Goal: Task Accomplishment & Management: Manage account settings

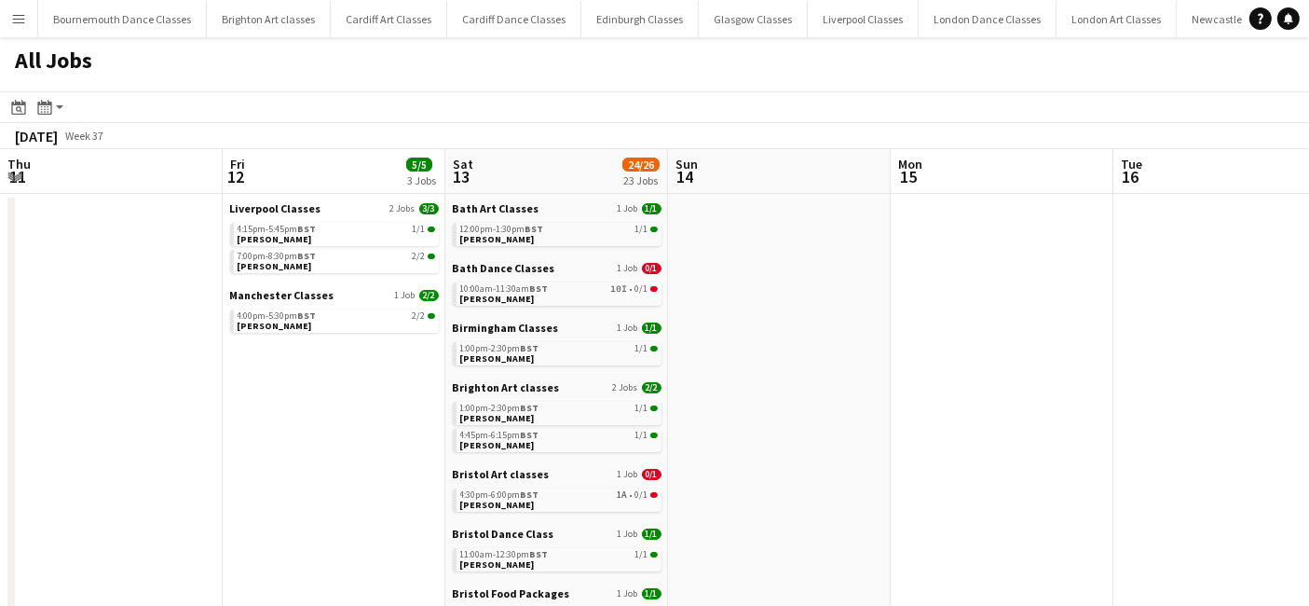
scroll to position [0, 705]
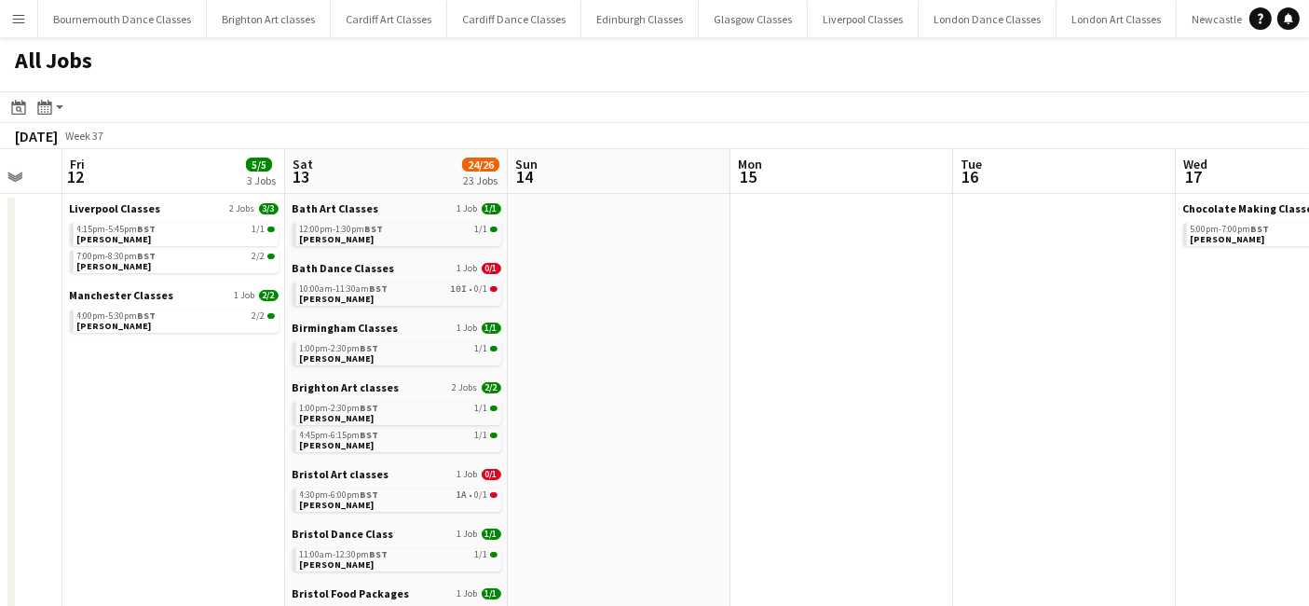
drag, startPoint x: 622, startPoint y: 446, endPoint x: 1169, endPoint y: 472, distance: 547.6
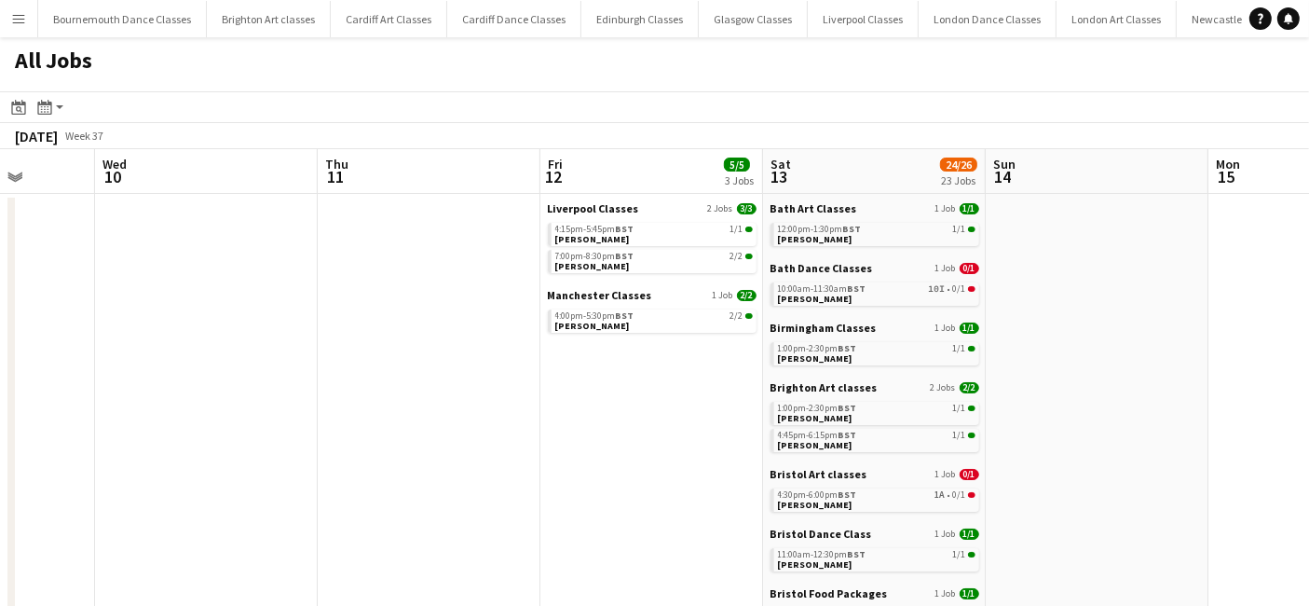
drag, startPoint x: 556, startPoint y: 451, endPoint x: 1028, endPoint y: 449, distance: 471.6
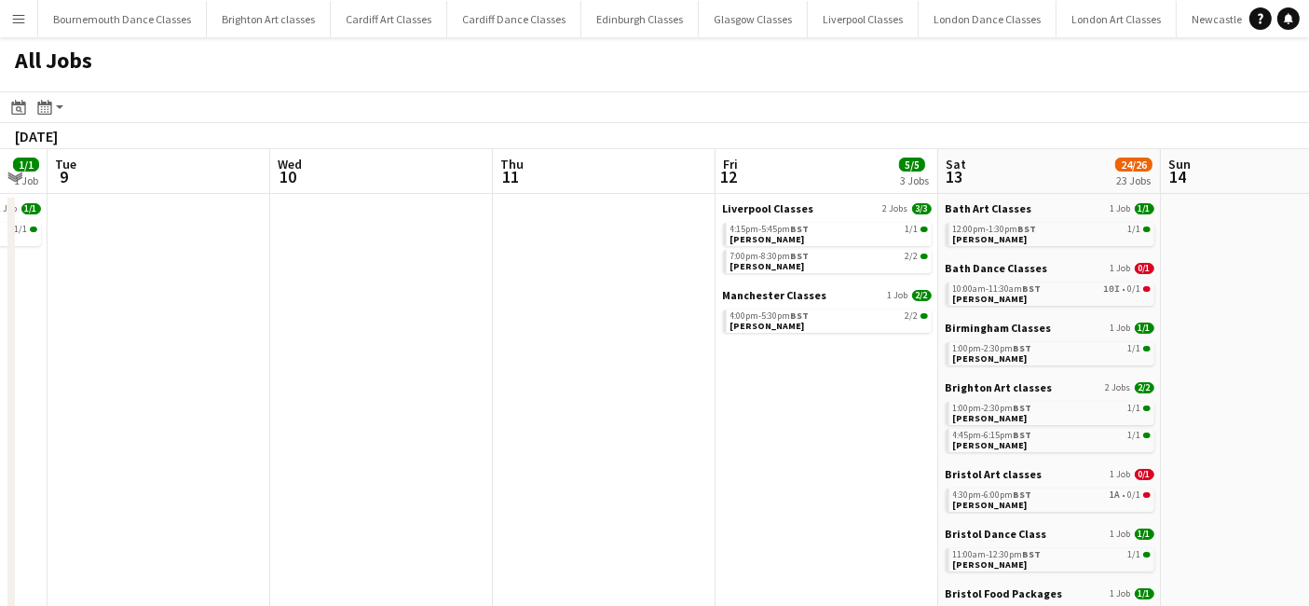
drag, startPoint x: 498, startPoint y: 418, endPoint x: 1030, endPoint y: 419, distance: 532.1
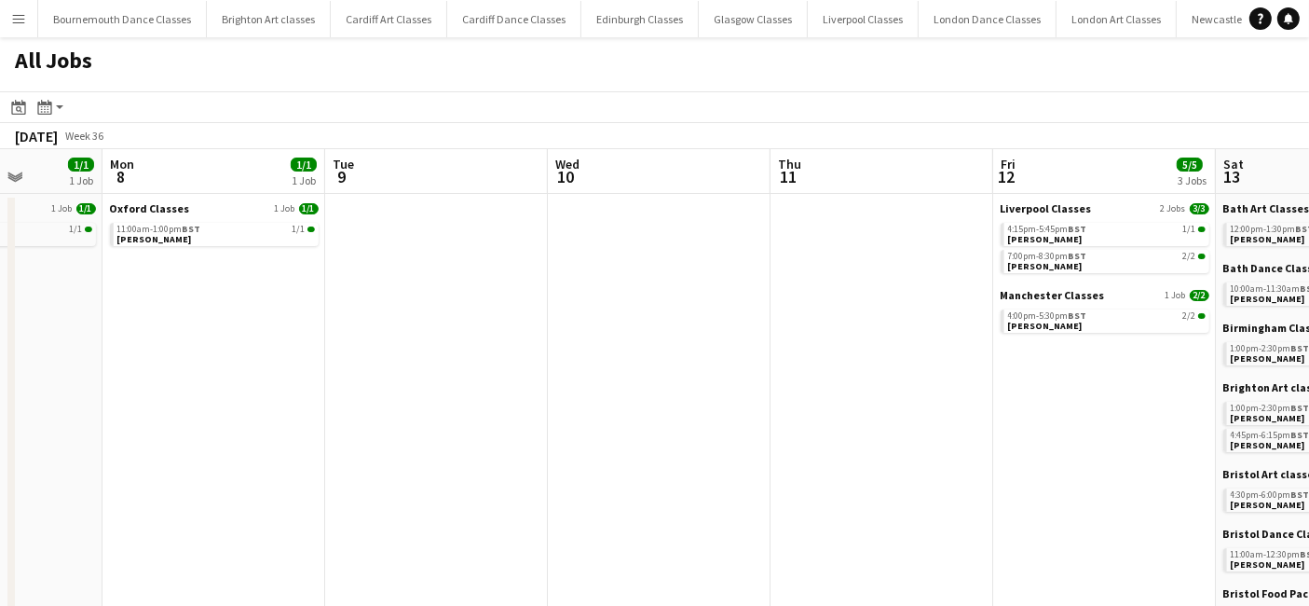
drag, startPoint x: 528, startPoint y: 421, endPoint x: 1067, endPoint y: 421, distance: 538.7
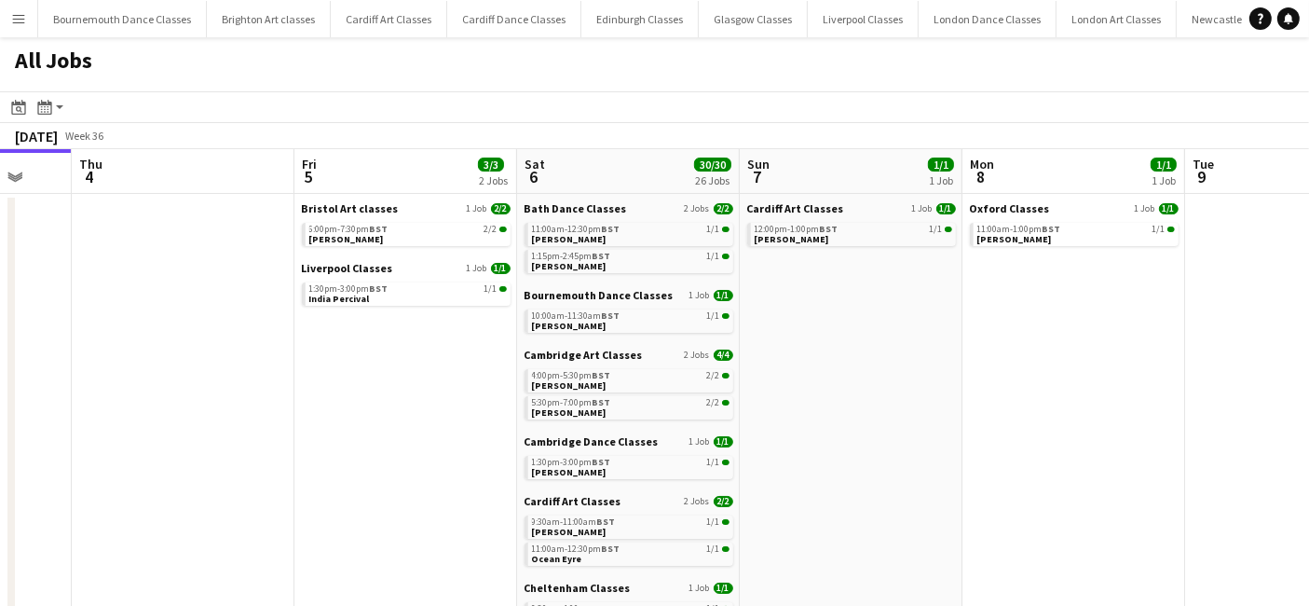
scroll to position [0, 552]
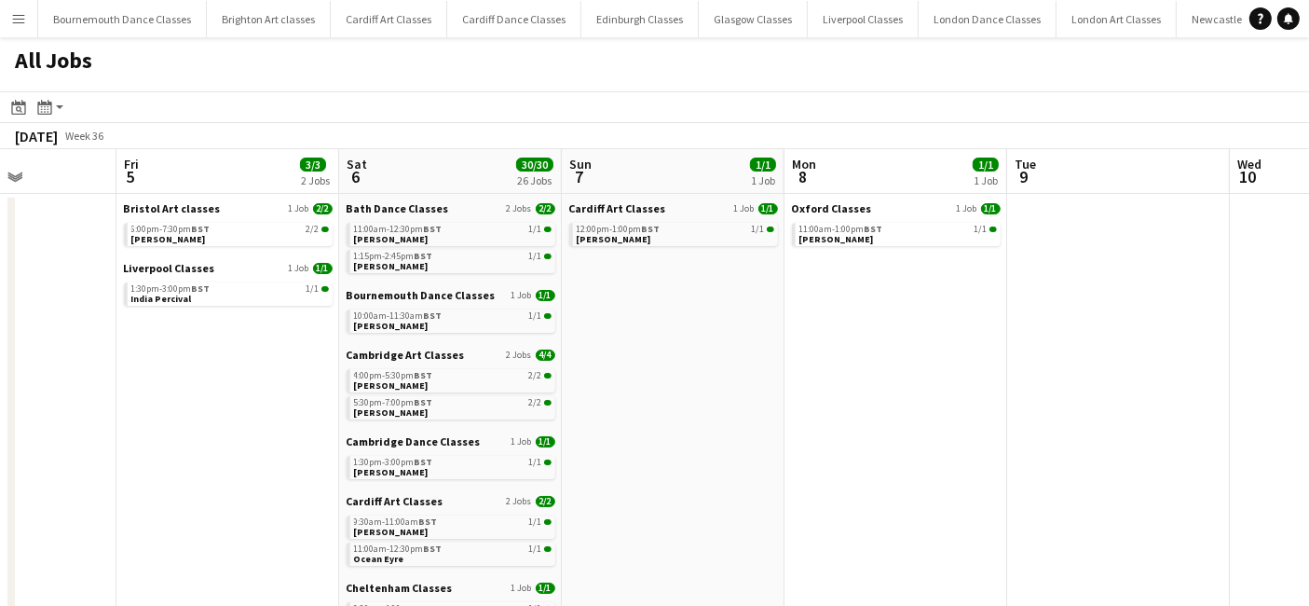
drag, startPoint x: 649, startPoint y: 423, endPoint x: 885, endPoint y: 422, distance: 236.7
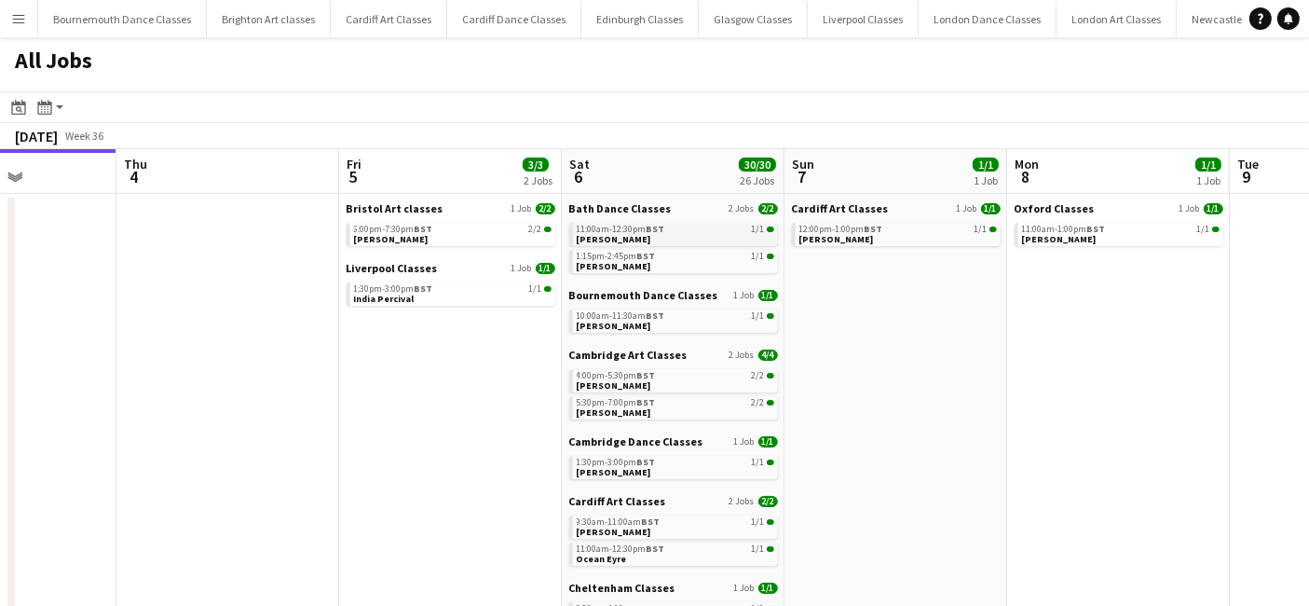
click at [676, 235] on link "11:00am-12:30pm BST 1/1 Rob Tanner" at bounding box center [676, 233] width 198 height 21
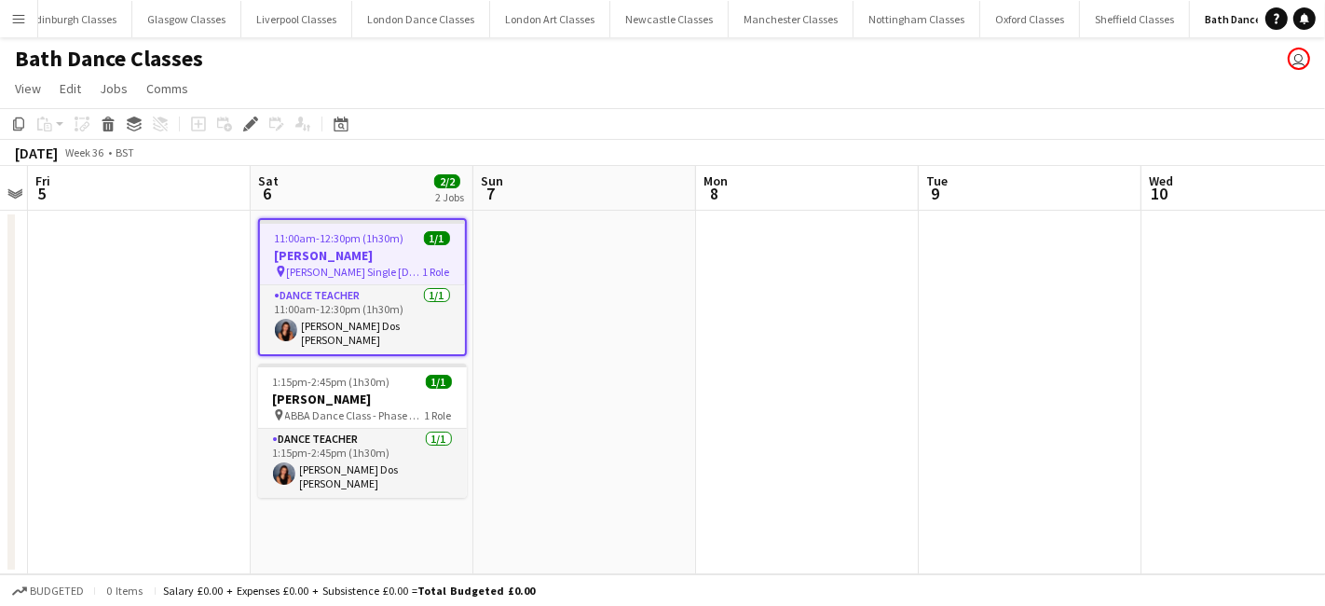
scroll to position [0, 586]
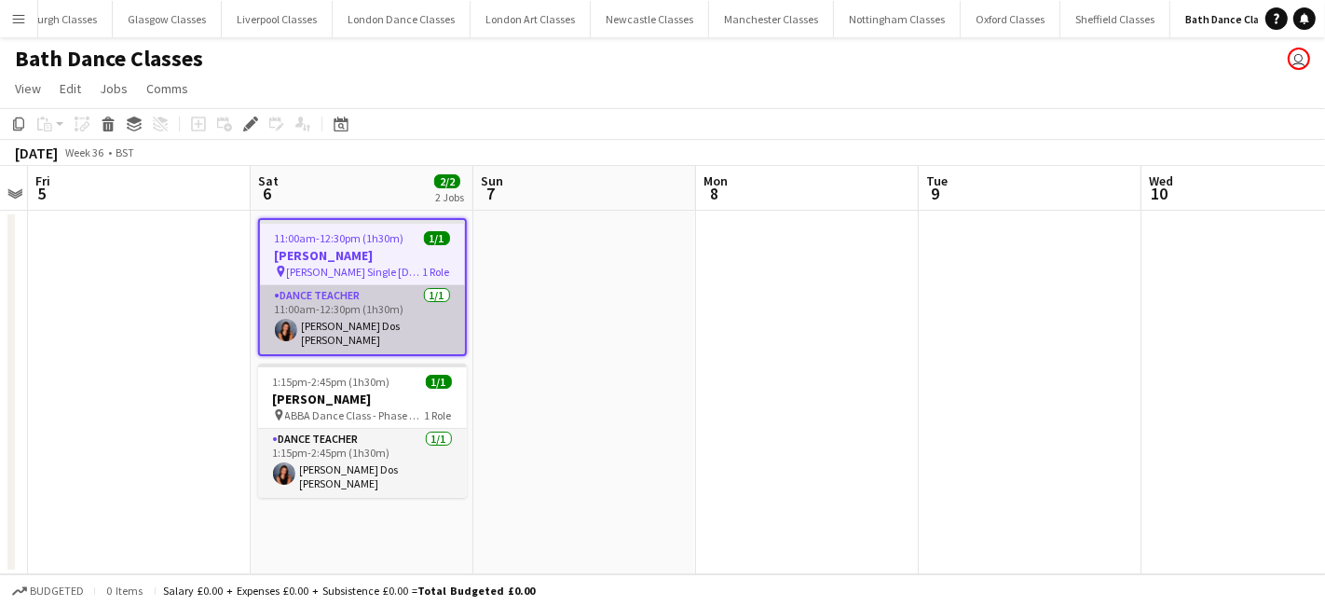
click at [413, 319] on app-card-role "Dance Teacher 1/1 11:00am-12:30pm (1h30m) Raquel Dos Santos" at bounding box center [362, 319] width 205 height 69
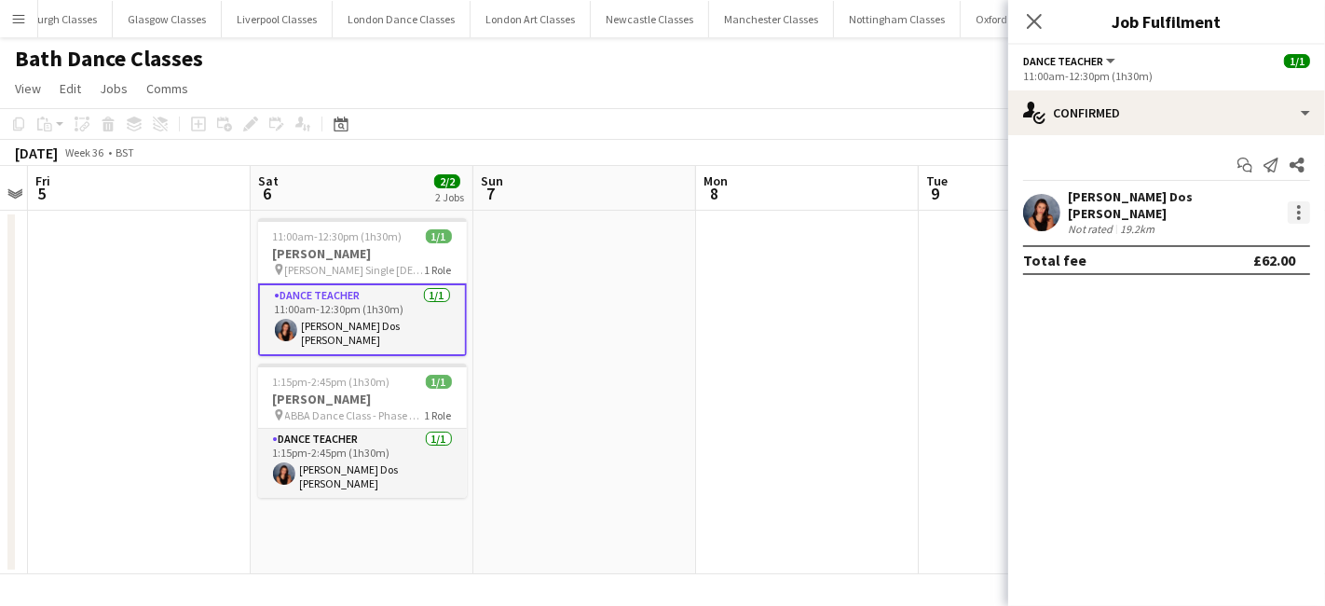
click at [1300, 205] on div at bounding box center [1299, 207] width 4 height 4
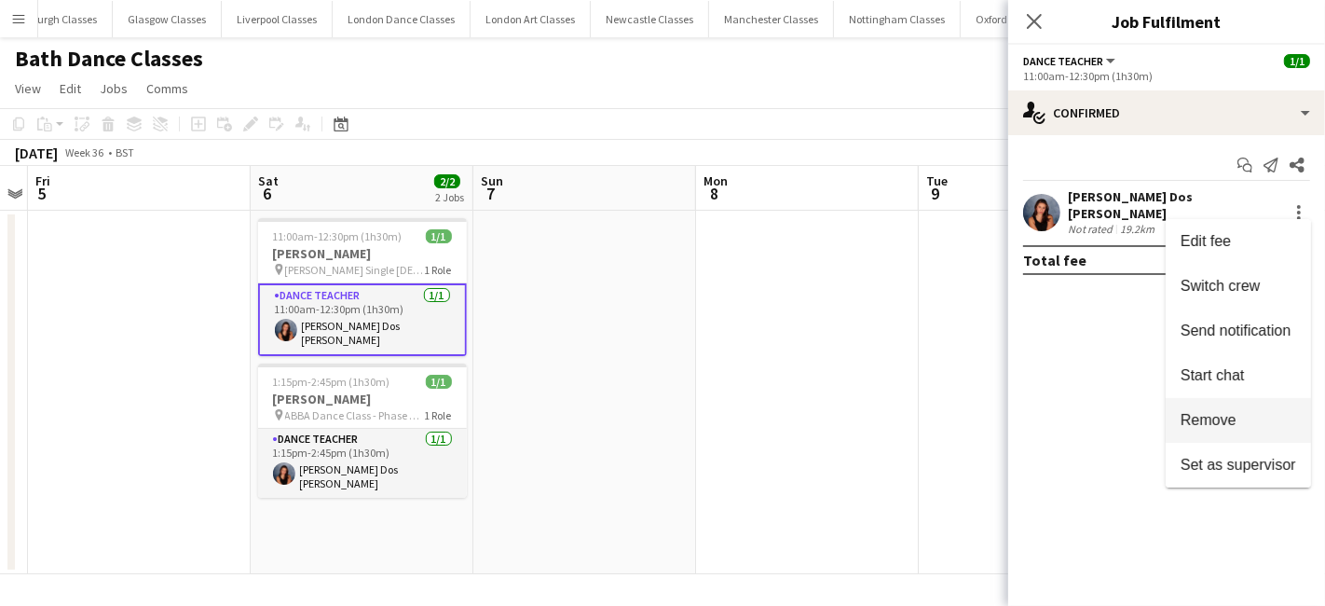
click at [1240, 423] on span "Remove" at bounding box center [1239, 420] width 116 height 17
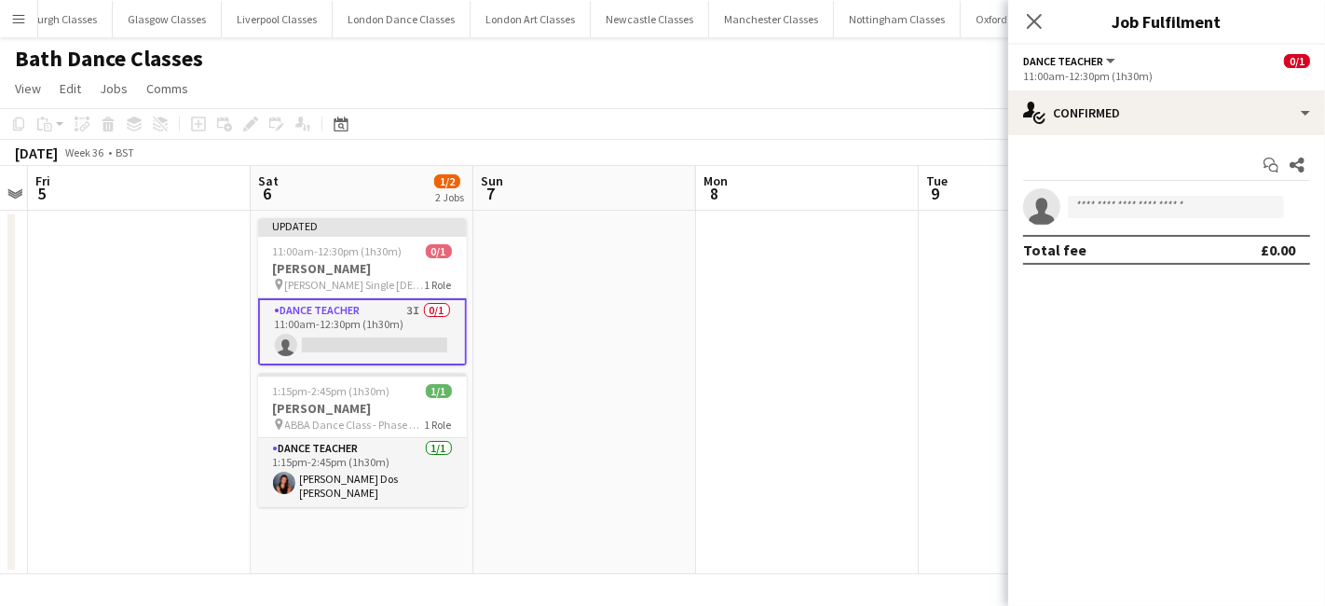
click at [939, 401] on app-date-cell at bounding box center [1030, 392] width 223 height 363
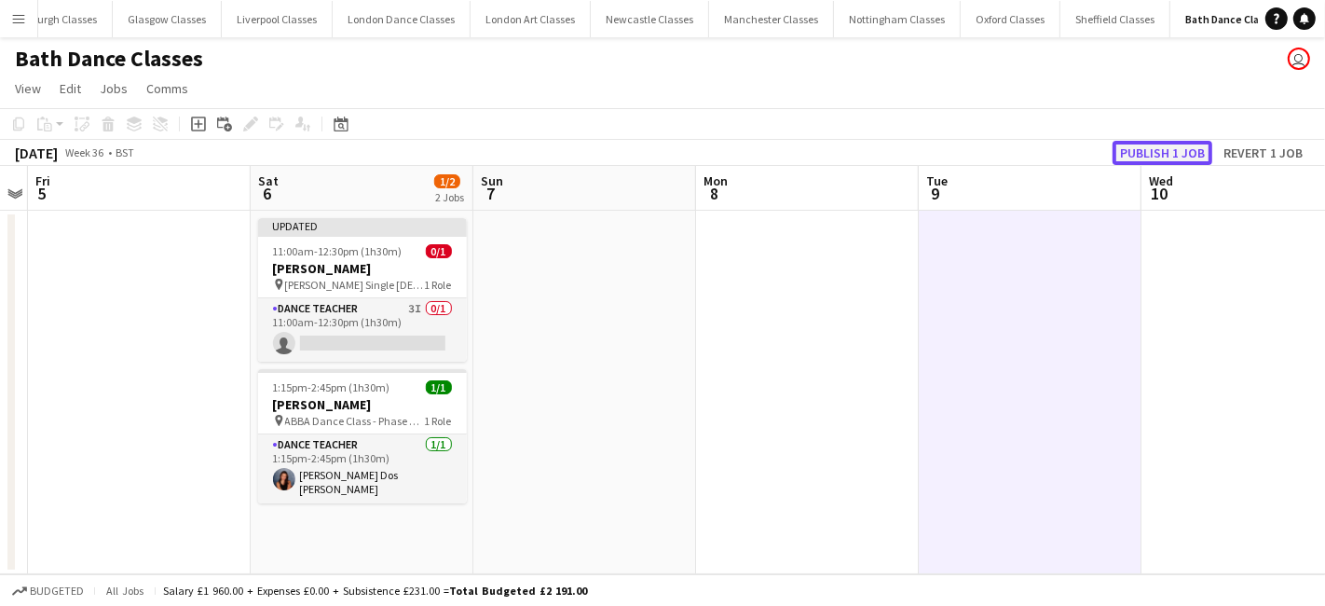
click at [1172, 158] on button "Publish 1 job" at bounding box center [1163, 153] width 100 height 24
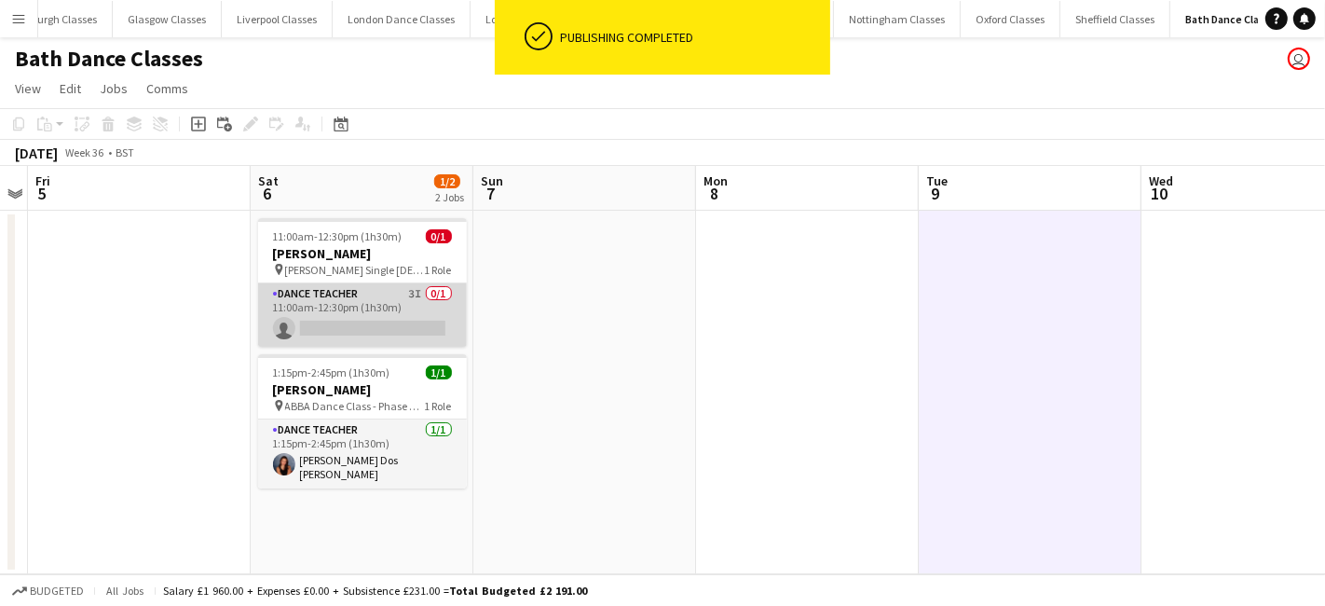
click at [426, 311] on app-card-role "Dance Teacher 3I 0/1 11:00am-12:30pm (1h30m) single-neutral-actions" at bounding box center [362, 314] width 209 height 63
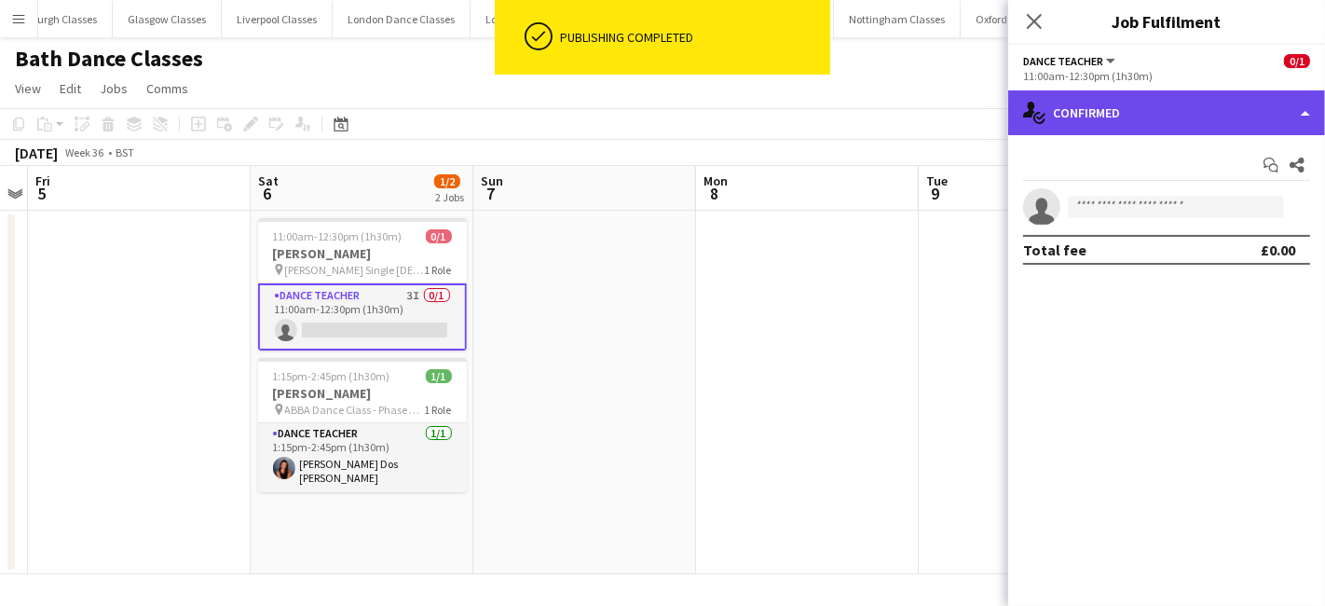
click at [1176, 115] on div "single-neutral-actions-check-2 Confirmed" at bounding box center [1166, 112] width 317 height 45
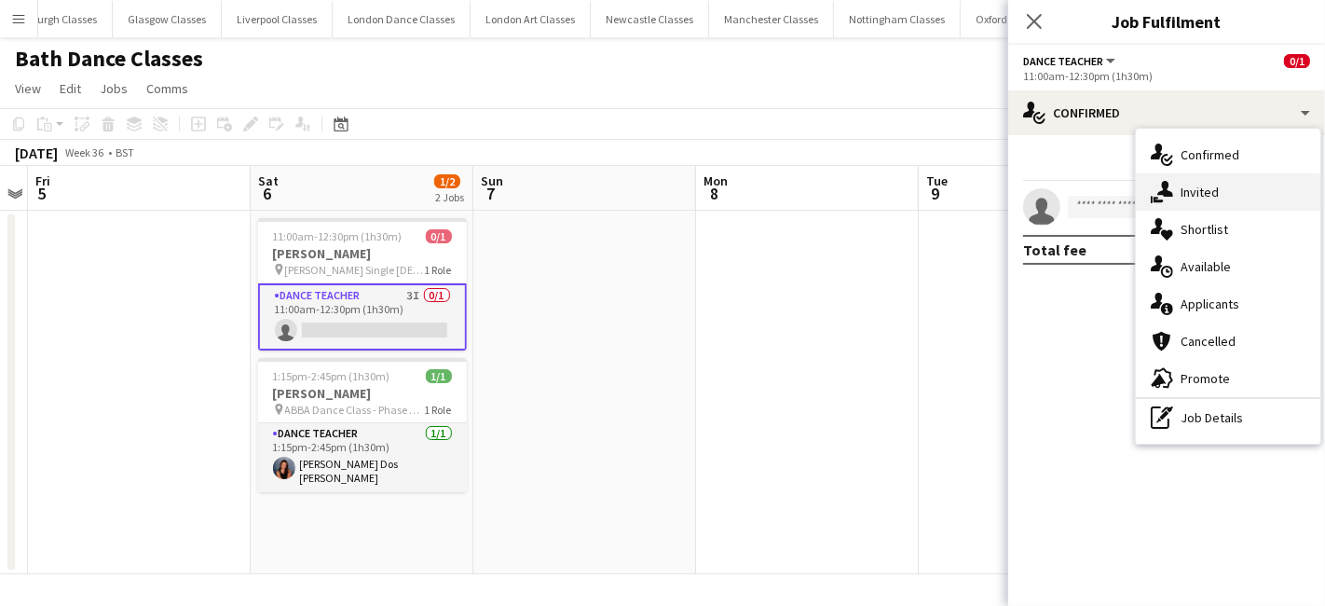
click at [1203, 196] on span "Invited" at bounding box center [1200, 192] width 38 height 17
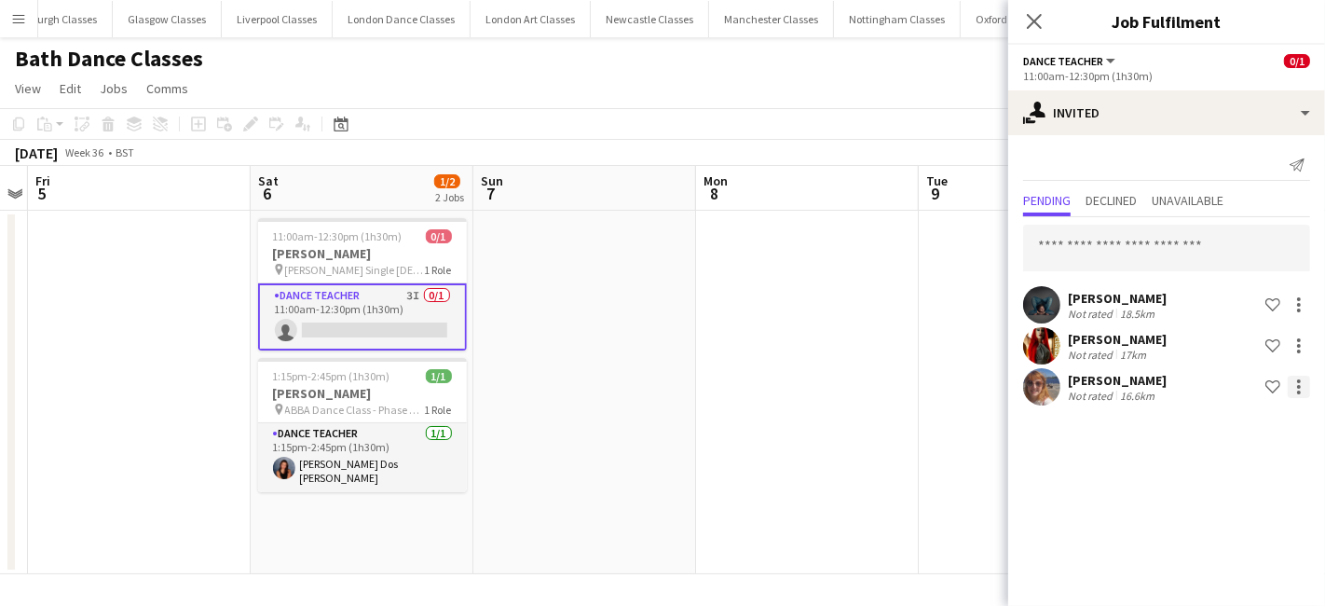
click at [1293, 379] on div at bounding box center [1299, 387] width 22 height 22
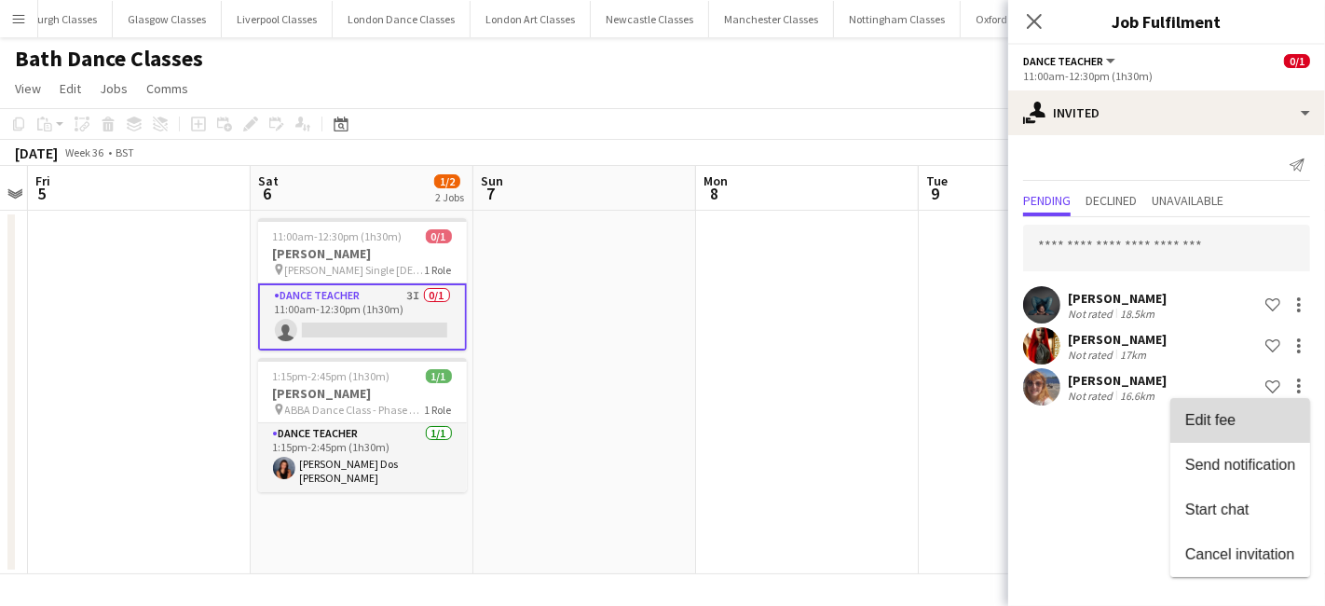
click at [1225, 417] on span "Edit fee" at bounding box center [1210, 420] width 50 height 16
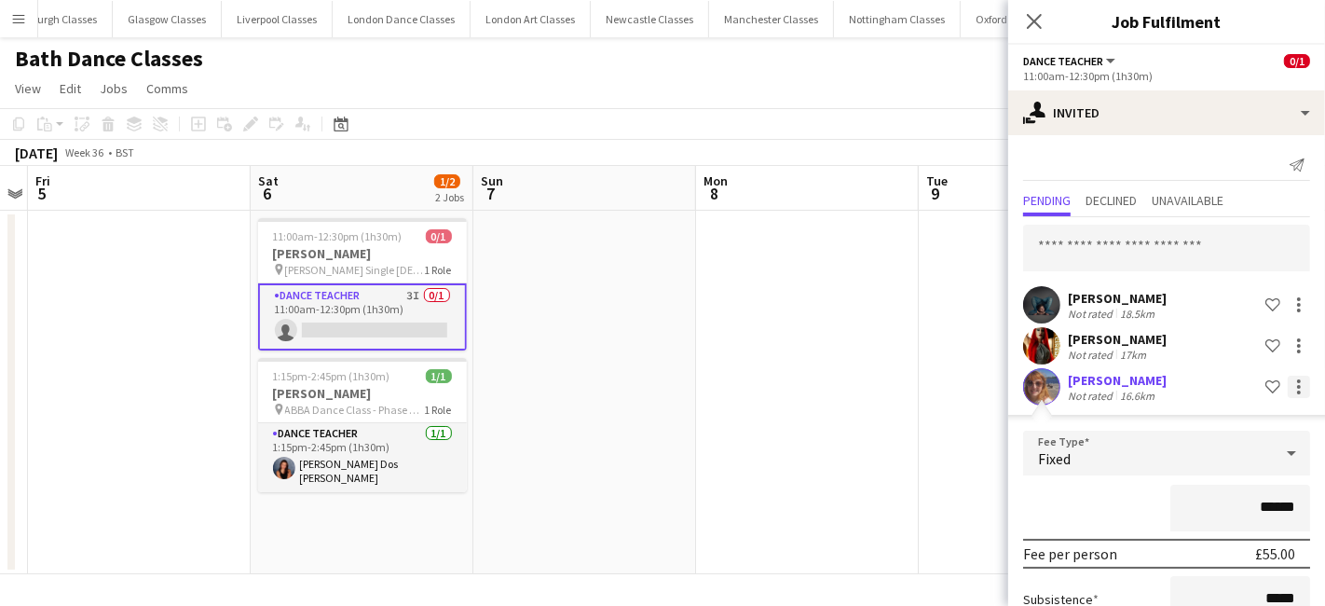
click at [1288, 385] on div at bounding box center [1299, 387] width 22 height 22
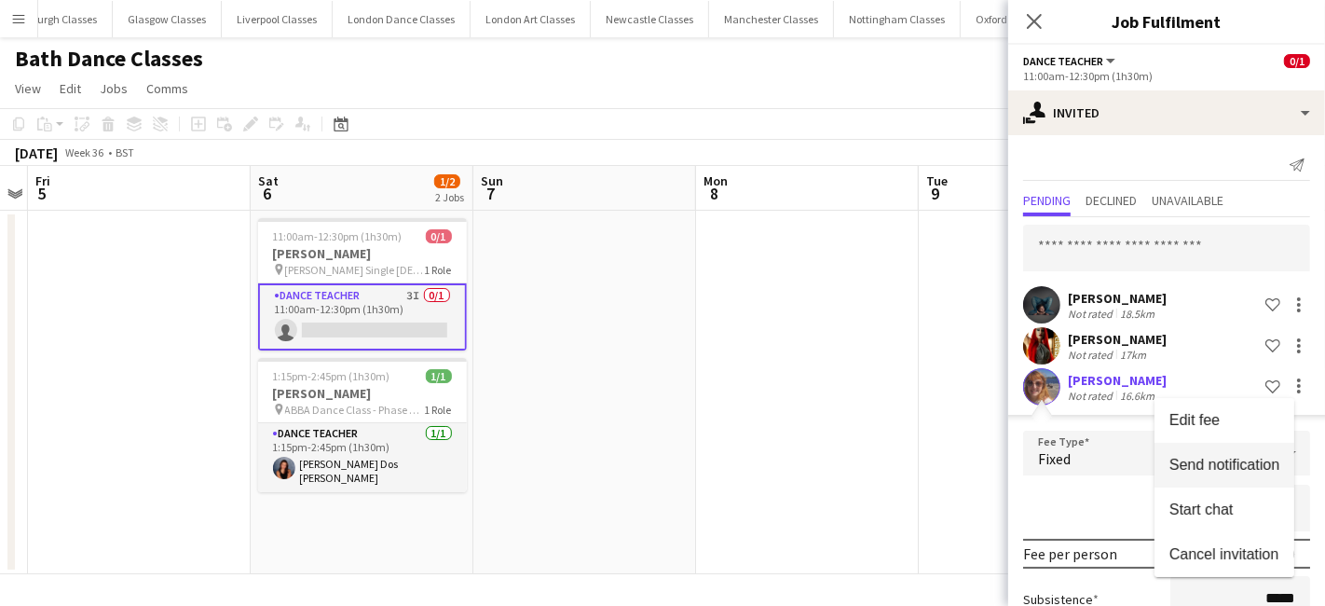
click at [1231, 461] on span "Send notification" at bounding box center [1225, 465] width 110 height 16
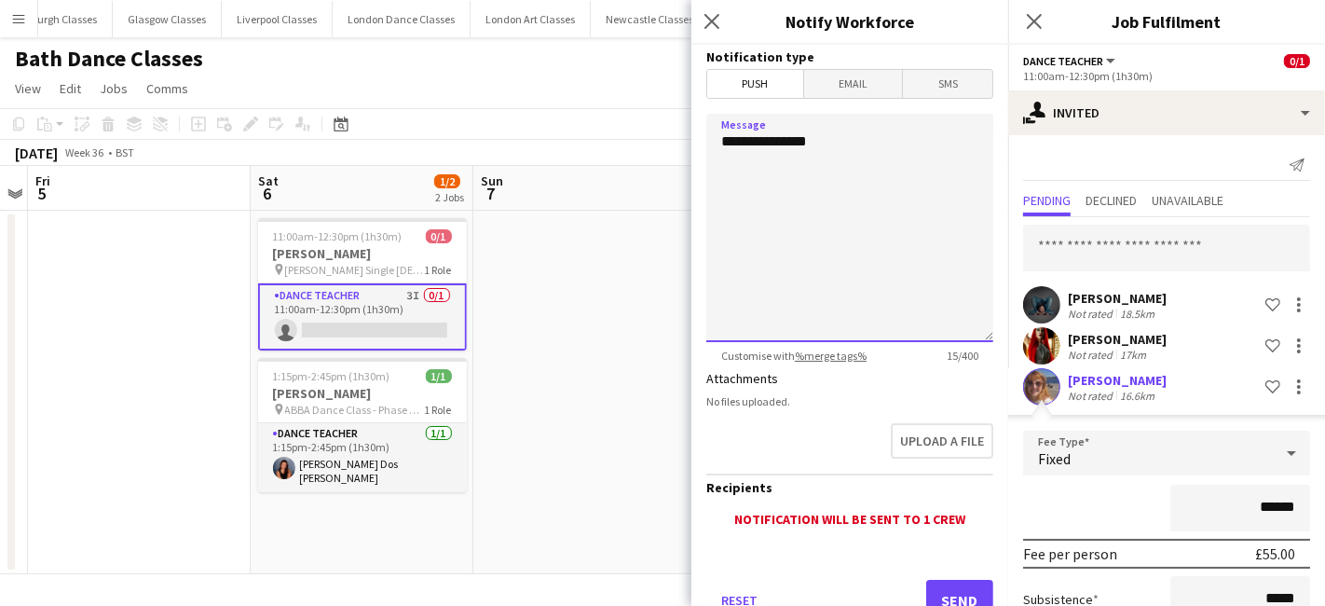
drag, startPoint x: 784, startPoint y: 147, endPoint x: 566, endPoint y: 164, distance: 218.7
click at [566, 164] on body "Menu Boards Boards Boards All jobs Status Workforce Workforce My Workforce Recr…" at bounding box center [662, 303] width 1325 height 606
type textarea "**********"
click at [938, 604] on button "Send" at bounding box center [959, 600] width 67 height 41
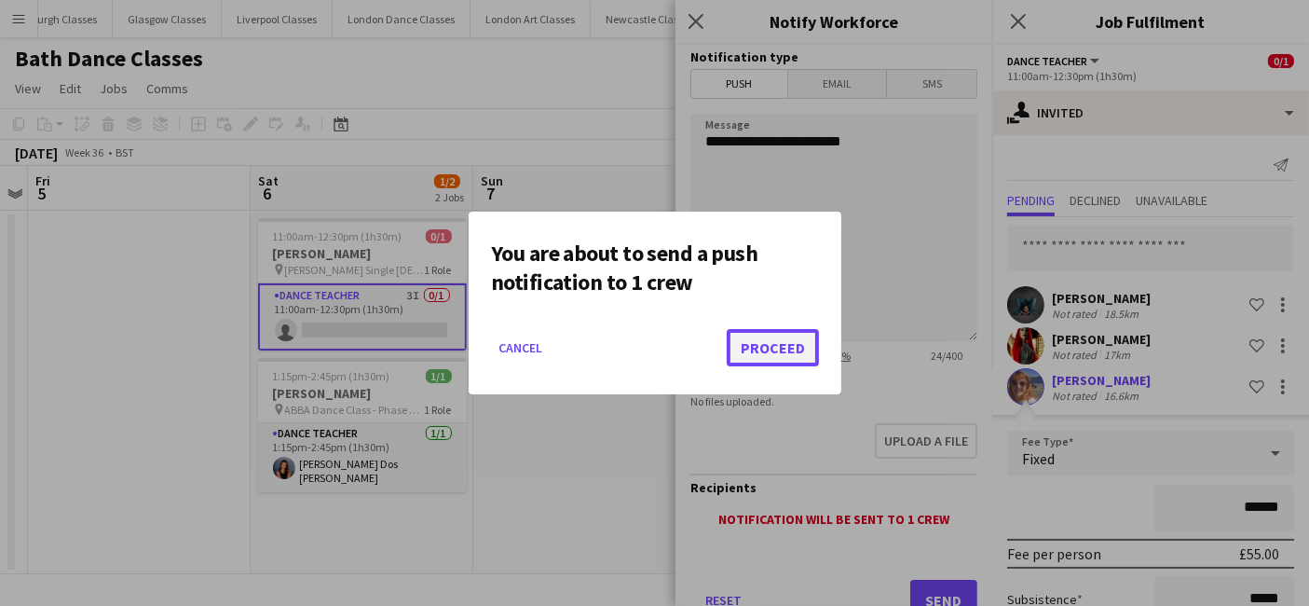
click at [783, 355] on button "Proceed" at bounding box center [773, 347] width 92 height 37
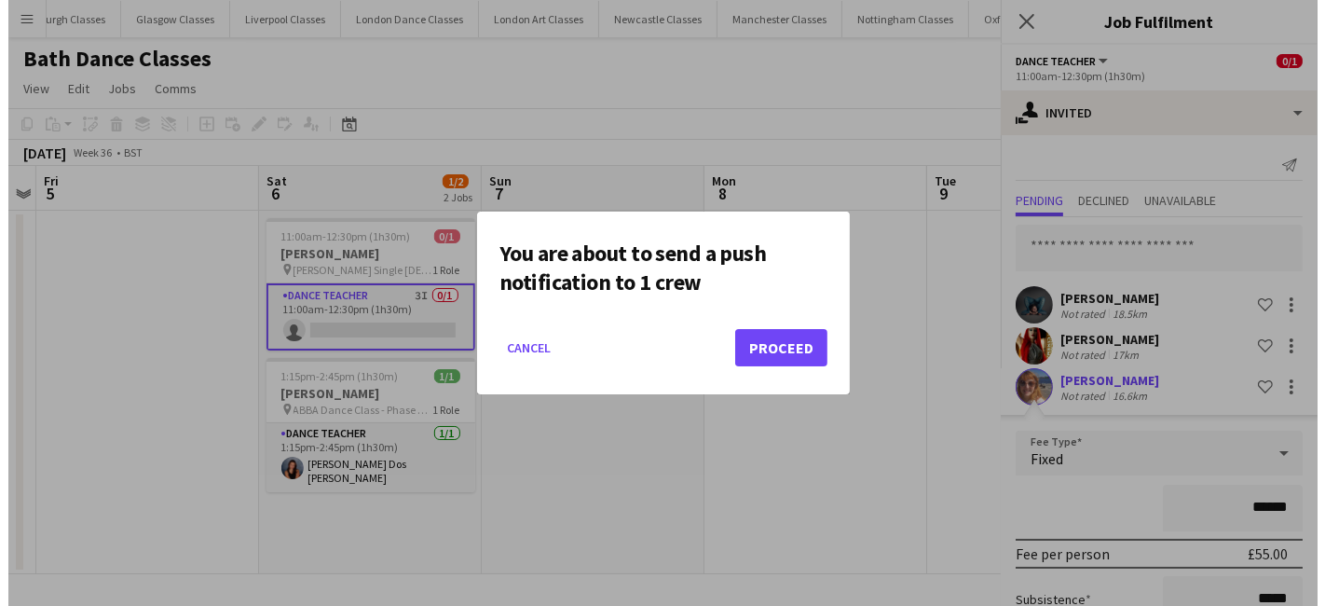
scroll to position [12, 0]
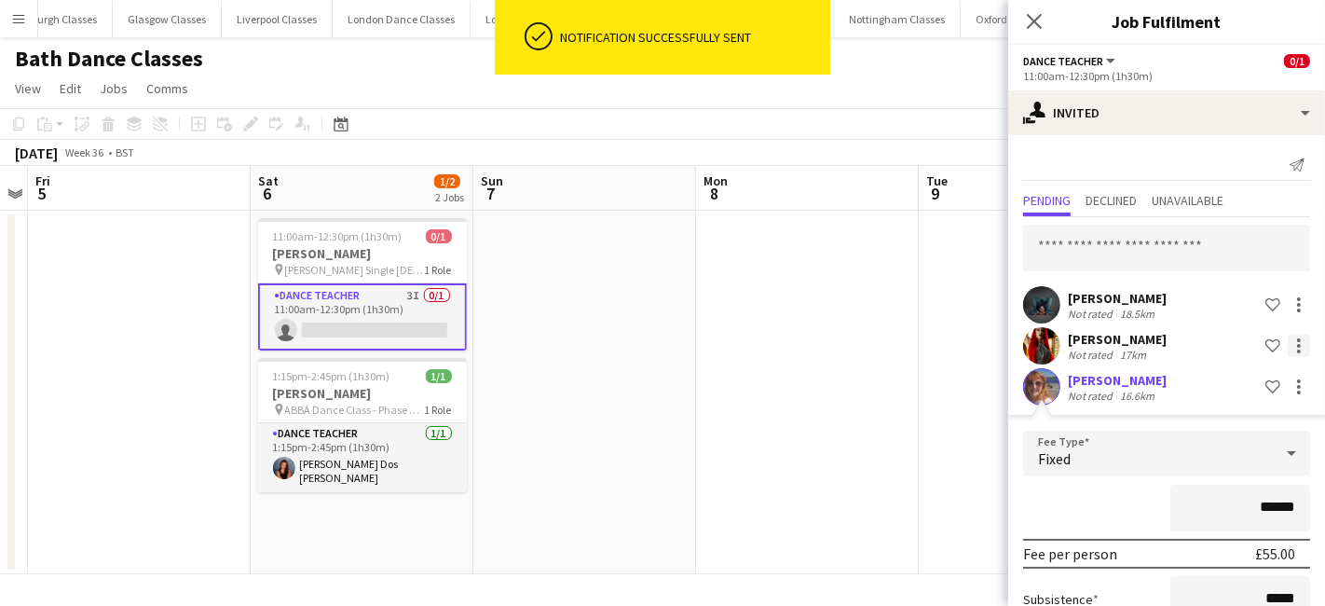
click at [1288, 346] on div at bounding box center [1299, 346] width 22 height 22
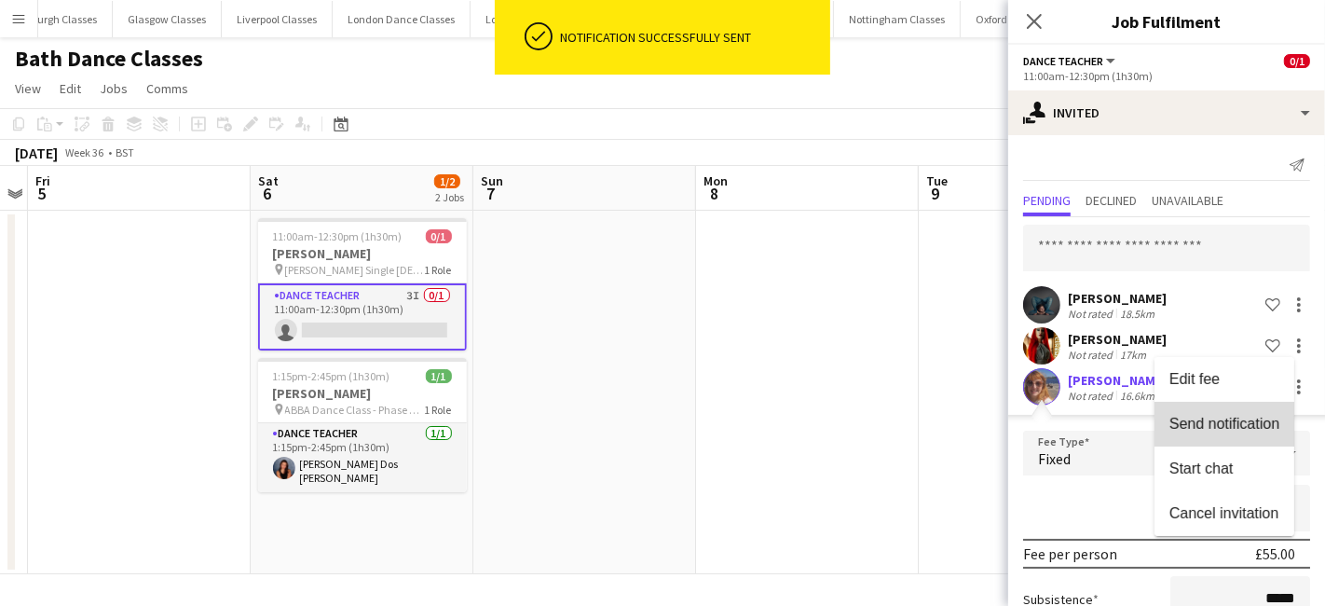
click at [1209, 419] on span "Send notification" at bounding box center [1225, 424] width 110 height 16
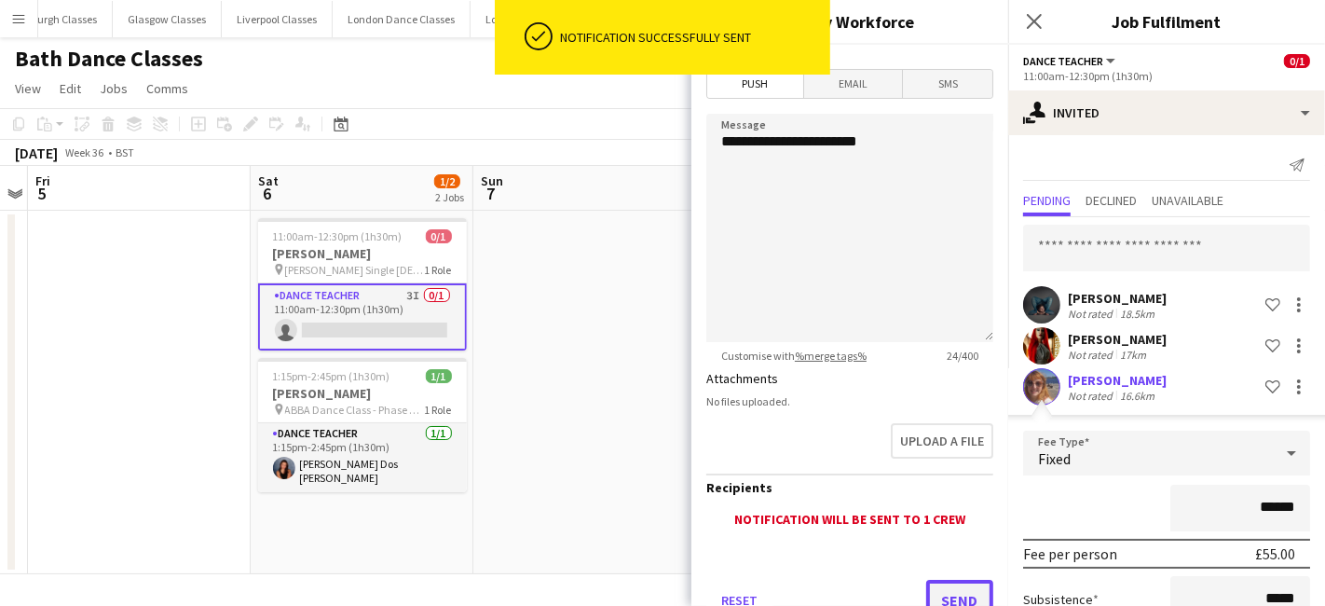
click at [938, 587] on button "Send" at bounding box center [959, 600] width 67 height 41
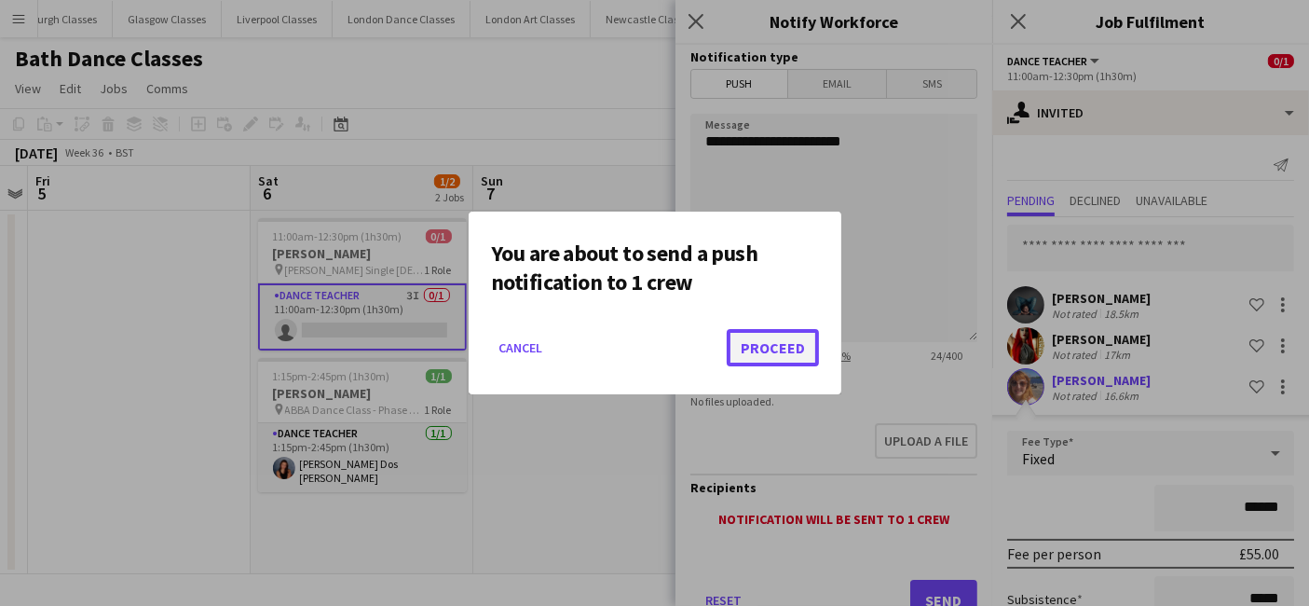
click at [779, 360] on button "Proceed" at bounding box center [773, 347] width 92 height 37
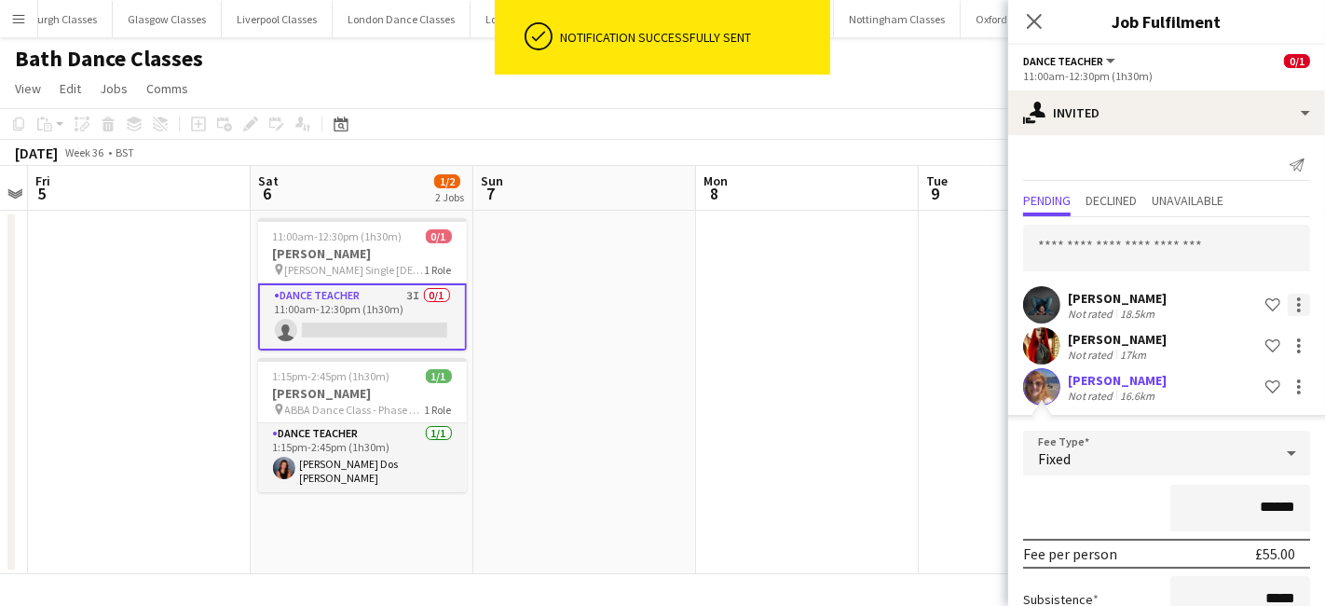
click at [1297, 305] on div at bounding box center [1299, 305] width 4 height 4
click at [1224, 390] on span "Send notification" at bounding box center [1225, 383] width 110 height 16
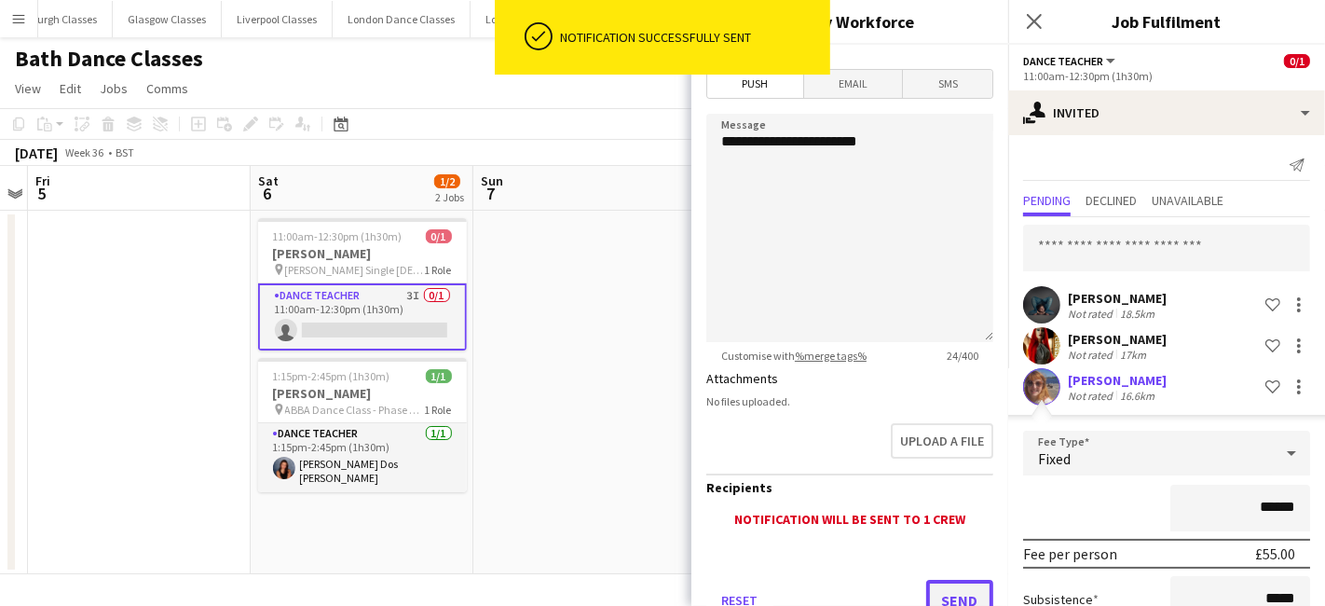
click at [934, 592] on button "Send" at bounding box center [959, 600] width 67 height 41
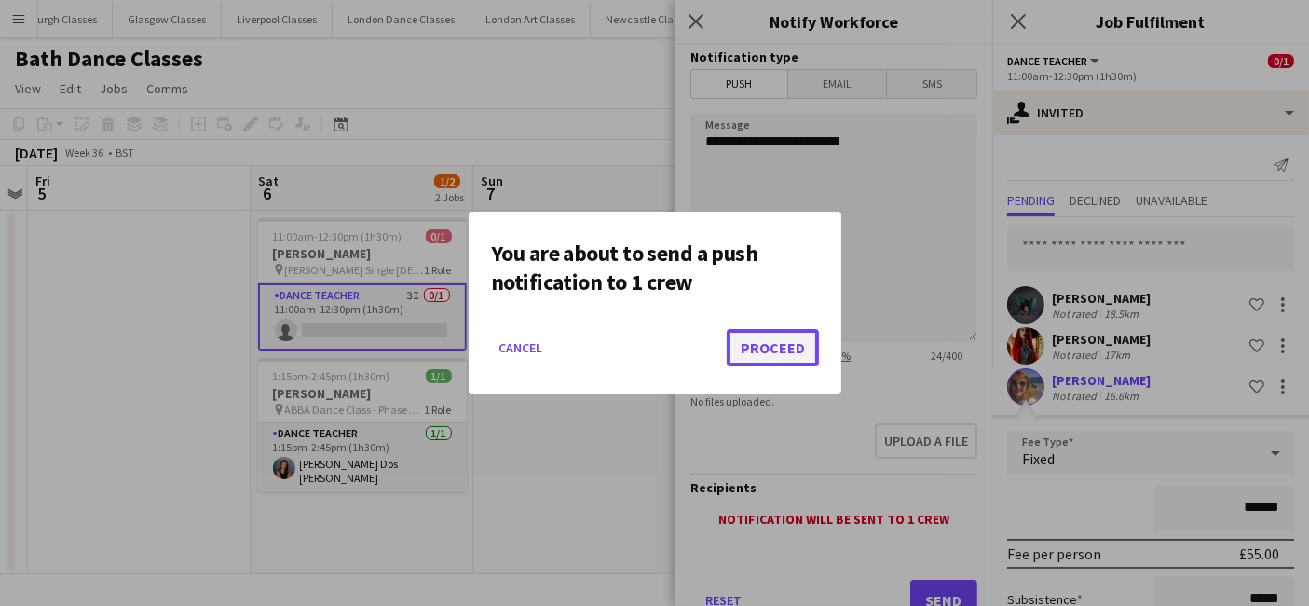
click at [796, 356] on button "Proceed" at bounding box center [773, 347] width 92 height 37
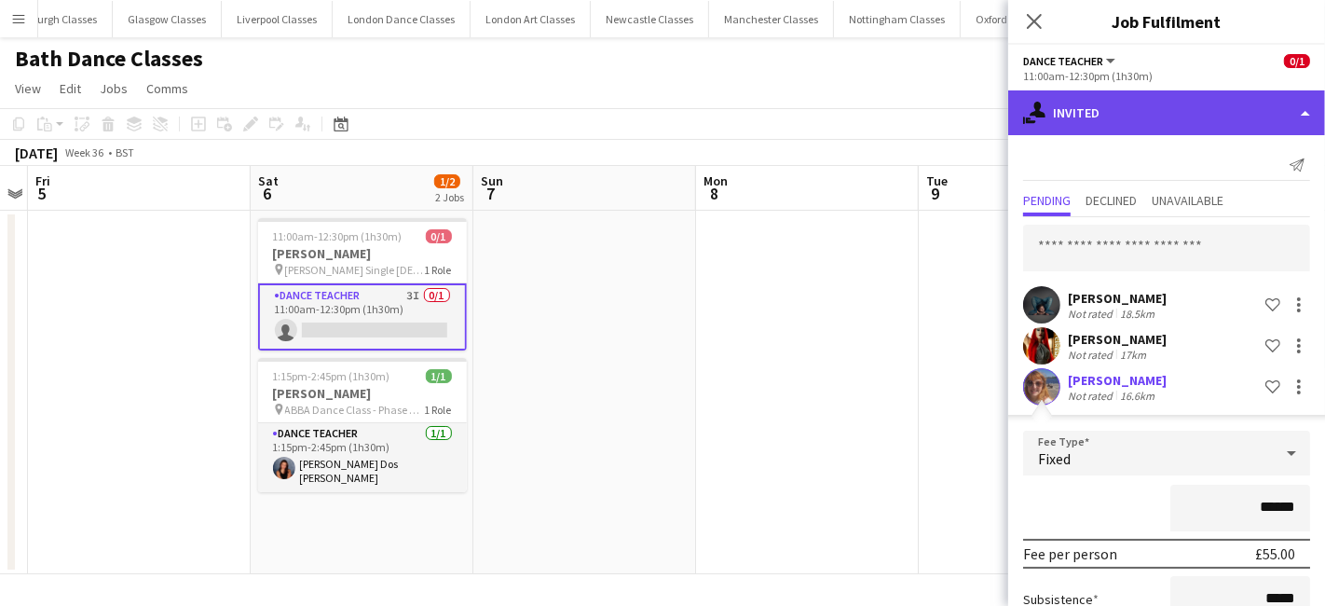
click at [1159, 116] on div "single-neutral-actions-share-1 Invited" at bounding box center [1166, 112] width 317 height 45
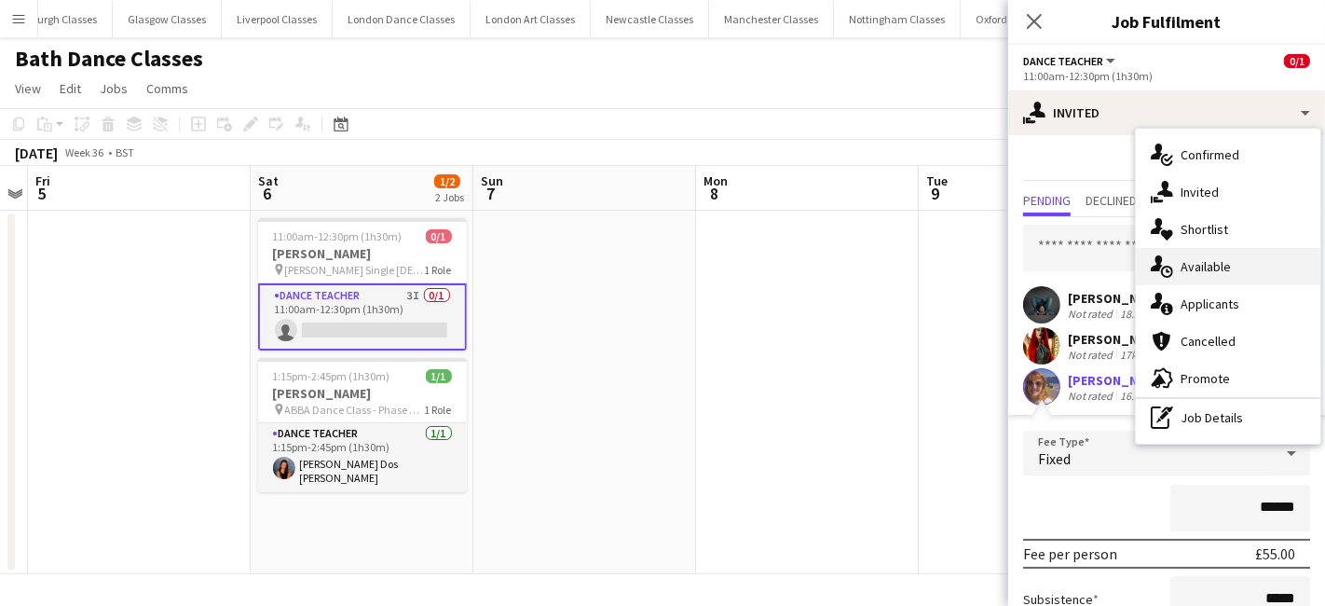
click at [1243, 274] on div "single-neutral-actions-upload Available" at bounding box center [1228, 266] width 185 height 37
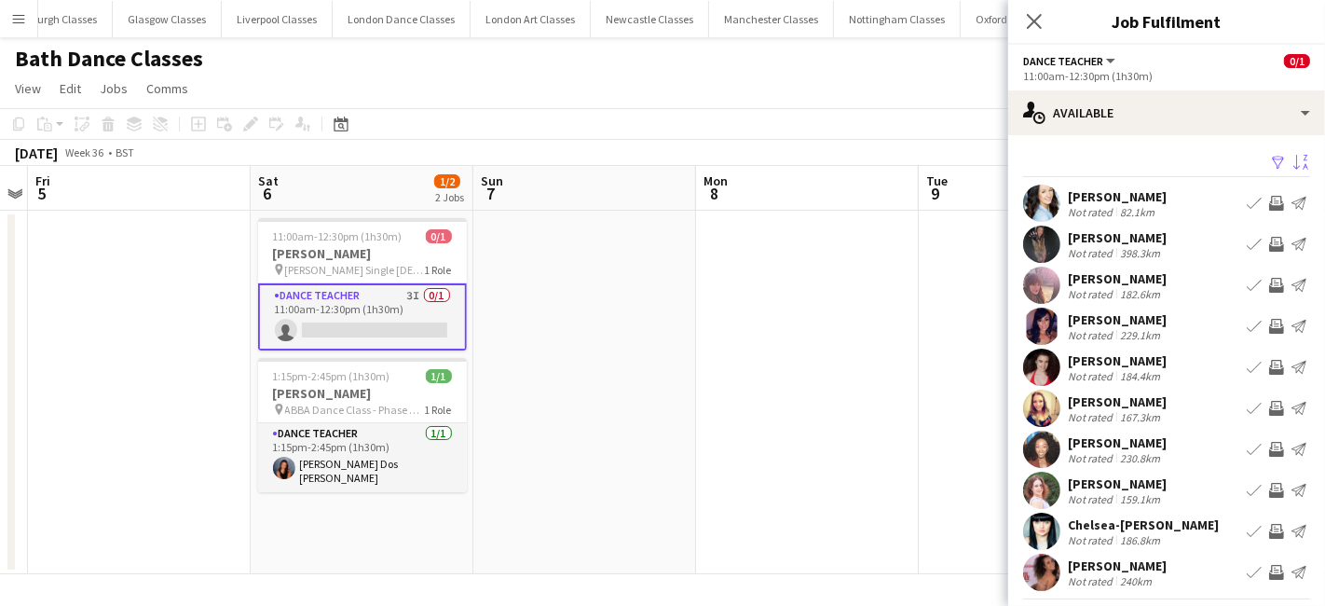
click at [1294, 164] on app-icon "Sort asc" at bounding box center [1301, 164] width 15 height 18
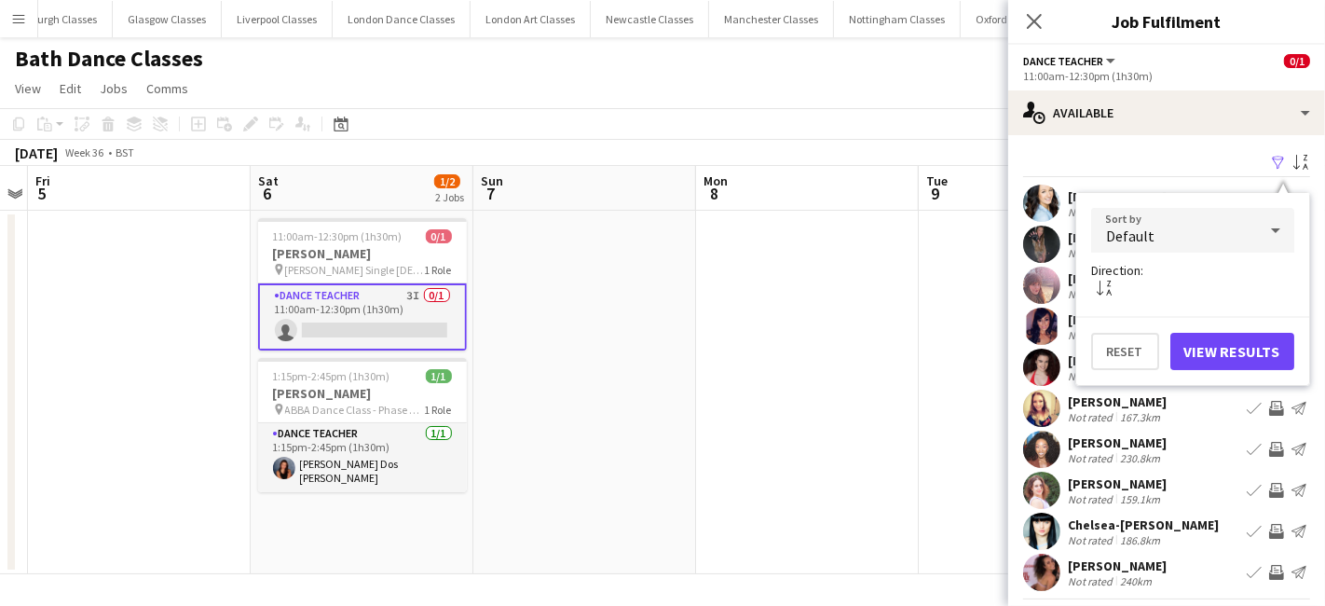
click at [1184, 243] on div "Default" at bounding box center [1174, 230] width 166 height 45
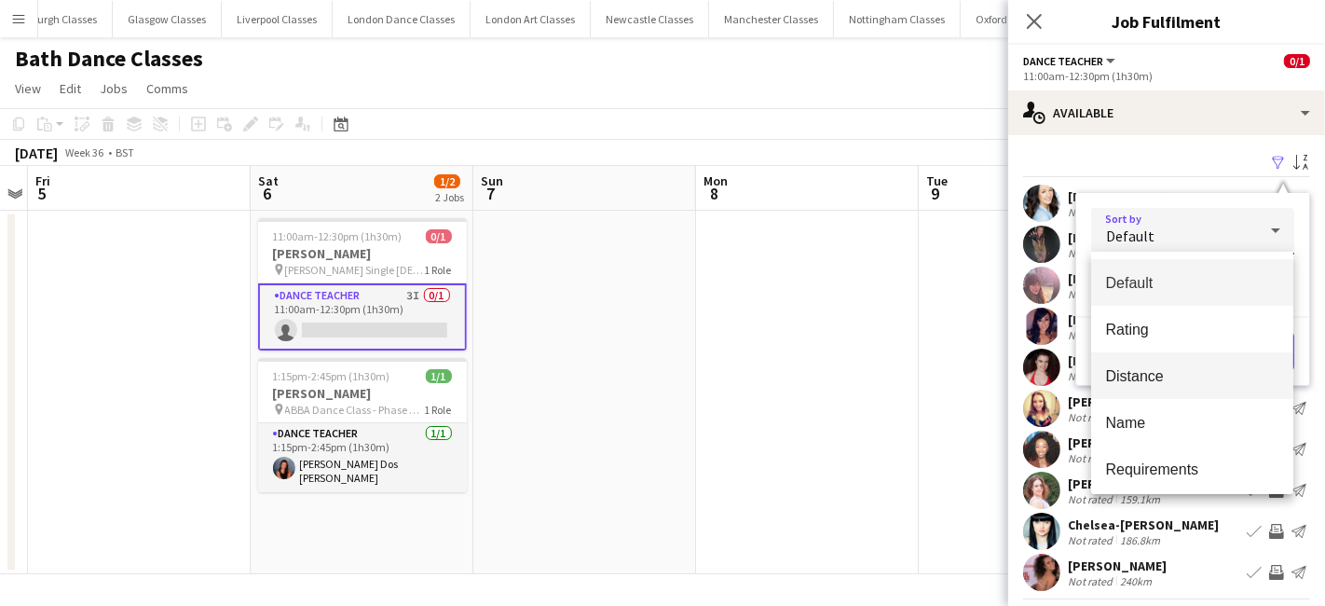
click at [1184, 377] on span "Distance" at bounding box center [1192, 376] width 173 height 18
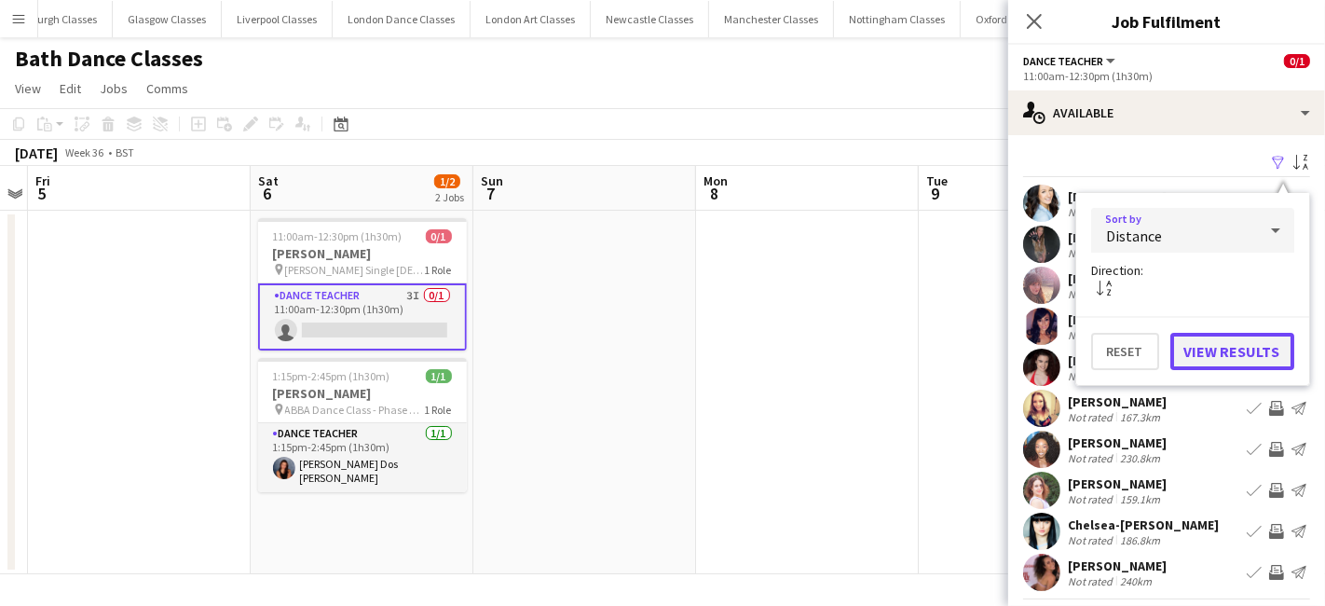
click at [1235, 341] on button "View Results" at bounding box center [1233, 351] width 124 height 37
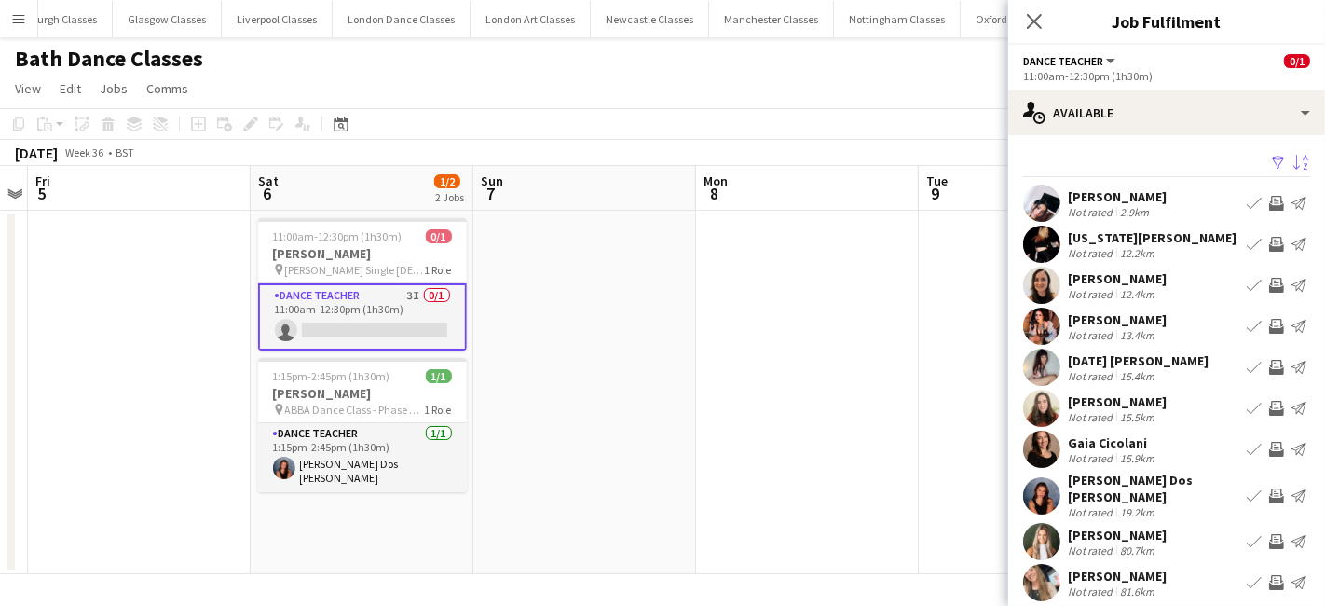
click at [1269, 196] on app-icon "Invite crew" at bounding box center [1276, 203] width 15 height 15
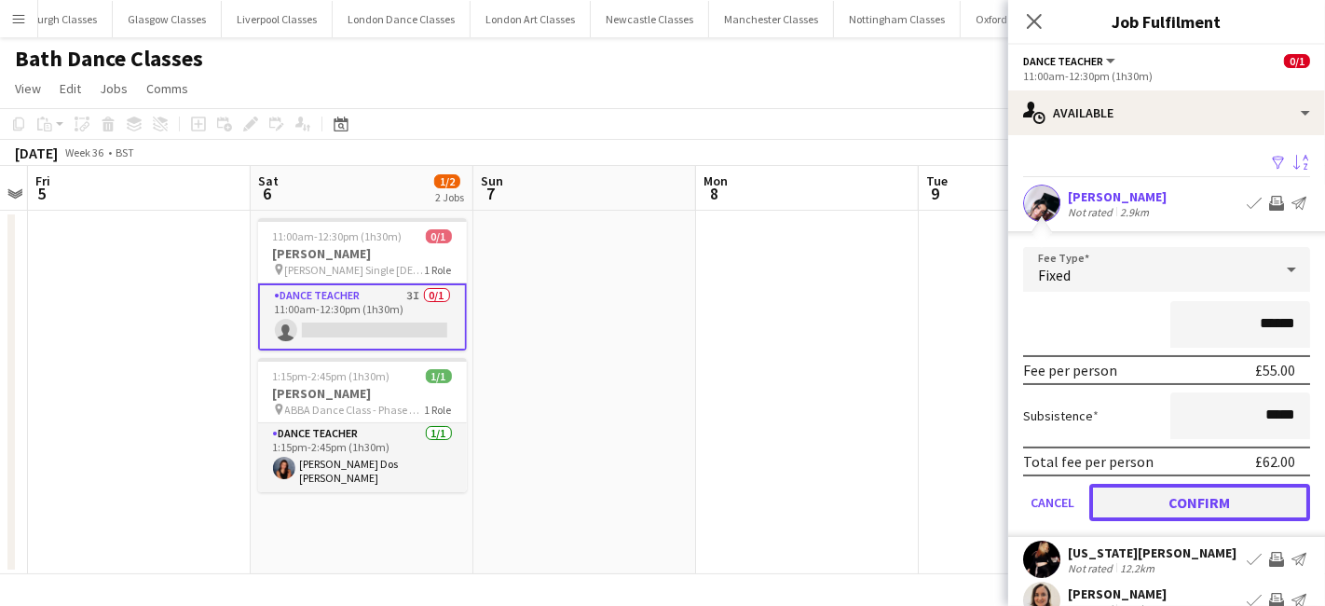
click at [1226, 499] on button "Confirm" at bounding box center [1199, 502] width 221 height 37
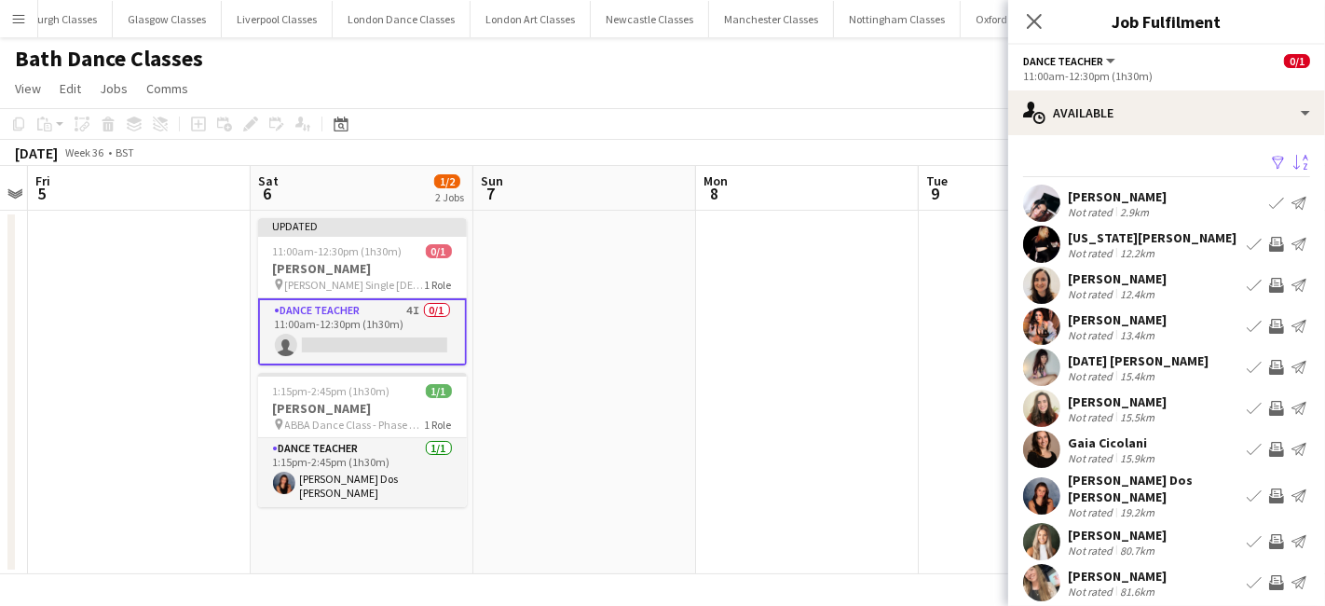
click at [1269, 240] on app-icon "Invite crew" at bounding box center [1276, 244] width 15 height 15
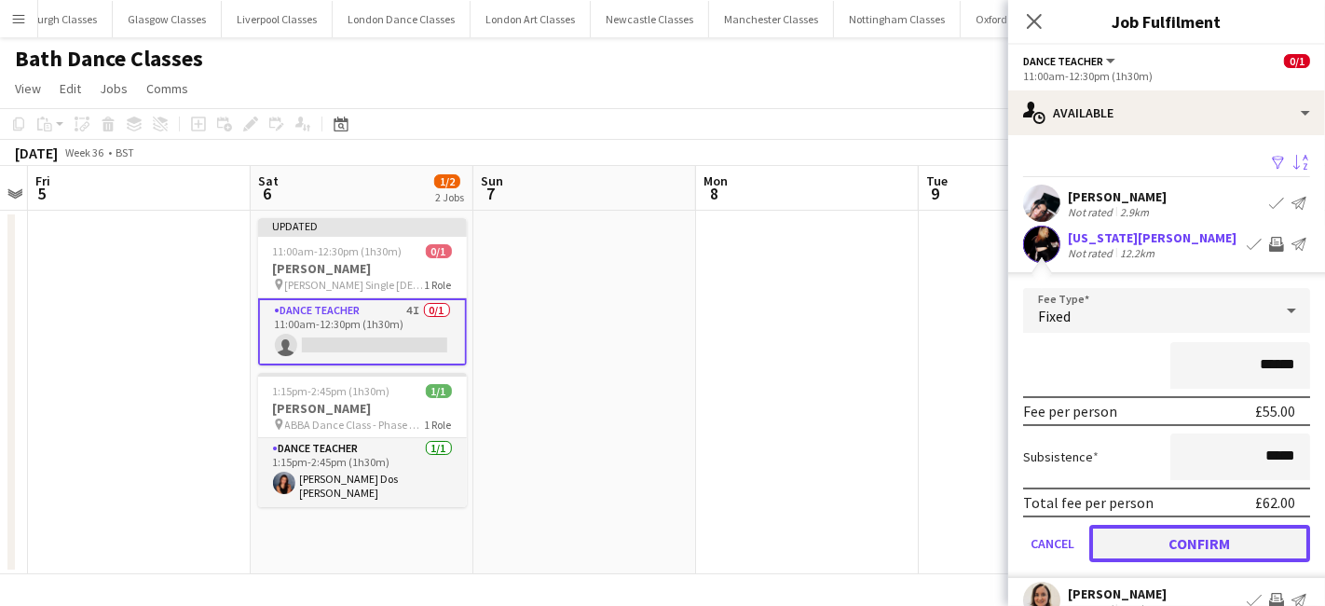
click at [1214, 527] on button "Confirm" at bounding box center [1199, 543] width 221 height 37
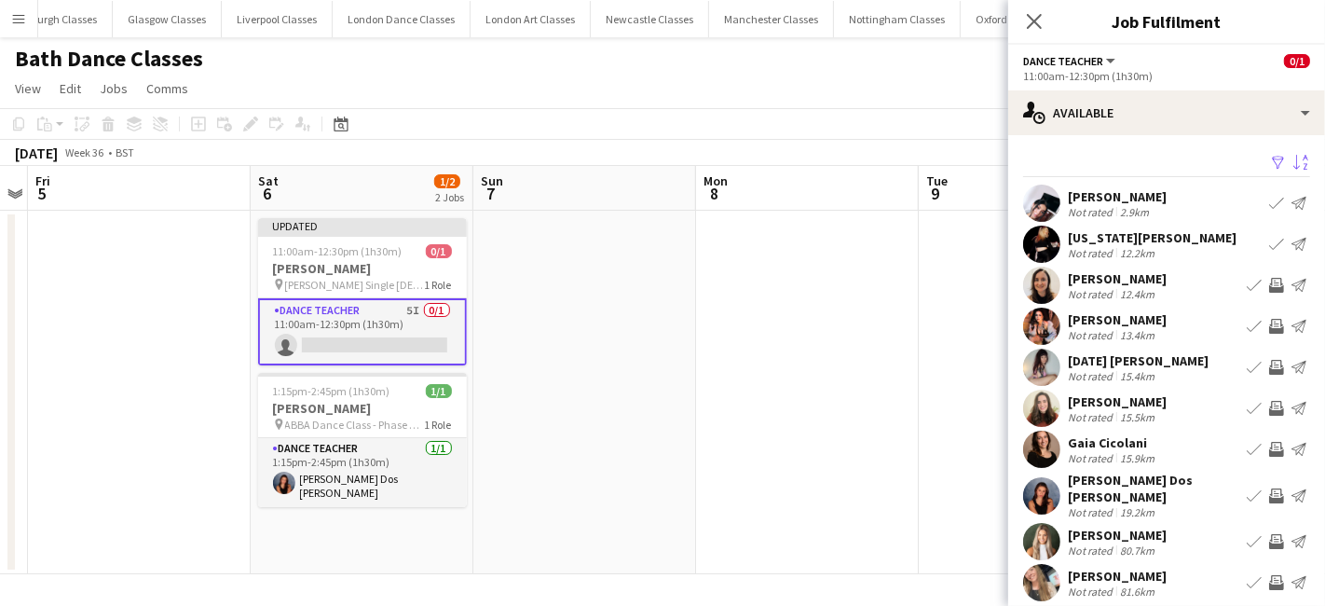
click at [1269, 280] on app-icon "Invite crew" at bounding box center [1276, 285] width 15 height 15
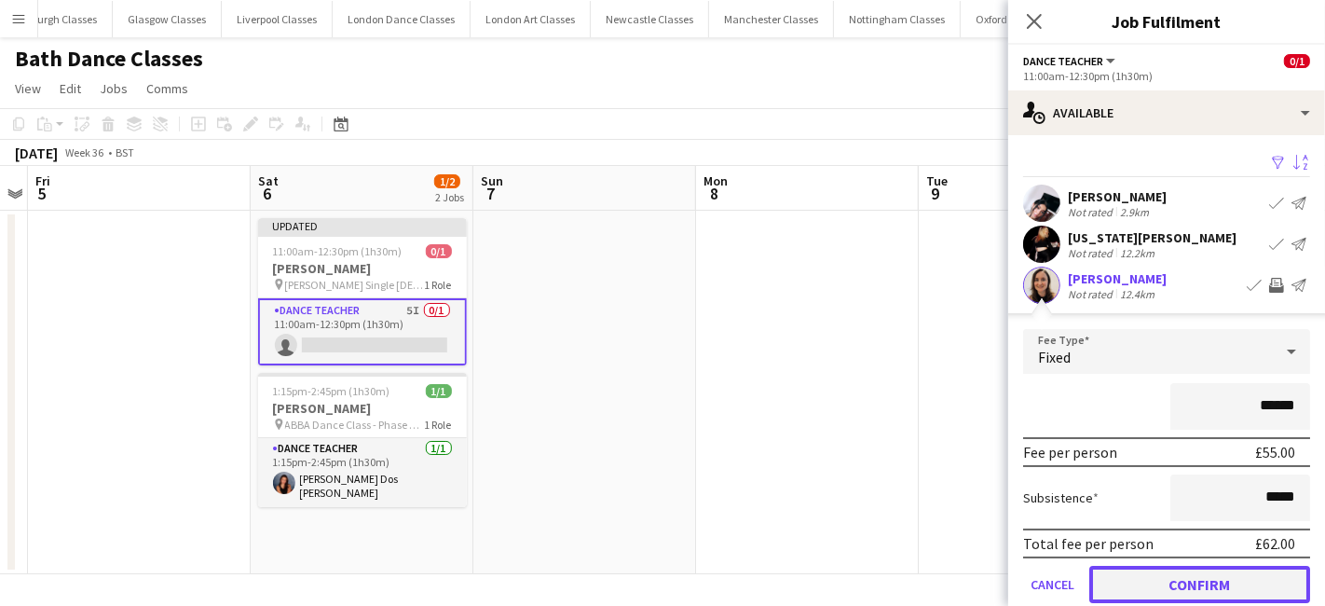
click at [1201, 573] on button "Confirm" at bounding box center [1199, 584] width 221 height 37
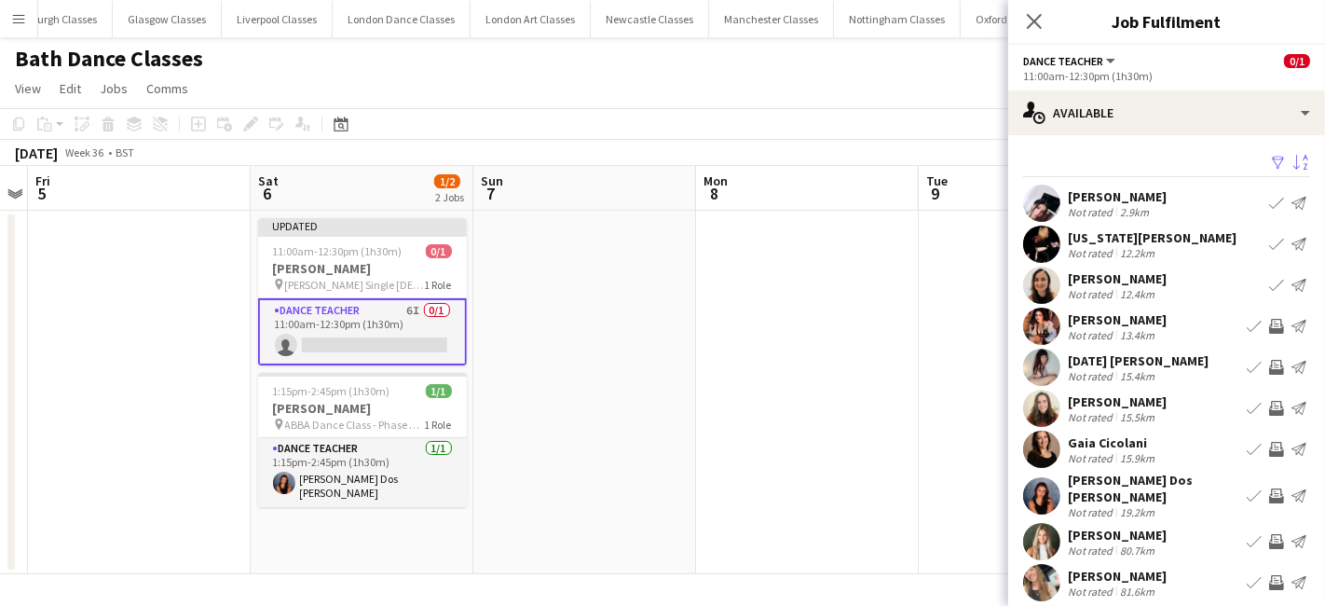
click at [1269, 326] on app-icon "Invite crew" at bounding box center [1276, 326] width 15 height 15
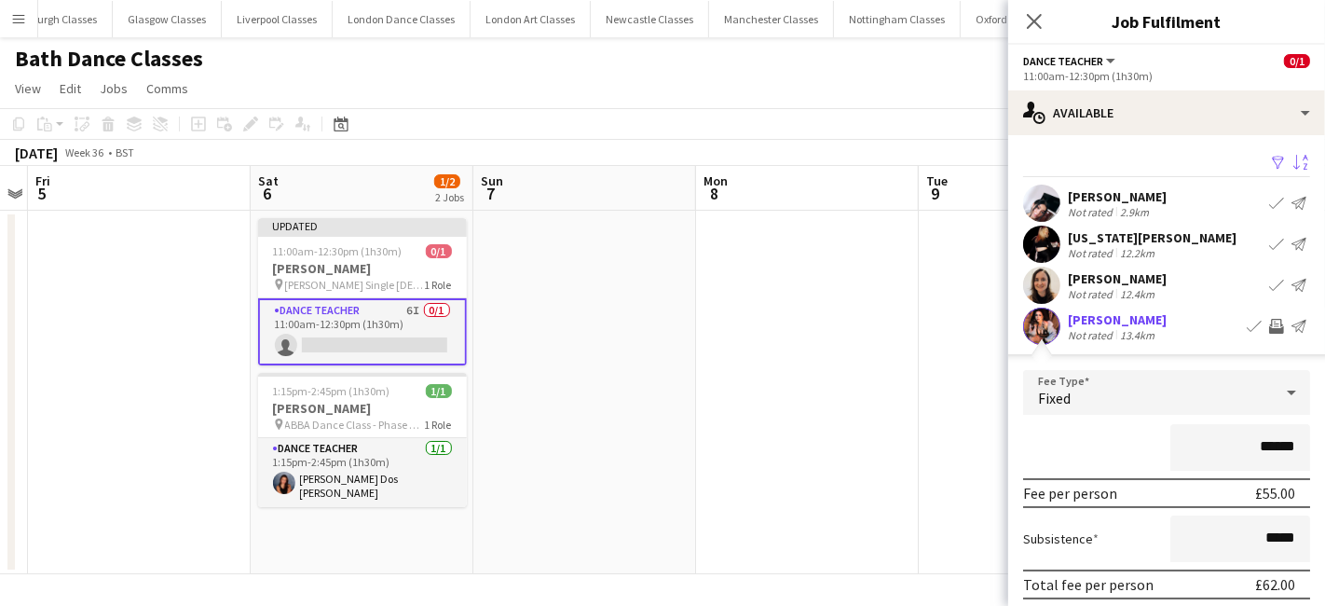
scroll to position [357, 0]
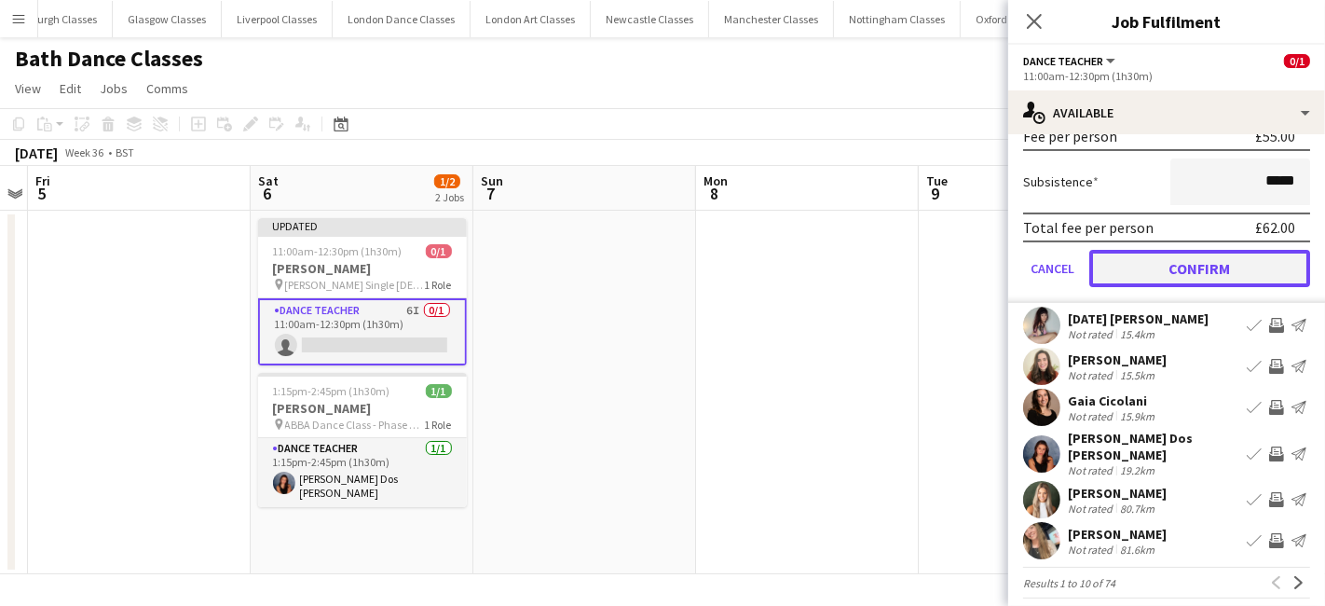
click at [1208, 270] on button "Confirm" at bounding box center [1199, 268] width 221 height 37
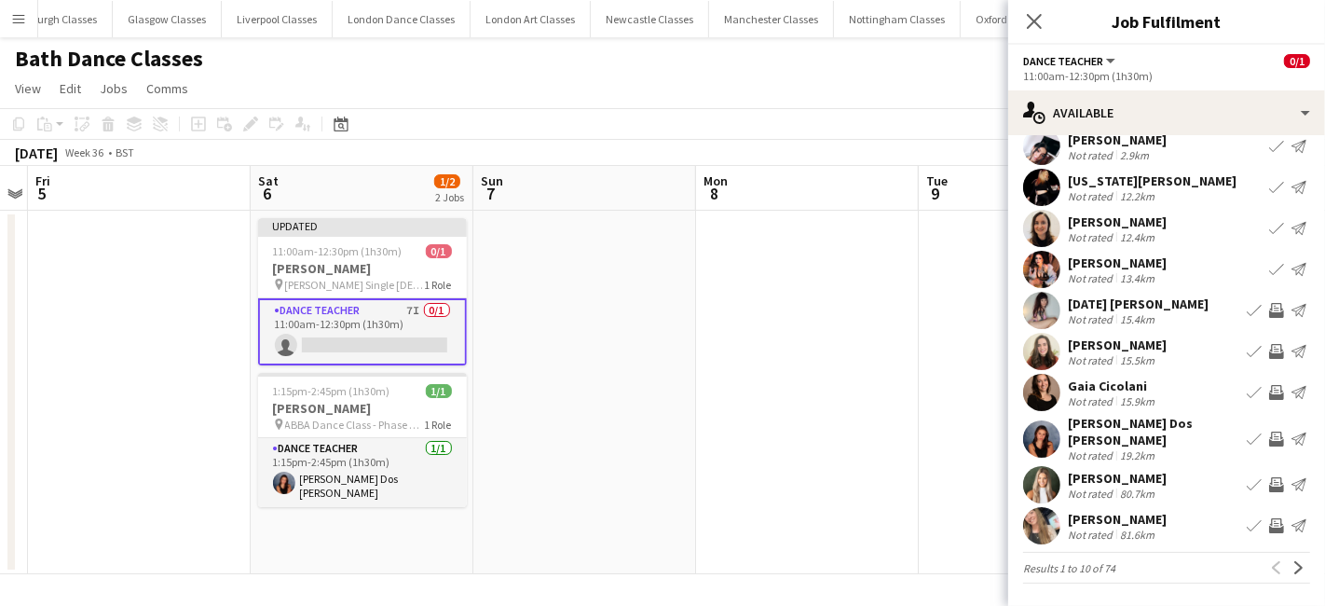
scroll to position [45, 0]
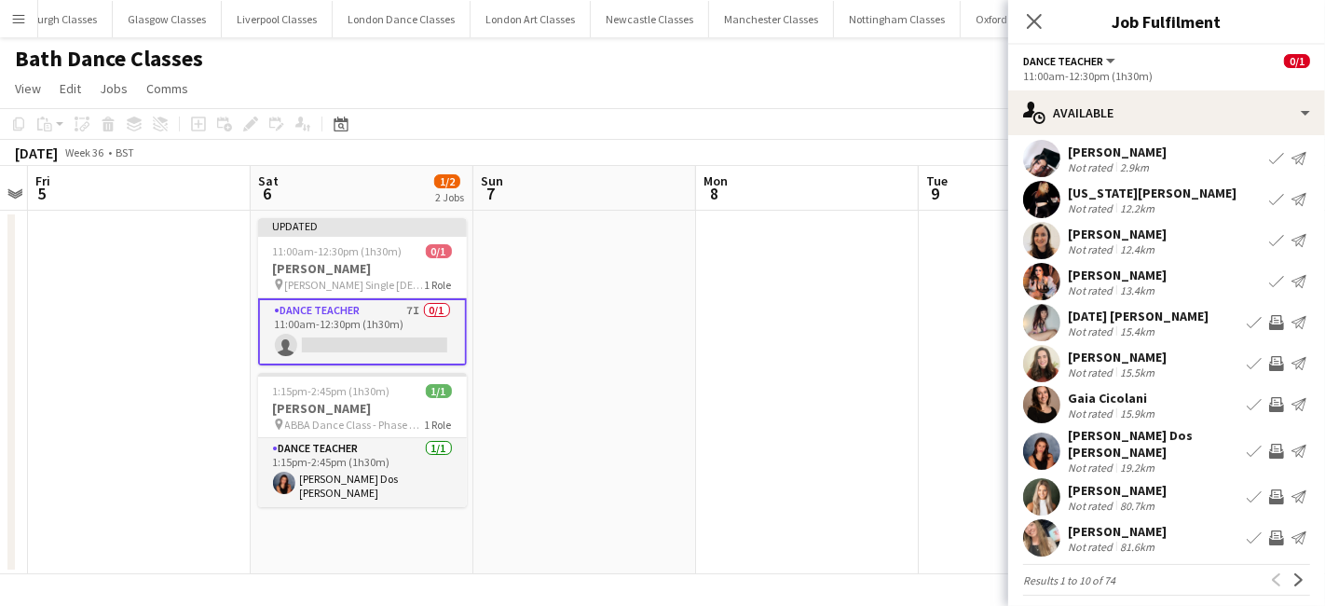
click at [1269, 365] on app-icon "Invite crew" at bounding box center [1276, 363] width 15 height 15
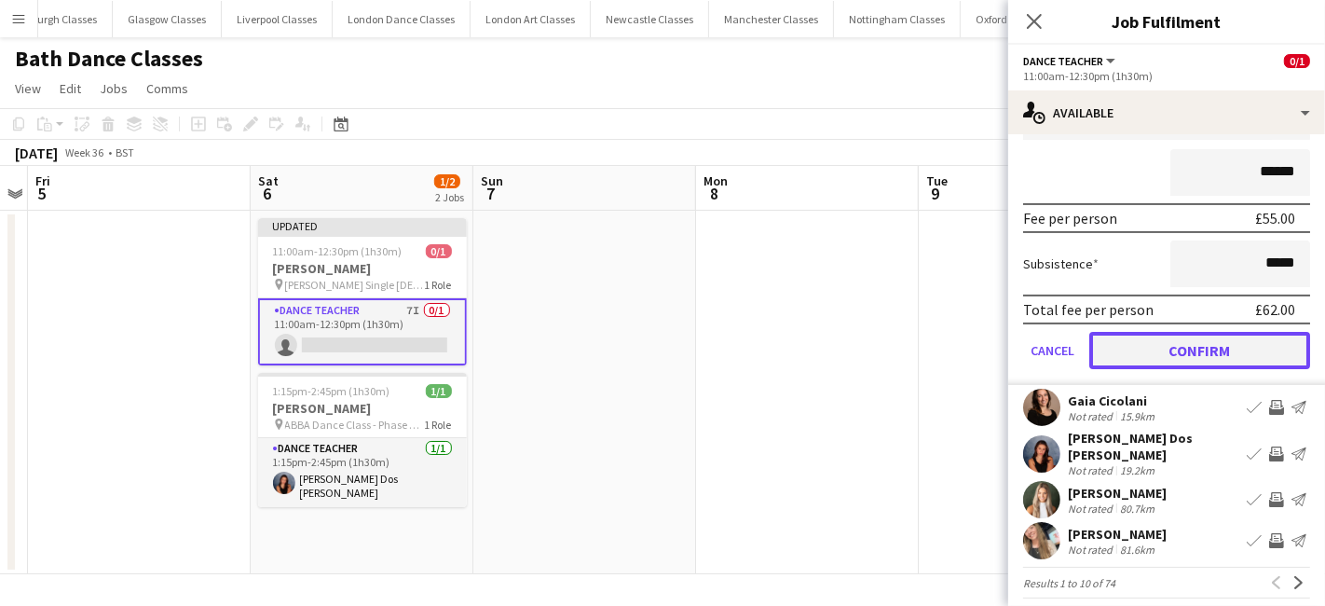
click at [1190, 352] on button "Confirm" at bounding box center [1199, 350] width 221 height 37
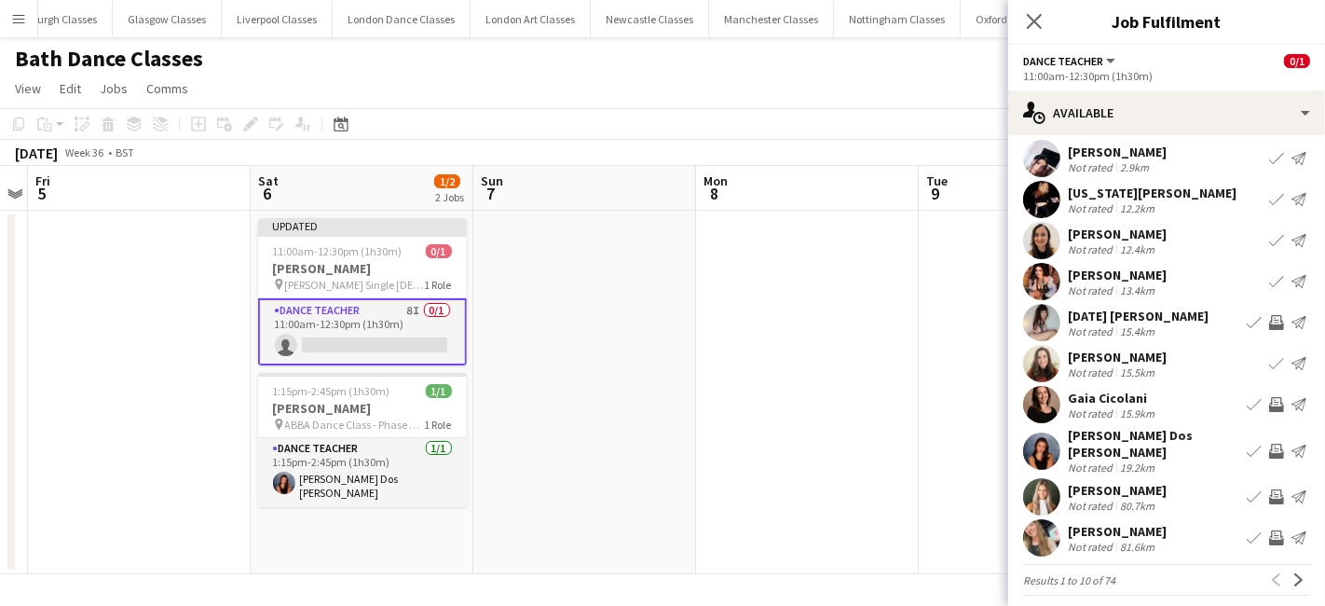
click at [1269, 397] on app-icon "Invite crew" at bounding box center [1276, 404] width 15 height 15
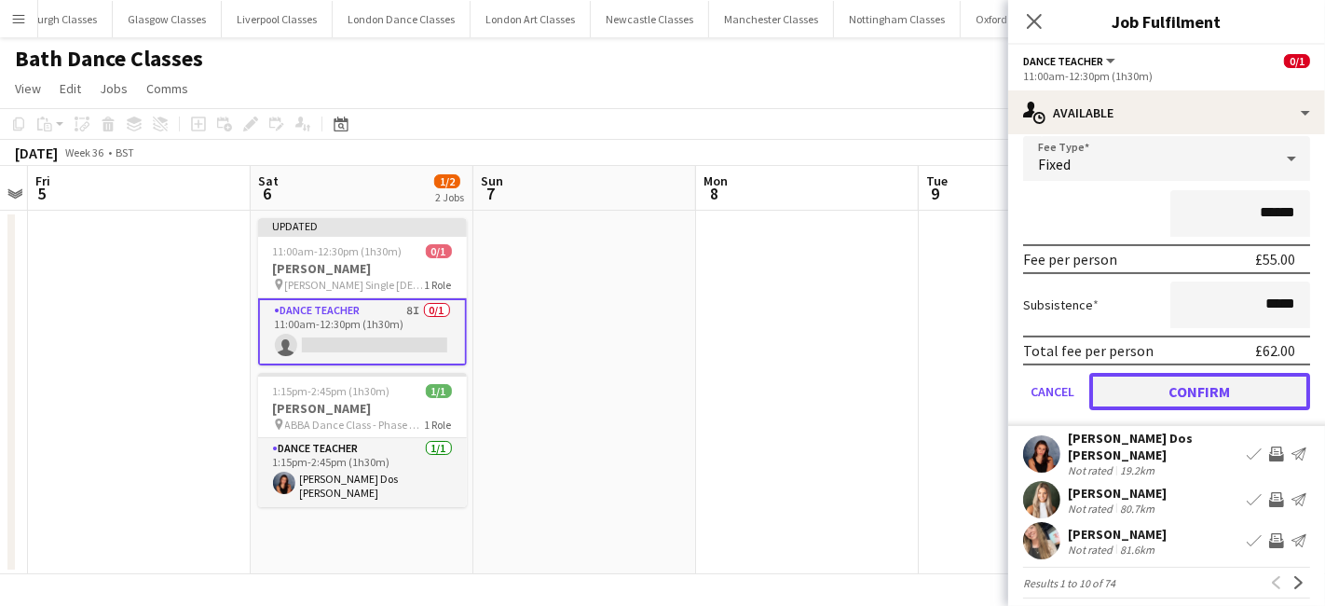
click at [1207, 382] on button "Confirm" at bounding box center [1199, 391] width 221 height 37
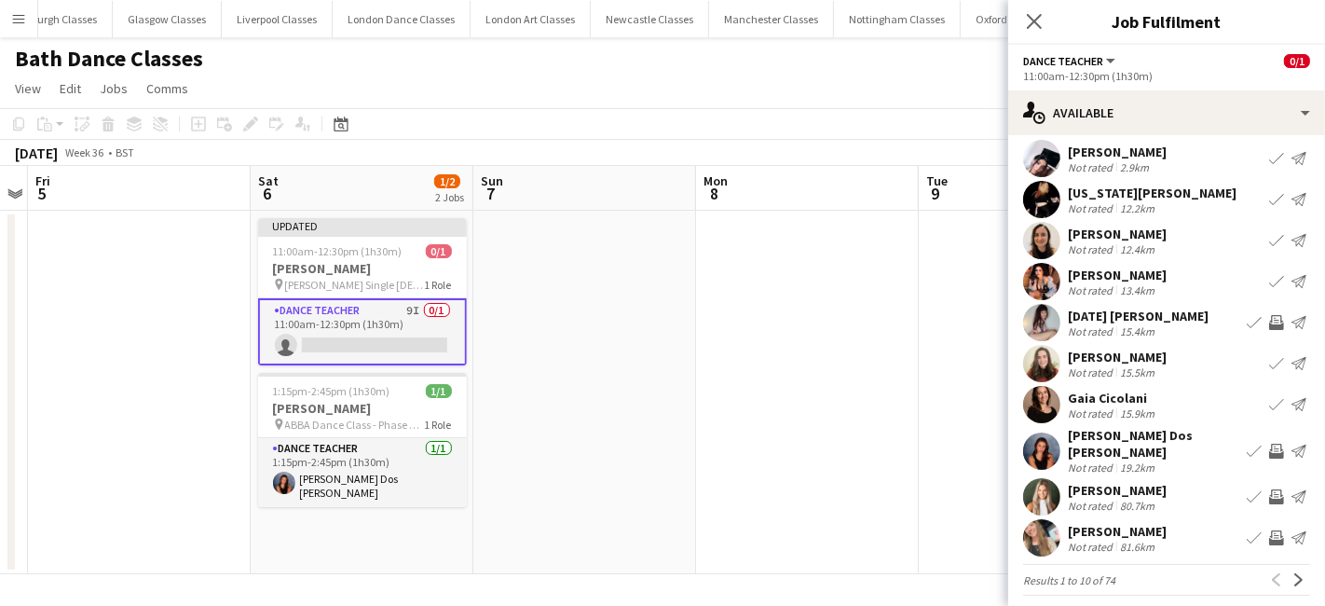
click at [1269, 489] on app-icon "Invite crew" at bounding box center [1276, 496] width 15 height 15
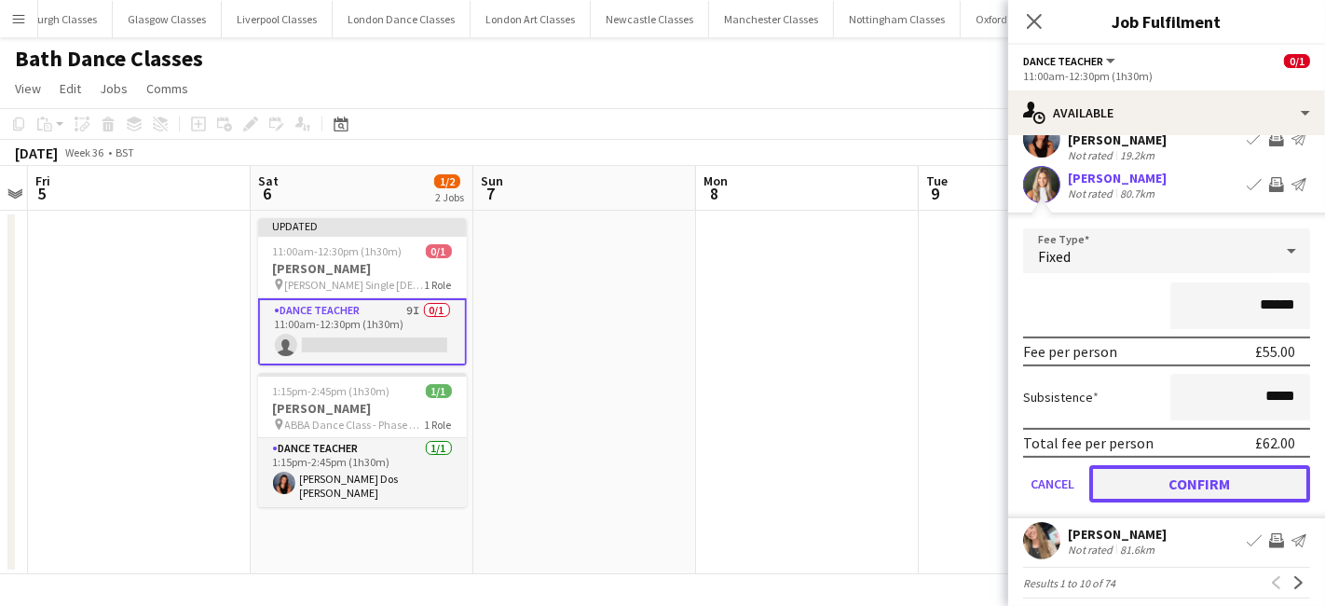
click at [1203, 467] on button "Confirm" at bounding box center [1199, 483] width 221 height 37
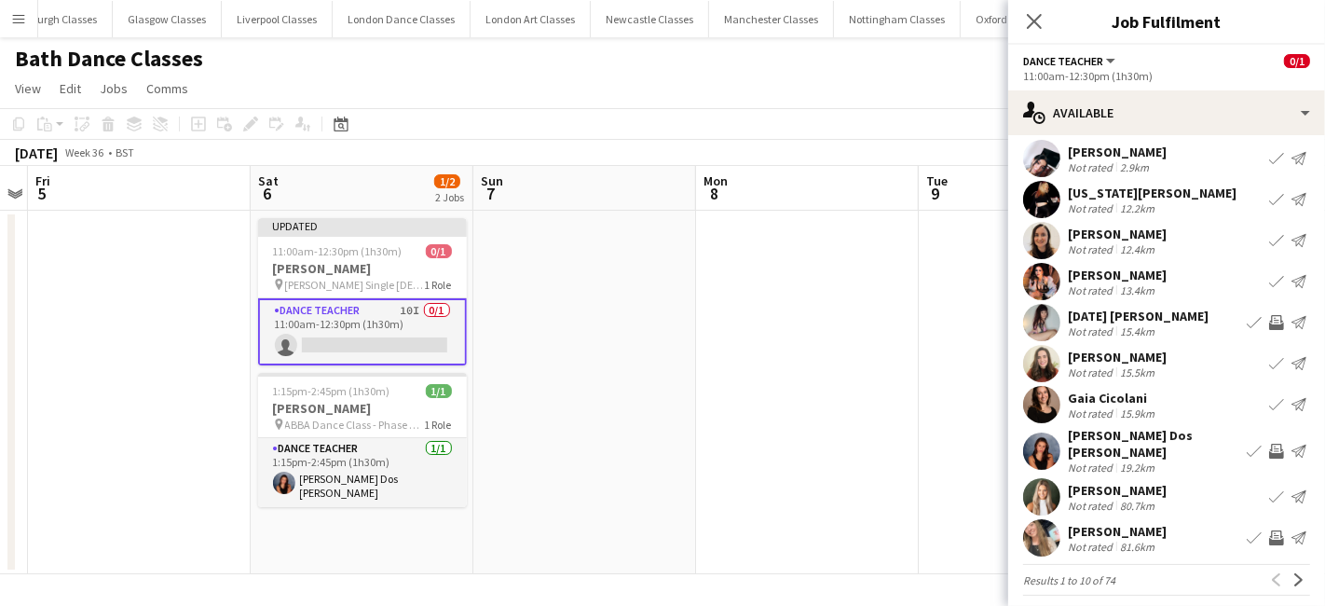
click at [1269, 528] on button "Invite crew" at bounding box center [1277, 538] width 22 height 22
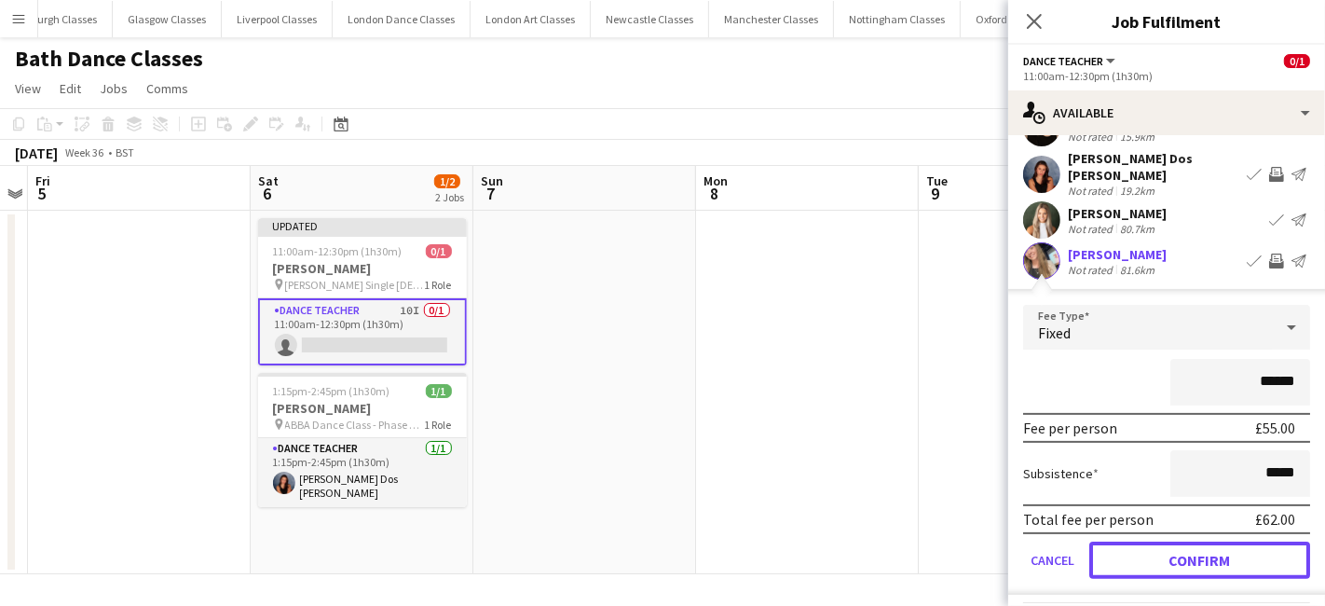
click at [1143, 556] on button "Confirm" at bounding box center [1199, 559] width 221 height 37
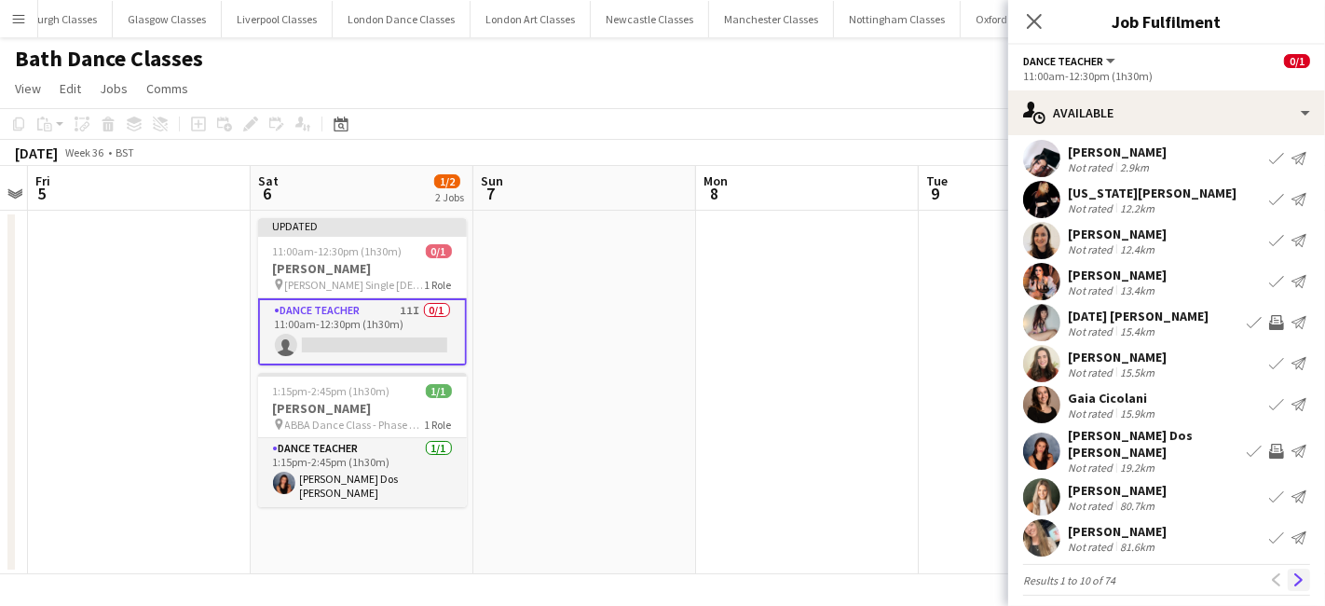
click at [1288, 568] on button "Next" at bounding box center [1299, 579] width 22 height 22
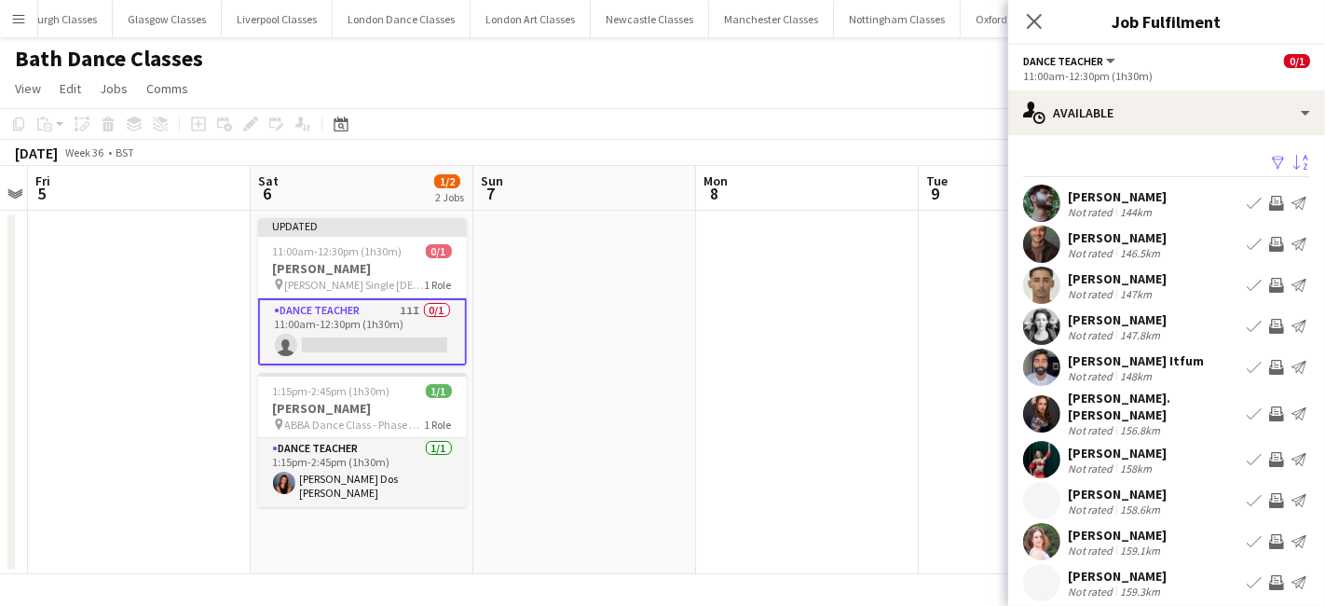
click at [785, 479] on app-date-cell at bounding box center [807, 392] width 223 height 363
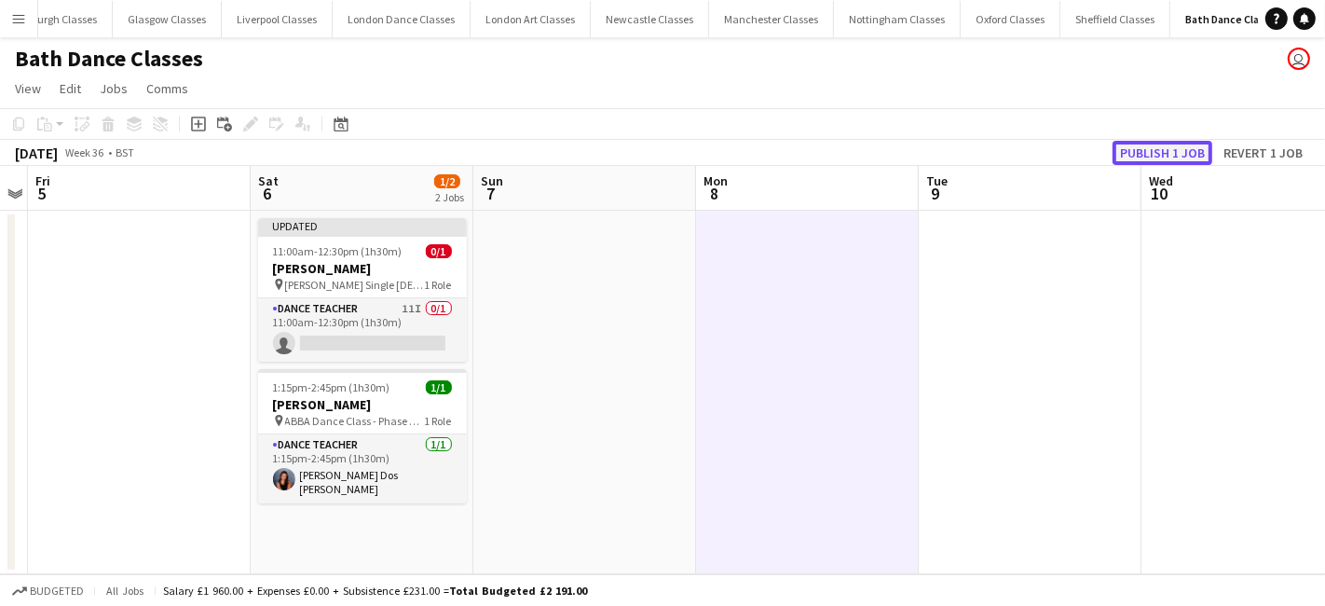
click at [1151, 158] on button "Publish 1 job" at bounding box center [1163, 153] width 100 height 24
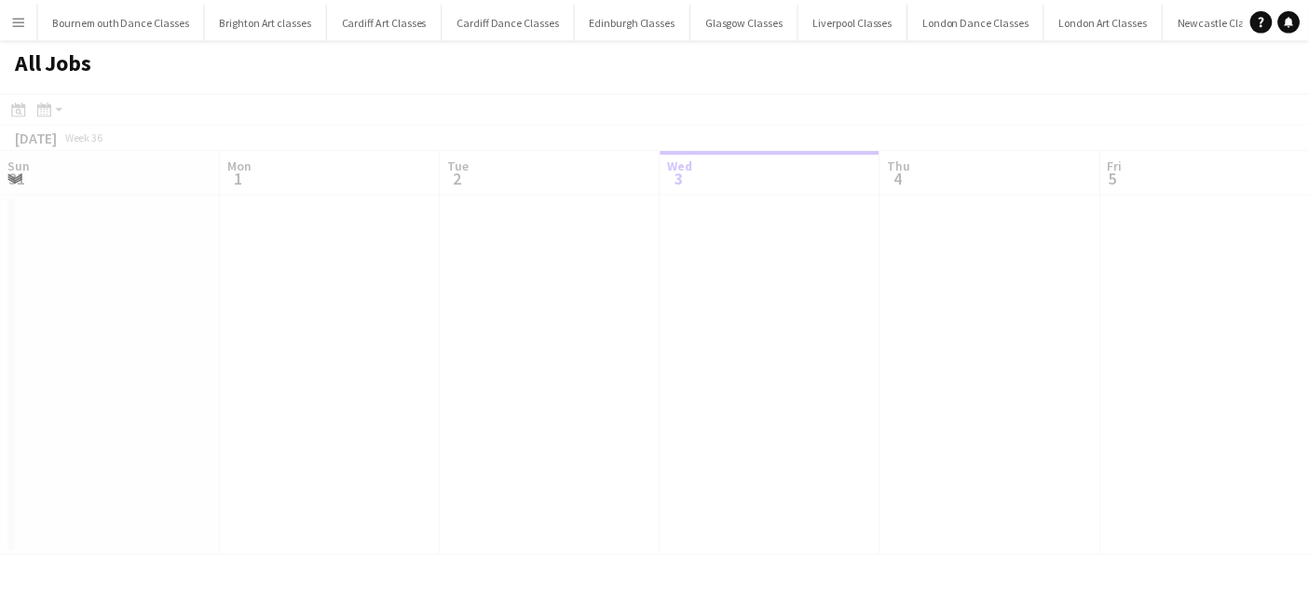
scroll to position [0, 445]
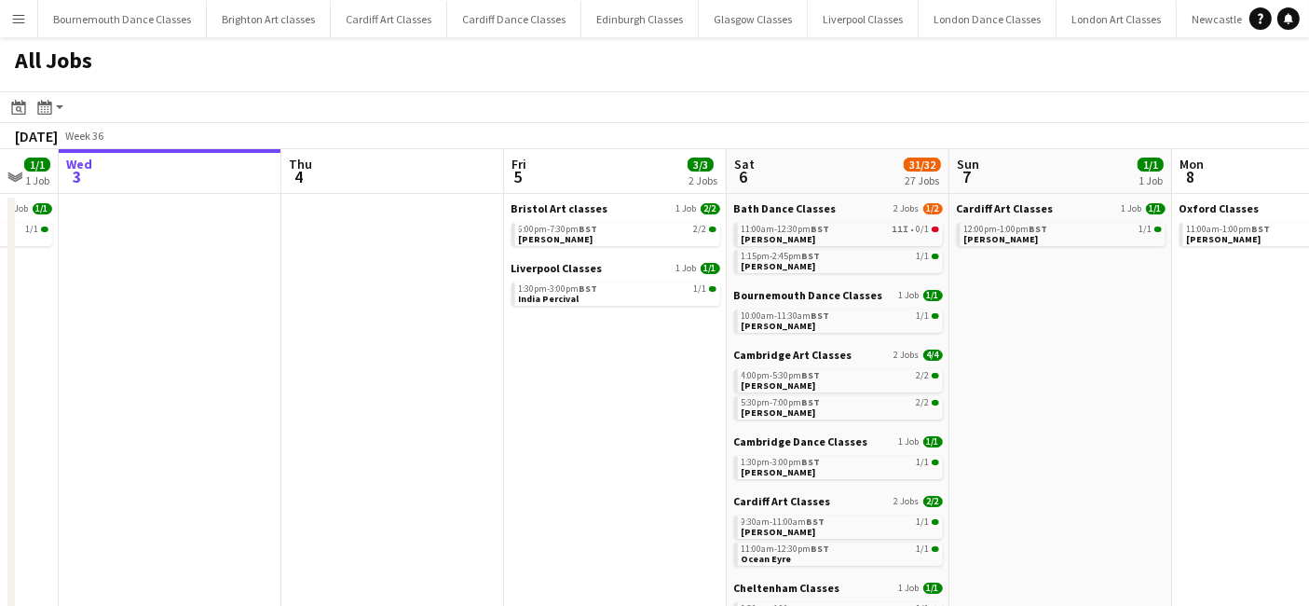
drag, startPoint x: 601, startPoint y: 410, endPoint x: 337, endPoint y: 428, distance: 264.3
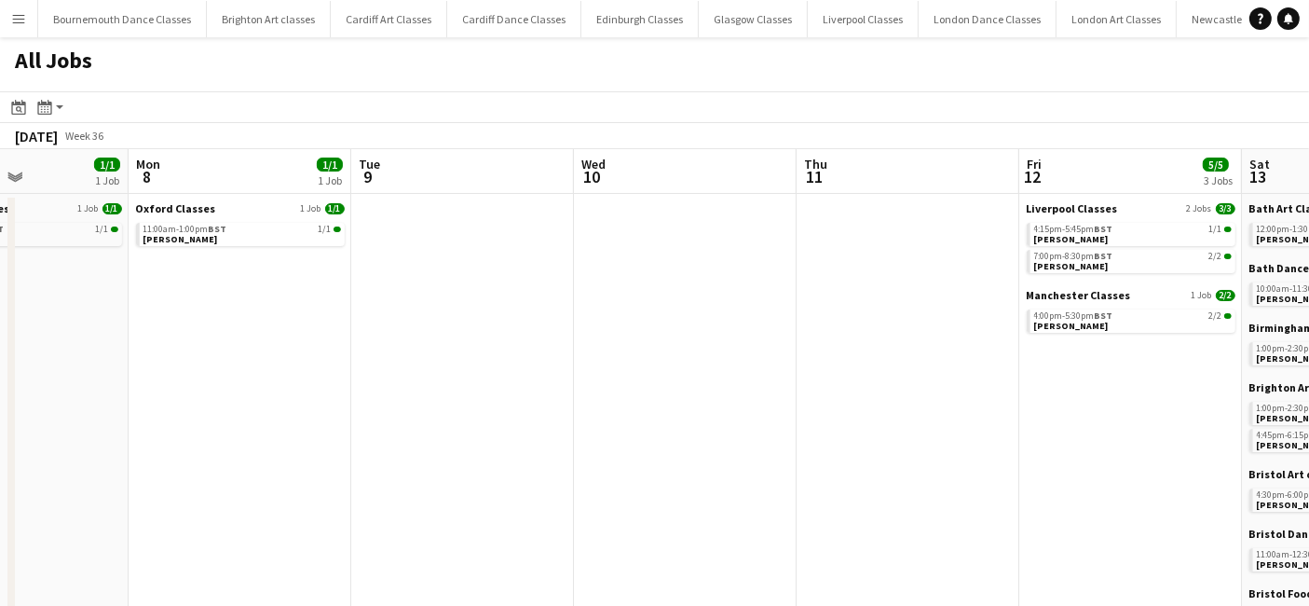
drag, startPoint x: 1122, startPoint y: 404, endPoint x: 93, endPoint y: 455, distance: 1030.1
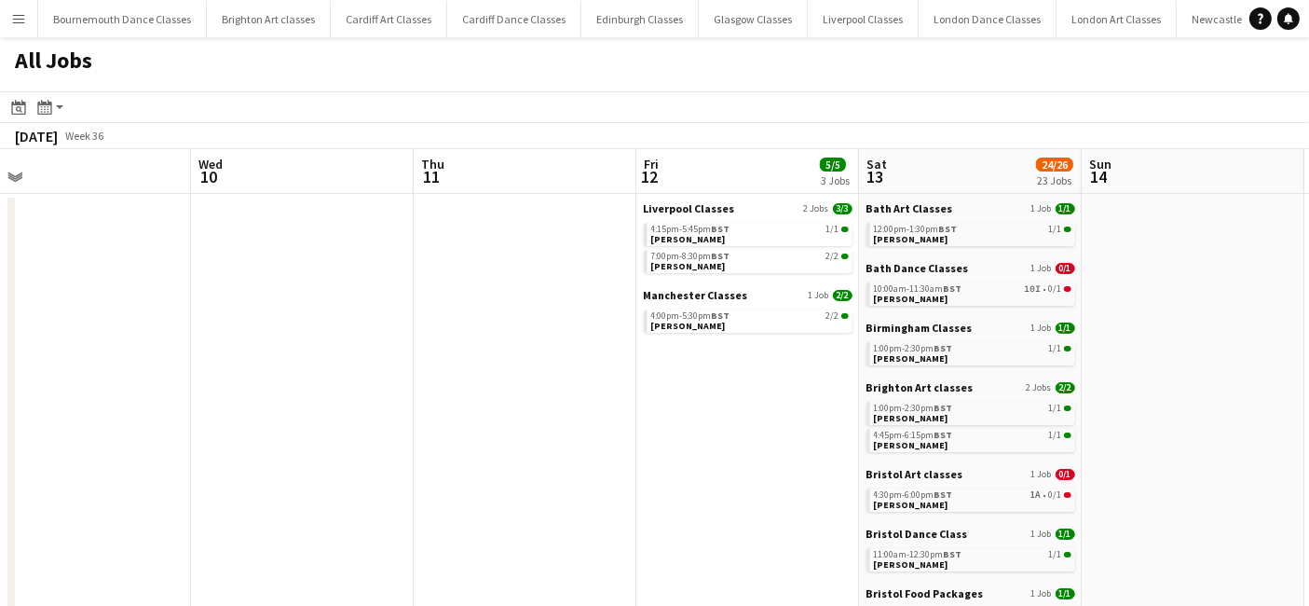
drag, startPoint x: 631, startPoint y: 430, endPoint x: 55, endPoint y: 430, distance: 575.9
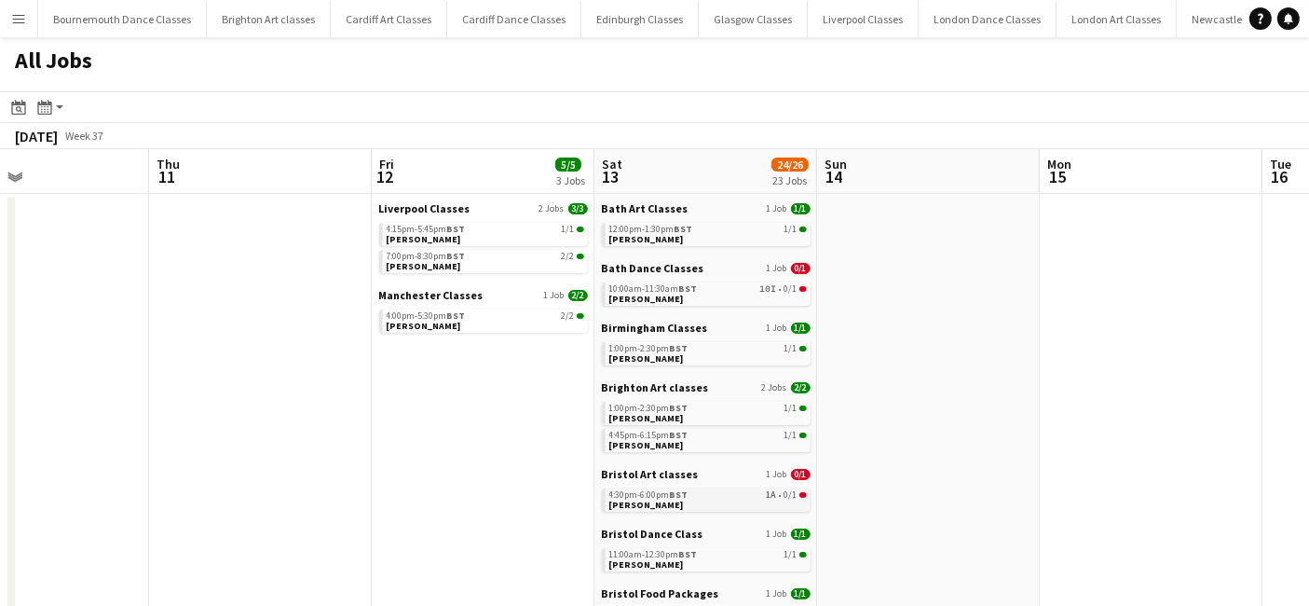
click at [654, 501] on span "[PERSON_NAME]" at bounding box center [646, 505] width 75 height 12
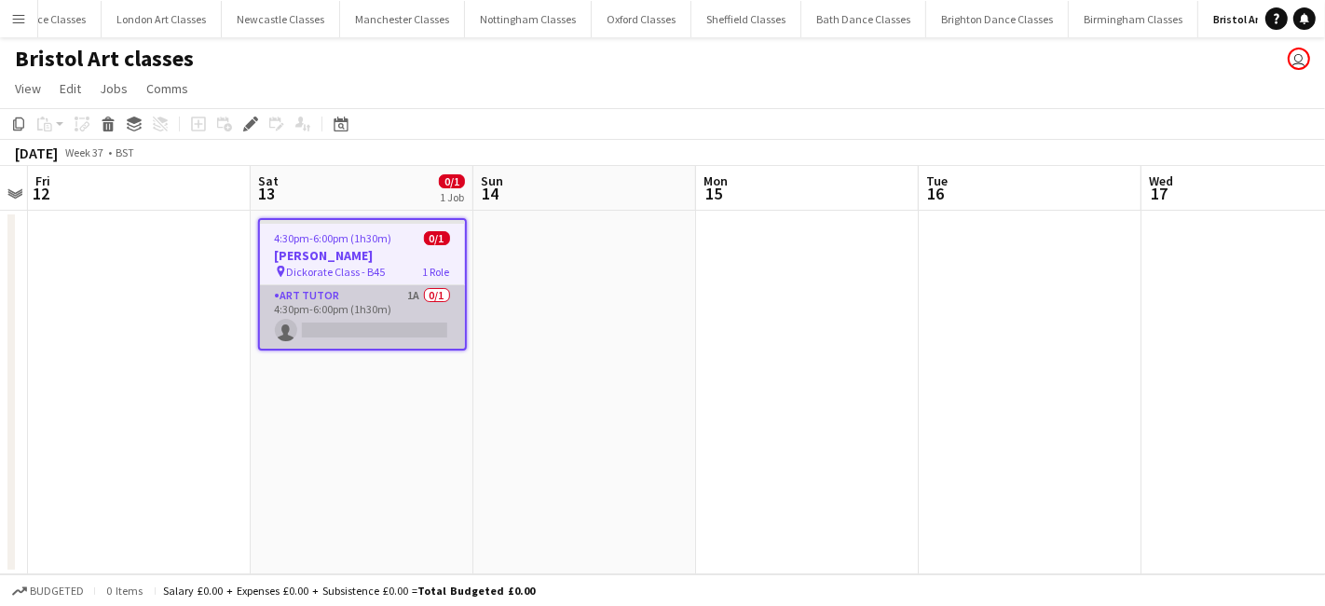
scroll to position [0, 964]
click at [358, 328] on app-card-role "Art Tutor 1A 0/1 4:30pm-6:00pm (1h30m) single-neutral-actions" at bounding box center [362, 316] width 205 height 63
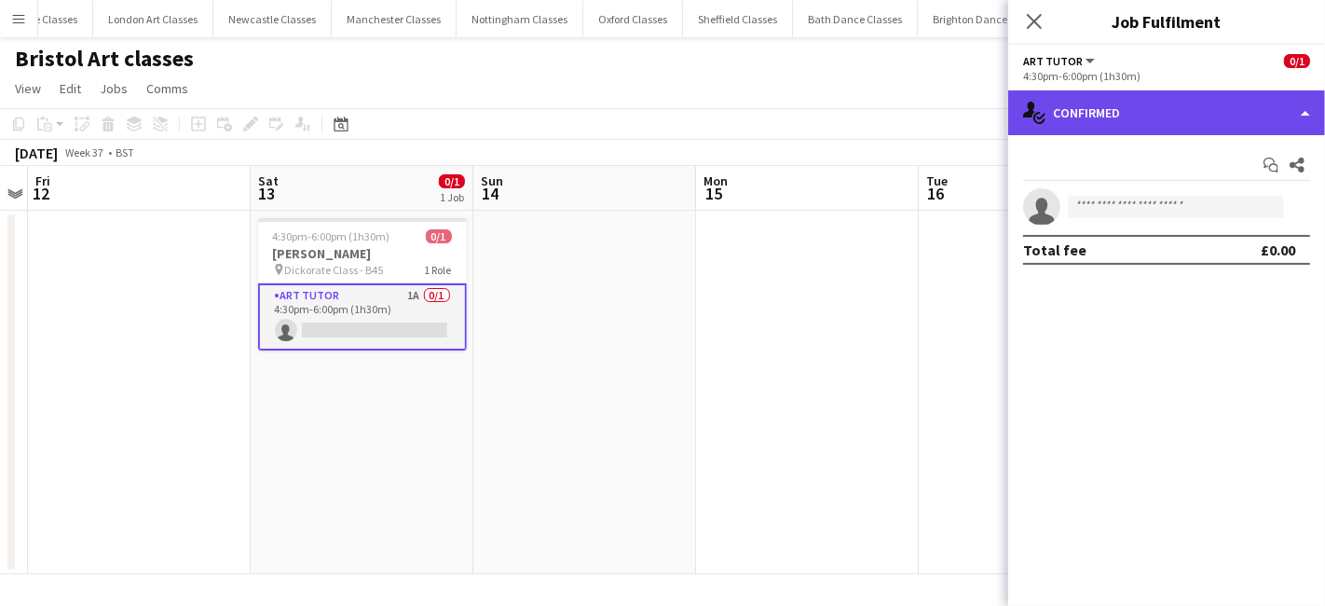
click at [1179, 121] on div "single-neutral-actions-check-2 Confirmed" at bounding box center [1166, 112] width 317 height 45
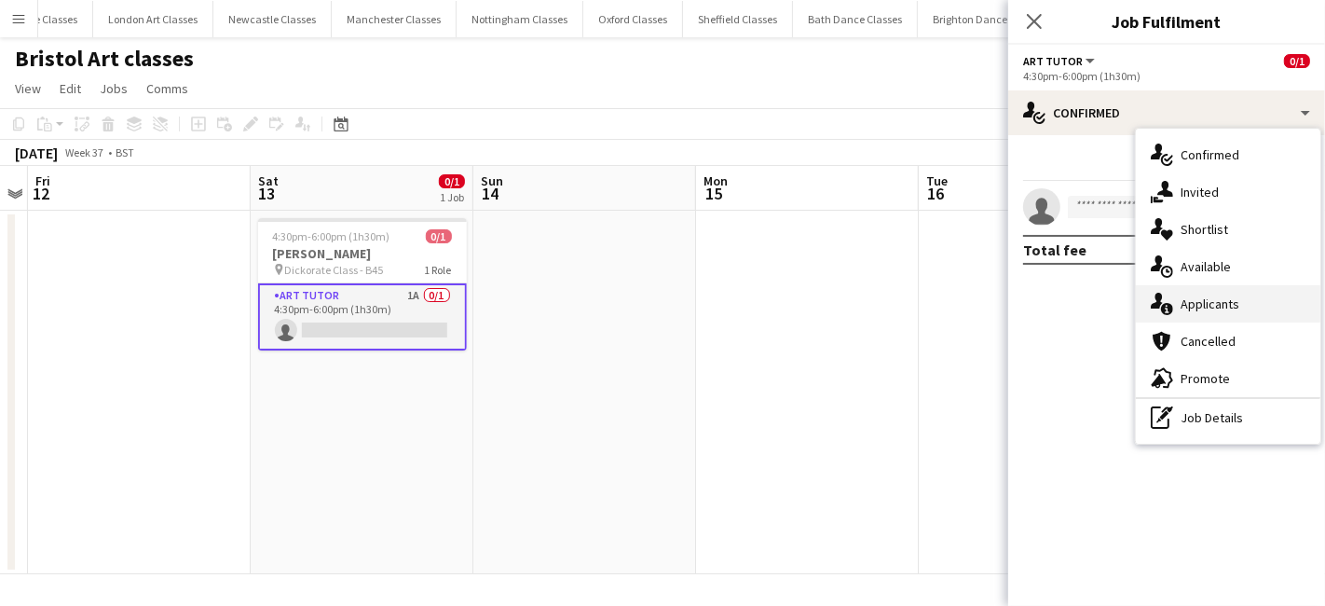
click at [1226, 292] on div "single-neutral-actions-information Applicants" at bounding box center [1228, 303] width 185 height 37
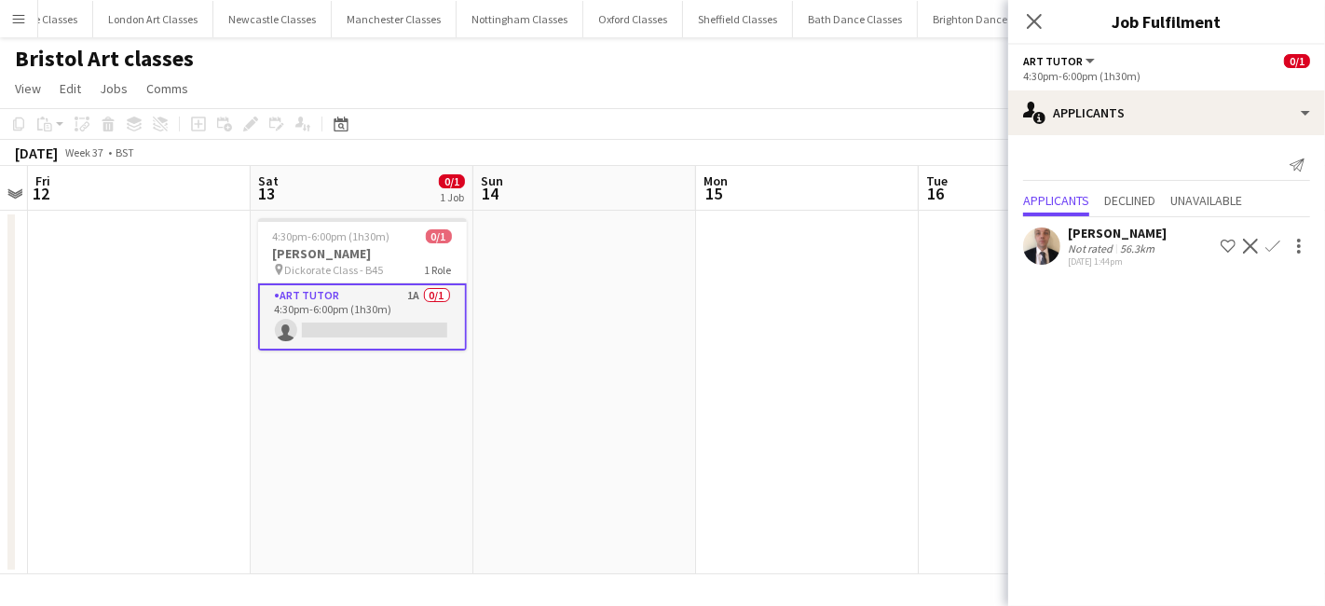
click at [1270, 249] on app-icon "Confirm" at bounding box center [1273, 246] width 15 height 15
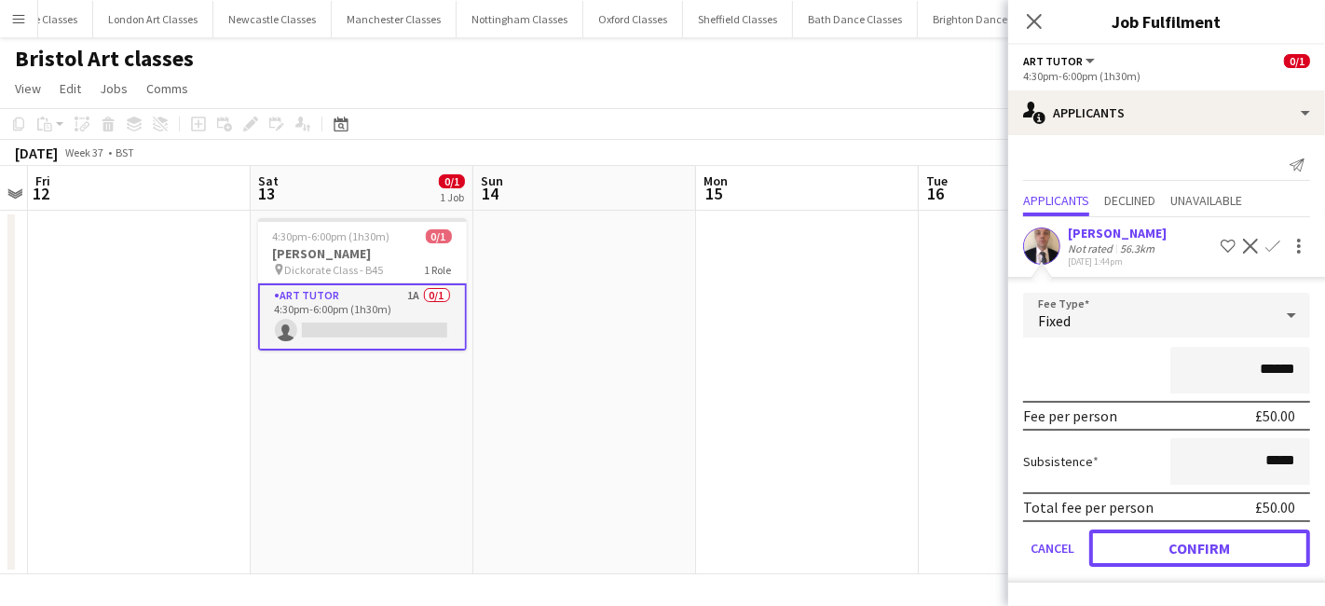
click at [1209, 545] on button "Confirm" at bounding box center [1199, 547] width 221 height 37
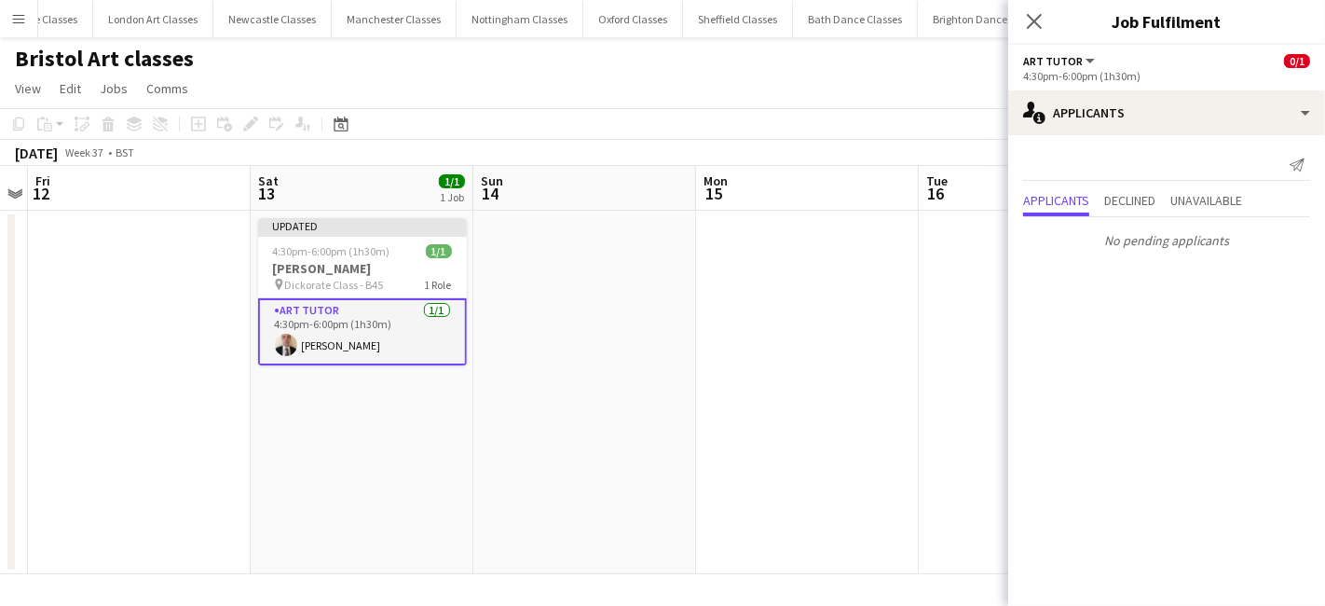
click at [868, 498] on app-date-cell at bounding box center [807, 392] width 223 height 363
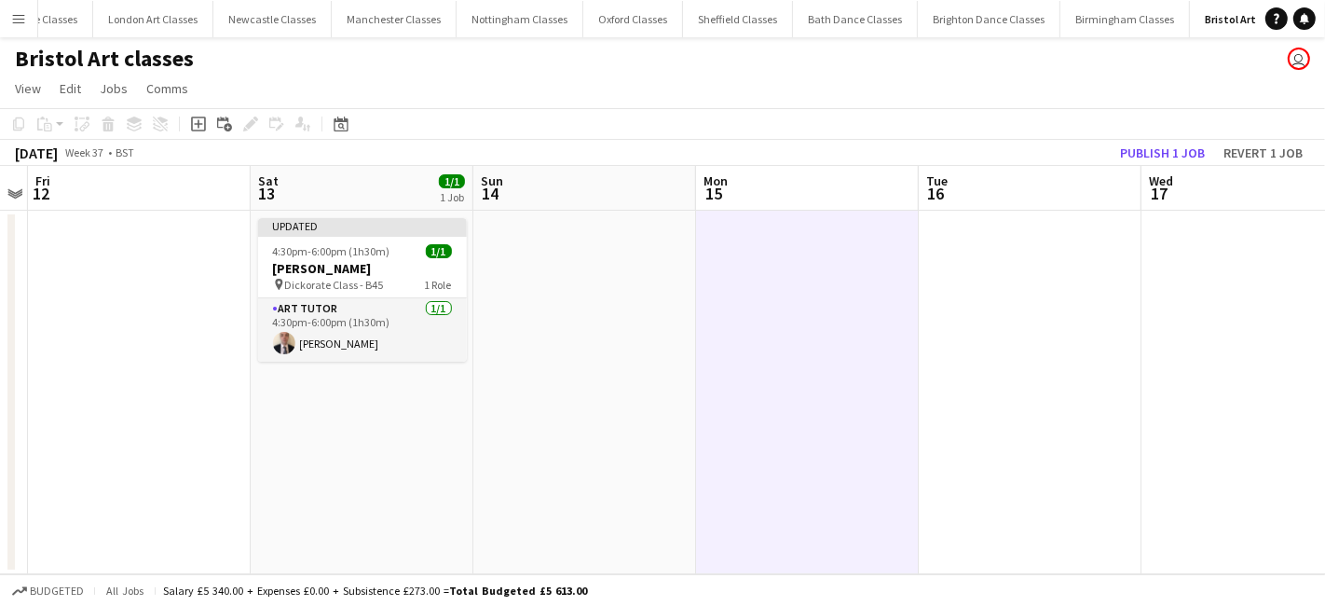
click at [1179, 136] on app-toolbar "Copy Paste Paste Ctrl+V Paste with crew Ctrl+Shift+V Paste linked Job [GEOGRAPH…" at bounding box center [662, 124] width 1325 height 32
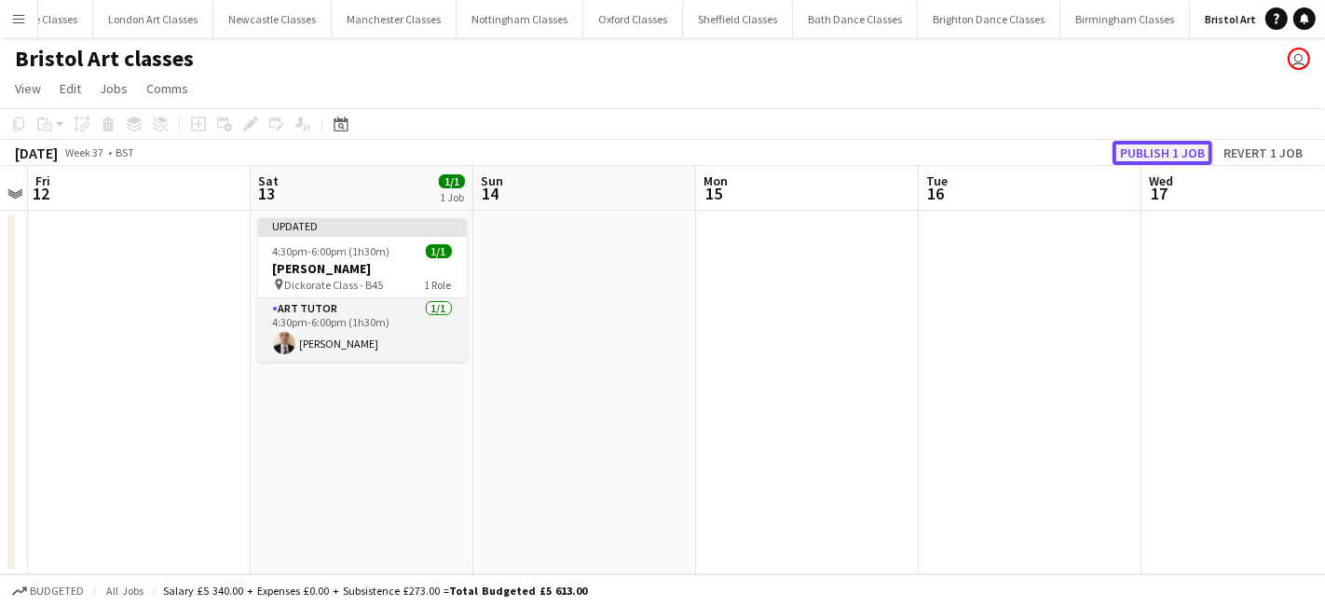
click at [1166, 142] on button "Publish 1 job" at bounding box center [1163, 153] width 100 height 24
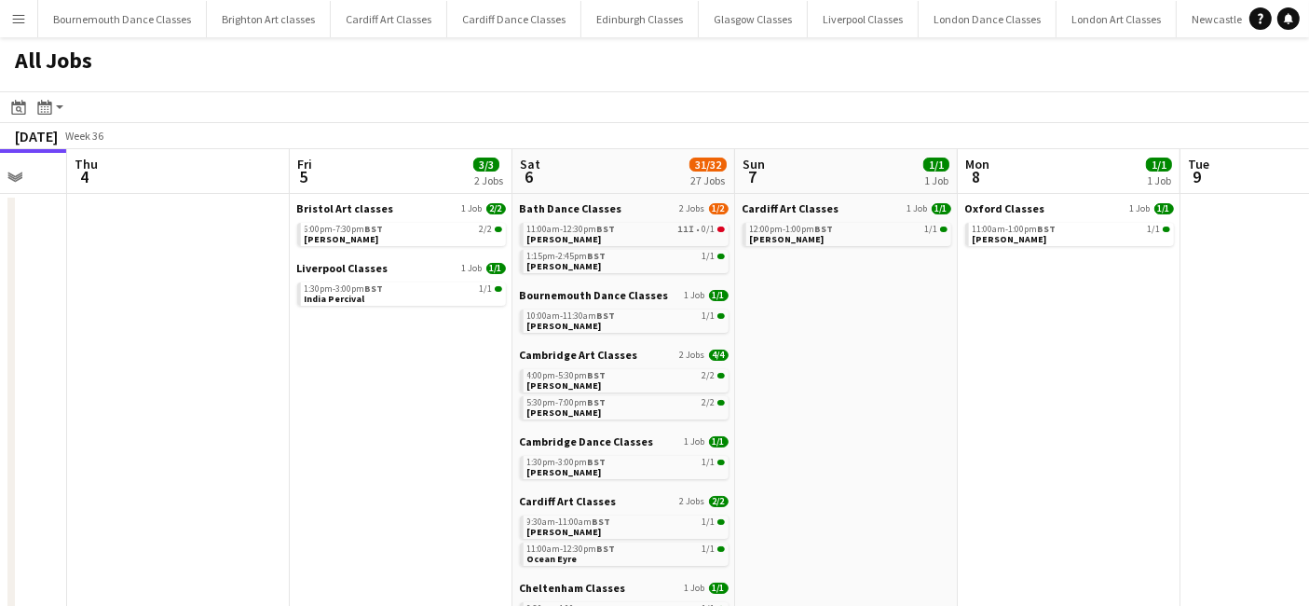
scroll to position [0, 377]
drag, startPoint x: 1273, startPoint y: 403, endPoint x: 896, endPoint y: 432, distance: 378.6
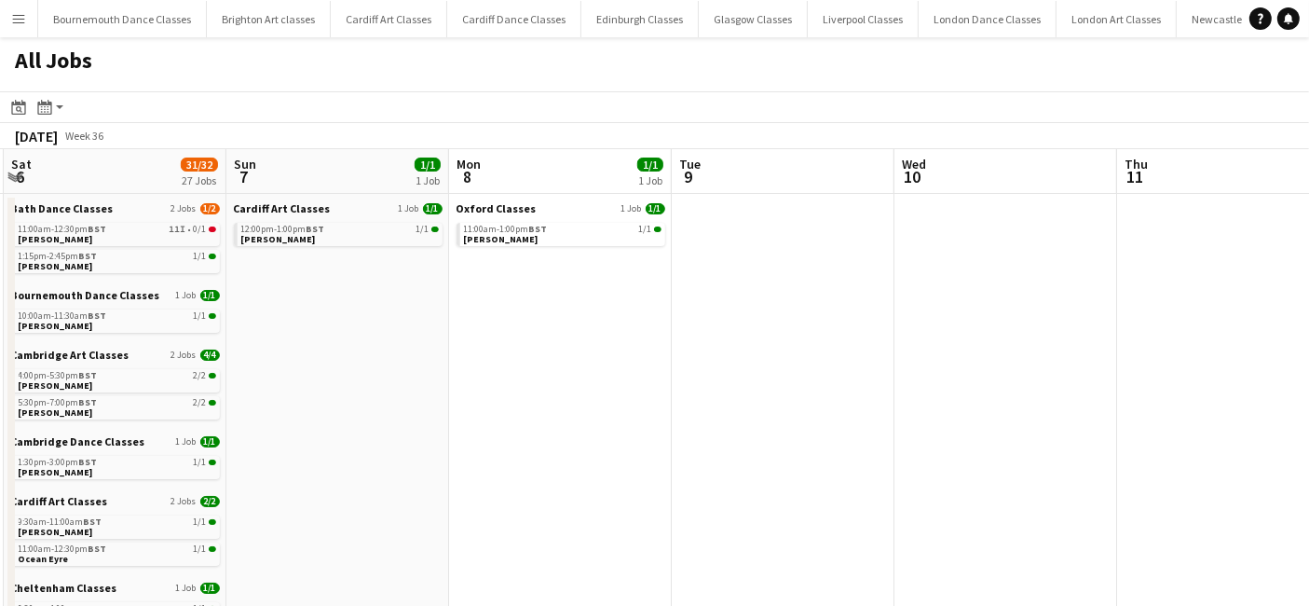
drag, startPoint x: 1001, startPoint y: 421, endPoint x: 212, endPoint y: 437, distance: 788.6
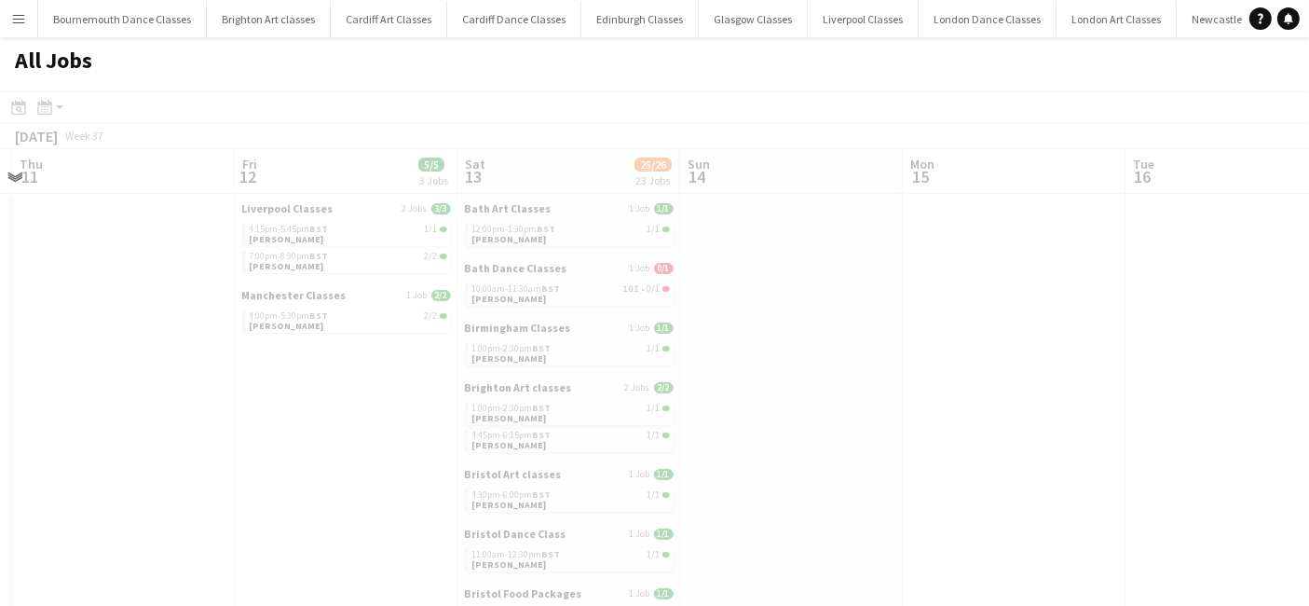
scroll to position [0, 549]
drag, startPoint x: 733, startPoint y: 435, endPoint x: 10, endPoint y: 431, distance: 723.2
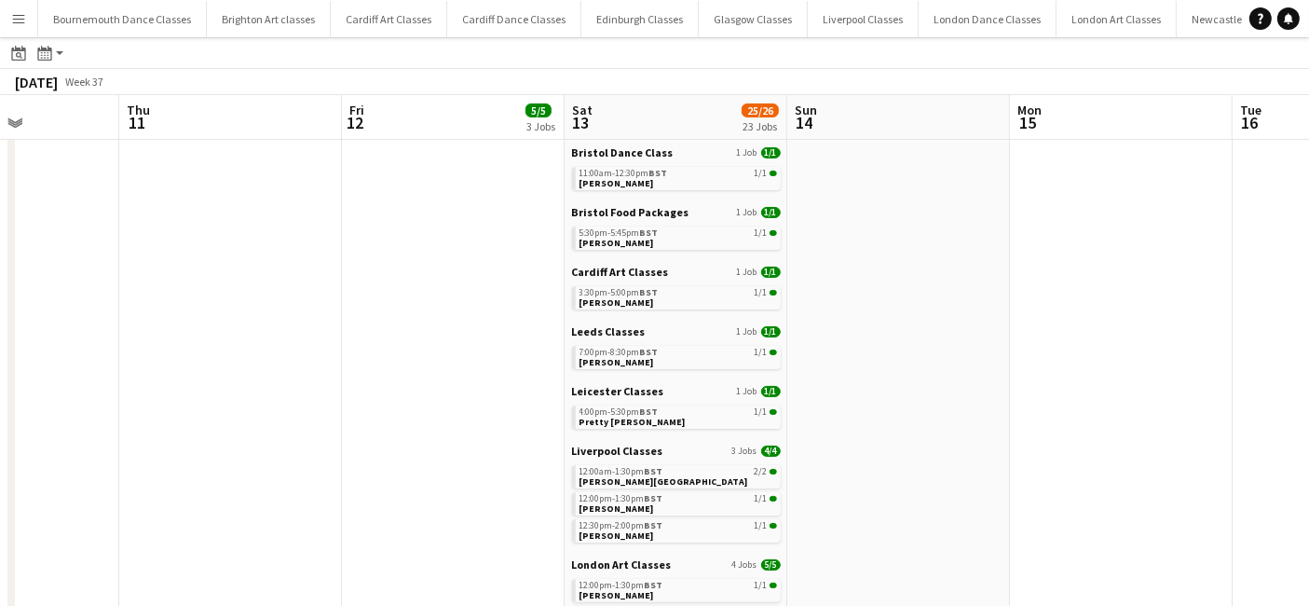
scroll to position [759, 0]
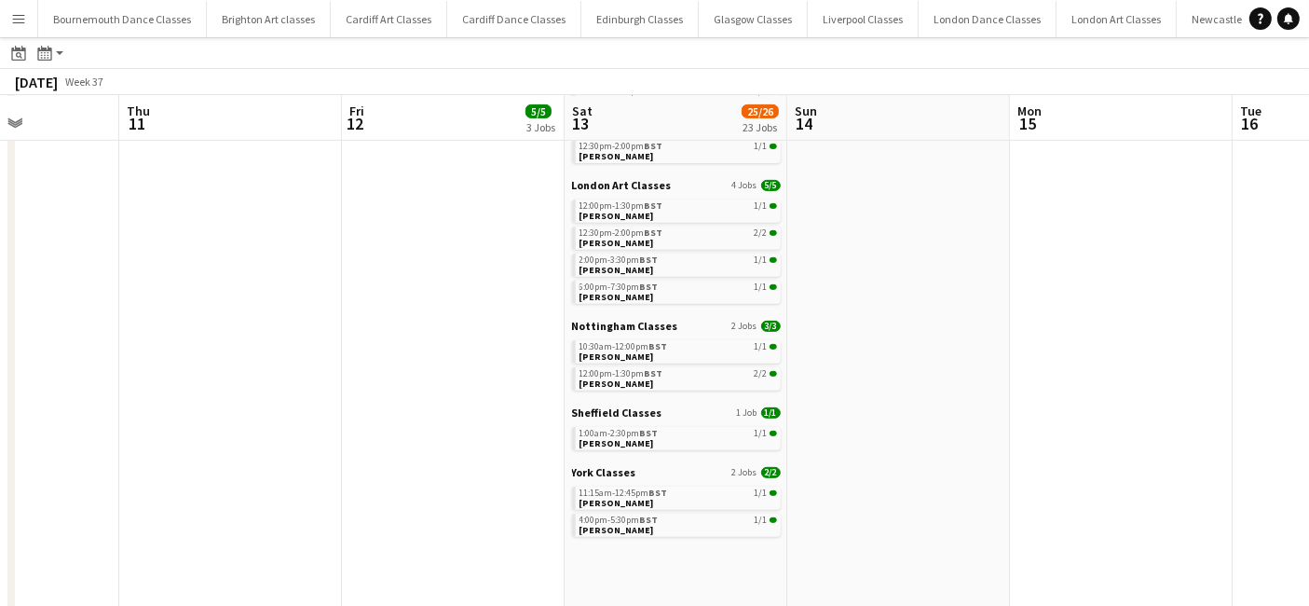
click at [30, 22] on button "Menu" at bounding box center [18, 18] width 37 height 37
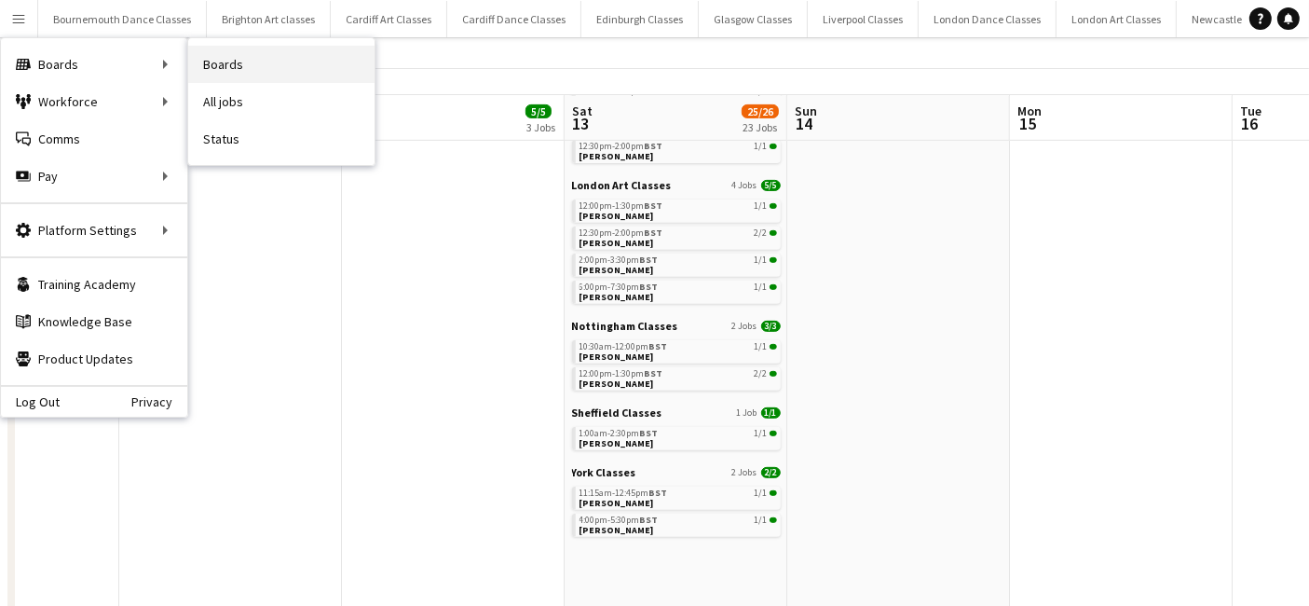
click at [279, 61] on link "Boards" at bounding box center [281, 64] width 186 height 37
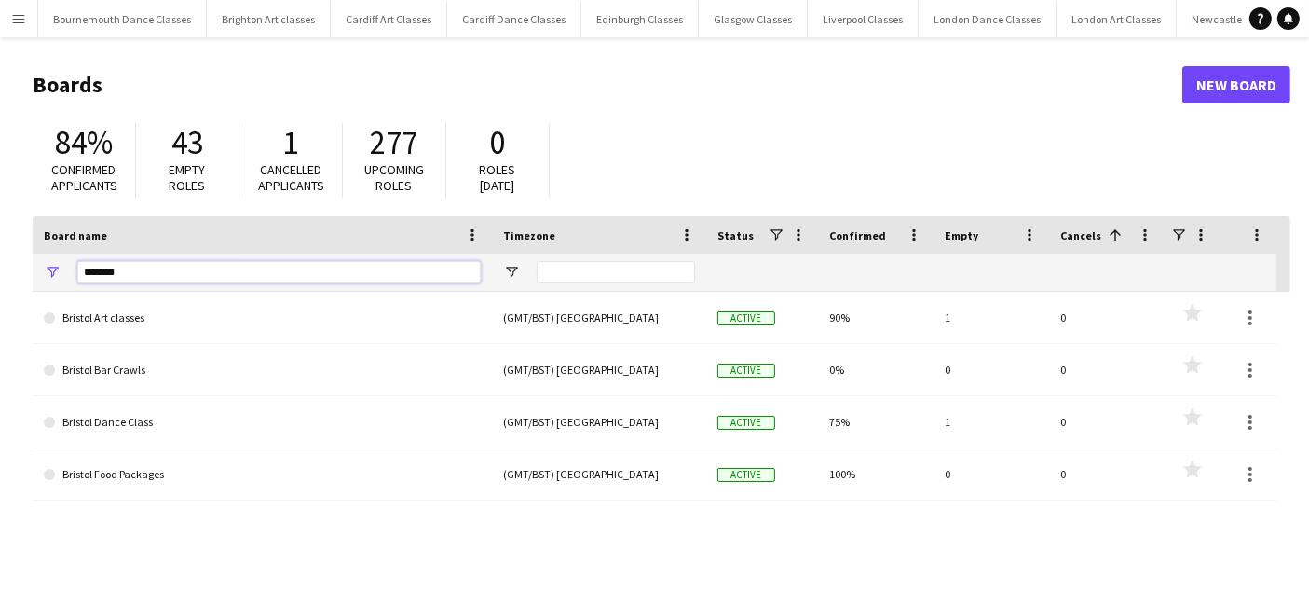
click at [141, 275] on input "*******" at bounding box center [279, 272] width 404 height 22
type input "*"
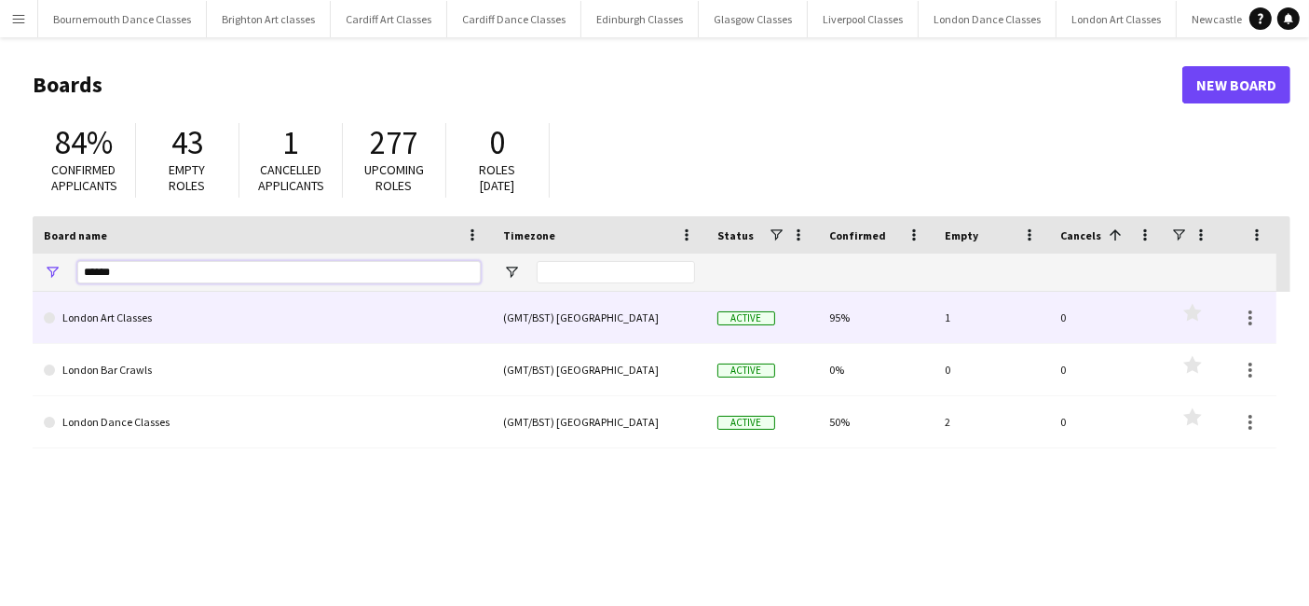
type input "******"
click at [130, 327] on link "London Art Classes" at bounding box center [262, 318] width 437 height 52
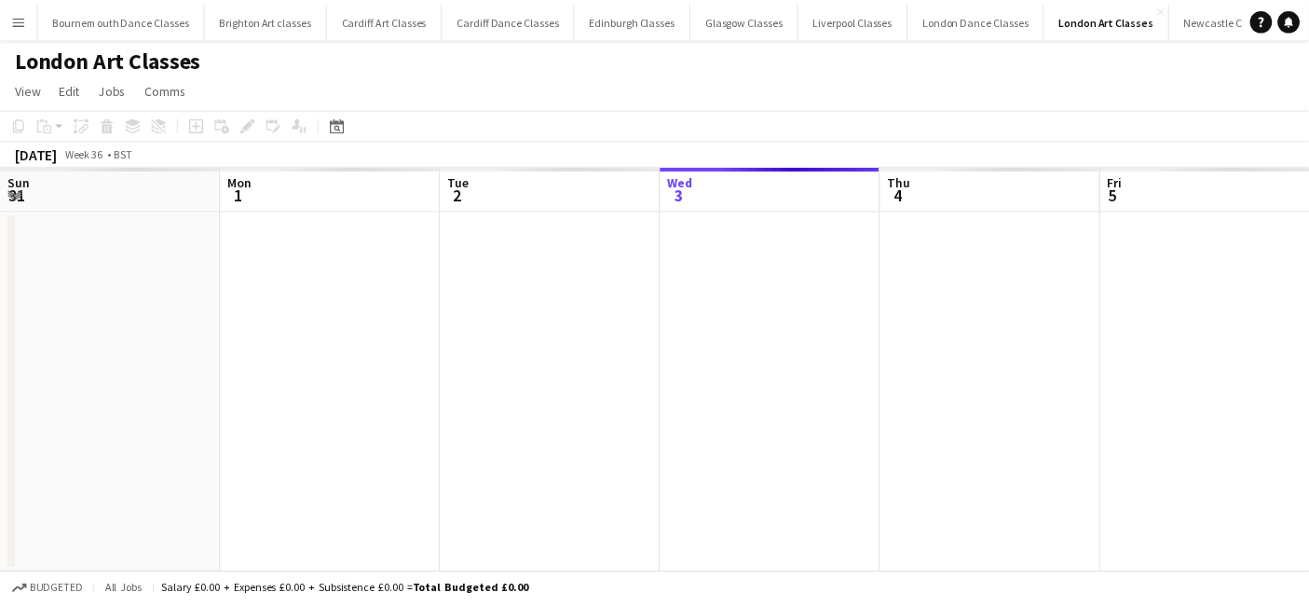
scroll to position [0, 445]
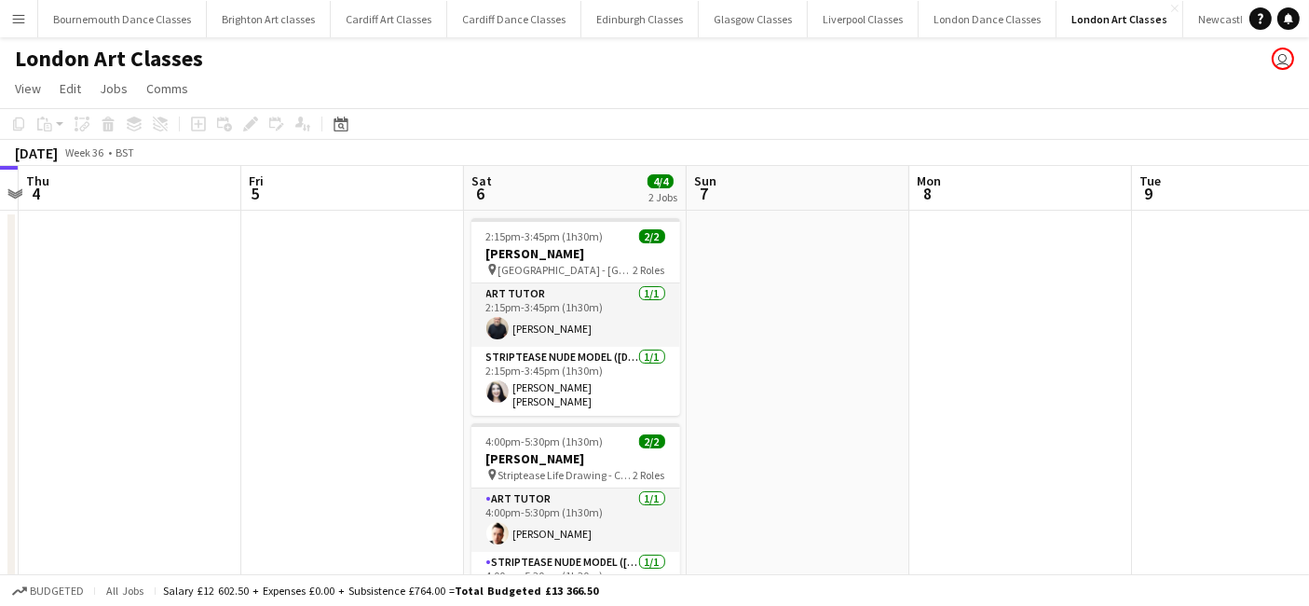
drag, startPoint x: 692, startPoint y: 356, endPoint x: 230, endPoint y: 352, distance: 462.3
click at [230, 352] on app-calendar-viewport "Mon 1 Tue 2 Wed 3 Thu 4 Fri 5 Sat 6 4/4 2 Jobs Sun 7 Mon 8 Tue 9 Wed 10 Thu 11 …" at bounding box center [654, 408] width 1309 height 484
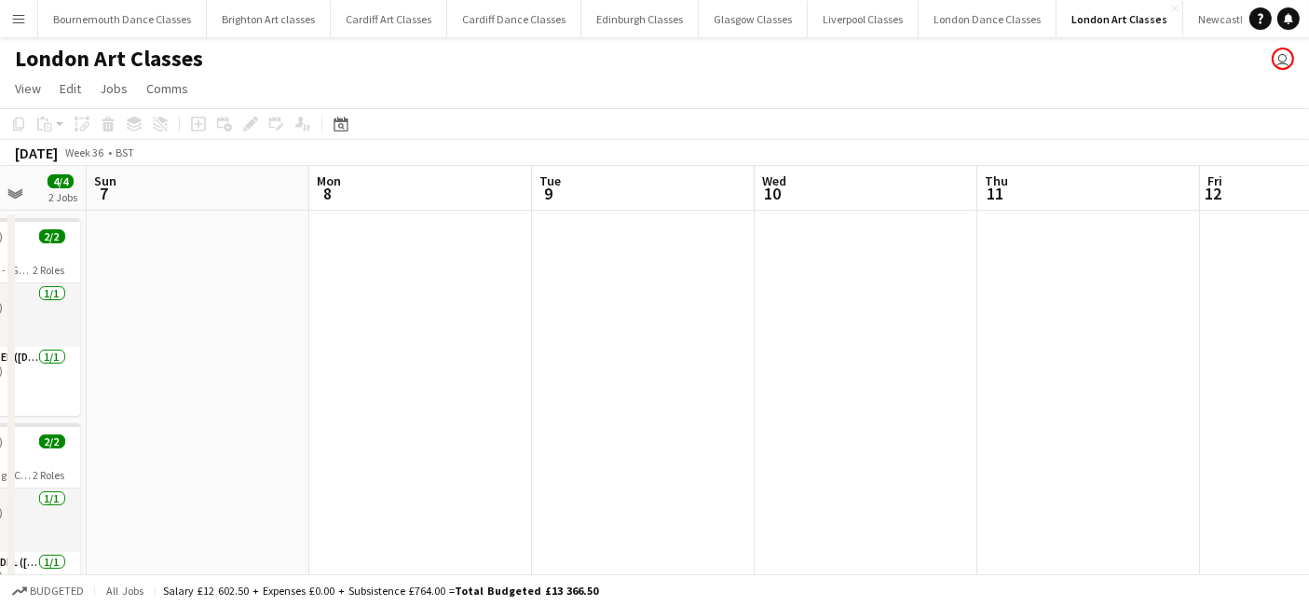
drag, startPoint x: 1075, startPoint y: 348, endPoint x: 300, endPoint y: 377, distance: 775.0
click at [301, 375] on app-calendar-viewport "Thu 4 Fri 5 Sat 6 4/4 2 Jobs Sun 7 Mon 8 Tue 9 Wed 10 Thu 11 Fri 12 Sat 13 5/5 …" at bounding box center [654, 522] width 1309 height 712
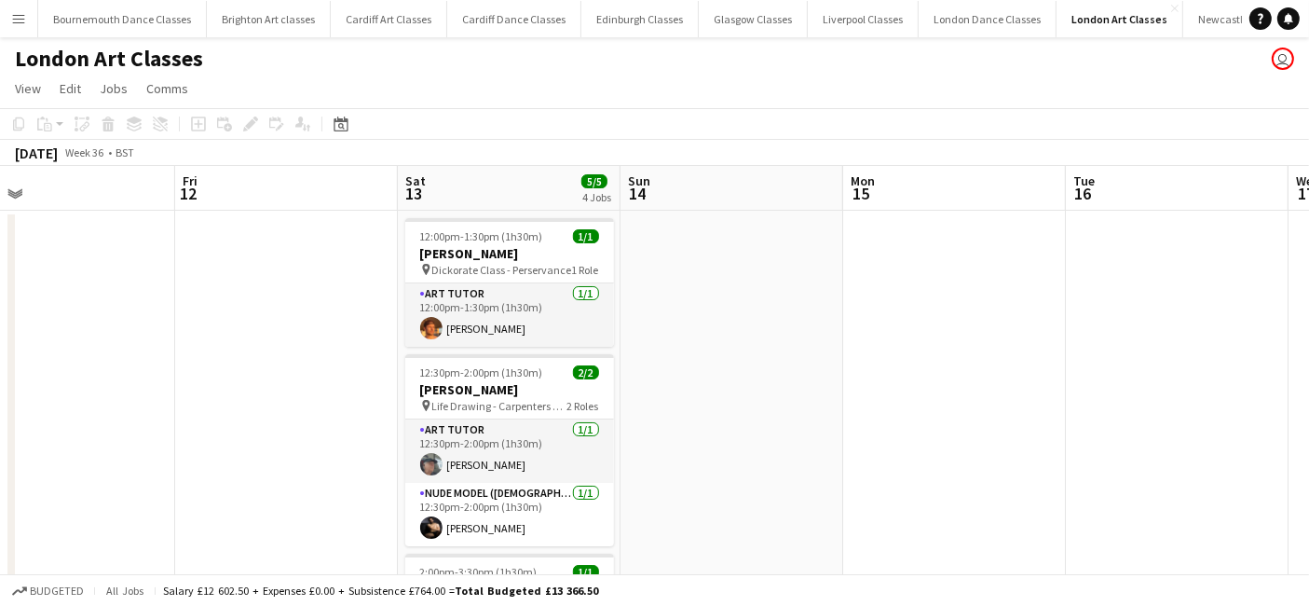
drag, startPoint x: 982, startPoint y: 391, endPoint x: 319, endPoint y: 390, distance: 663.5
click at [319, 390] on app-calendar-viewport "Mon 8 Tue 9 Wed 10 Thu 11 Fri 12 Sat 13 5/5 4 Jobs Sun 14 Mon 15 Tue 16 Wed 17 …" at bounding box center [654, 522] width 1309 height 712
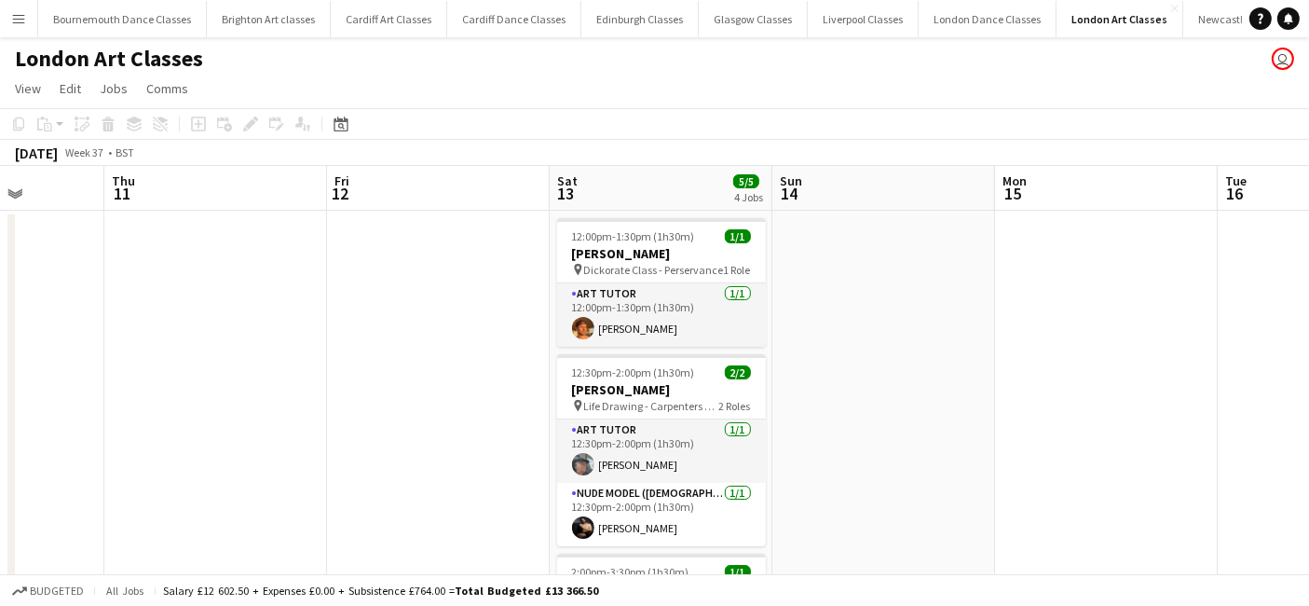
scroll to position [301, 0]
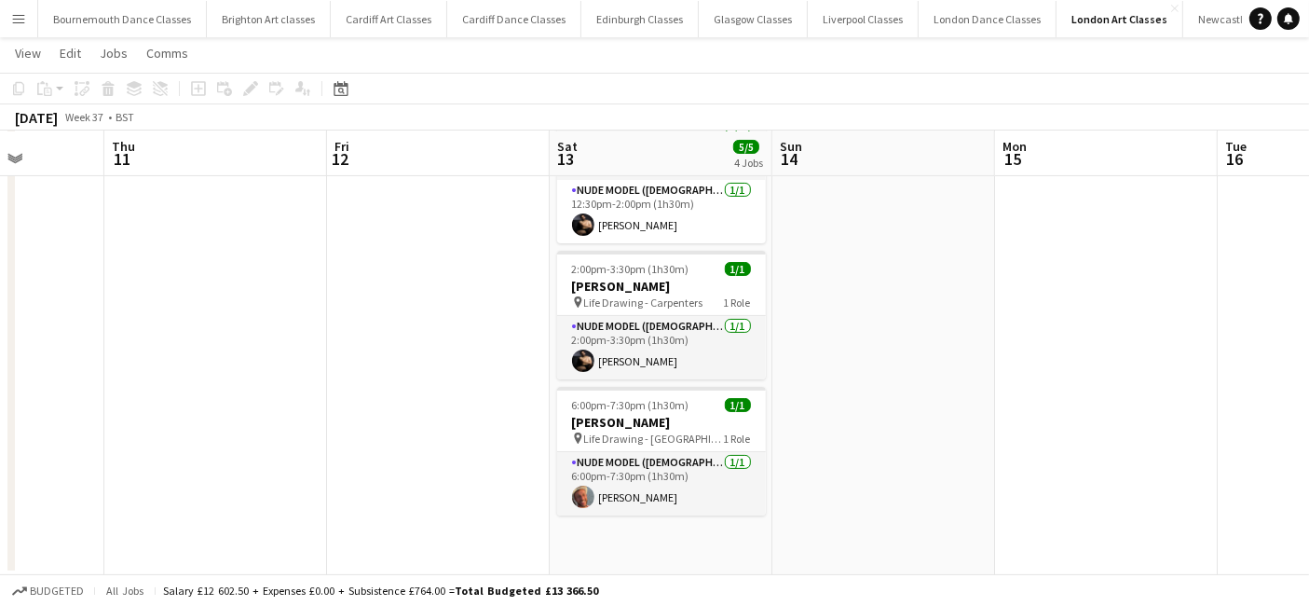
click at [676, 544] on app-date-cell "12:00pm-1:30pm (1h30m) 1/1 [PERSON_NAME] pin Dickorate Class - Perservance 1 Ro…" at bounding box center [661, 241] width 223 height 667
click at [193, 86] on icon "Add job" at bounding box center [198, 88] width 15 height 15
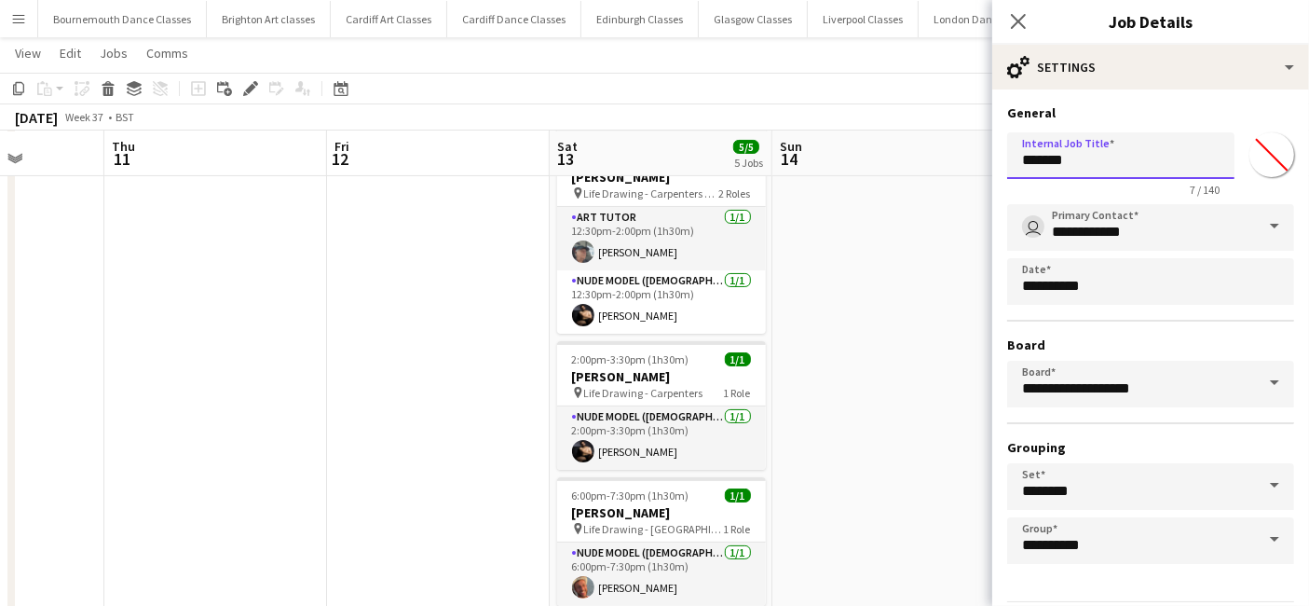
drag, startPoint x: 1122, startPoint y: 167, endPoint x: 973, endPoint y: 160, distance: 149.3
click at [973, 160] on body "Menu Boards Boards Boards All jobs Status Workforce Workforce My Workforce Recr…" at bounding box center [654, 196] width 1309 height 995
type input "*********"
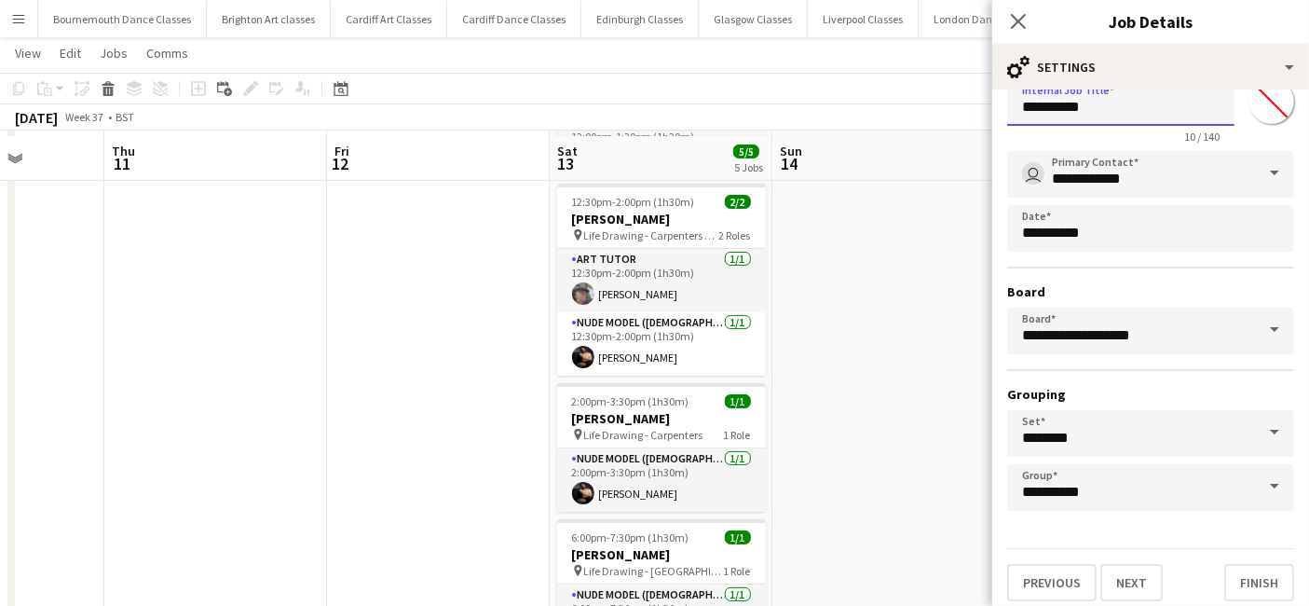
scroll to position [244, 0]
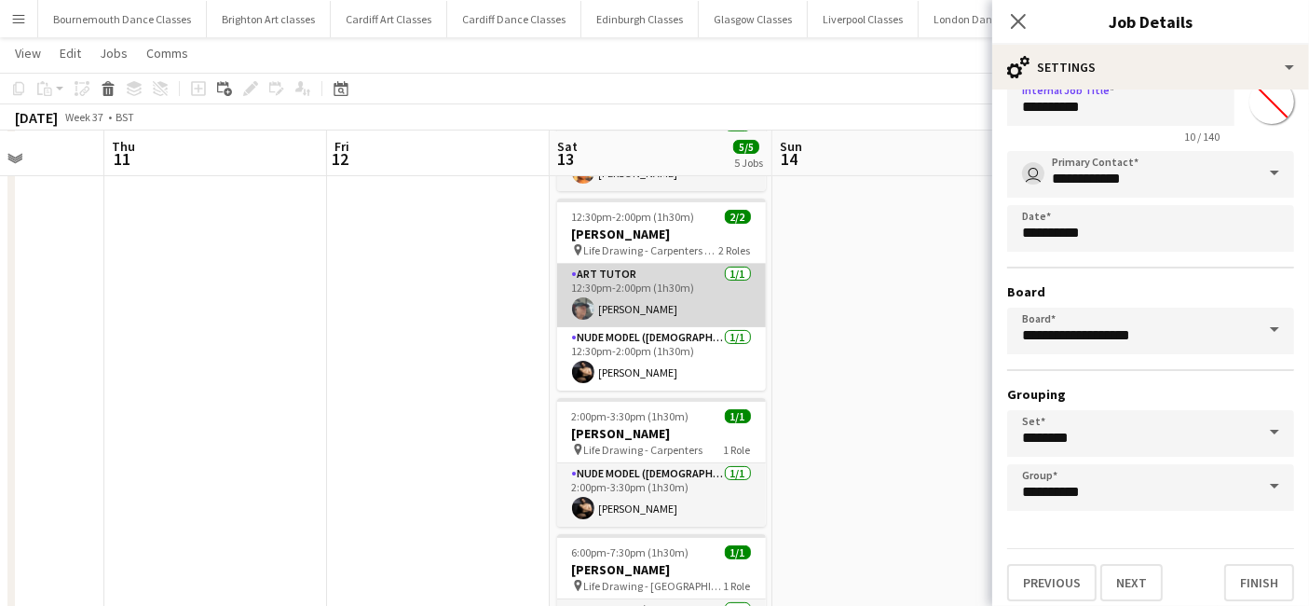
click at [746, 300] on app-card-role "Art Tutor [DATE] 12:30pm-2:00pm (1h30m) [PERSON_NAME]" at bounding box center [661, 295] width 209 height 63
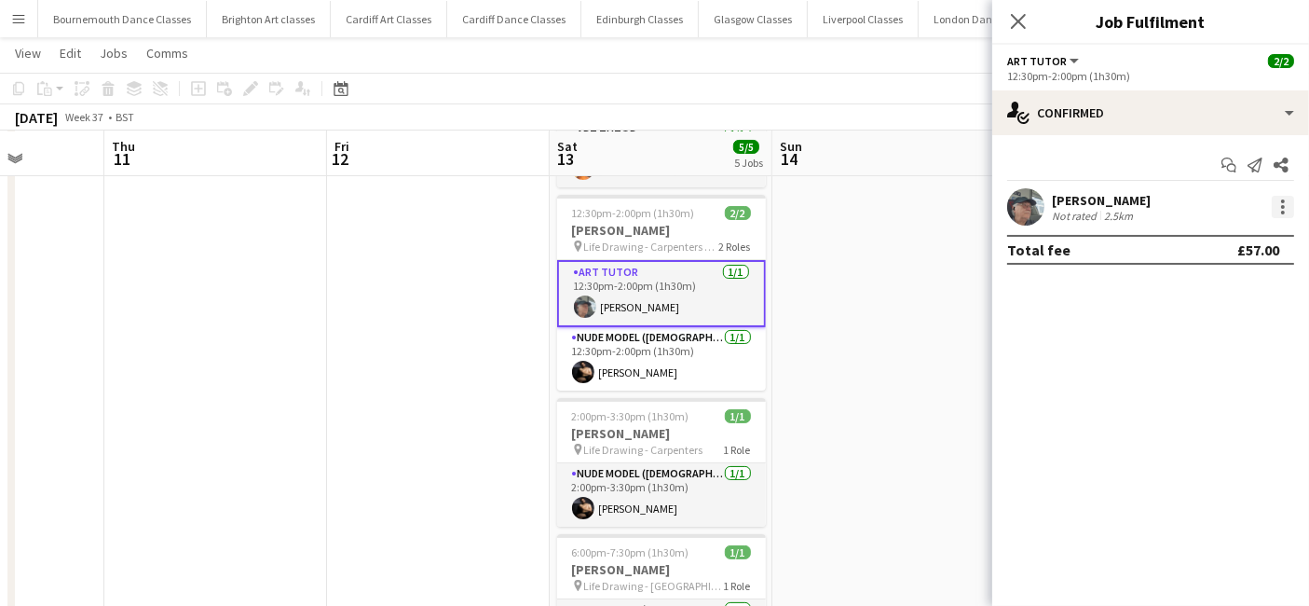
click at [1292, 211] on div at bounding box center [1283, 207] width 22 height 22
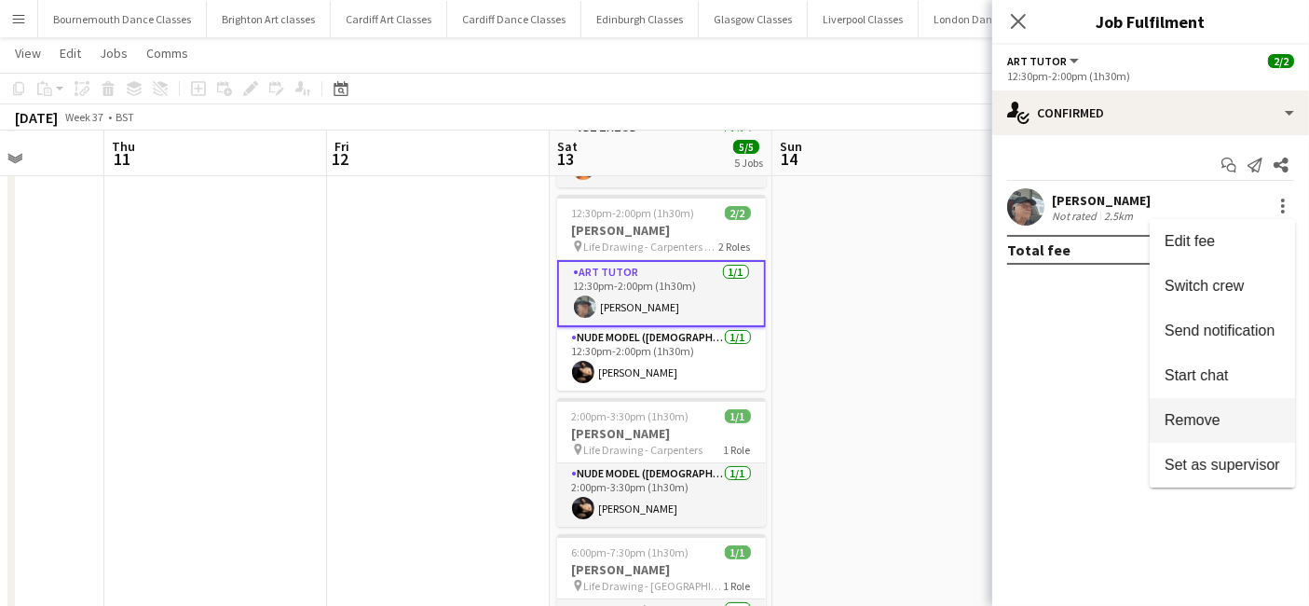
click at [1197, 423] on span "Remove" at bounding box center [1193, 420] width 56 height 16
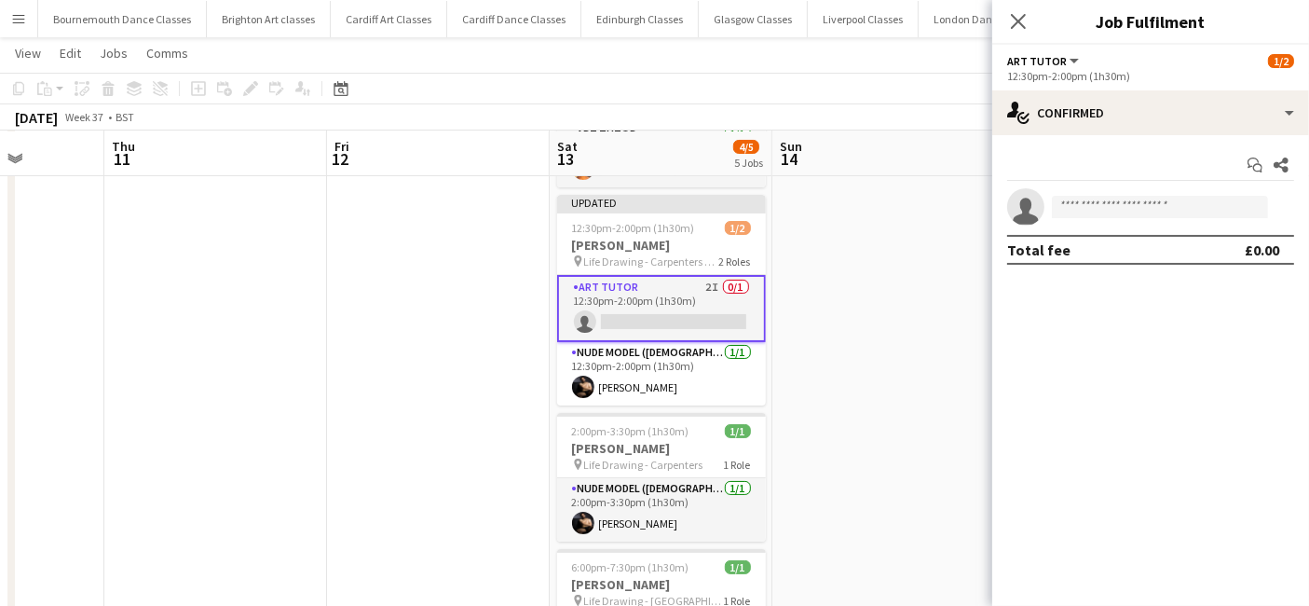
click at [826, 432] on app-date-cell at bounding box center [884, 342] width 223 height 755
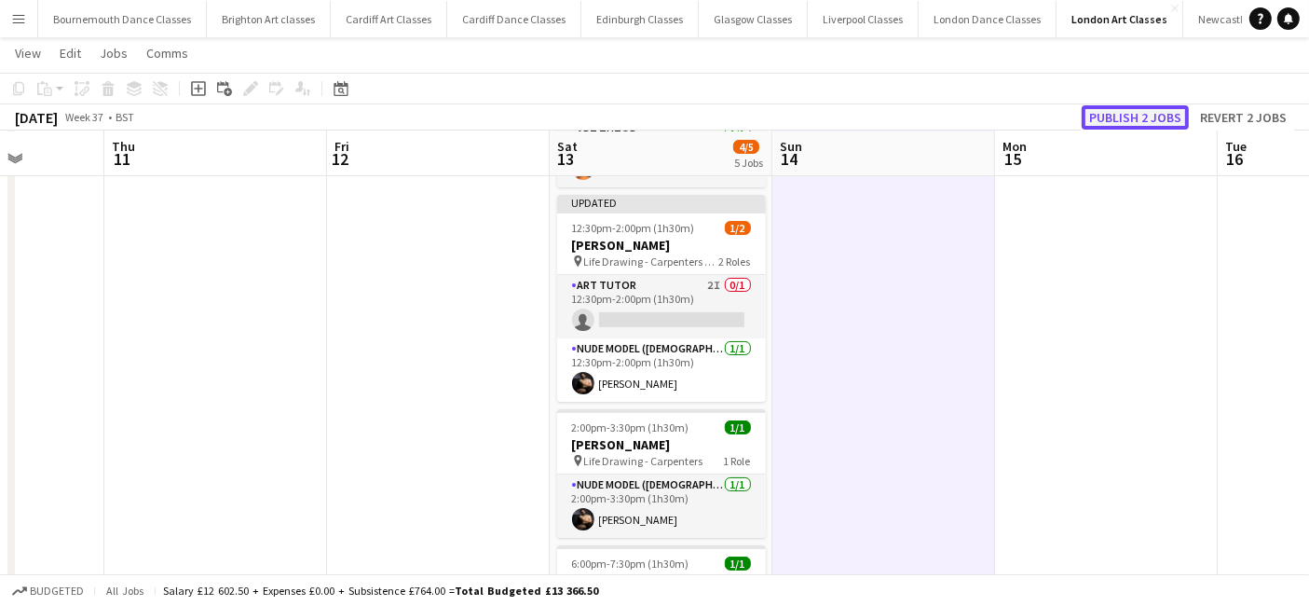
click at [1152, 117] on button "Publish 2 jobs" at bounding box center [1135, 117] width 107 height 24
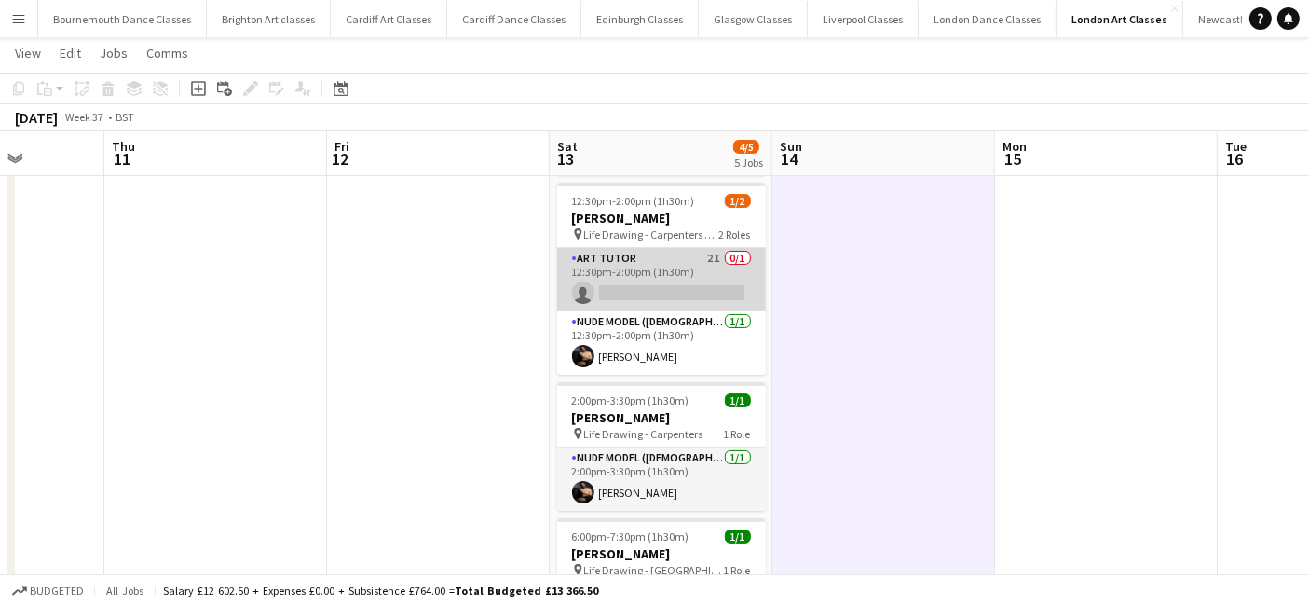
click at [742, 296] on app-card-role "Art Tutor 2I 0/1 12:30pm-2:00pm (1h30m) single-neutral-actions" at bounding box center [661, 279] width 209 height 63
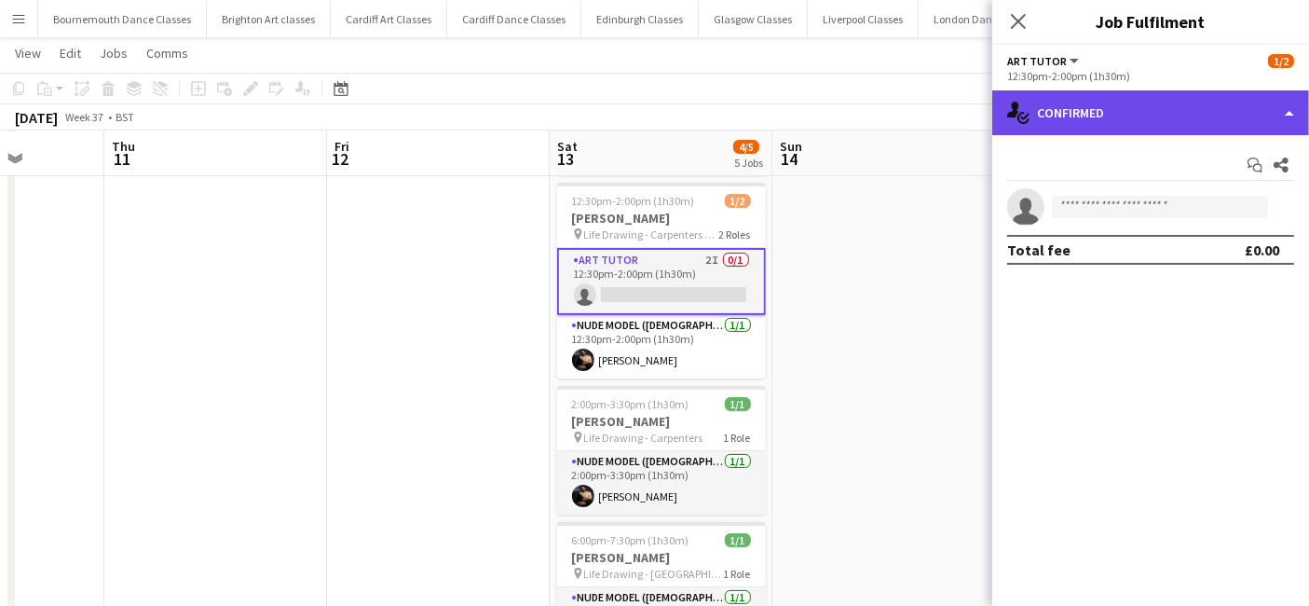
click at [1224, 121] on div "single-neutral-actions-check-2 Confirmed" at bounding box center [1151, 112] width 317 height 45
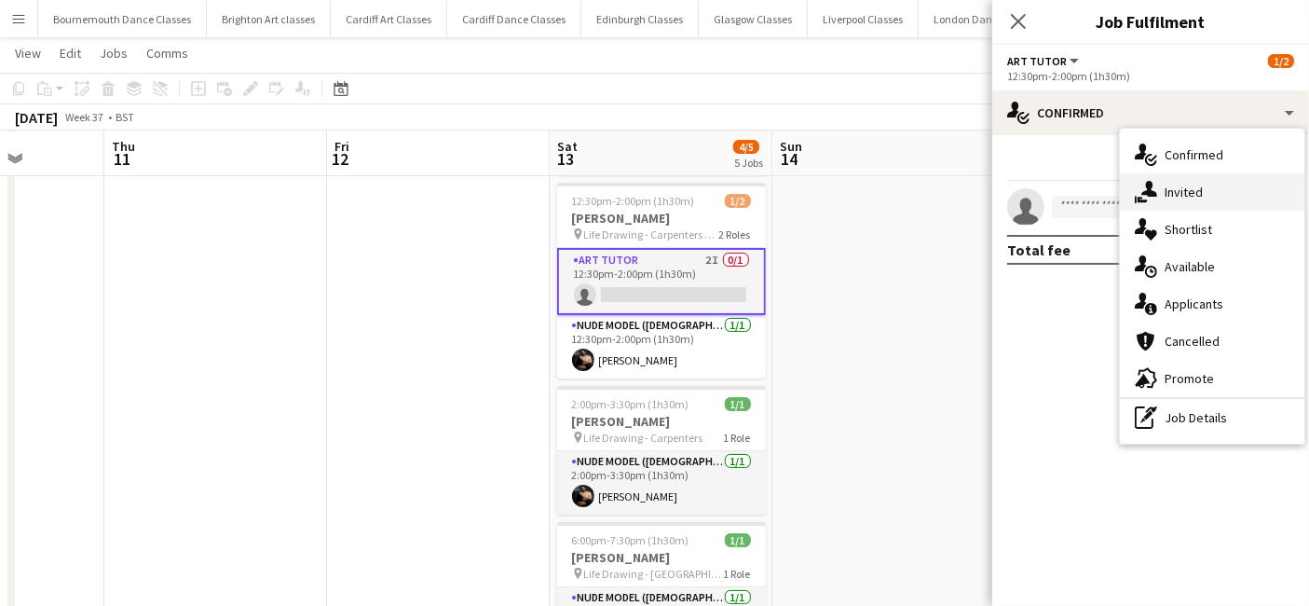
click at [1230, 187] on div "single-neutral-actions-share-1 Invited" at bounding box center [1212, 191] width 185 height 37
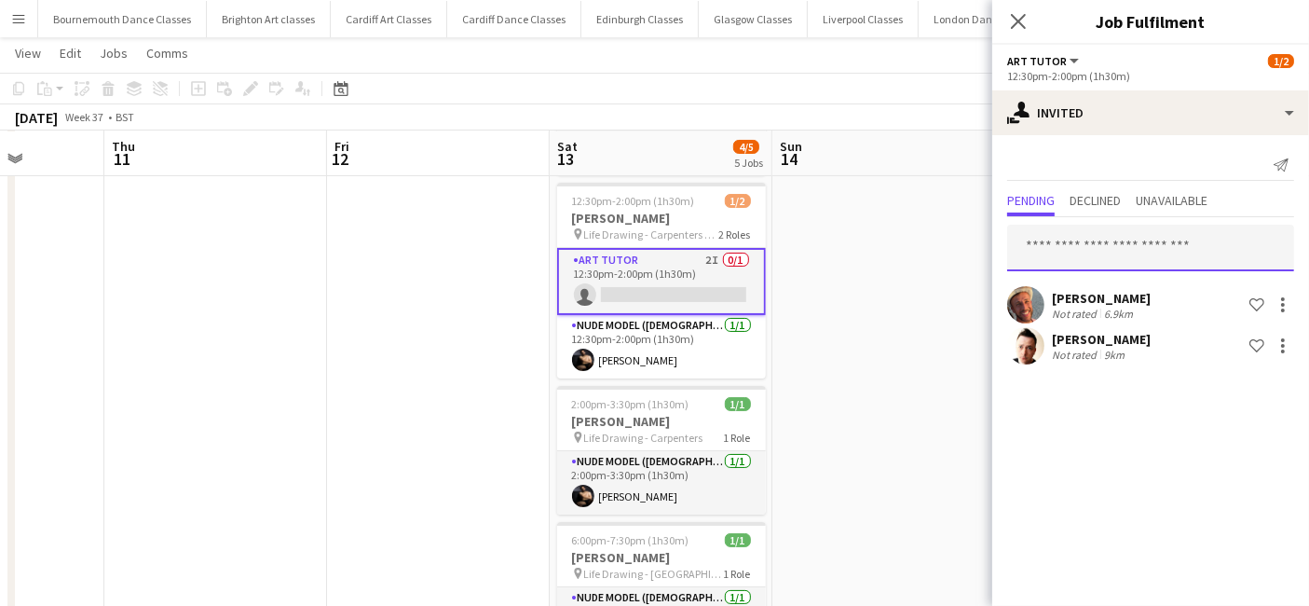
click at [1120, 255] on input "text" at bounding box center [1150, 248] width 287 height 47
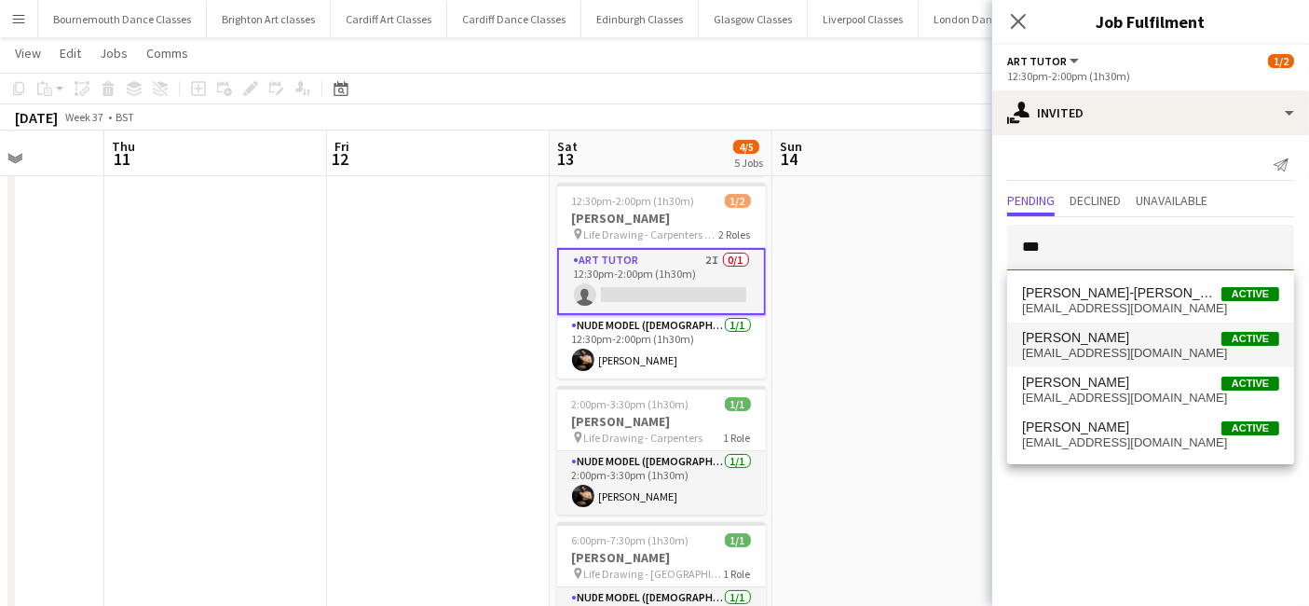
type input "***"
click at [1106, 347] on span "[EMAIL_ADDRESS][DOMAIN_NAME]" at bounding box center [1150, 353] width 257 height 15
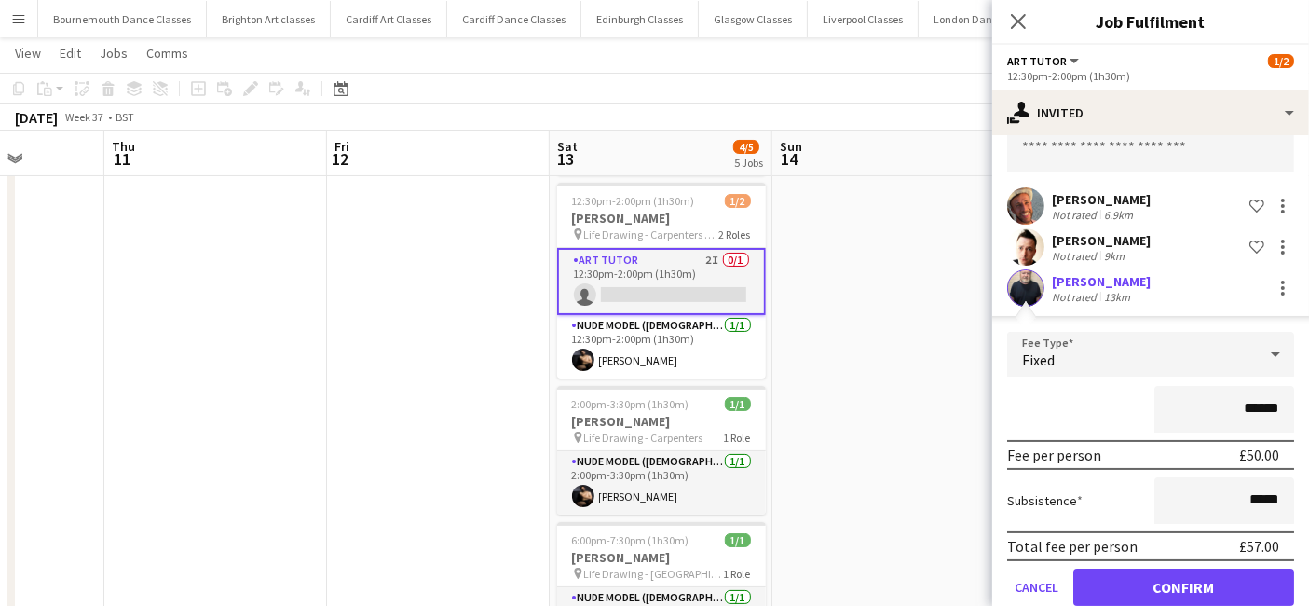
scroll to position [129, 0]
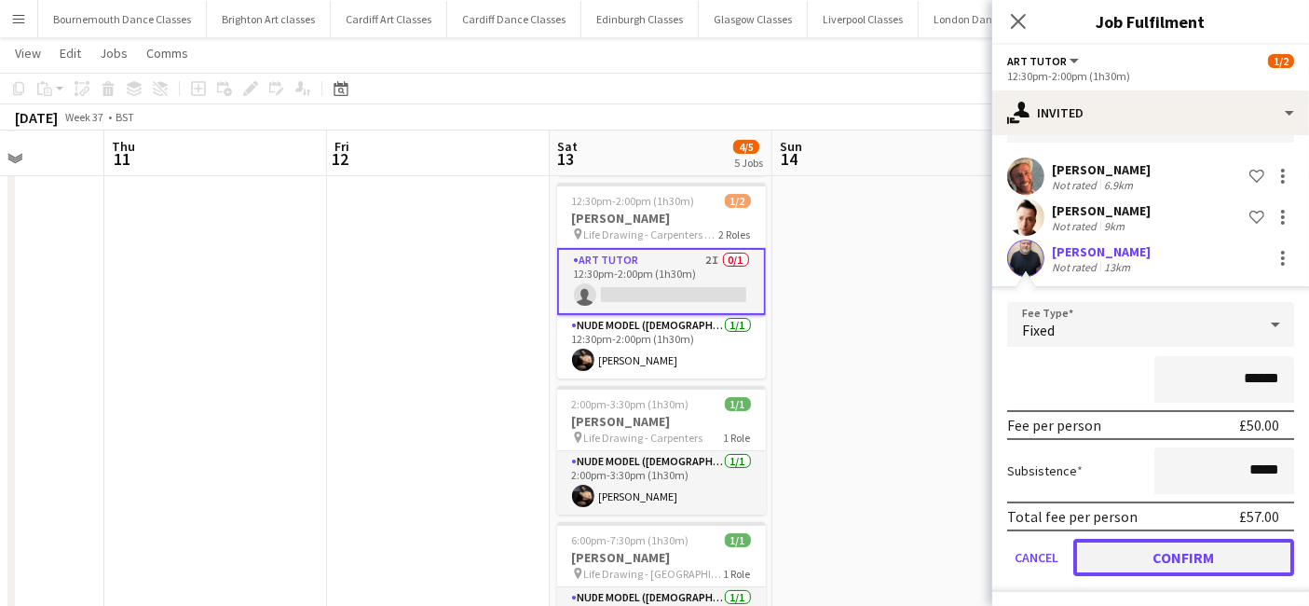
click at [1215, 545] on button "Confirm" at bounding box center [1184, 557] width 221 height 37
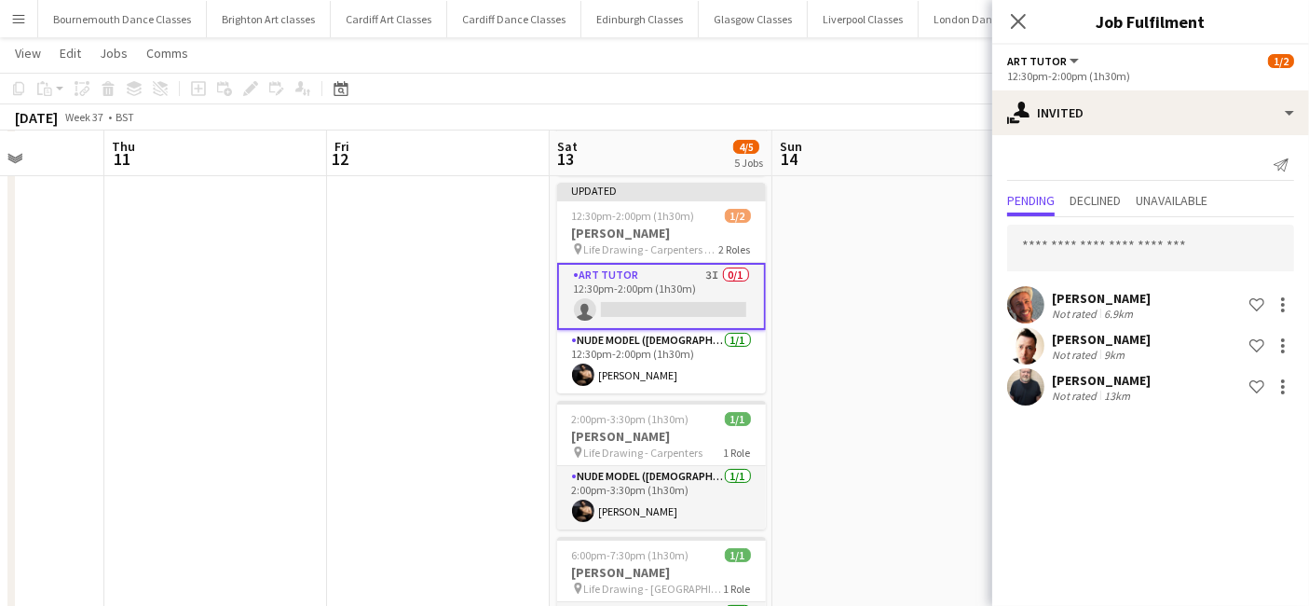
click at [905, 483] on app-date-cell at bounding box center [884, 343] width 223 height 757
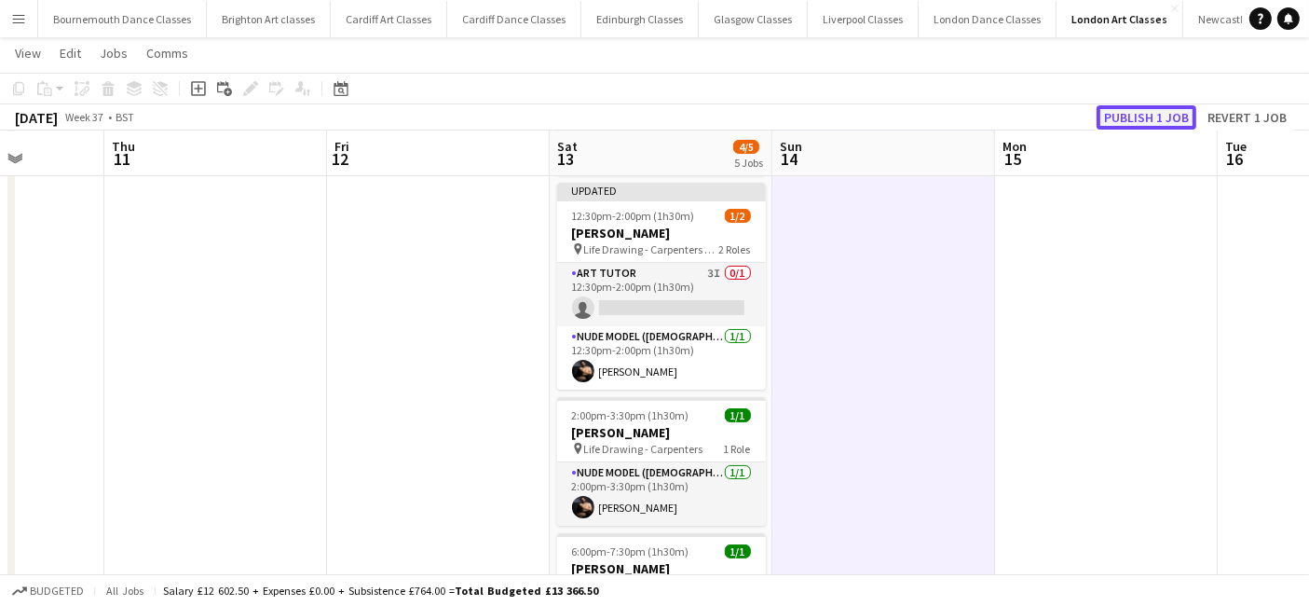
click at [1161, 116] on button "Publish 1 job" at bounding box center [1147, 117] width 100 height 24
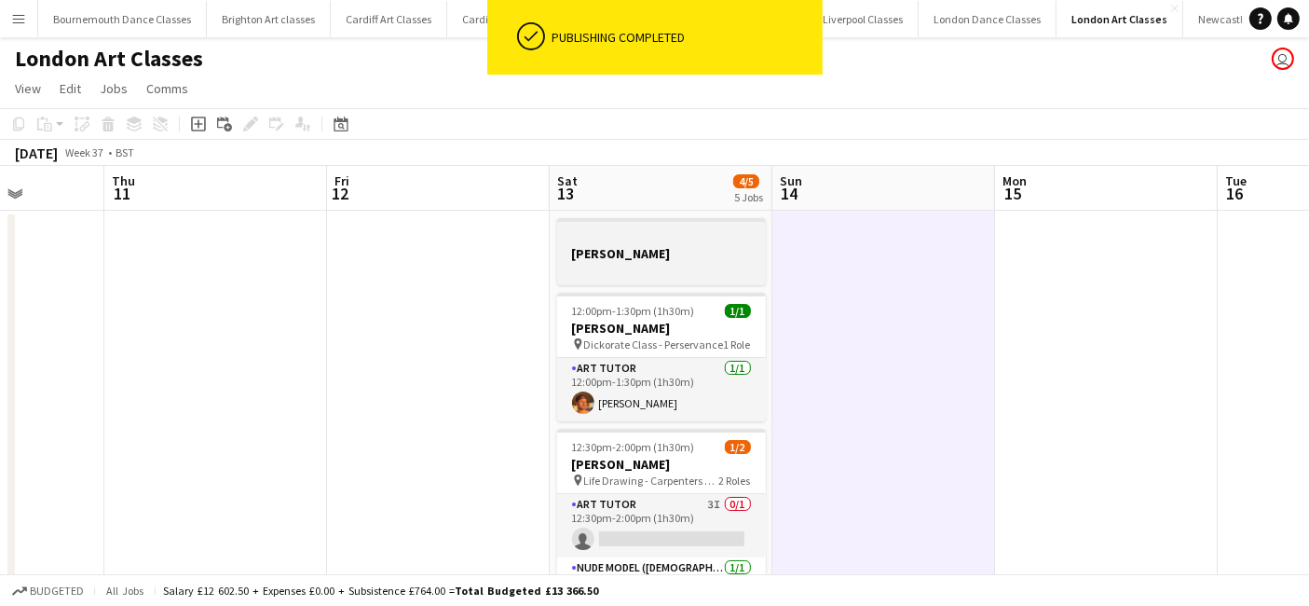
click at [650, 267] on div at bounding box center [661, 269] width 209 height 15
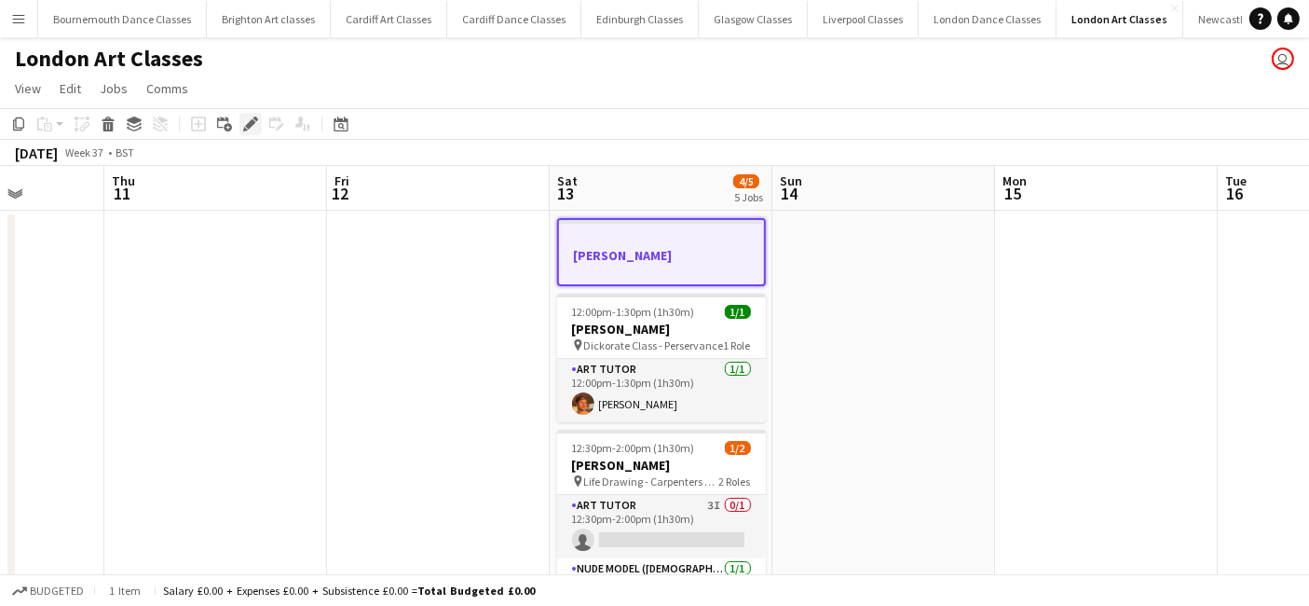
click at [244, 124] on icon "Edit" at bounding box center [250, 123] width 15 height 15
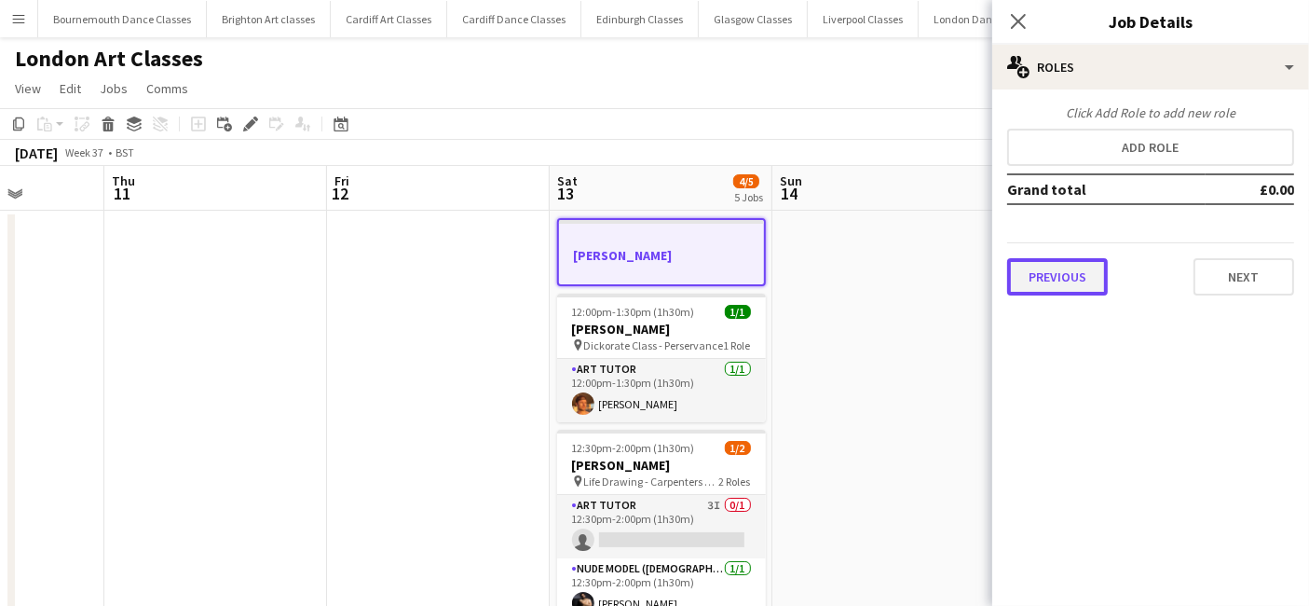
click at [1059, 278] on button "Previous" at bounding box center [1057, 276] width 101 height 37
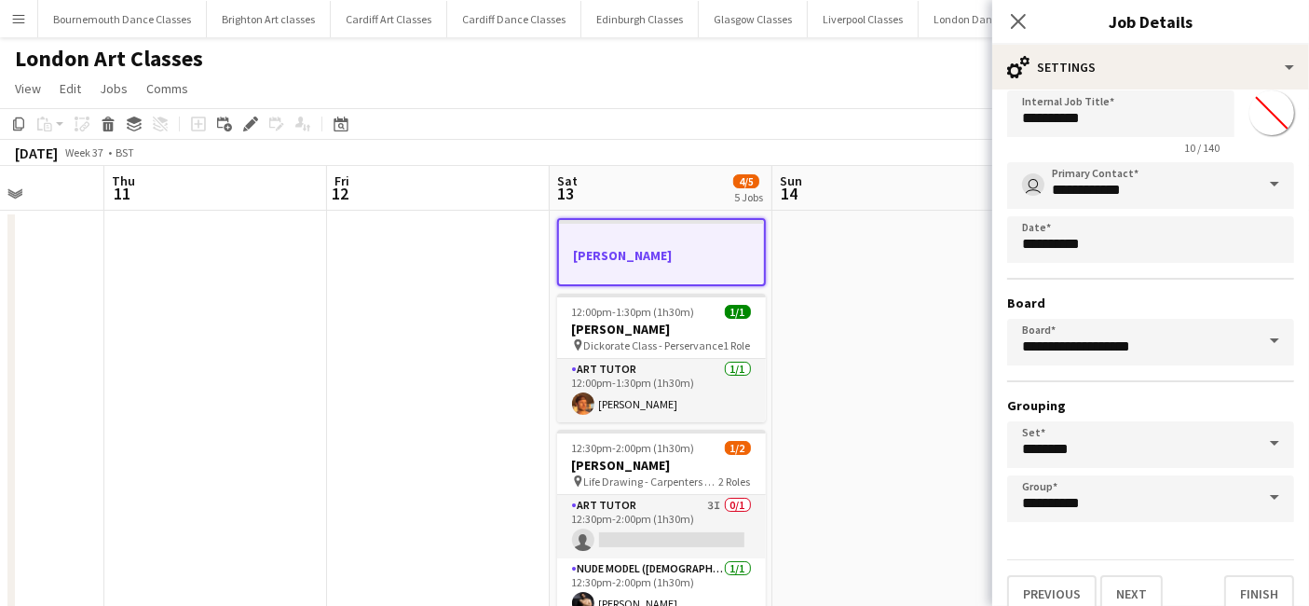
scroll to position [58, 0]
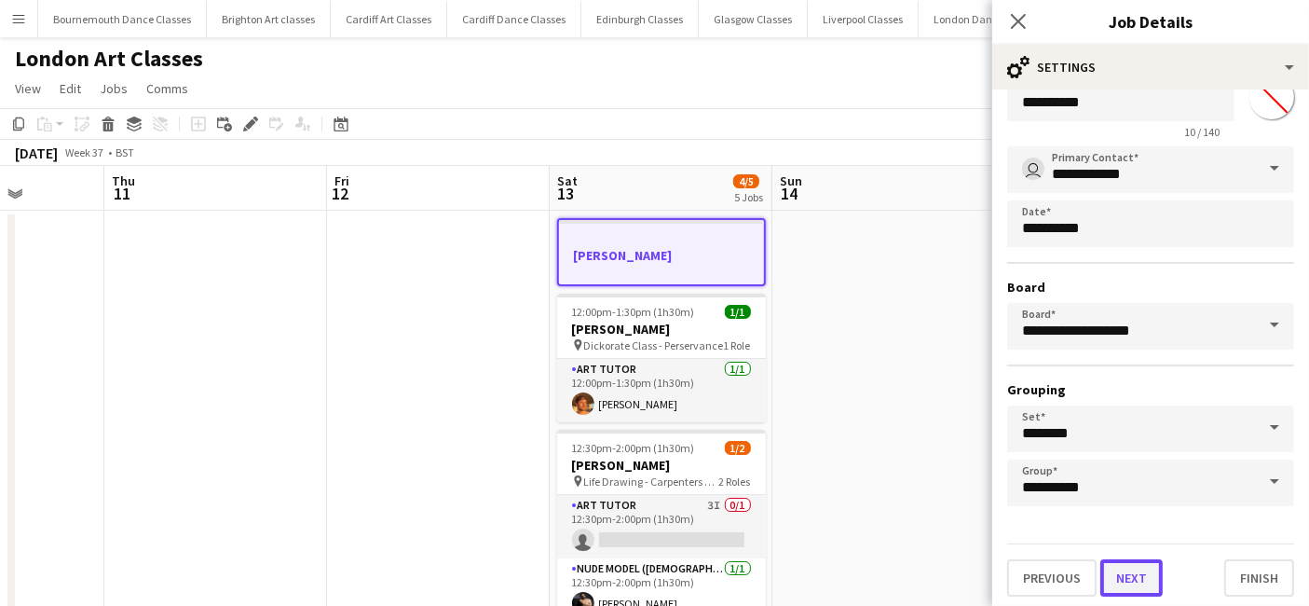
click at [1125, 574] on button "Next" at bounding box center [1132, 577] width 62 height 37
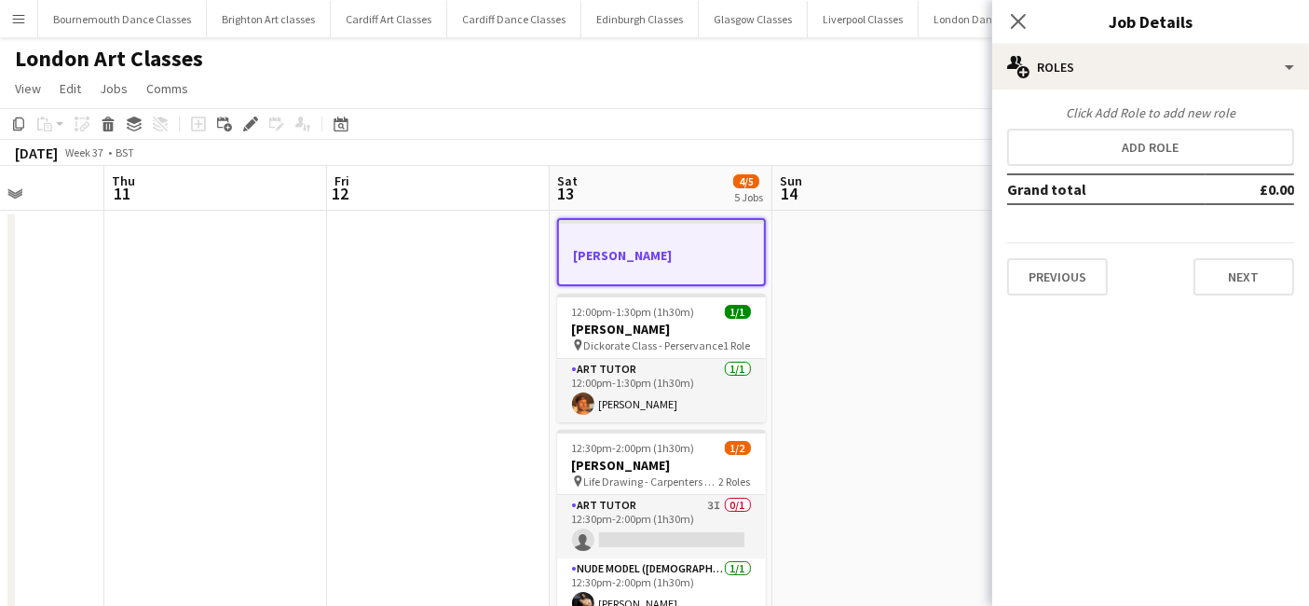
scroll to position [0, 0]
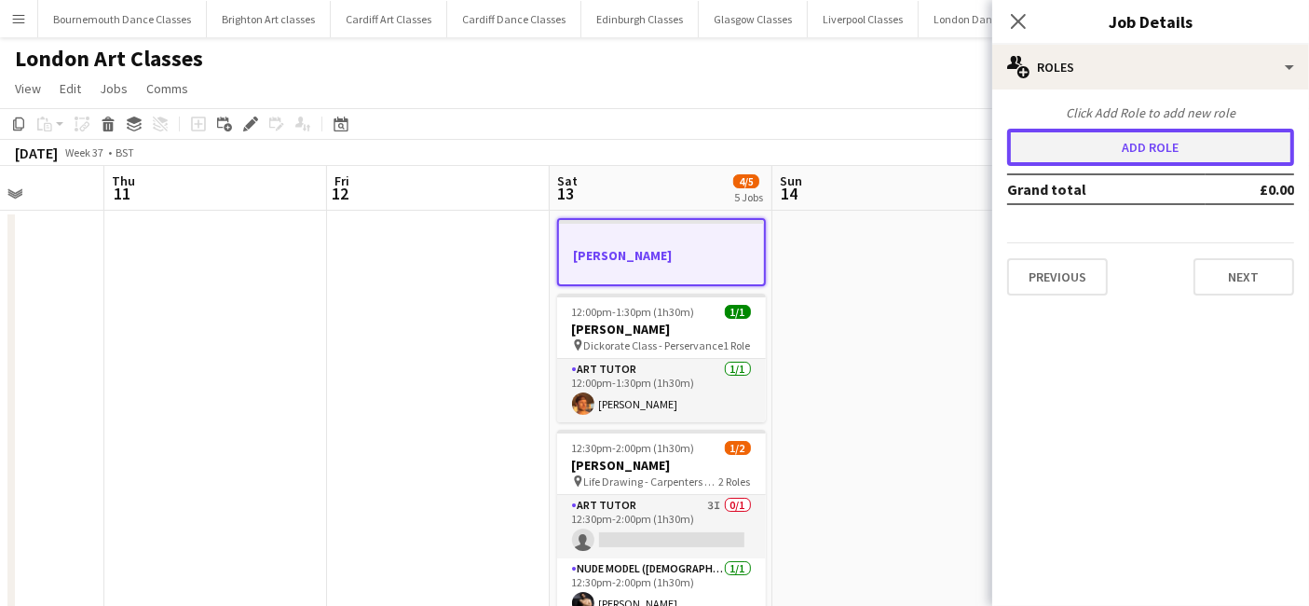
click at [1156, 144] on button "Add role" at bounding box center [1150, 147] width 287 height 37
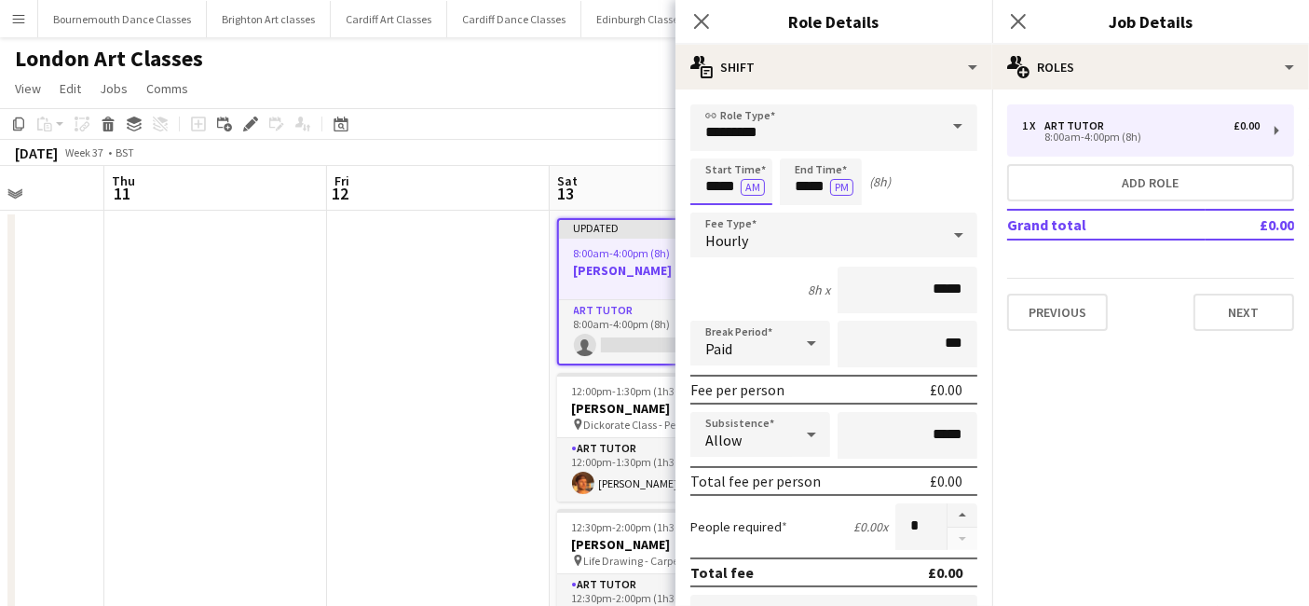
click at [720, 188] on input "*****" at bounding box center [732, 181] width 82 height 47
click at [713, 156] on div at bounding box center [712, 149] width 37 height 19
click at [715, 151] on div at bounding box center [712, 149] width 37 height 19
click at [719, 154] on div at bounding box center [712, 149] width 37 height 19
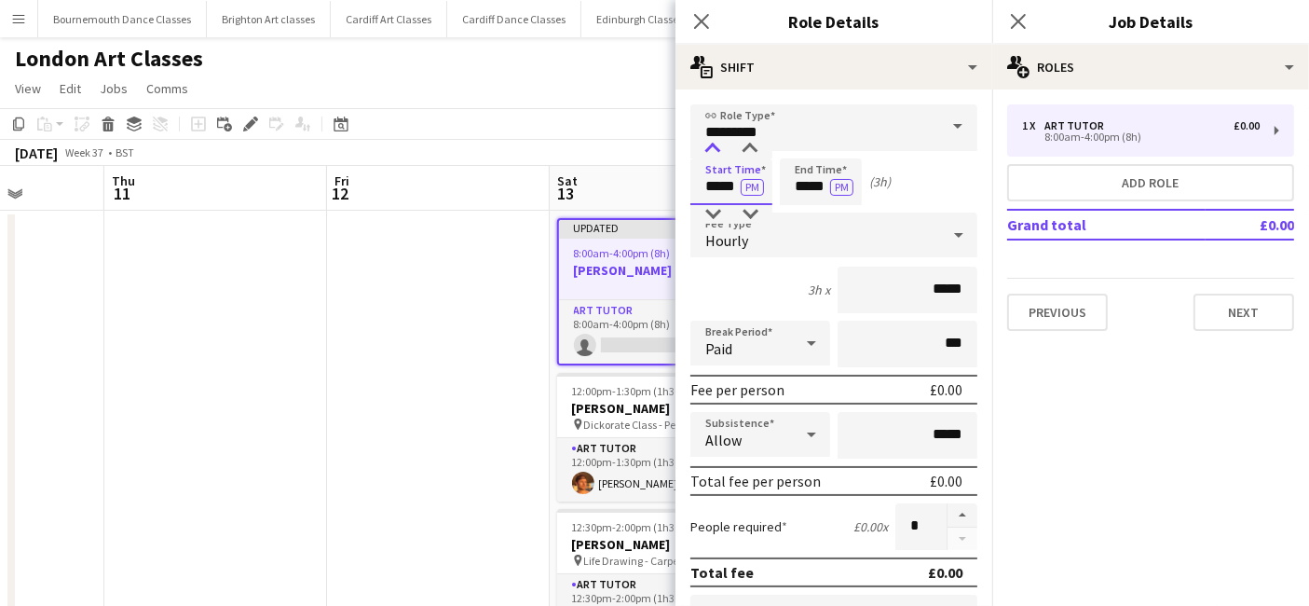
click at [719, 154] on div at bounding box center [712, 149] width 37 height 19
type input "*****"
click at [719, 154] on div at bounding box center [712, 149] width 37 height 19
click at [815, 182] on input "*****" at bounding box center [821, 181] width 82 height 47
click at [627, 276] on h3 "[PERSON_NAME]" at bounding box center [661, 270] width 205 height 17
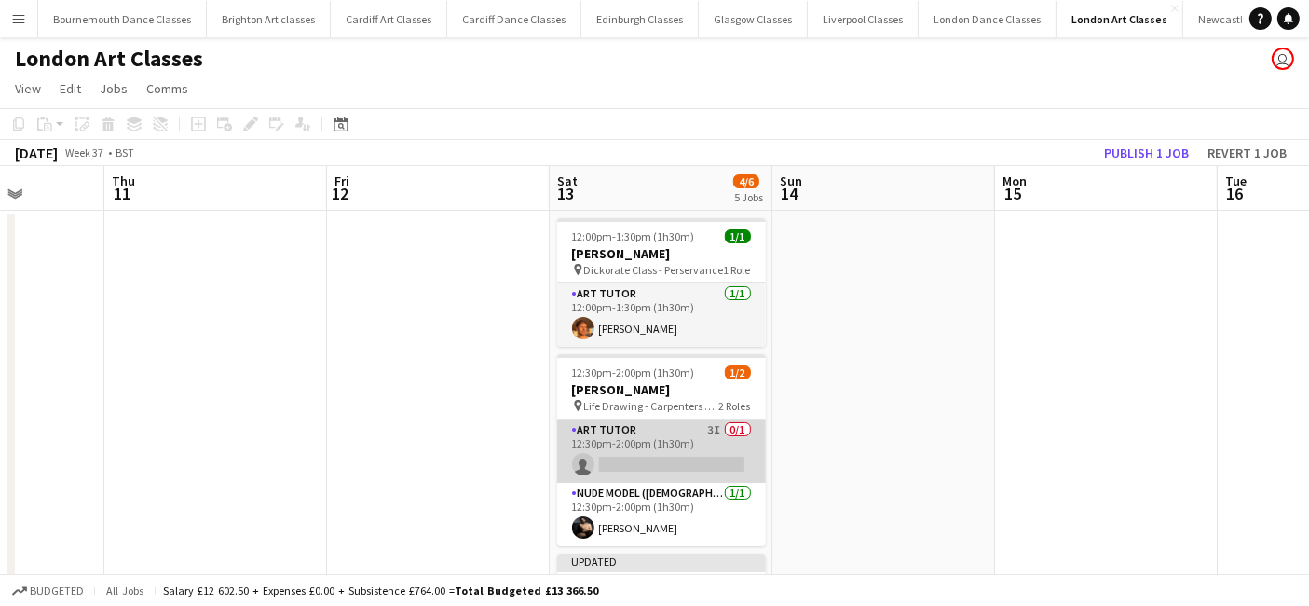
click at [709, 435] on app-card-role "Art Tutor 3I 0/1 12:30pm-2:00pm (1h30m) single-neutral-actions" at bounding box center [661, 450] width 209 height 63
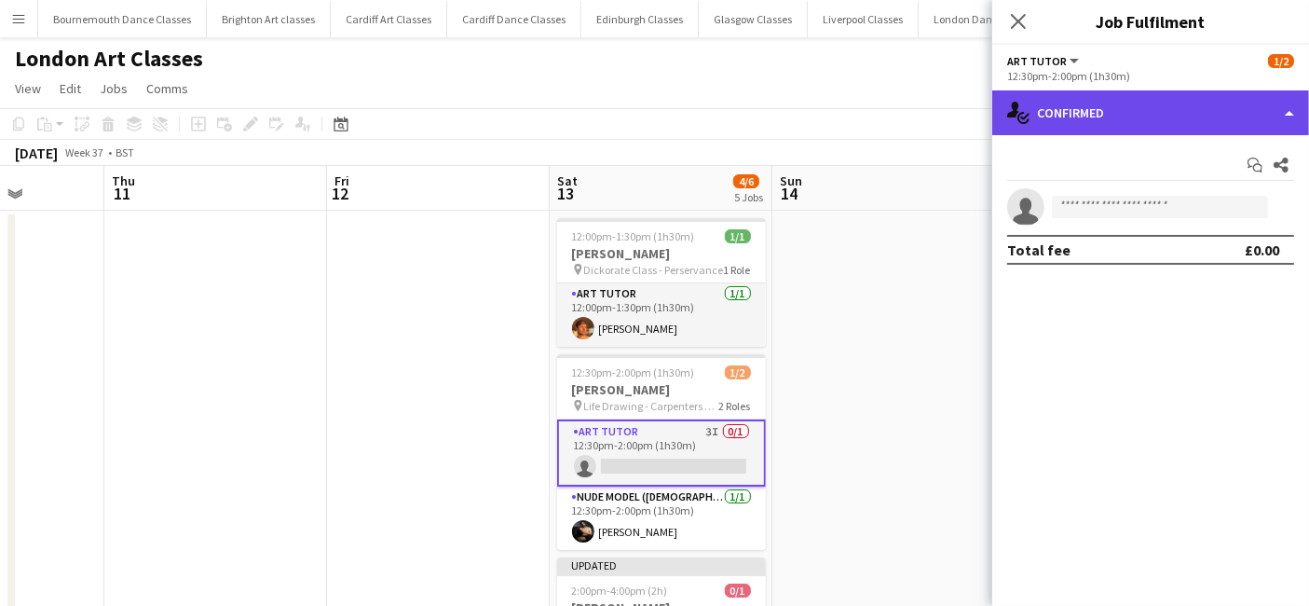
click at [1184, 116] on div "single-neutral-actions-check-2 Confirmed" at bounding box center [1151, 112] width 317 height 45
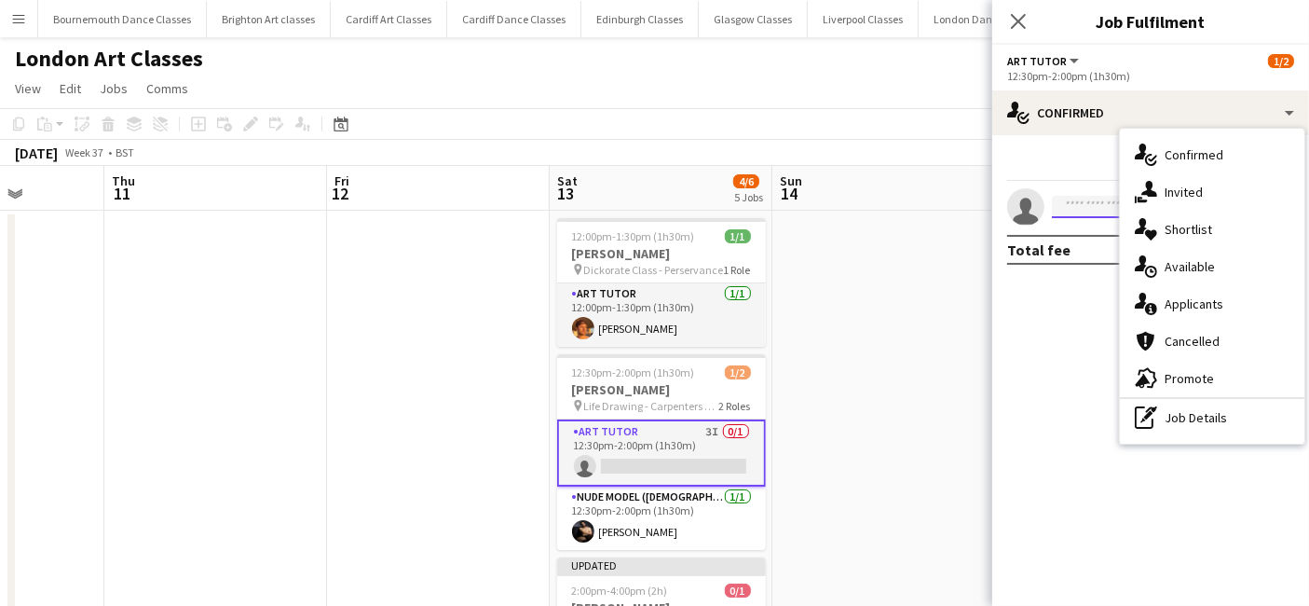
click at [1092, 203] on input at bounding box center [1160, 207] width 216 height 22
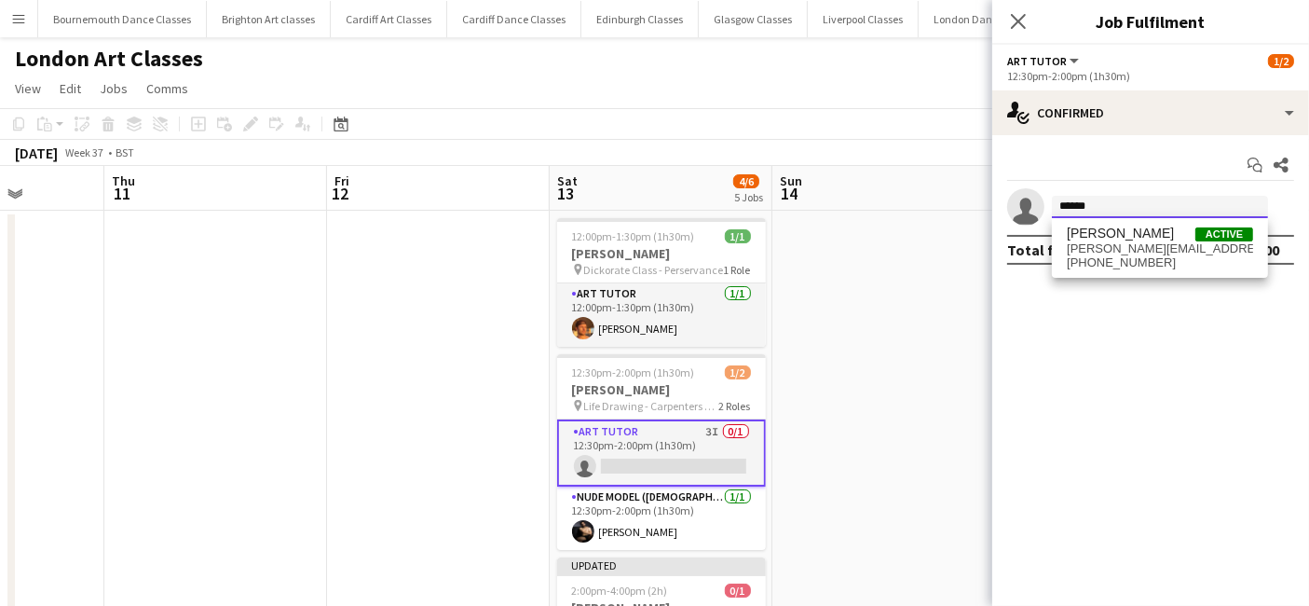
type input "******"
click at [1100, 272] on div "[PERSON_NAME] Active [PERSON_NAME][EMAIL_ADDRESS][PERSON_NAME][DOMAIN_NAME] [PH…" at bounding box center [1160, 248] width 216 height 60
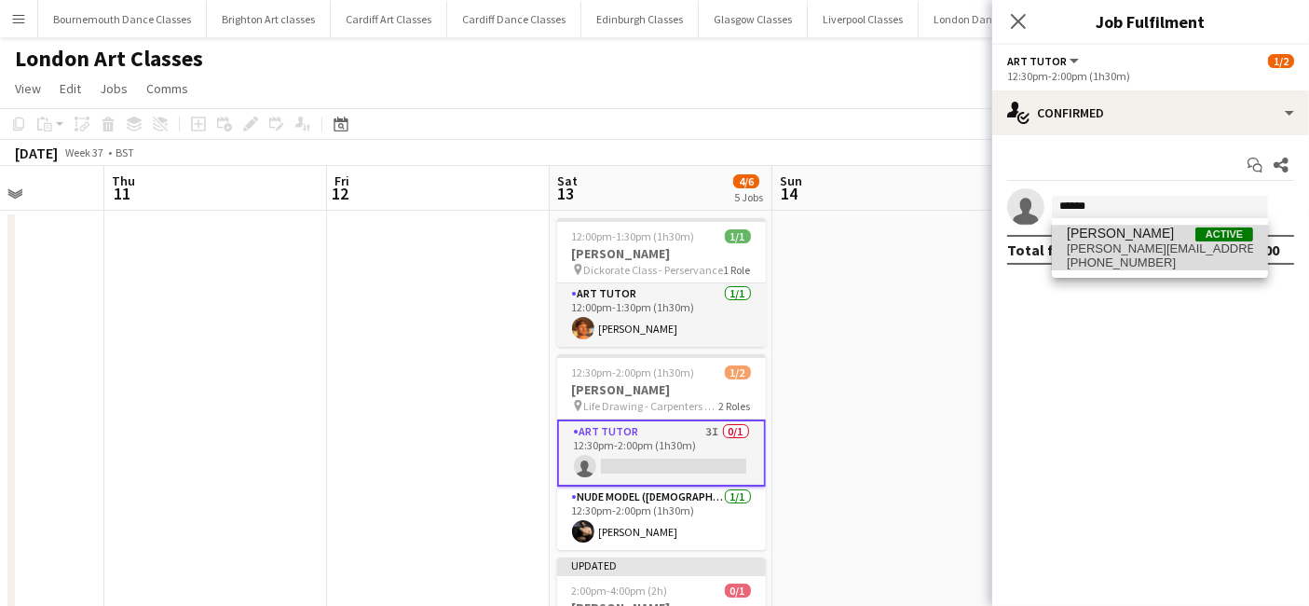
click at [1120, 256] on span "[PHONE_NUMBER]" at bounding box center [1160, 262] width 186 height 15
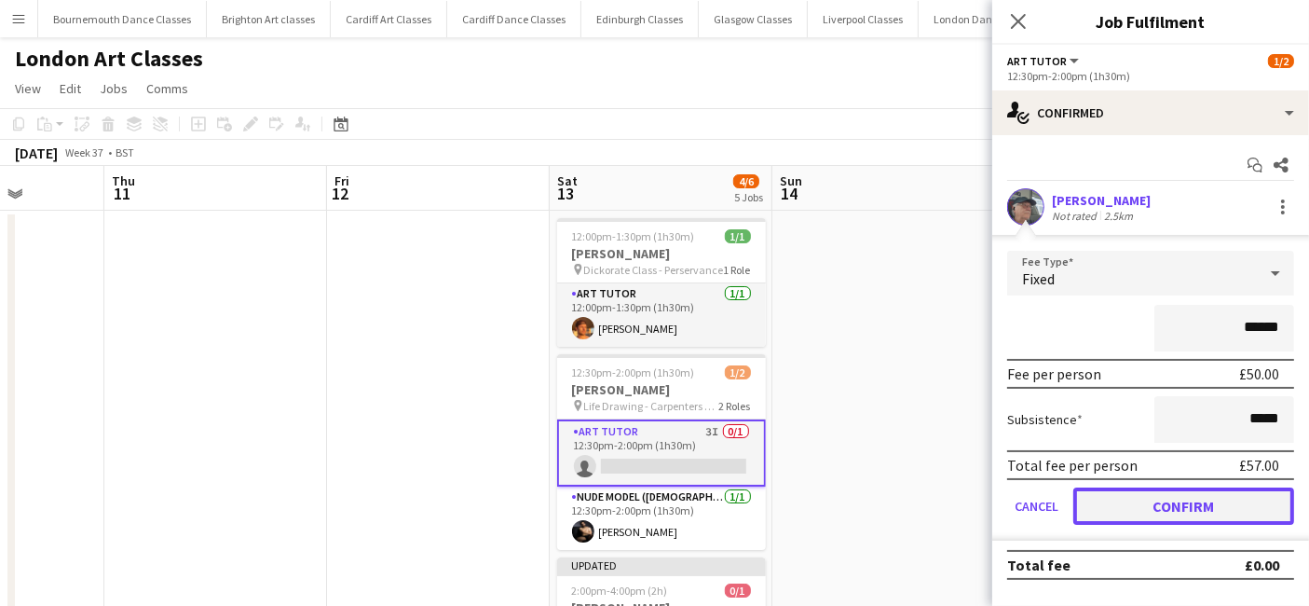
click at [1174, 487] on button "Confirm" at bounding box center [1184, 505] width 221 height 37
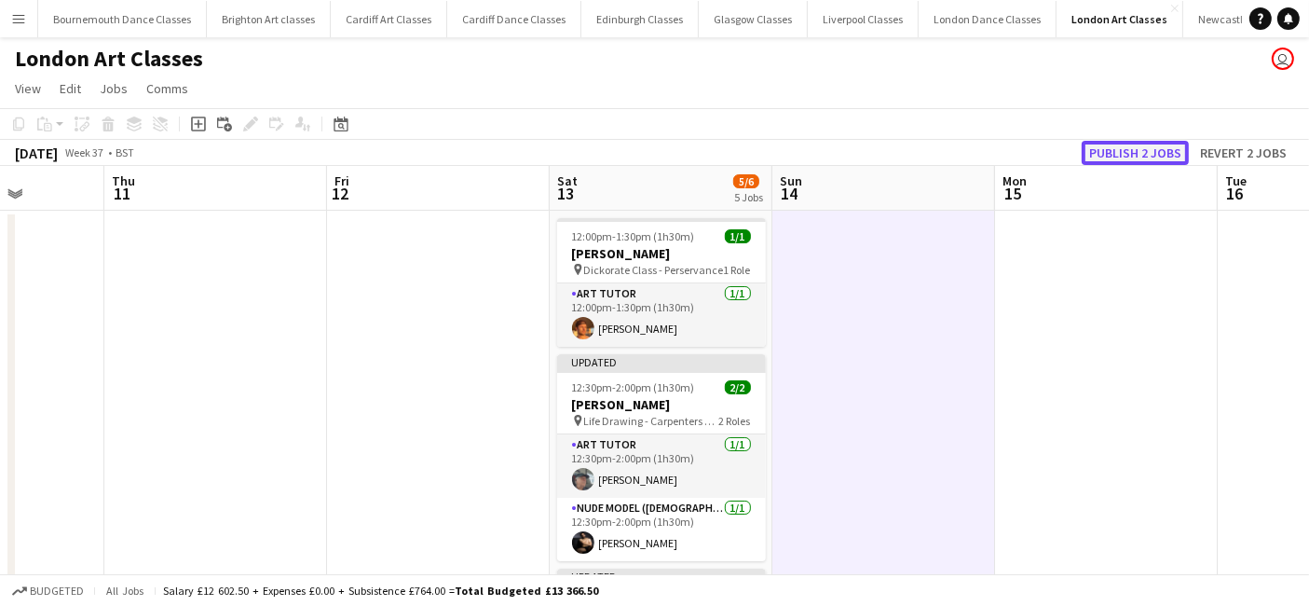
click at [1169, 144] on button "Publish 2 jobs" at bounding box center [1135, 153] width 107 height 24
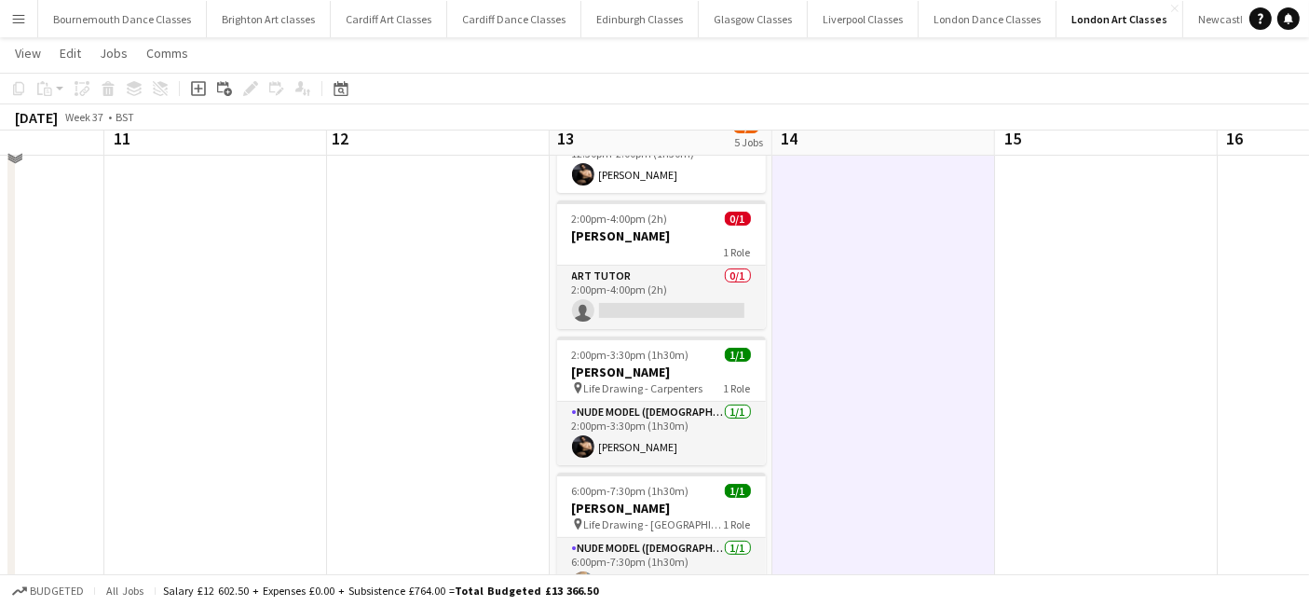
scroll to position [298, 0]
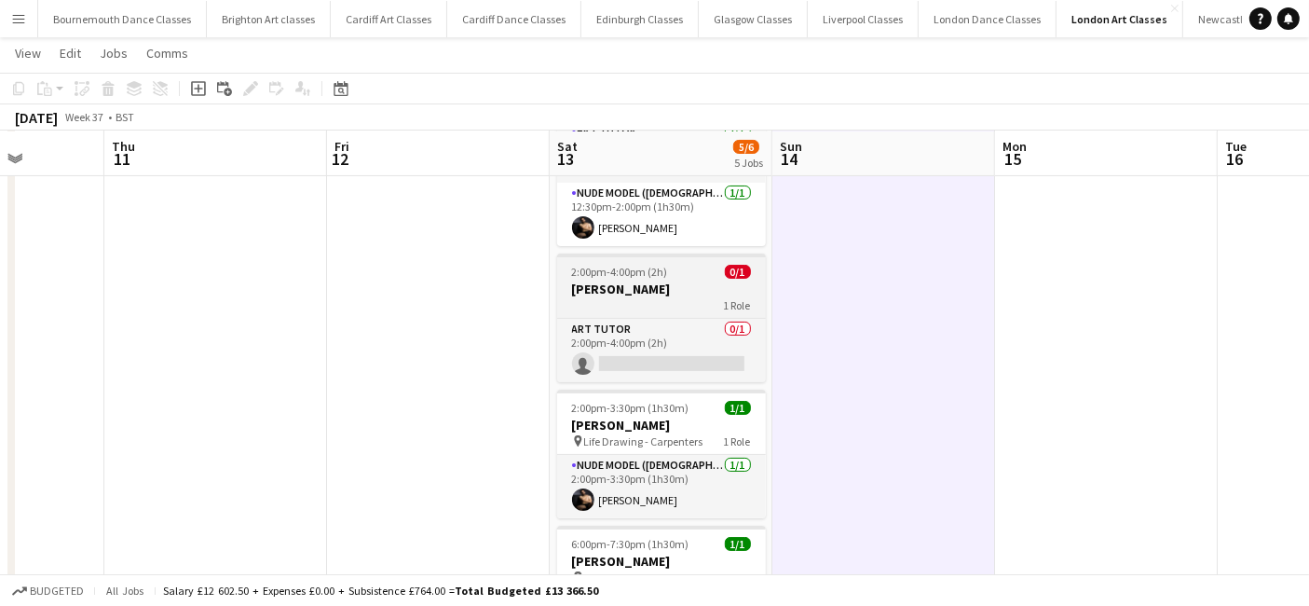
click at [634, 299] on div "1 Role" at bounding box center [661, 304] width 209 height 15
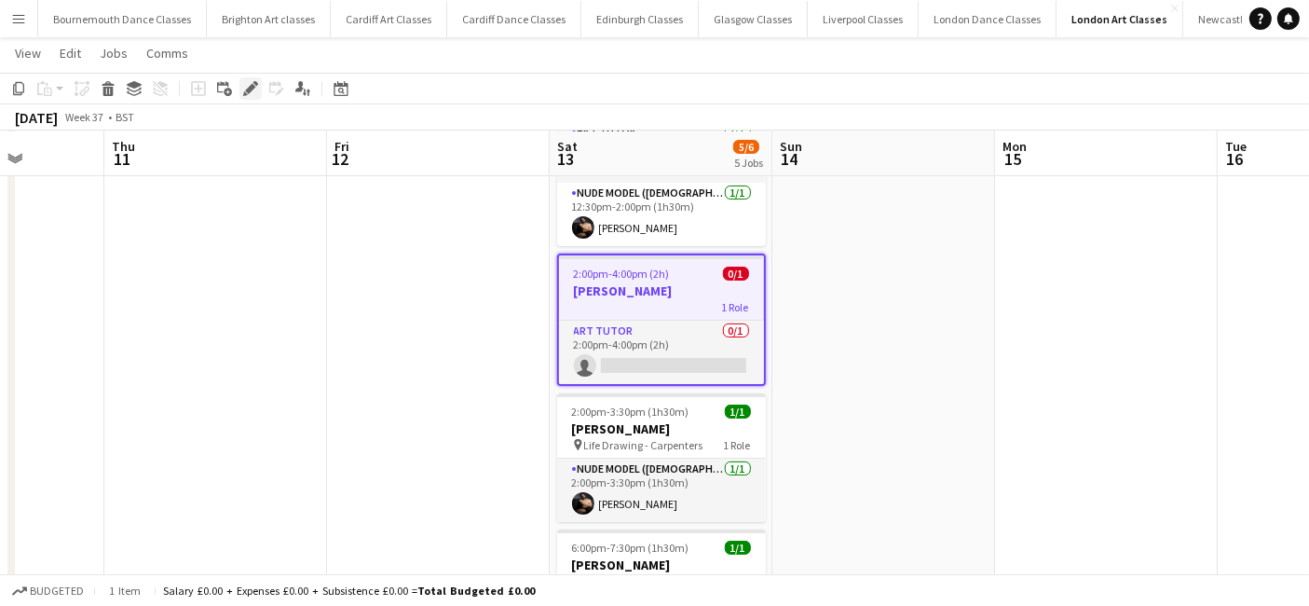
click at [247, 94] on icon "Edit" at bounding box center [250, 88] width 15 height 15
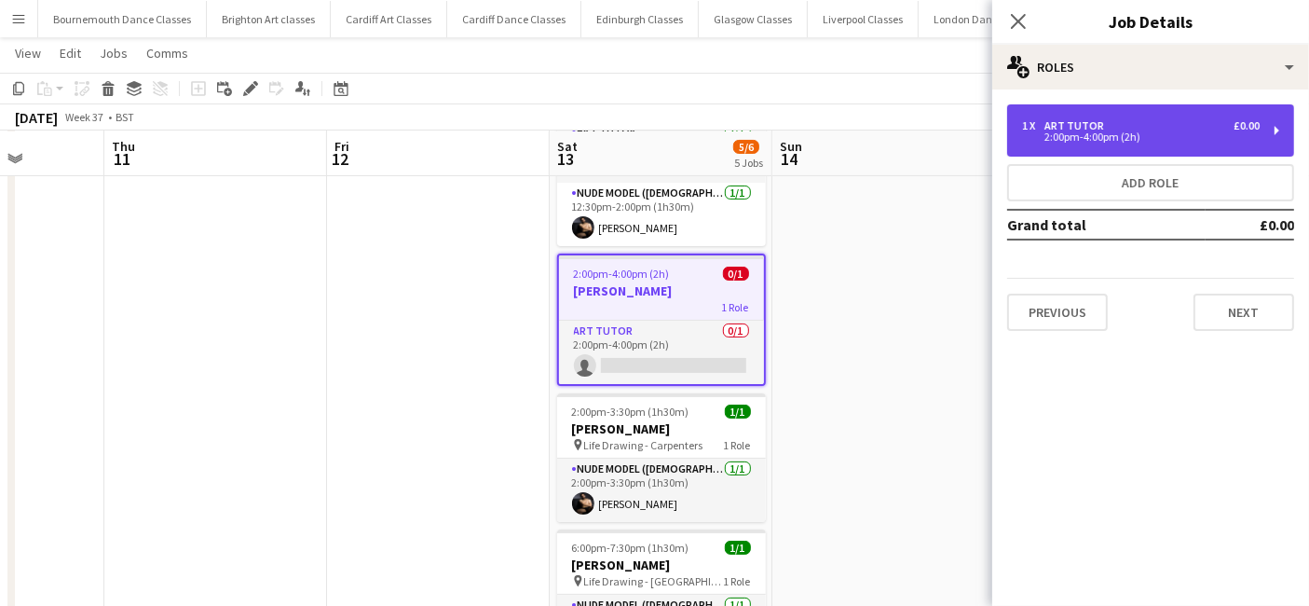
click at [1174, 129] on div "1 x Art Tutor £0.00" at bounding box center [1141, 125] width 238 height 13
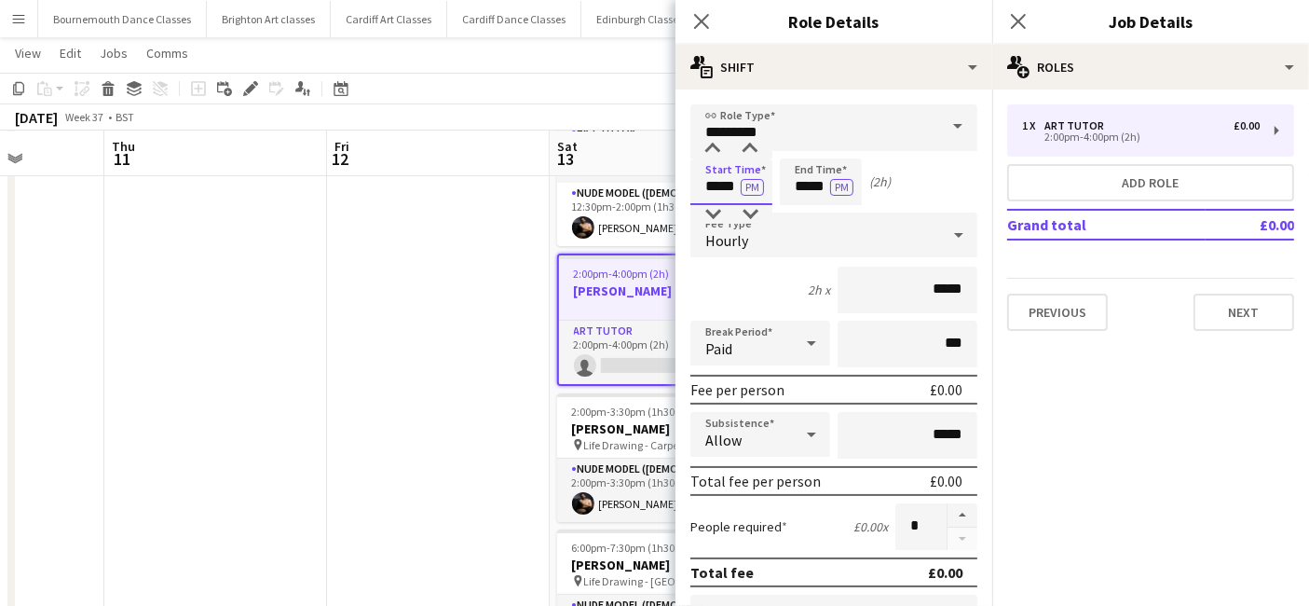
click at [733, 191] on input "*****" at bounding box center [732, 181] width 82 height 47
click at [827, 187] on input "*****" at bounding box center [821, 181] width 82 height 47
click at [723, 171] on input "*****" at bounding box center [732, 181] width 82 height 47
click at [710, 143] on div at bounding box center [712, 149] width 37 height 19
click at [757, 140] on div at bounding box center [750, 149] width 37 height 19
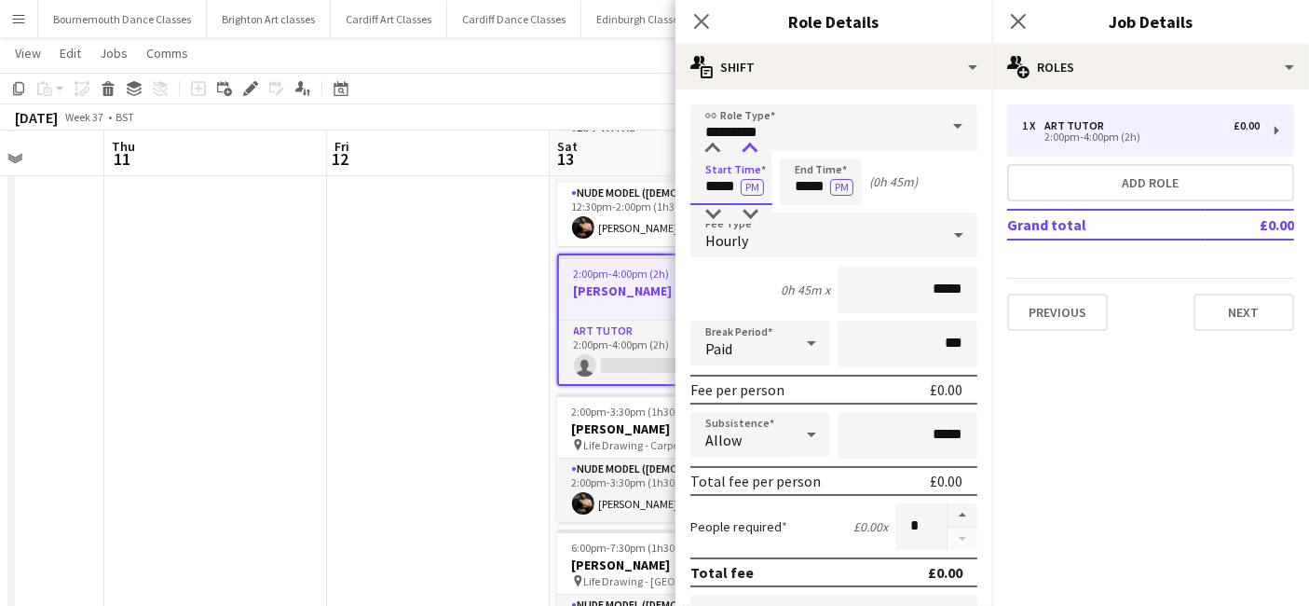
type input "*****"
click at [757, 140] on div at bounding box center [750, 149] width 37 height 19
click at [801, 179] on input "*****" at bounding box center [821, 181] width 82 height 47
type input "*****"
click at [803, 147] on div at bounding box center [802, 149] width 37 height 19
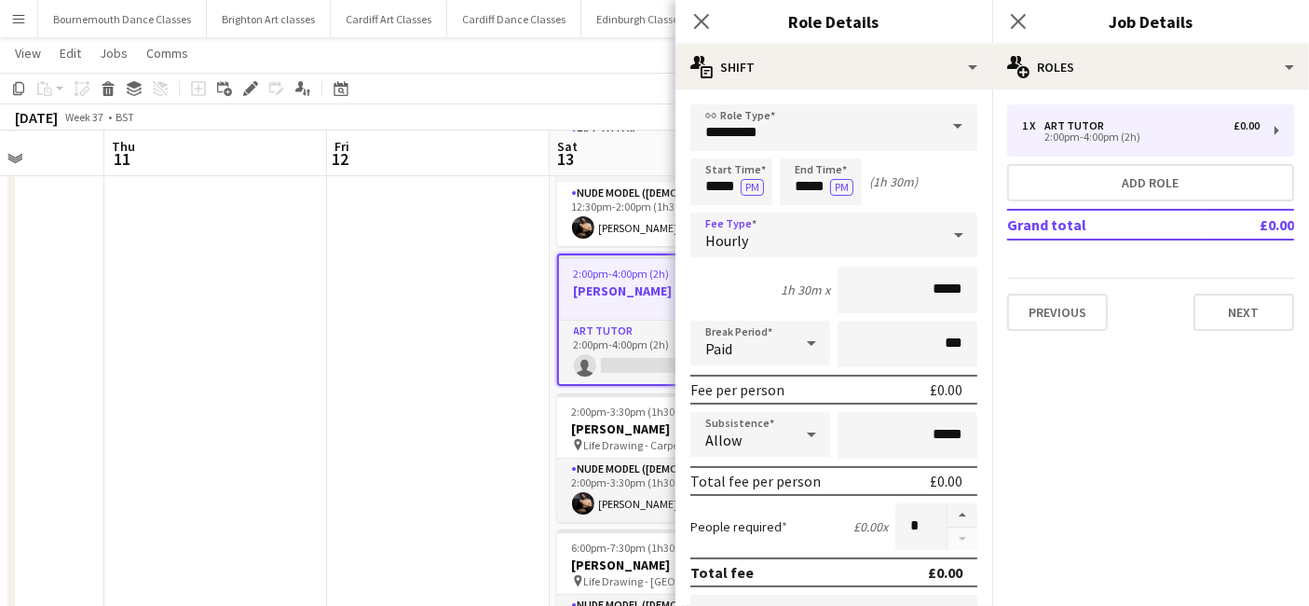
click at [801, 243] on div "Hourly" at bounding box center [816, 234] width 250 height 45
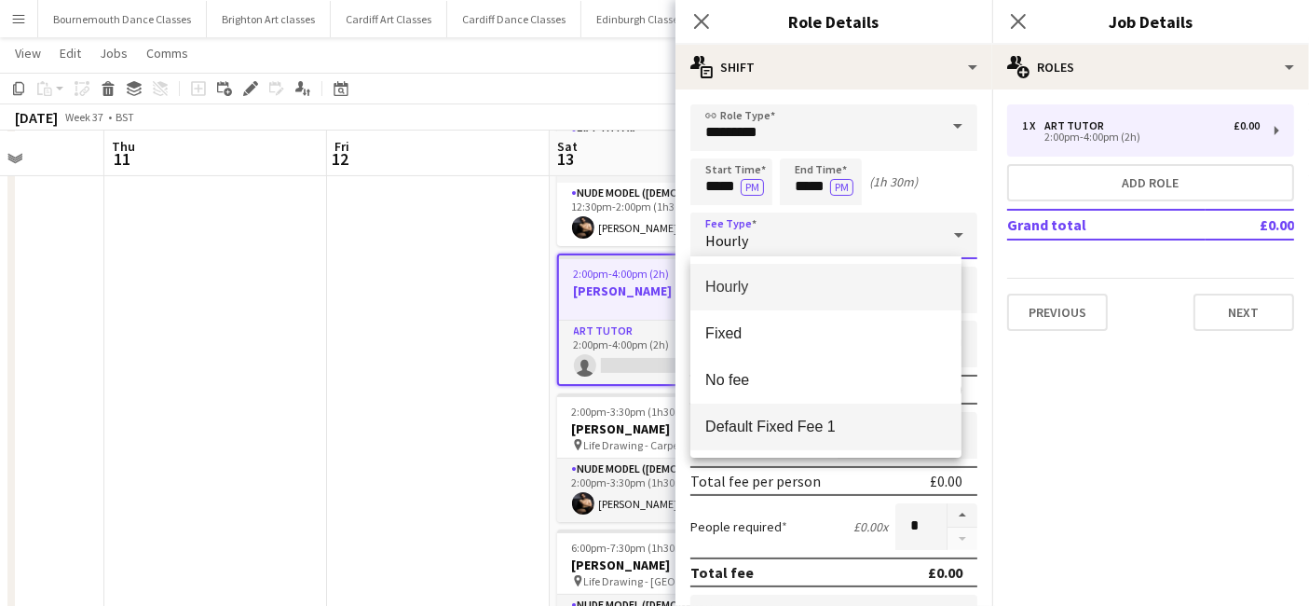
click at [799, 429] on span "Default Fixed Fee 1" at bounding box center [825, 427] width 241 height 18
type input "******"
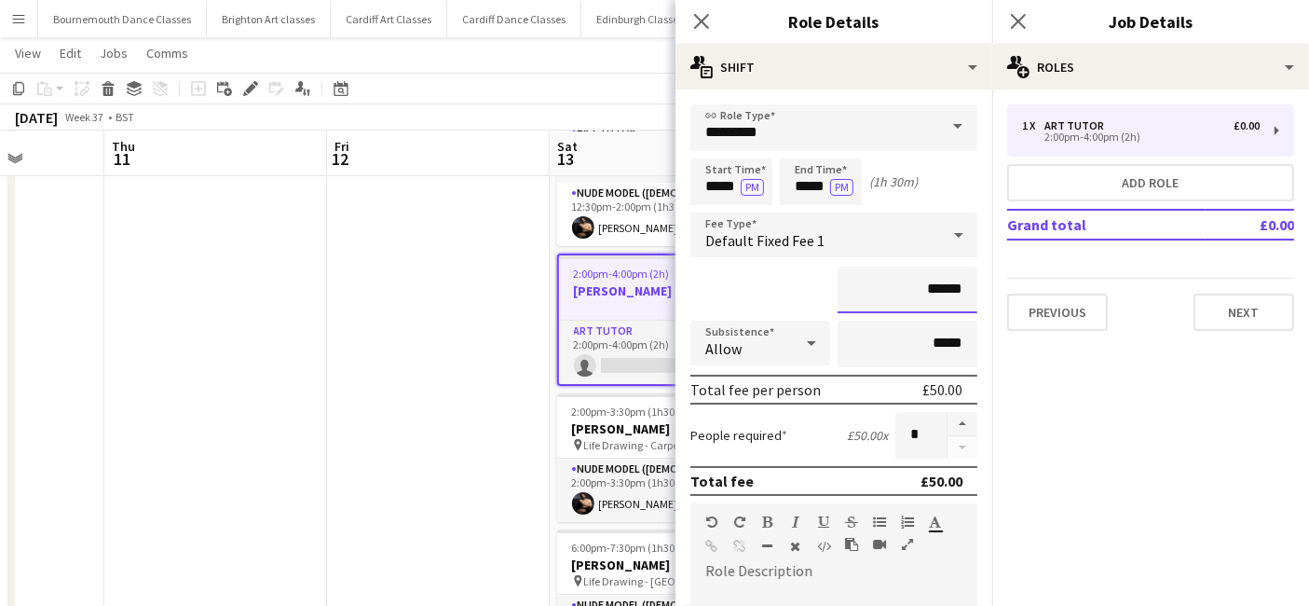
drag, startPoint x: 949, startPoint y: 285, endPoint x: 904, endPoint y: 289, distance: 44.9
click at [904, 289] on input "******" at bounding box center [908, 290] width 140 height 47
click at [948, 340] on input "*****" at bounding box center [908, 344] width 140 height 47
type input "**"
type input "*****"
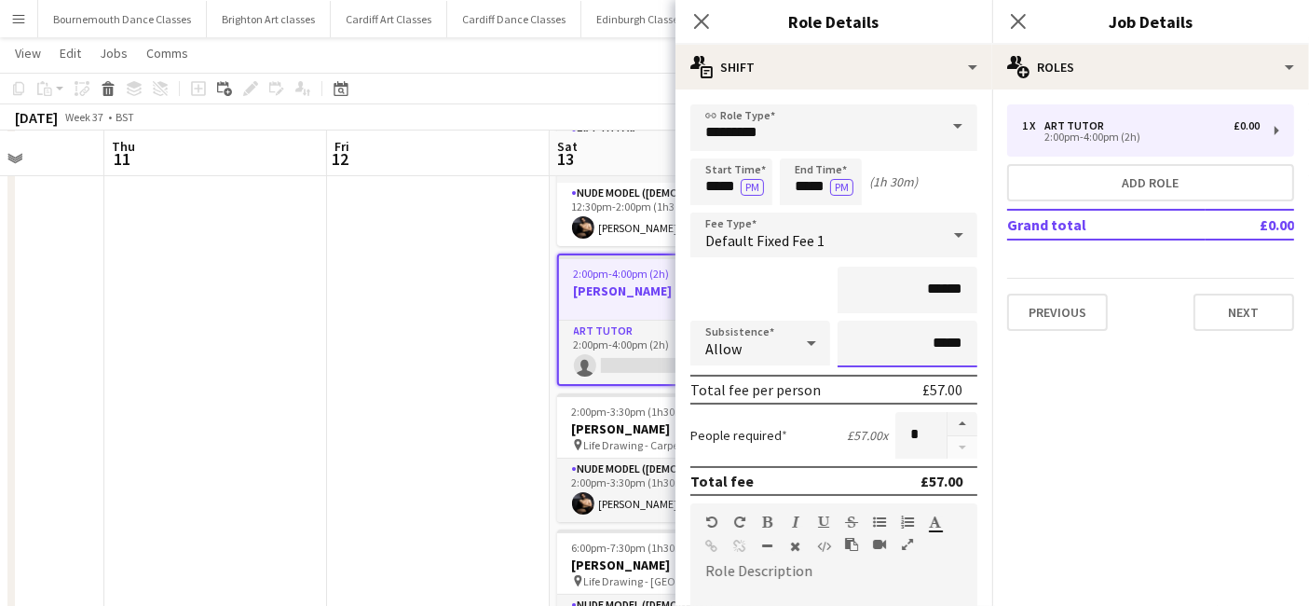
scroll to position [410, 0]
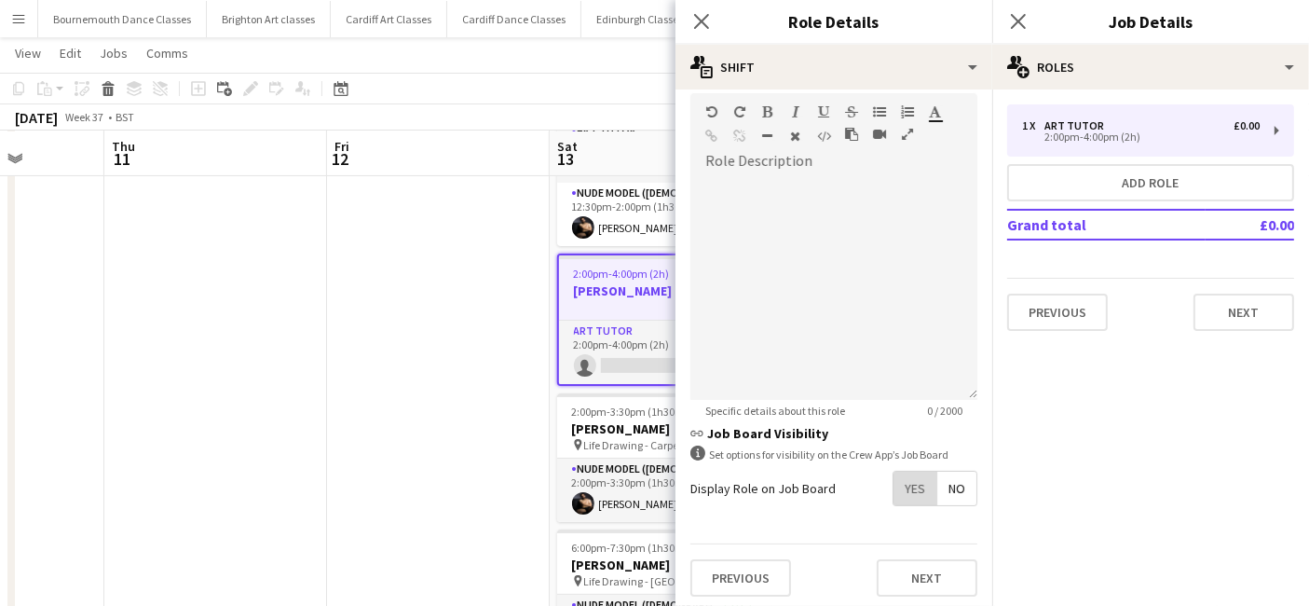
click at [909, 486] on span "Yes" at bounding box center [915, 489] width 43 height 34
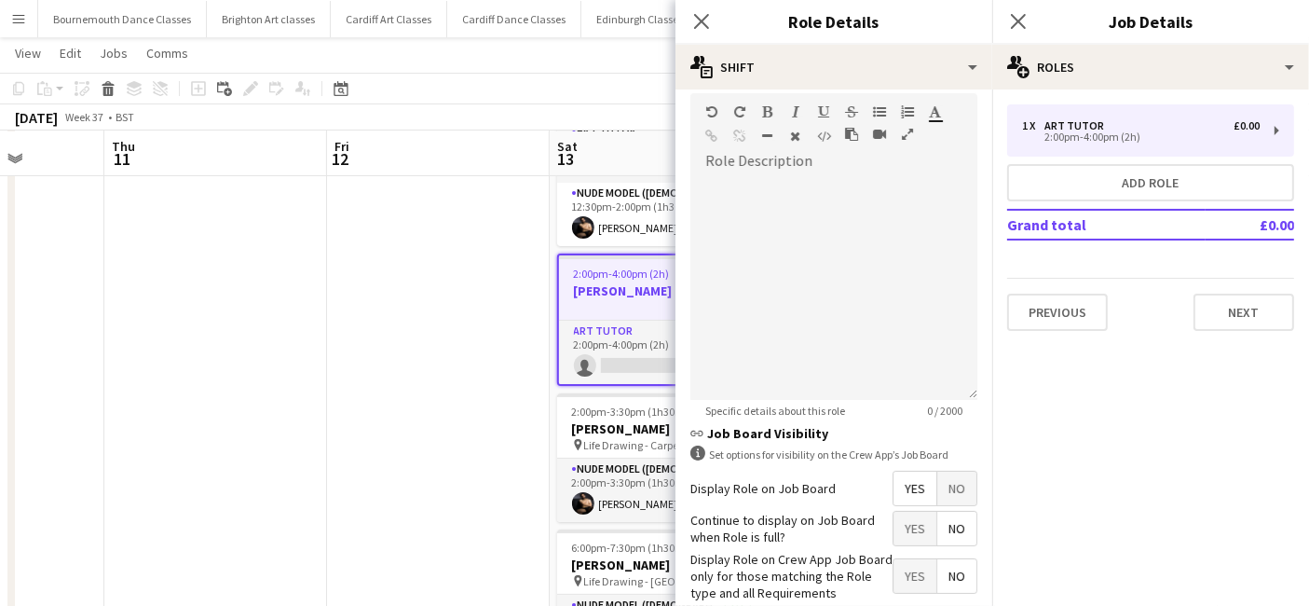
click at [961, 530] on span "No" at bounding box center [957, 529] width 39 height 34
click at [906, 569] on span "Yes" at bounding box center [915, 576] width 43 height 34
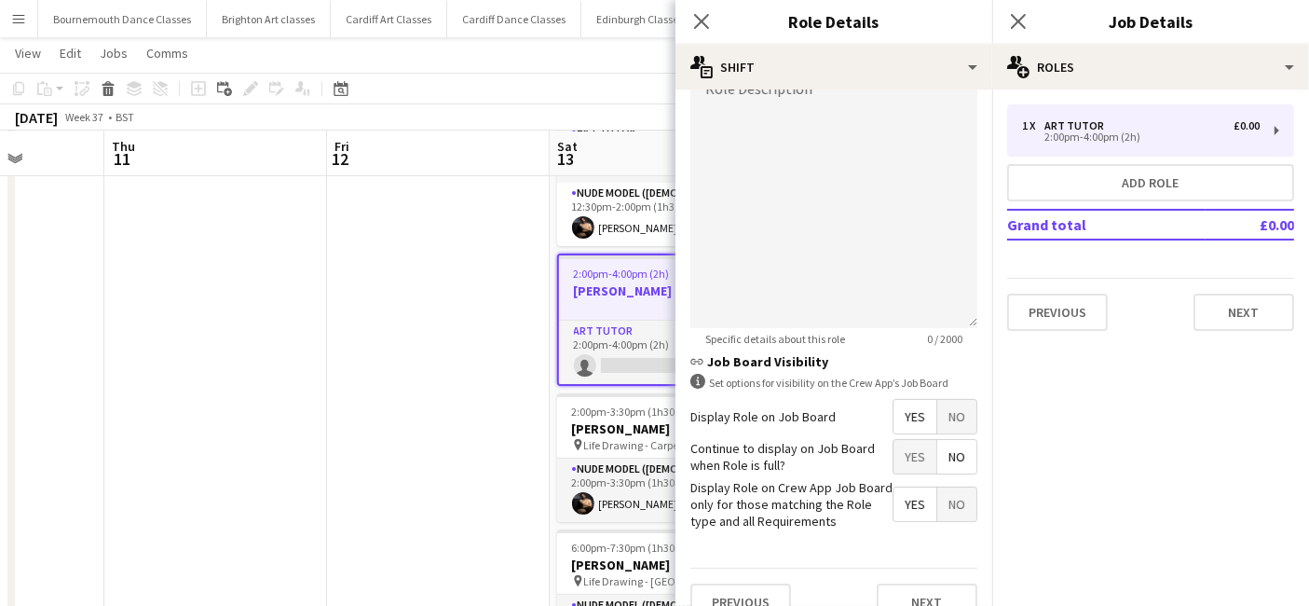
scroll to position [505, 0]
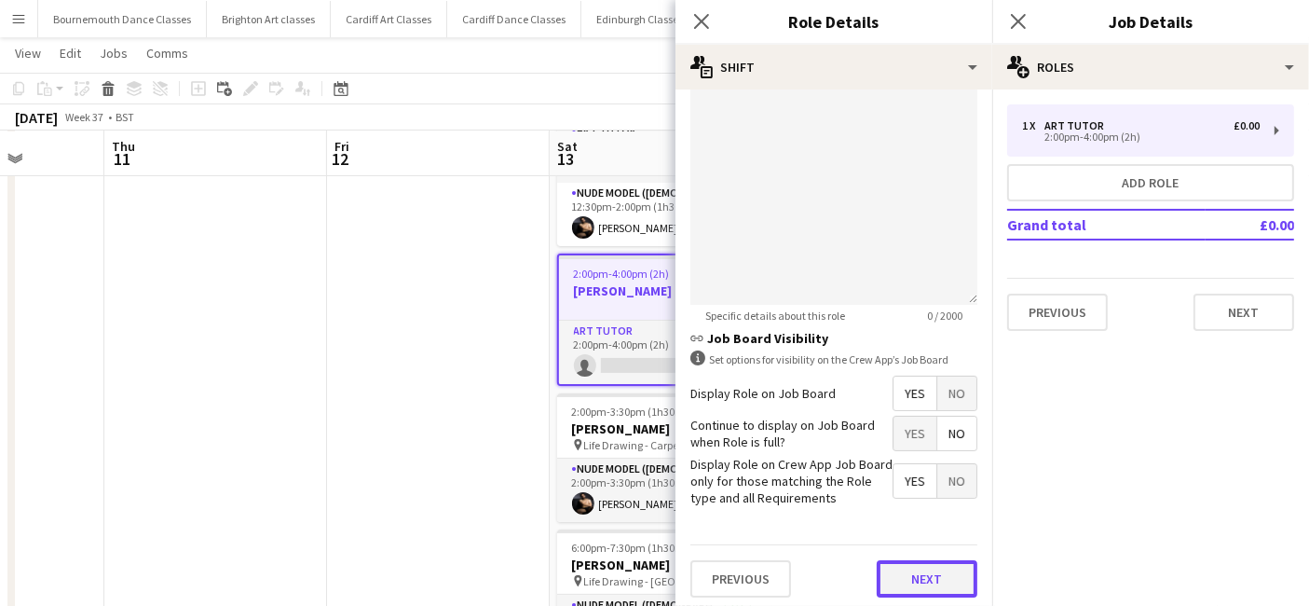
click at [918, 577] on button "Next" at bounding box center [927, 578] width 101 height 37
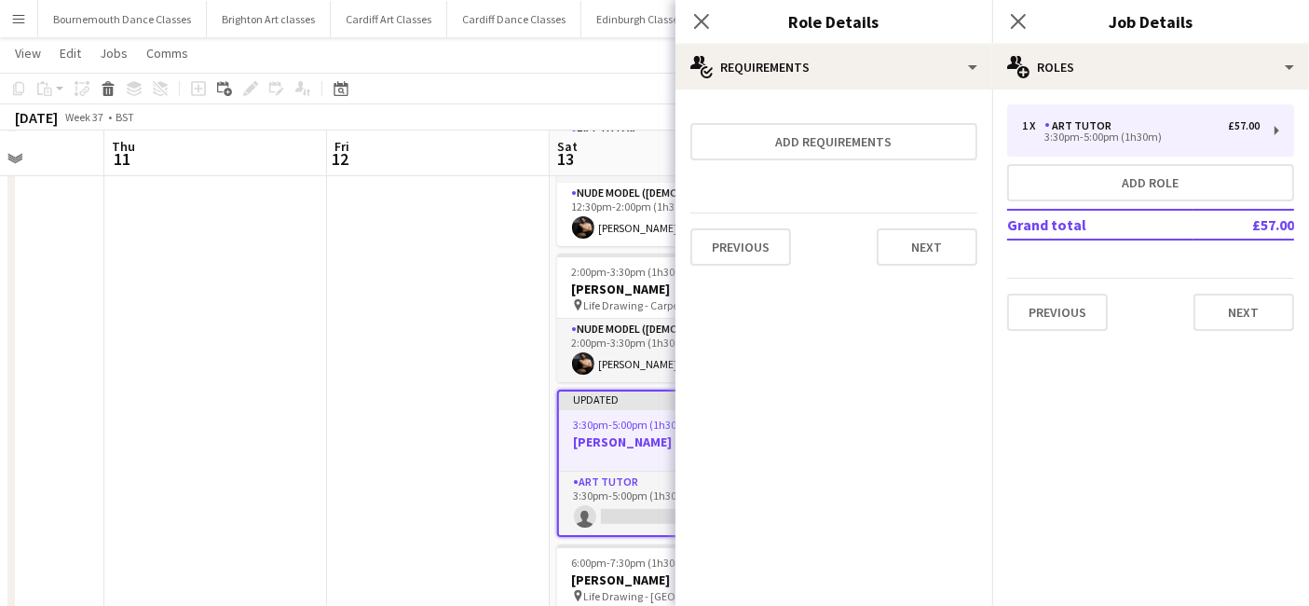
scroll to position [0, 0]
click at [931, 252] on button "Next" at bounding box center [927, 246] width 101 height 37
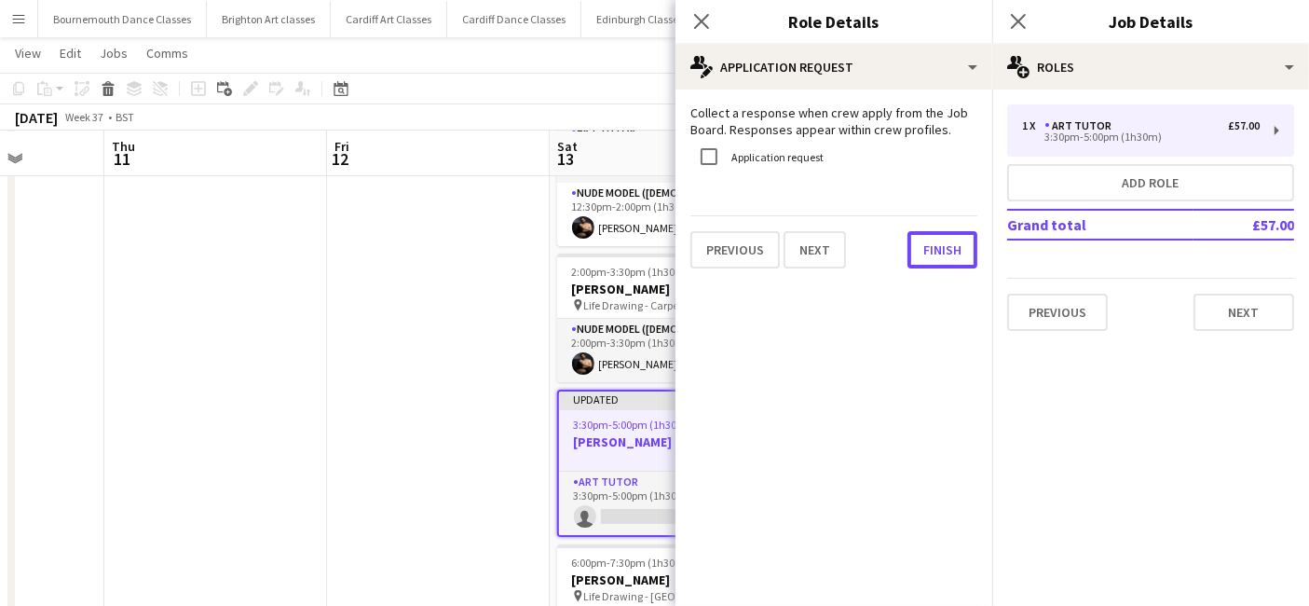
click at [931, 252] on button "Finish" at bounding box center [943, 249] width 70 height 37
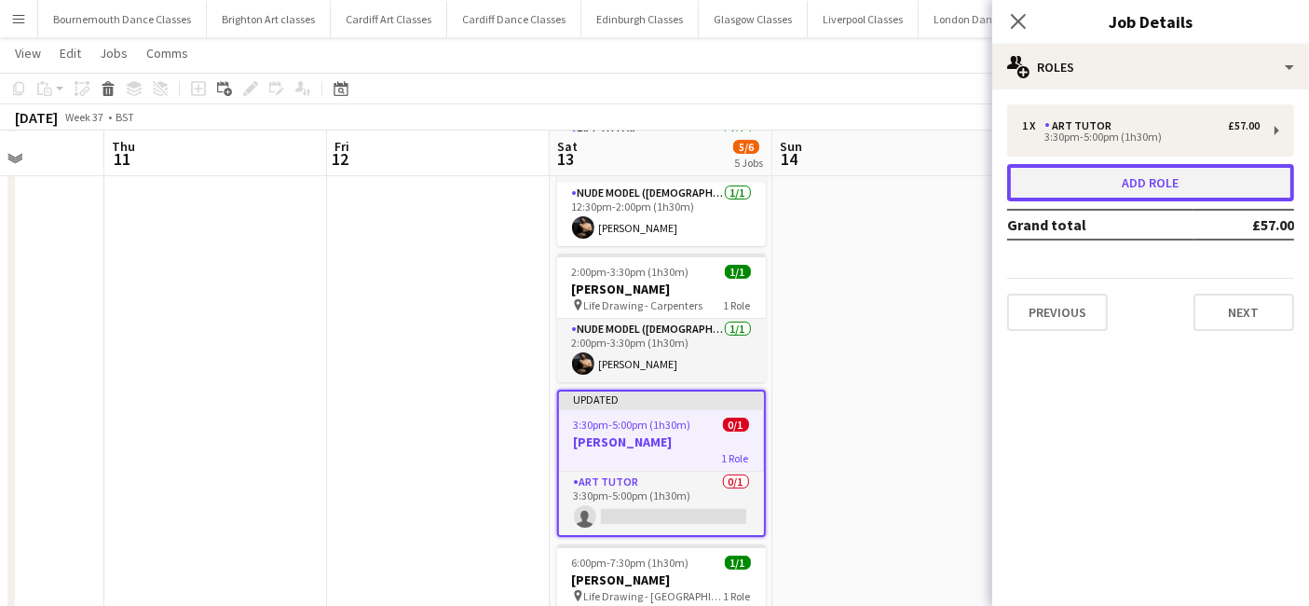
click at [1093, 171] on button "Add role" at bounding box center [1150, 182] width 287 height 37
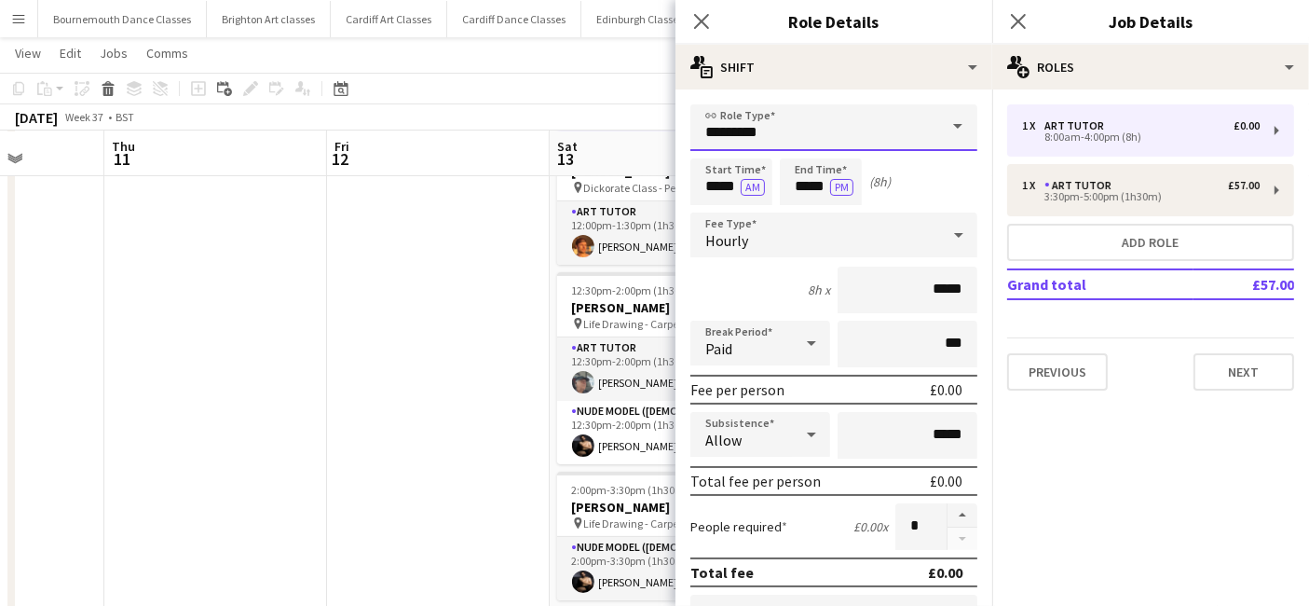
click at [790, 133] on input "*********" at bounding box center [834, 127] width 287 height 47
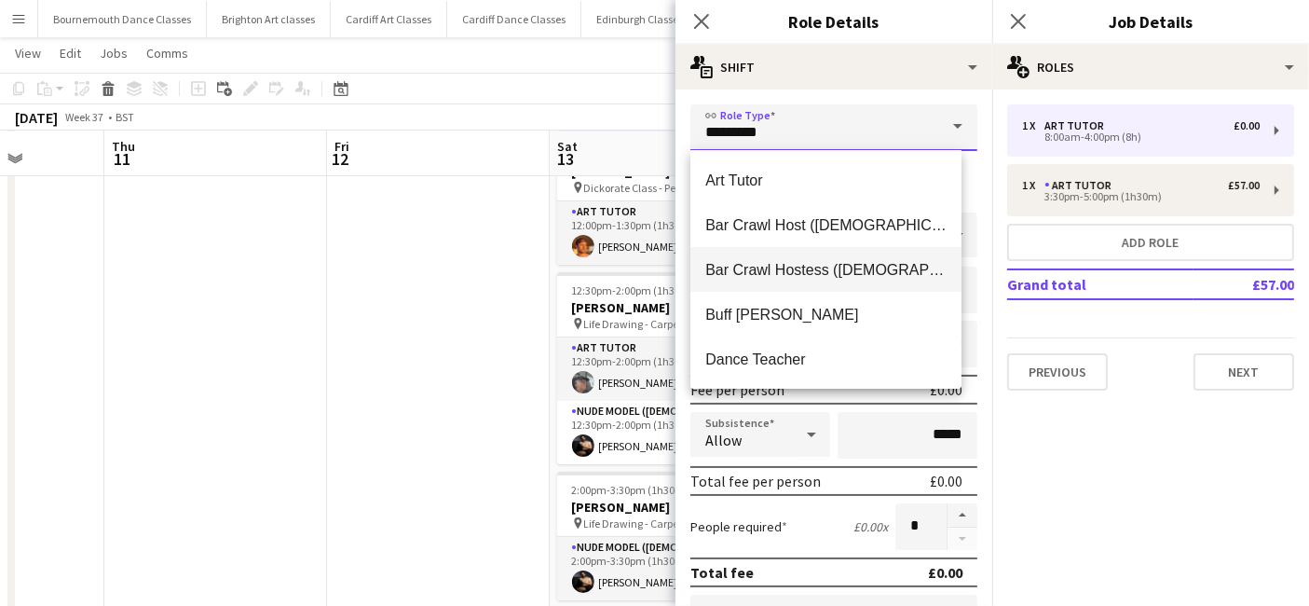
scroll to position [402, 0]
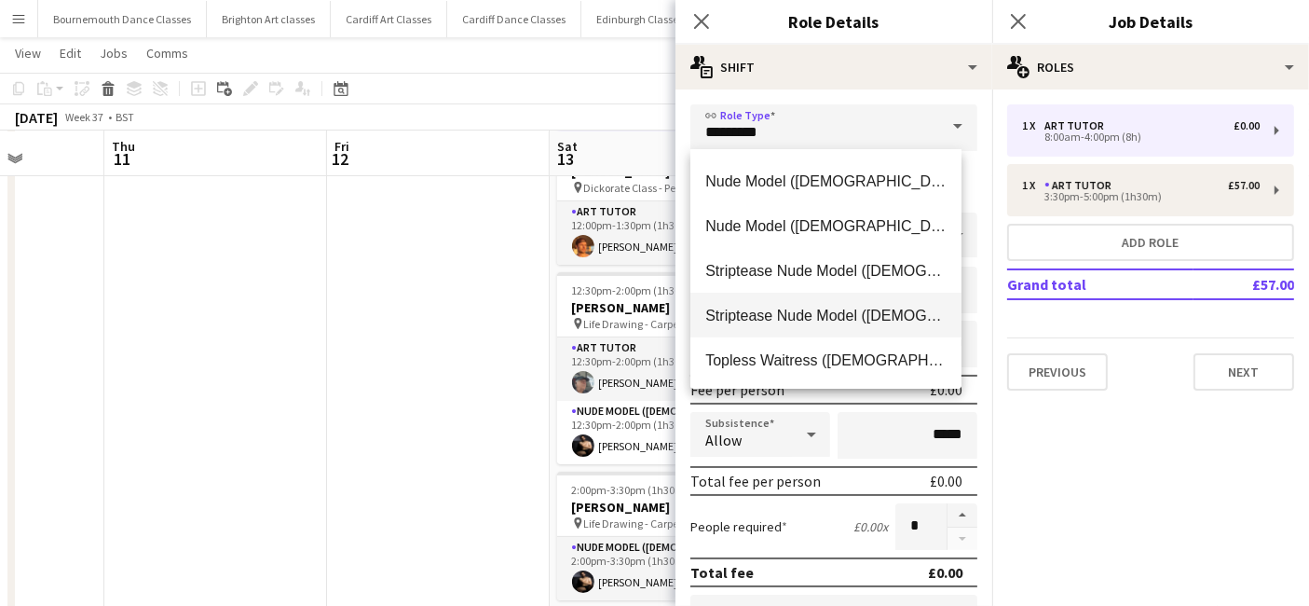
click at [832, 326] on mat-option "Striptease Nude Model ([DEMOGRAPHIC_DATA])" at bounding box center [826, 315] width 271 height 45
type input "**********"
type input "*******"
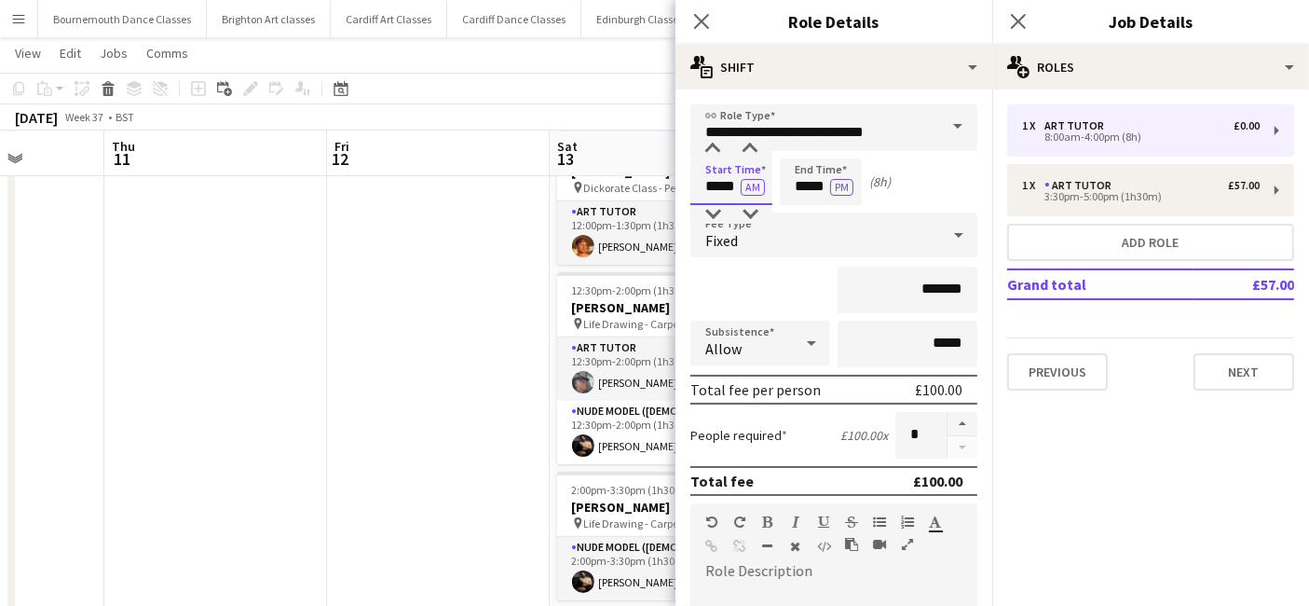
click at [724, 178] on input "*****" at bounding box center [732, 181] width 82 height 47
click at [708, 152] on div at bounding box center [712, 149] width 37 height 19
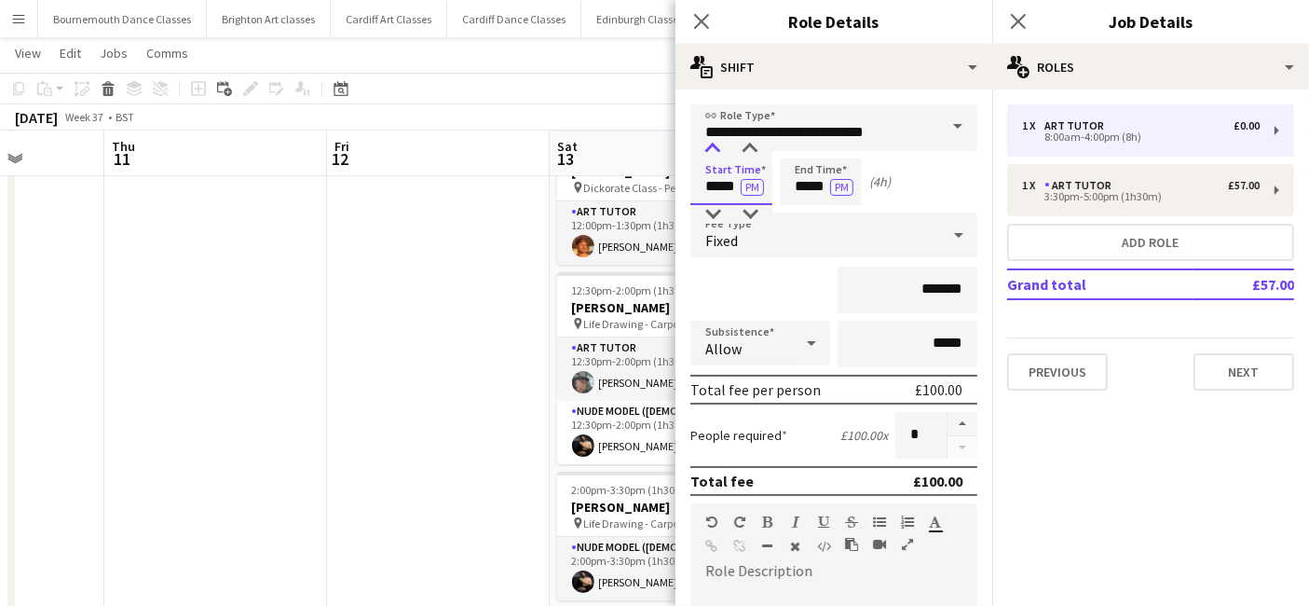
click at [708, 152] on div at bounding box center [712, 149] width 37 height 19
click at [762, 150] on div at bounding box center [750, 149] width 37 height 19
type input "*****"
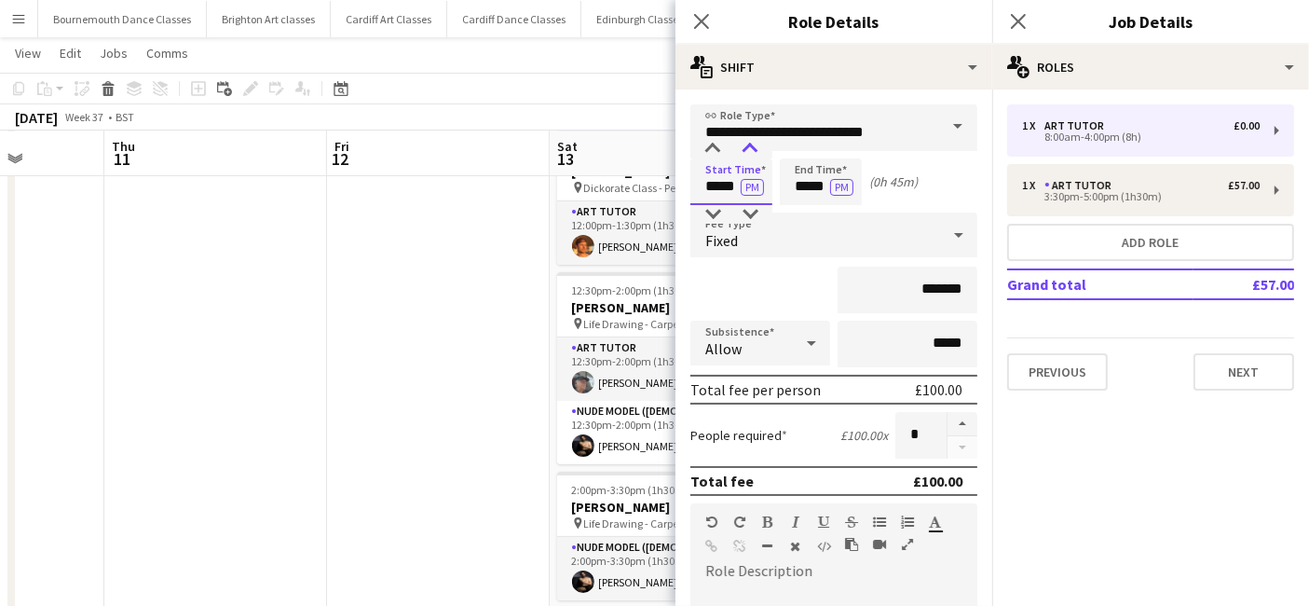
click at [762, 150] on div at bounding box center [750, 149] width 37 height 19
click at [815, 179] on input "*****" at bounding box center [821, 181] width 82 height 47
click at [801, 154] on div at bounding box center [802, 149] width 37 height 19
type input "*****"
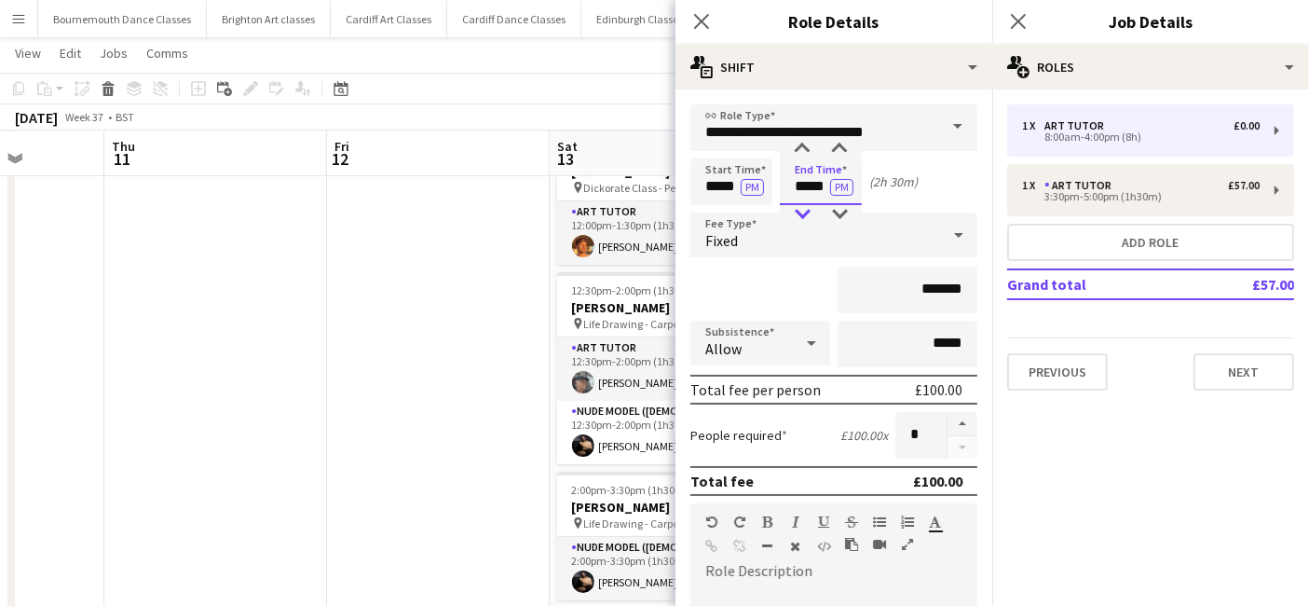
click at [804, 210] on div at bounding box center [802, 214] width 37 height 19
click at [804, 240] on div "Fixed" at bounding box center [816, 234] width 250 height 45
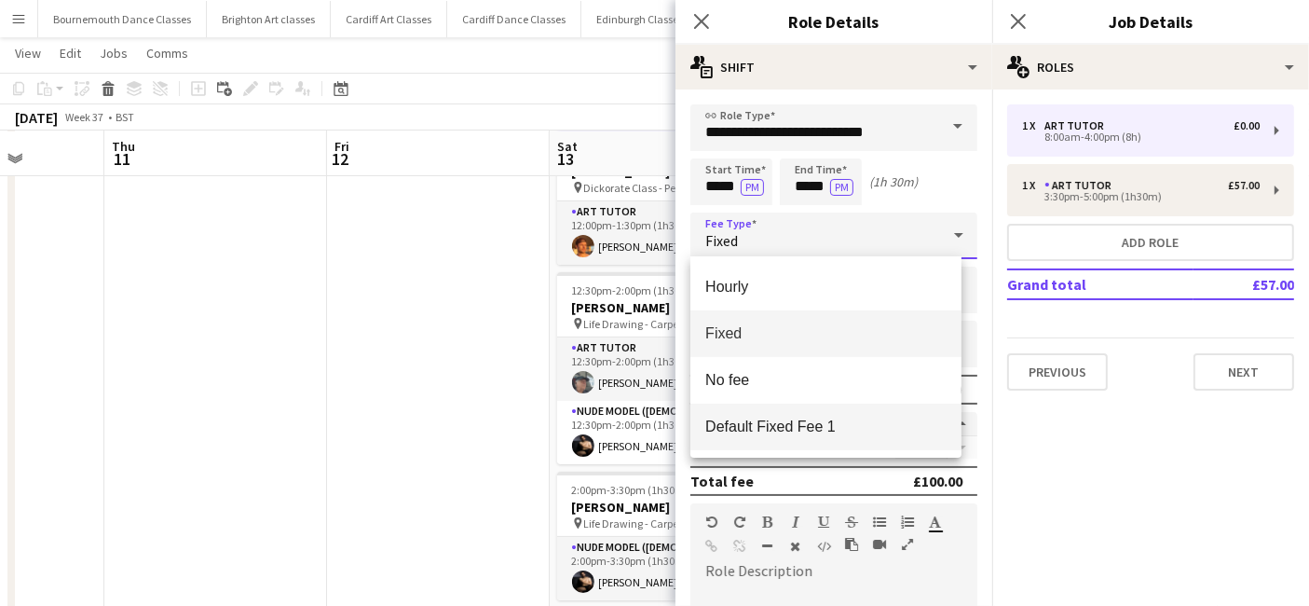
click at [827, 421] on span "Default Fixed Fee 1" at bounding box center [825, 427] width 241 height 18
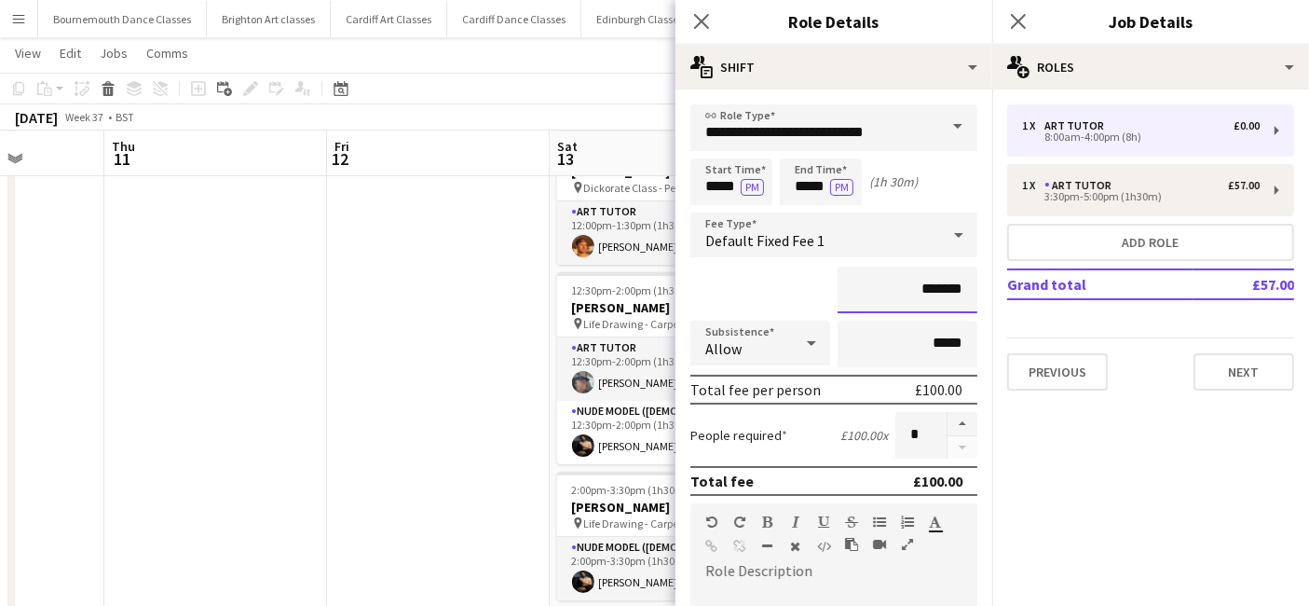
drag, startPoint x: 951, startPoint y: 286, endPoint x: 883, endPoint y: 285, distance: 68.0
click at [883, 285] on input "*******" at bounding box center [908, 290] width 140 height 47
type input "******"
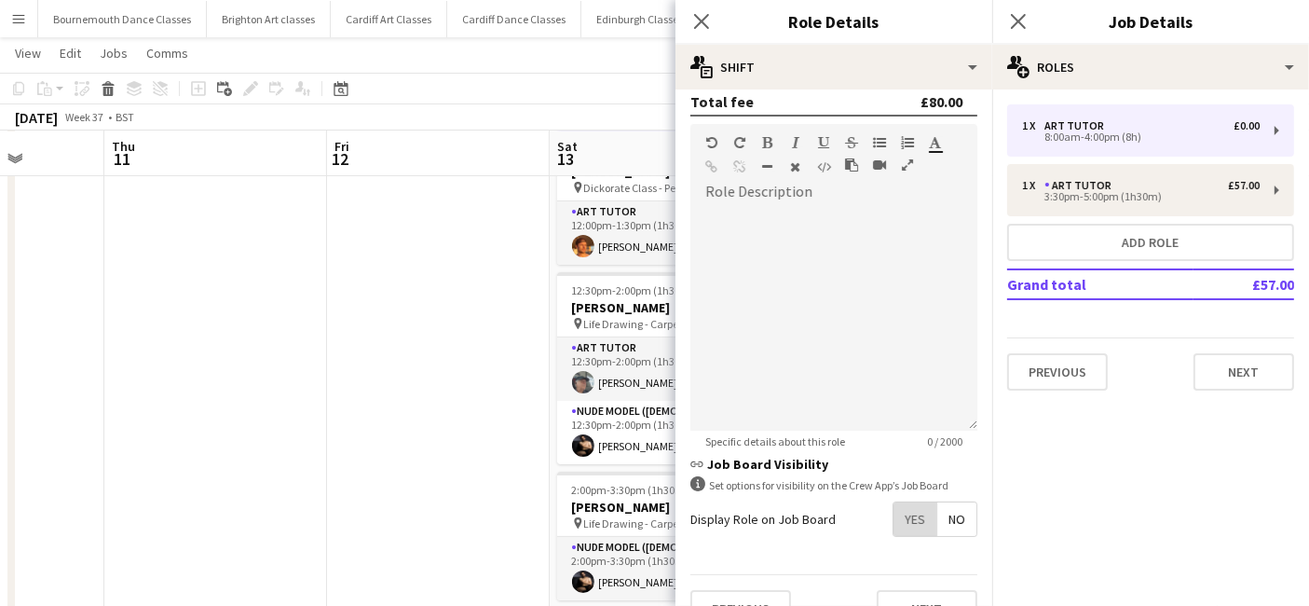
click at [900, 515] on span "Yes" at bounding box center [915, 519] width 43 height 34
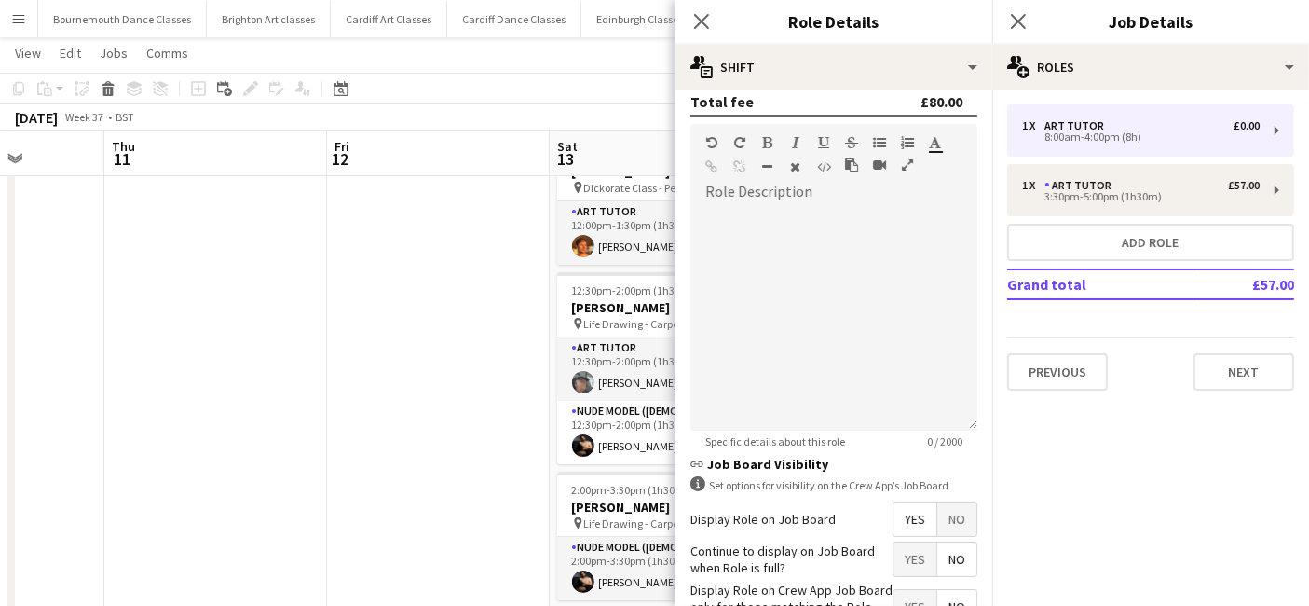
click at [938, 551] on span "No" at bounding box center [957, 559] width 39 height 34
click at [907, 598] on span "Yes" at bounding box center [915, 607] width 43 height 34
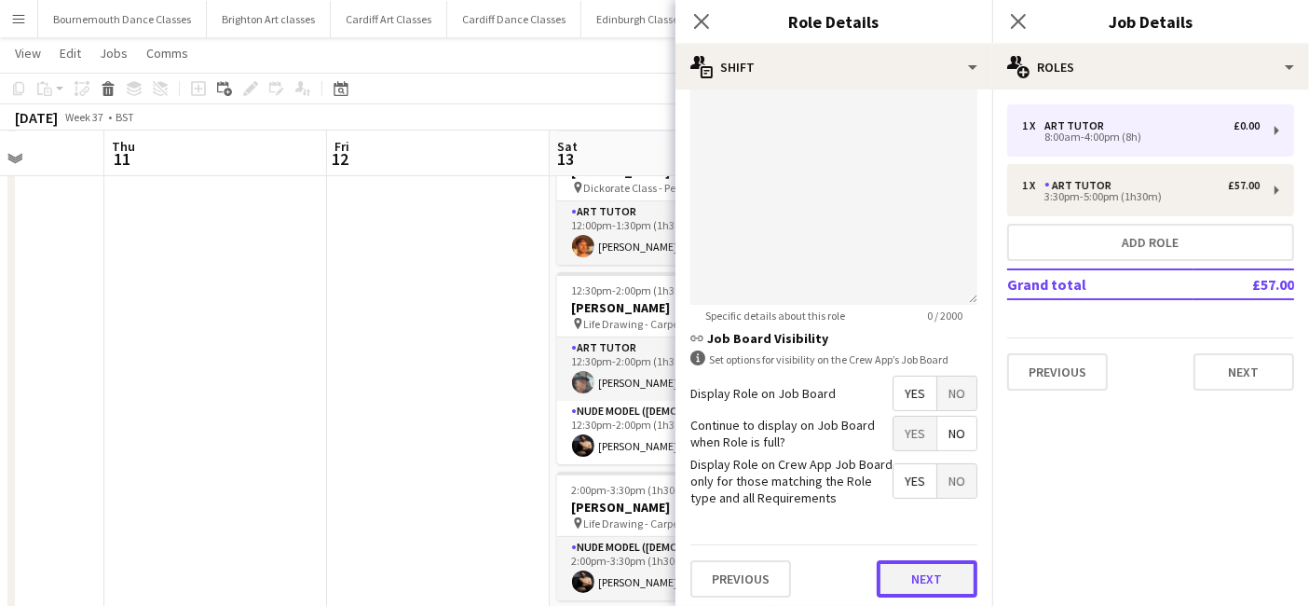
click at [908, 570] on button "Next" at bounding box center [927, 578] width 101 height 37
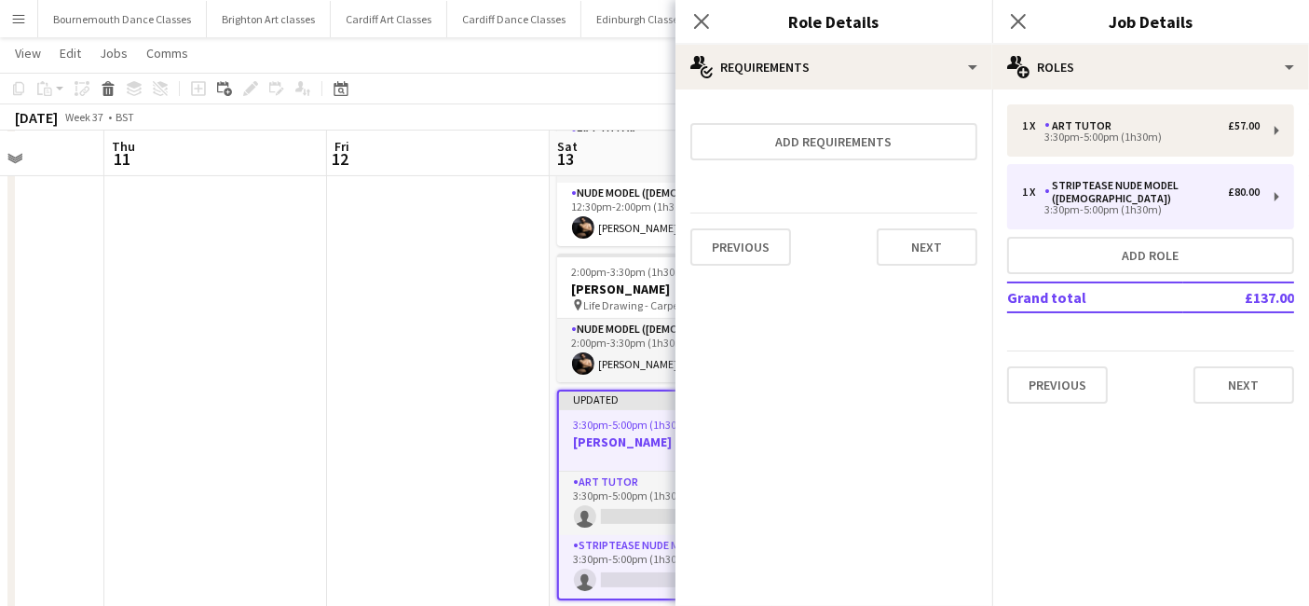
scroll to position [0, 0]
click at [948, 256] on button "Next" at bounding box center [927, 246] width 101 height 37
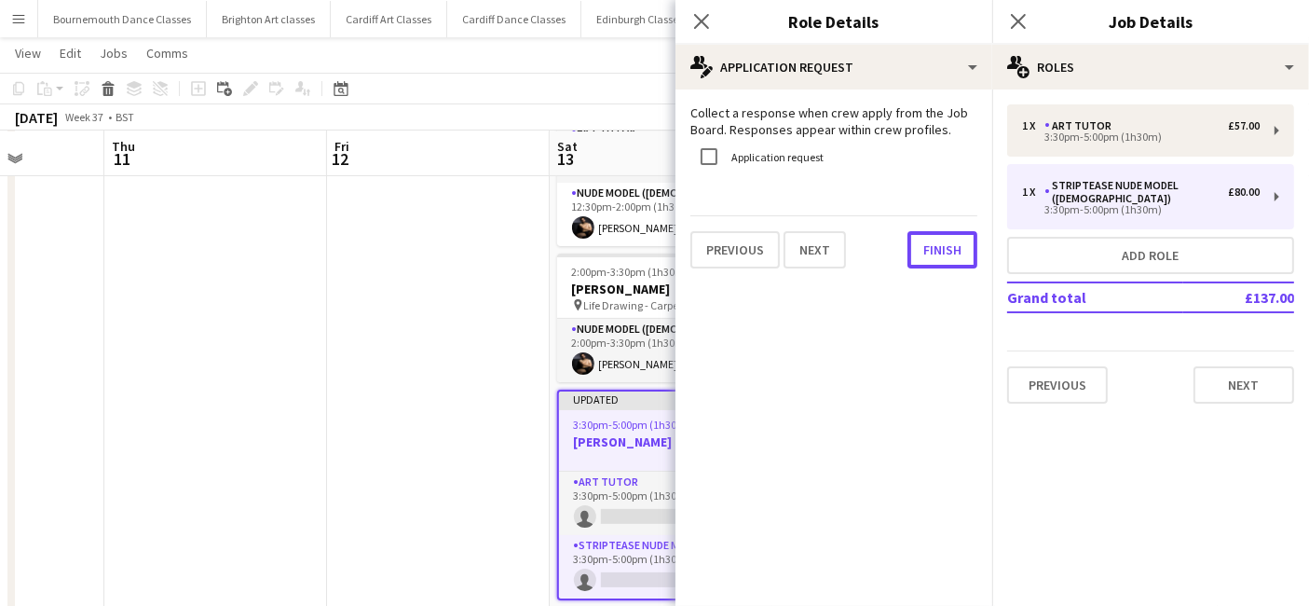
click at [948, 256] on button "Finish" at bounding box center [943, 249] width 70 height 37
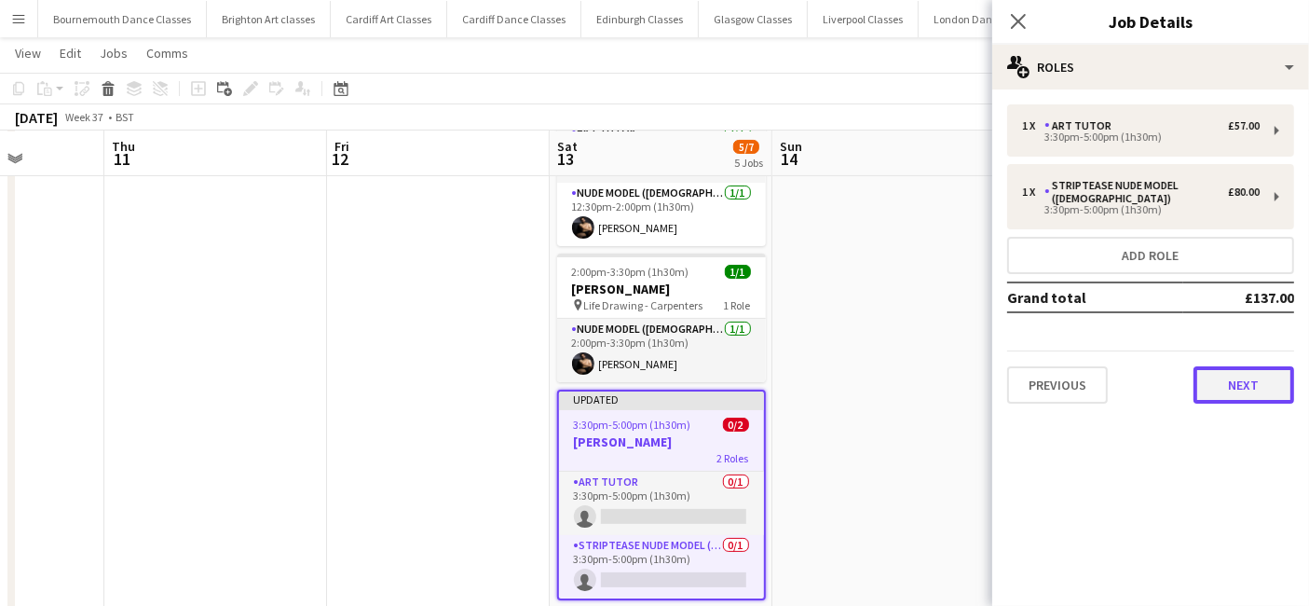
click at [1238, 369] on button "Next" at bounding box center [1244, 384] width 101 height 37
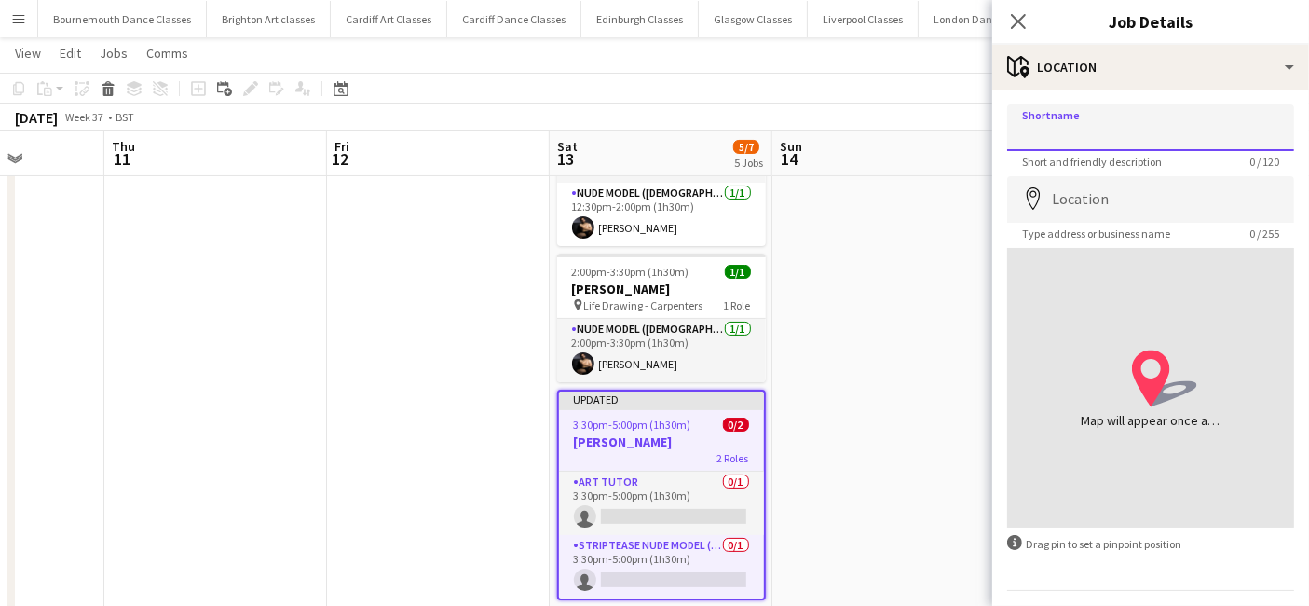
click at [1104, 136] on input "Shortname" at bounding box center [1150, 127] width 287 height 47
click at [1248, 123] on input "**********" at bounding box center [1150, 127] width 287 height 47
type input "**********"
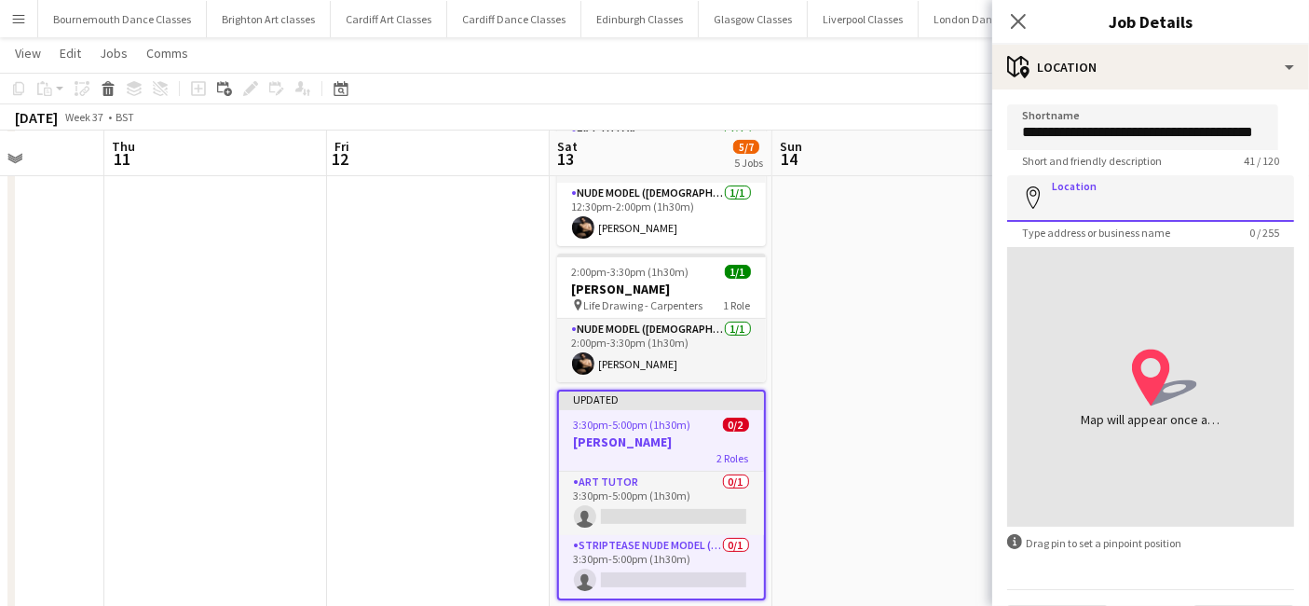
click at [1147, 220] on input "Location" at bounding box center [1150, 198] width 287 height 47
click at [1137, 206] on input "Location" at bounding box center [1150, 198] width 287 height 47
paste input "**********"
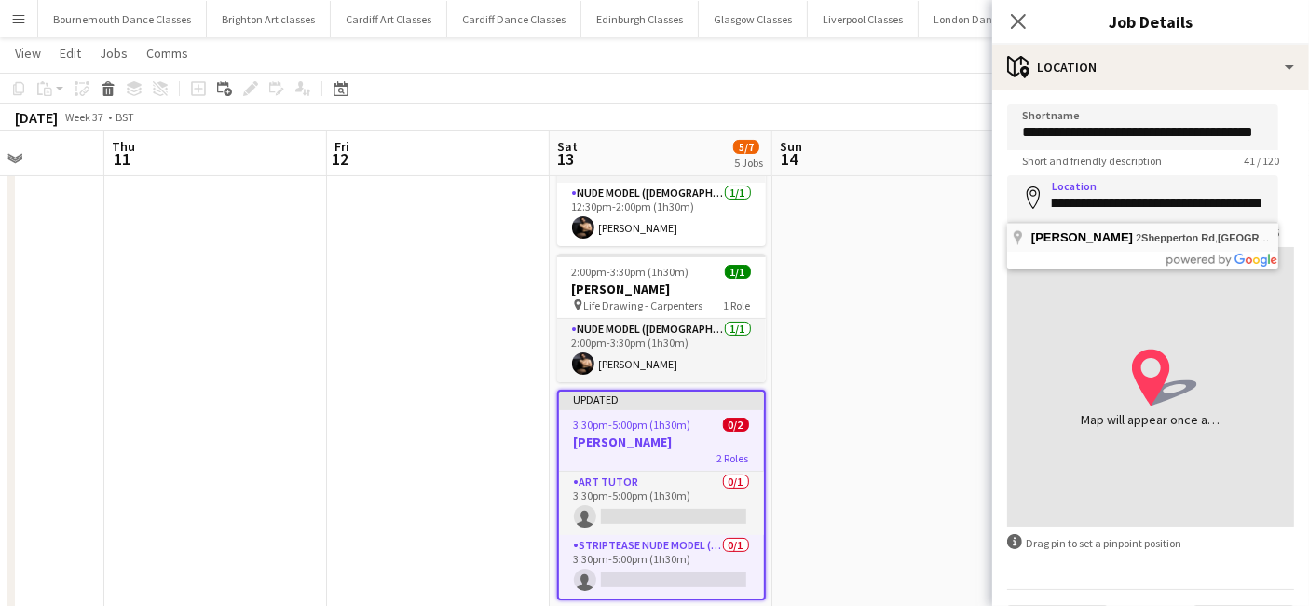
type input "**********"
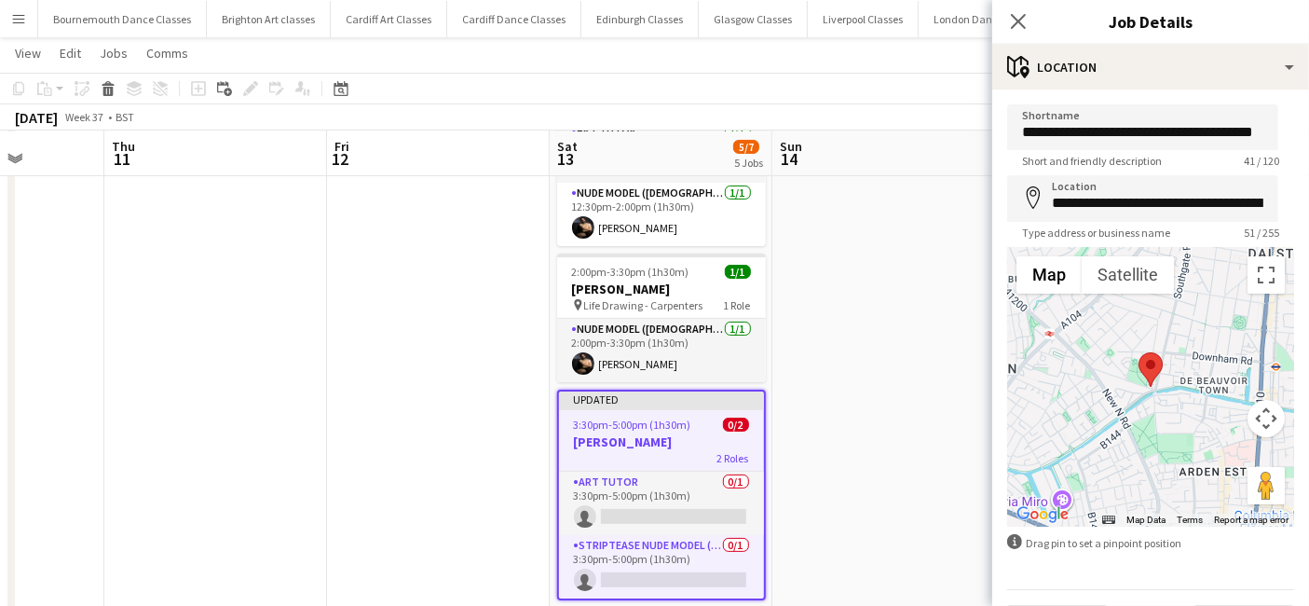
scroll to position [49, 0]
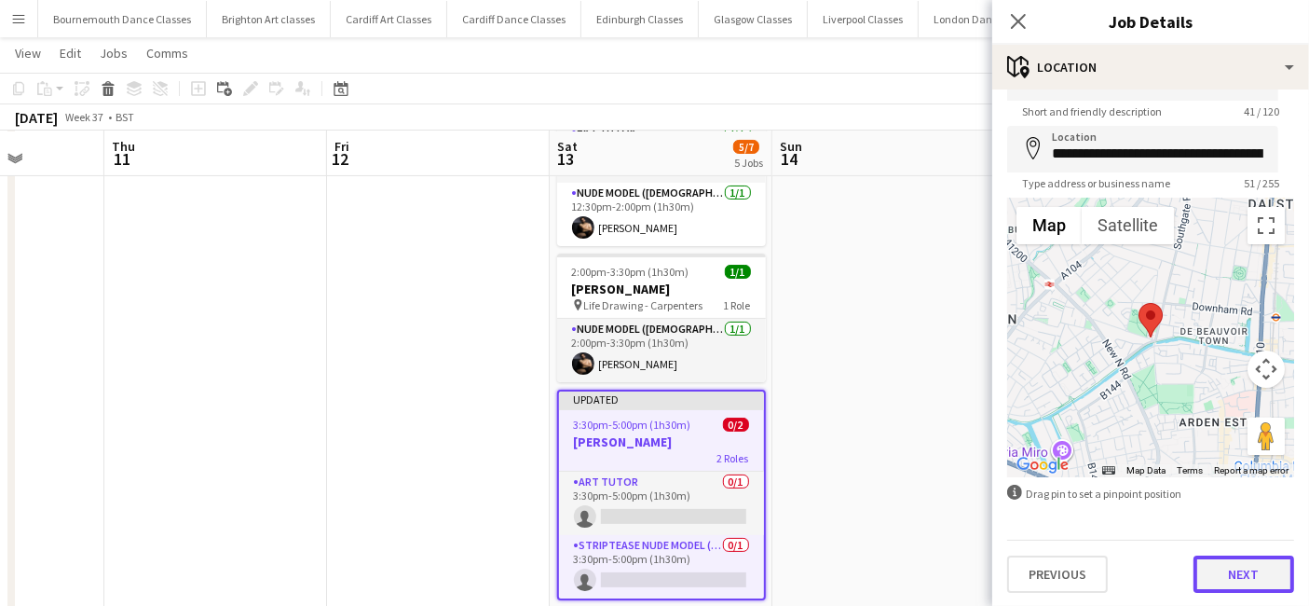
click at [1253, 574] on button "Next" at bounding box center [1244, 573] width 101 height 37
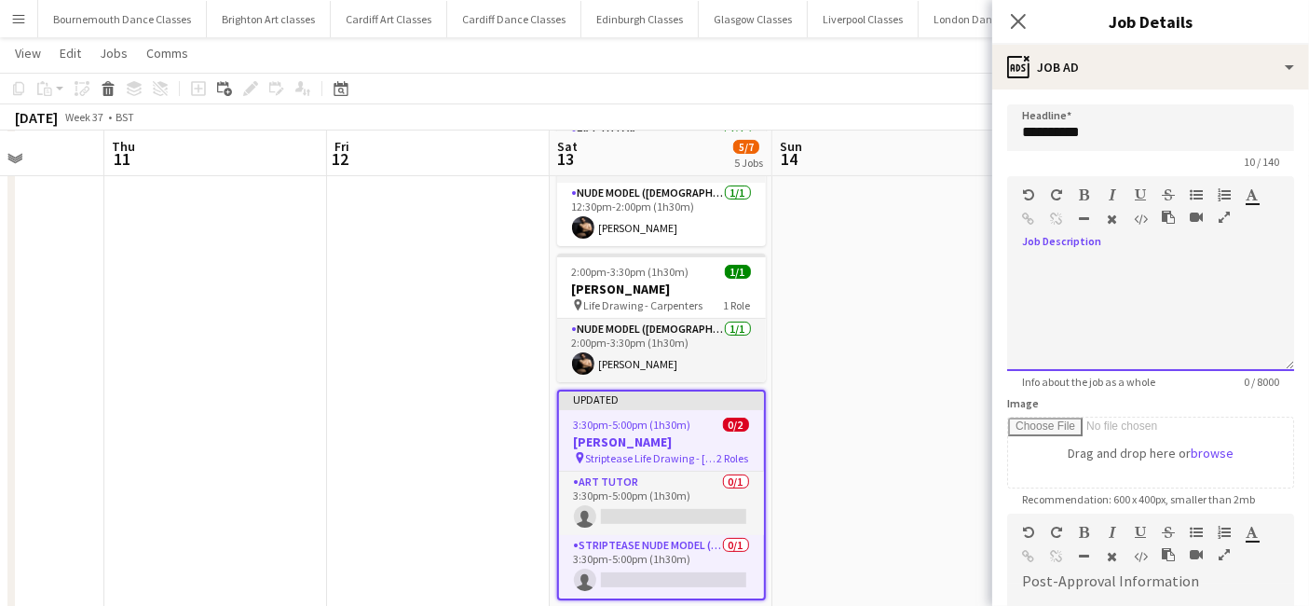
click at [1082, 272] on div at bounding box center [1150, 315] width 287 height 112
click at [1194, 267] on div "**********" at bounding box center [1142, 315] width 271 height 112
click at [888, 363] on app-date-cell at bounding box center [884, 352] width 223 height 883
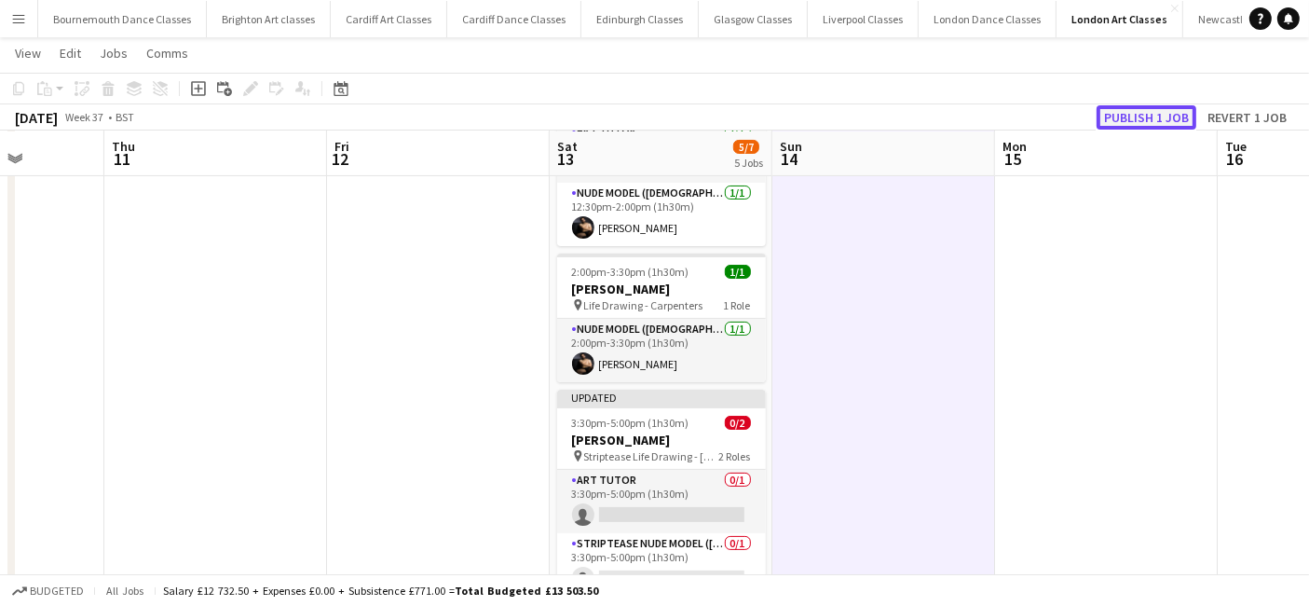
click at [1167, 119] on button "Publish 1 job" at bounding box center [1147, 117] width 100 height 24
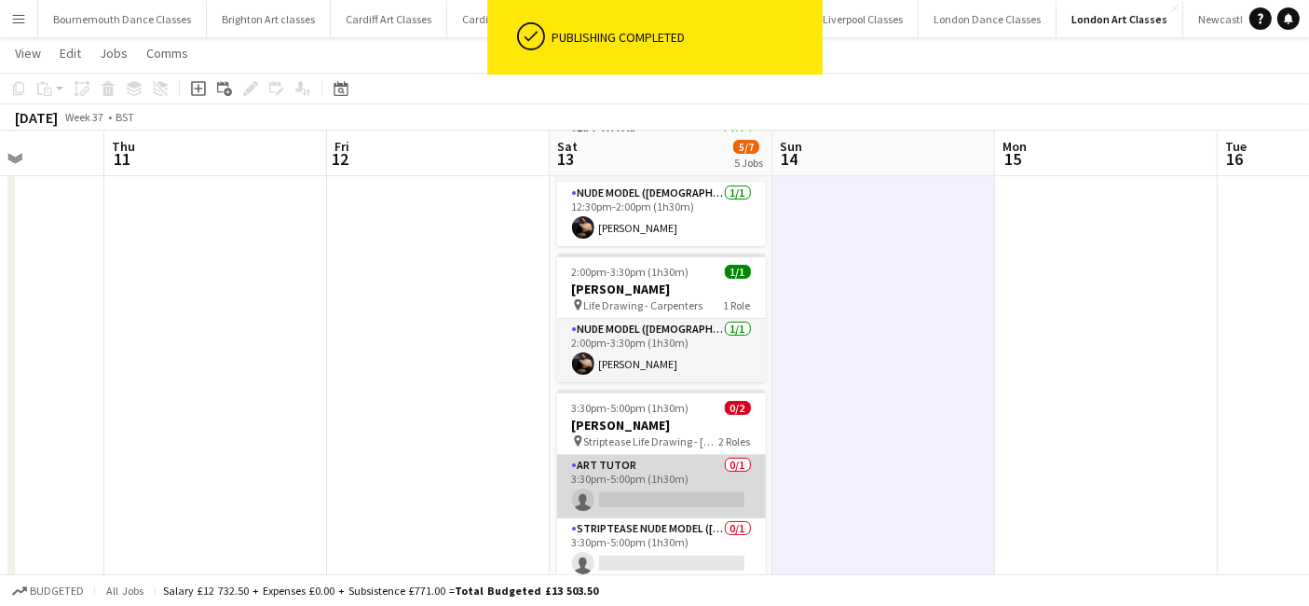
click at [708, 491] on app-card-role "Art Tutor 0/1 3:30pm-5:00pm (1h30m) single-neutral-actions" at bounding box center [661, 486] width 209 height 63
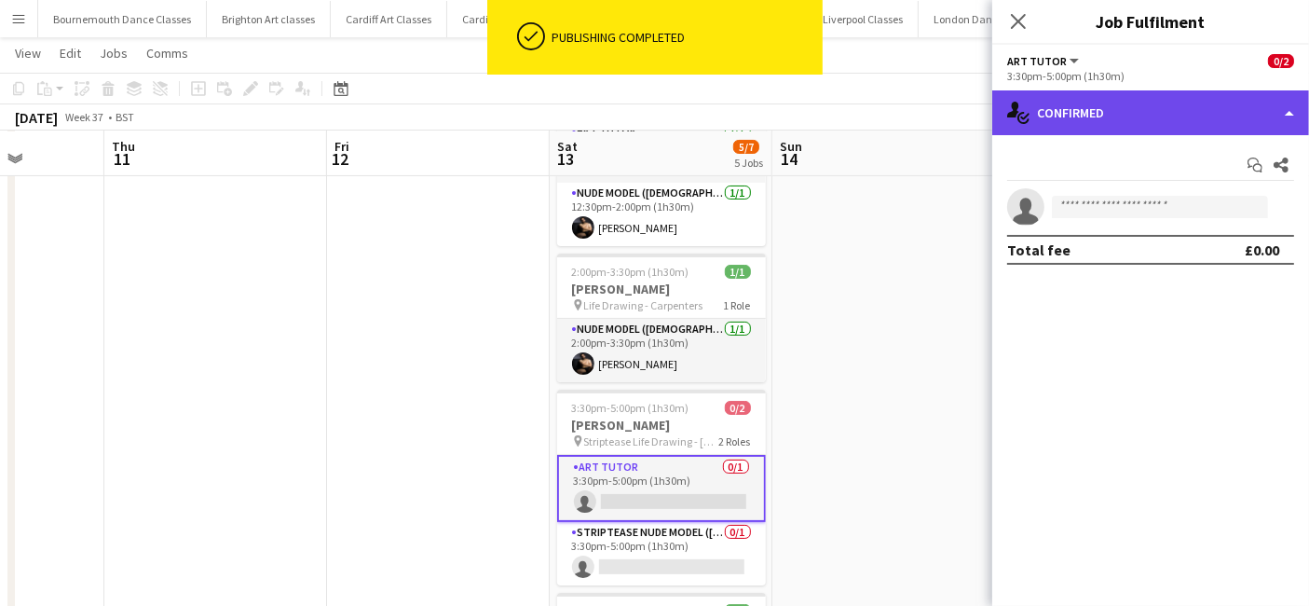
click at [1227, 120] on div "single-neutral-actions-check-2 Confirmed" at bounding box center [1151, 112] width 317 height 45
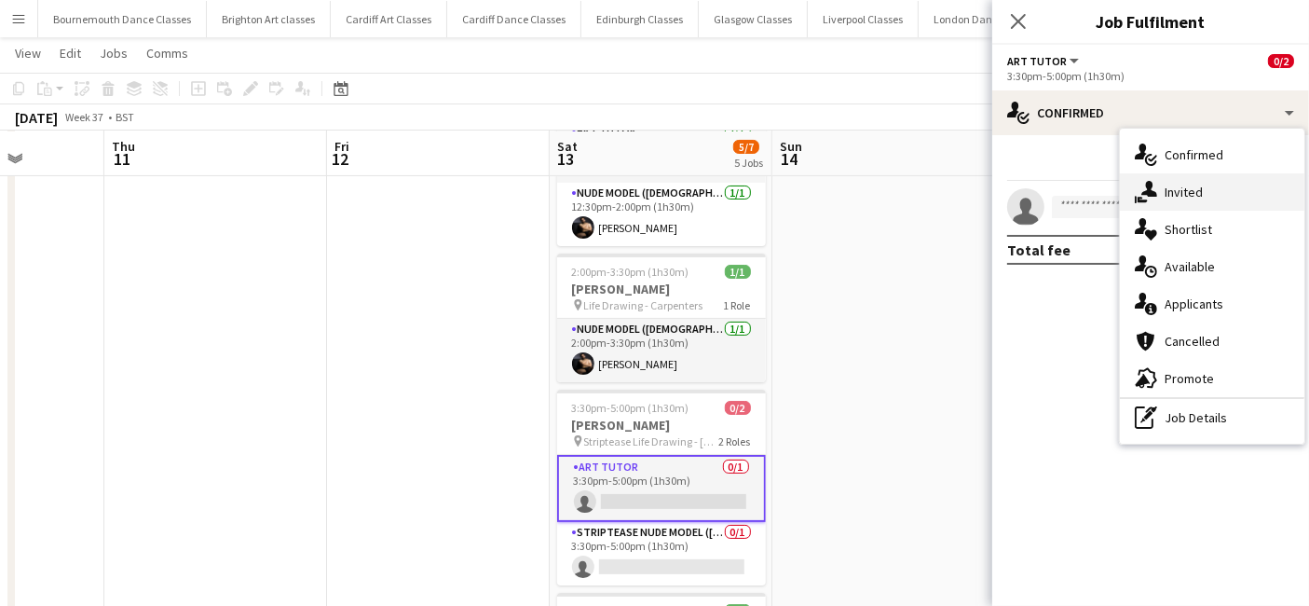
click at [1228, 203] on div "single-neutral-actions-share-1 Invited" at bounding box center [1212, 191] width 185 height 37
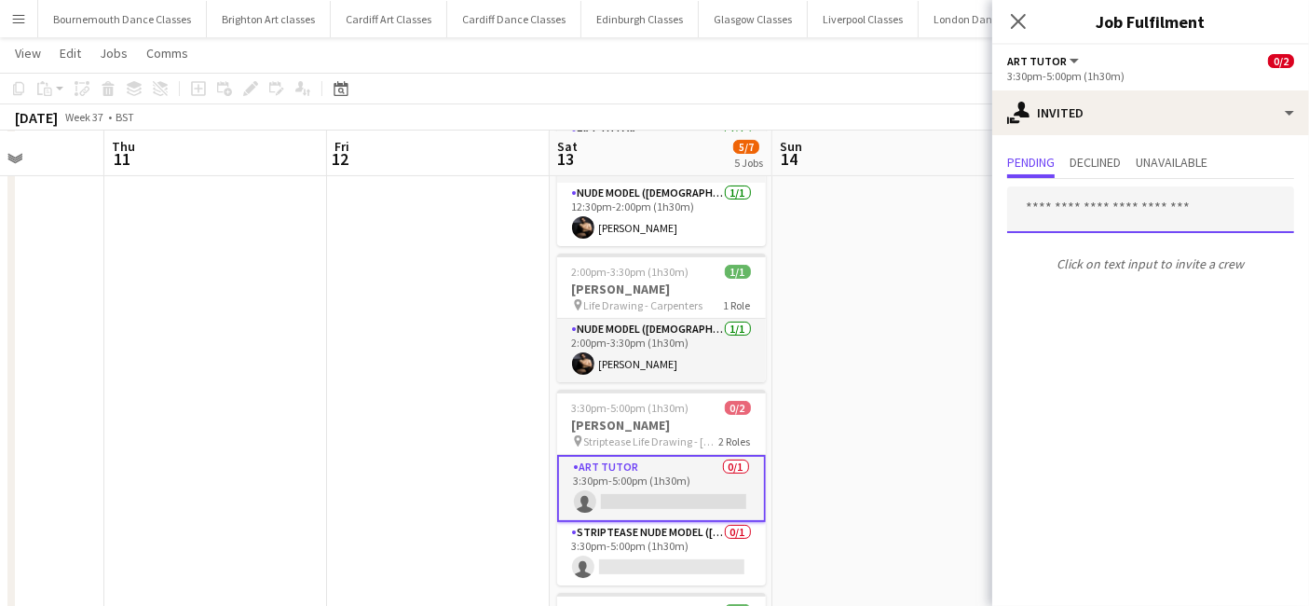
click at [1119, 222] on input "text" at bounding box center [1150, 209] width 287 height 47
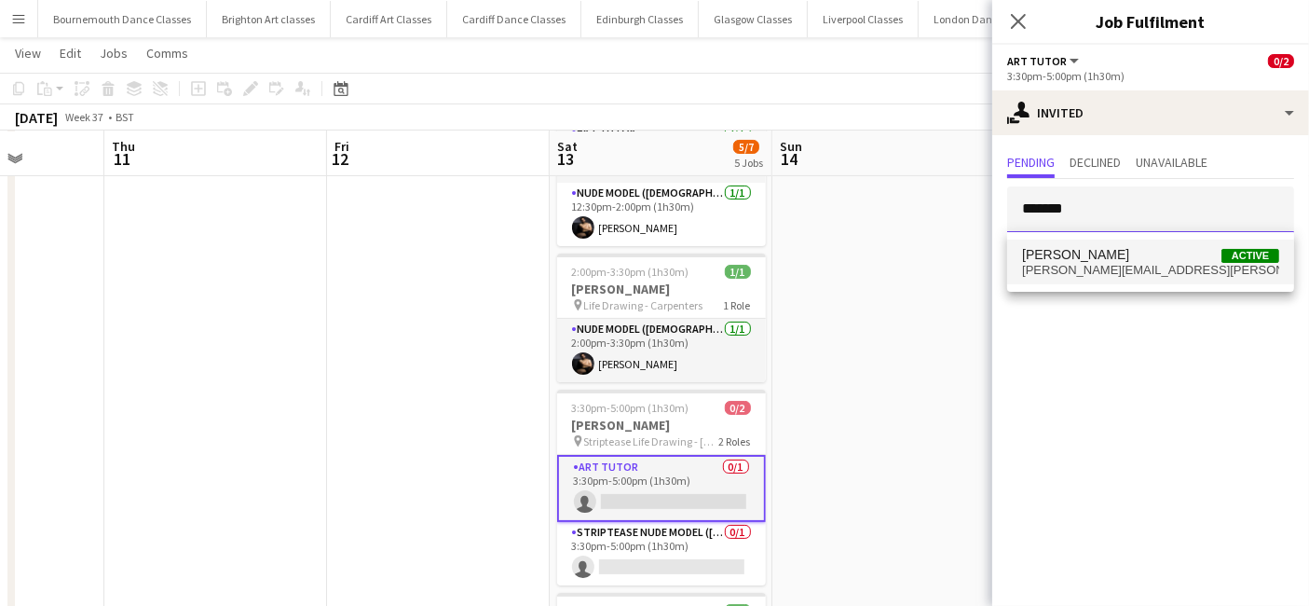
type input "*******"
click at [1107, 259] on span "[PERSON_NAME]" at bounding box center [1075, 255] width 107 height 16
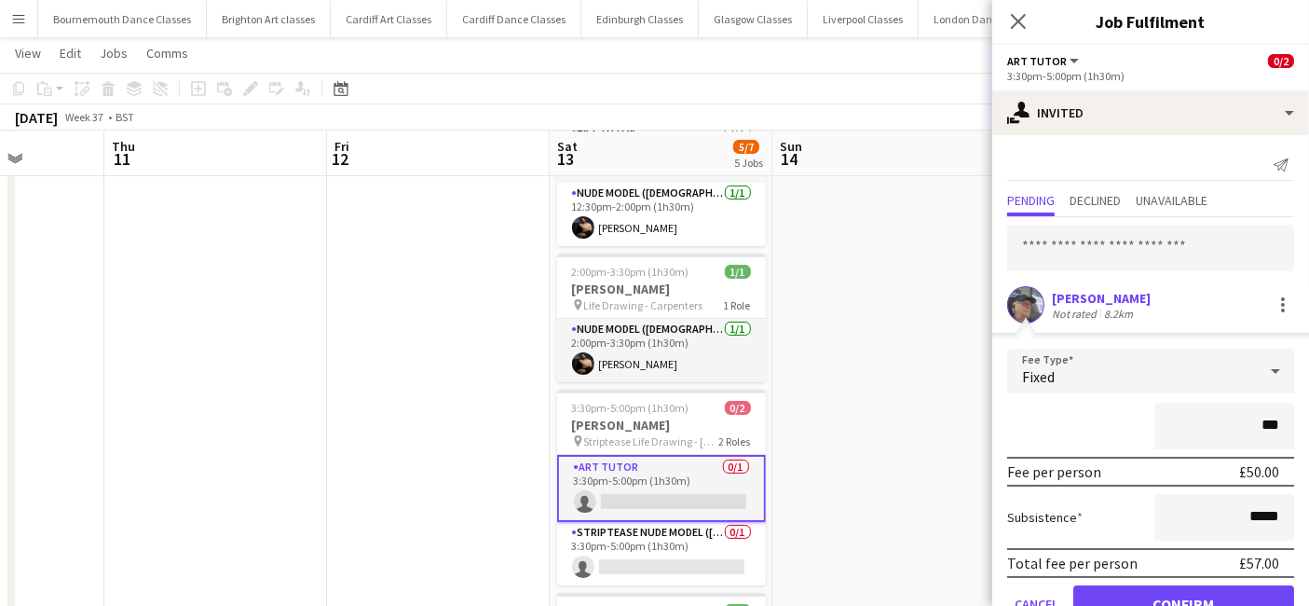
type input "**"
type input "******"
click at [1125, 593] on button "Confirm" at bounding box center [1184, 603] width 221 height 37
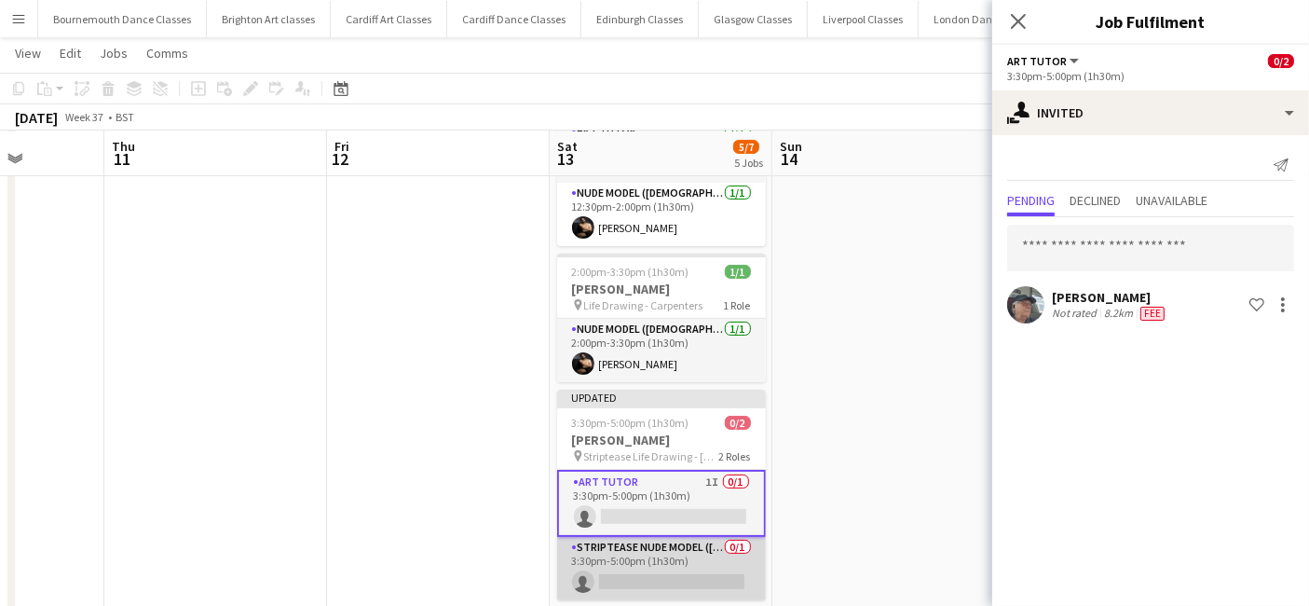
click at [631, 569] on app-card-role "Striptease Nude Model ([DEMOGRAPHIC_DATA]) 0/1 3:30pm-5:00pm (1h30m) single-neu…" at bounding box center [661, 568] width 209 height 63
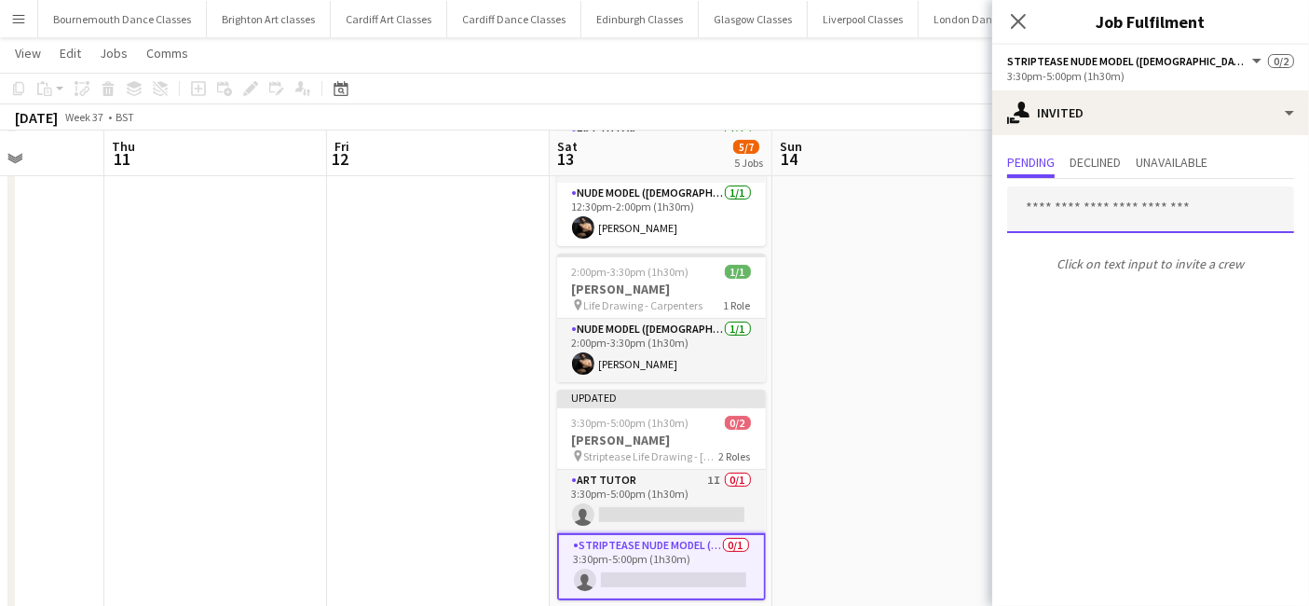
click at [1187, 198] on input "text" at bounding box center [1150, 209] width 287 height 47
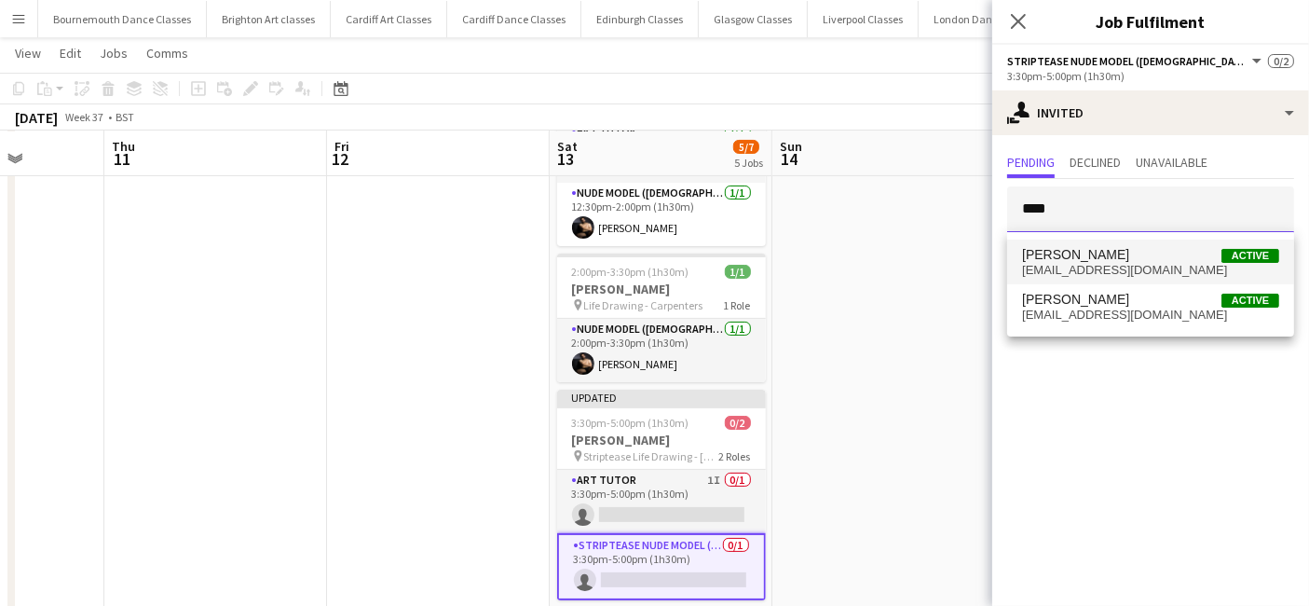
type input "****"
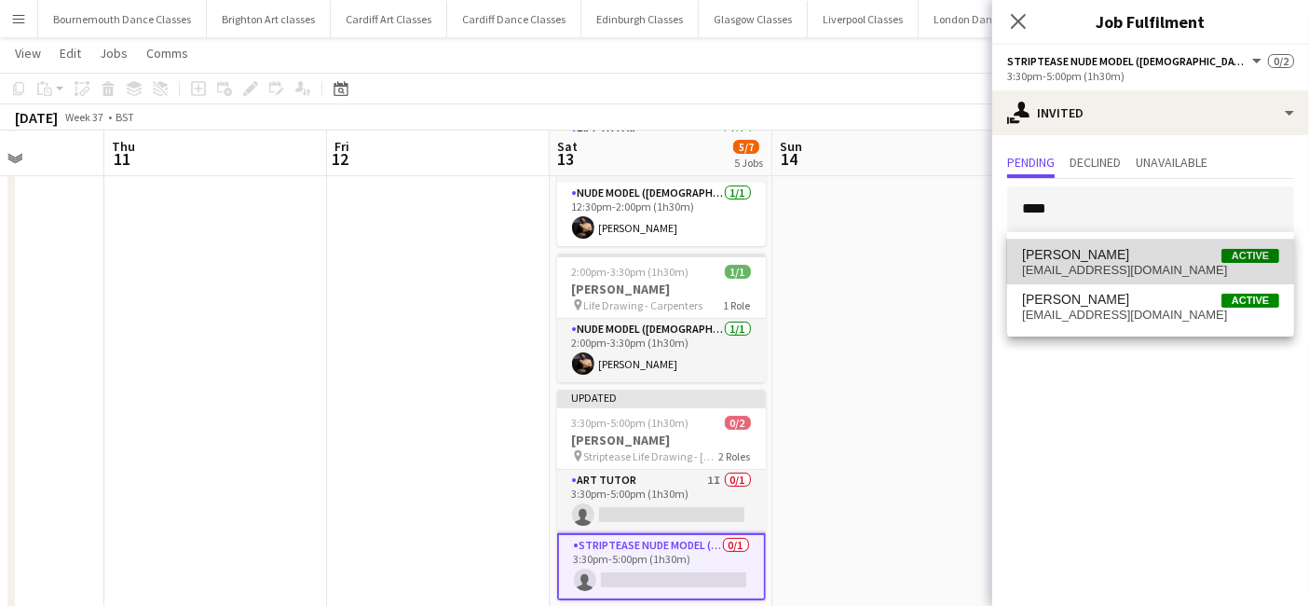
click at [1114, 247] on span "[PERSON_NAME] Active" at bounding box center [1150, 255] width 257 height 16
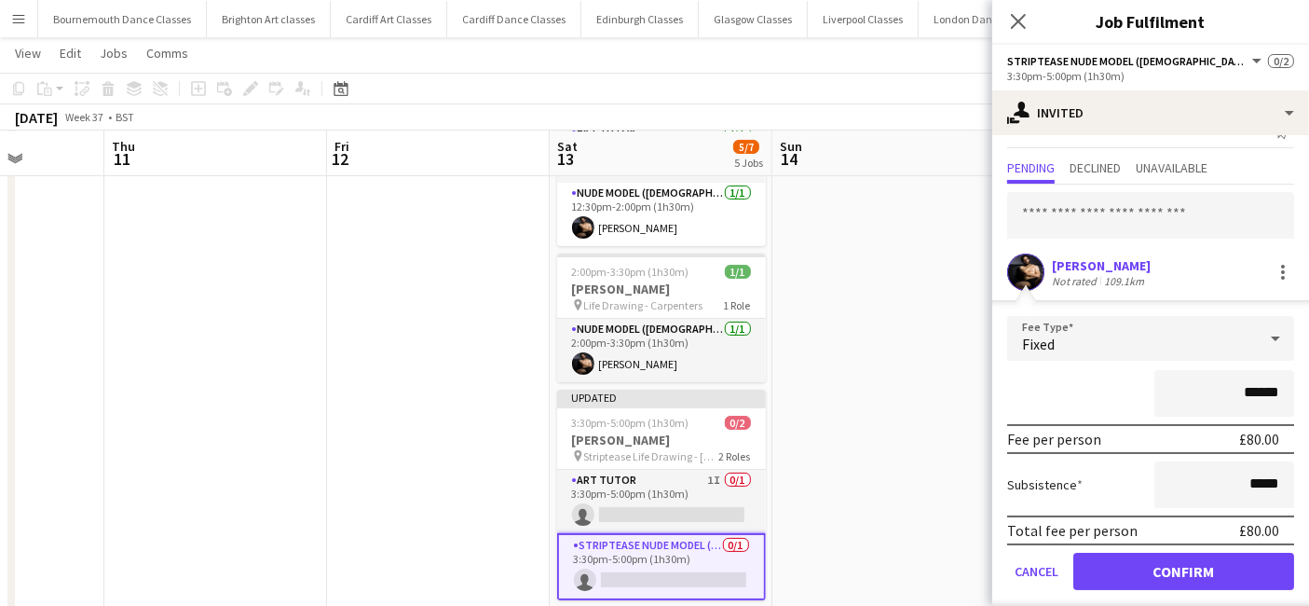
scroll to position [48, 0]
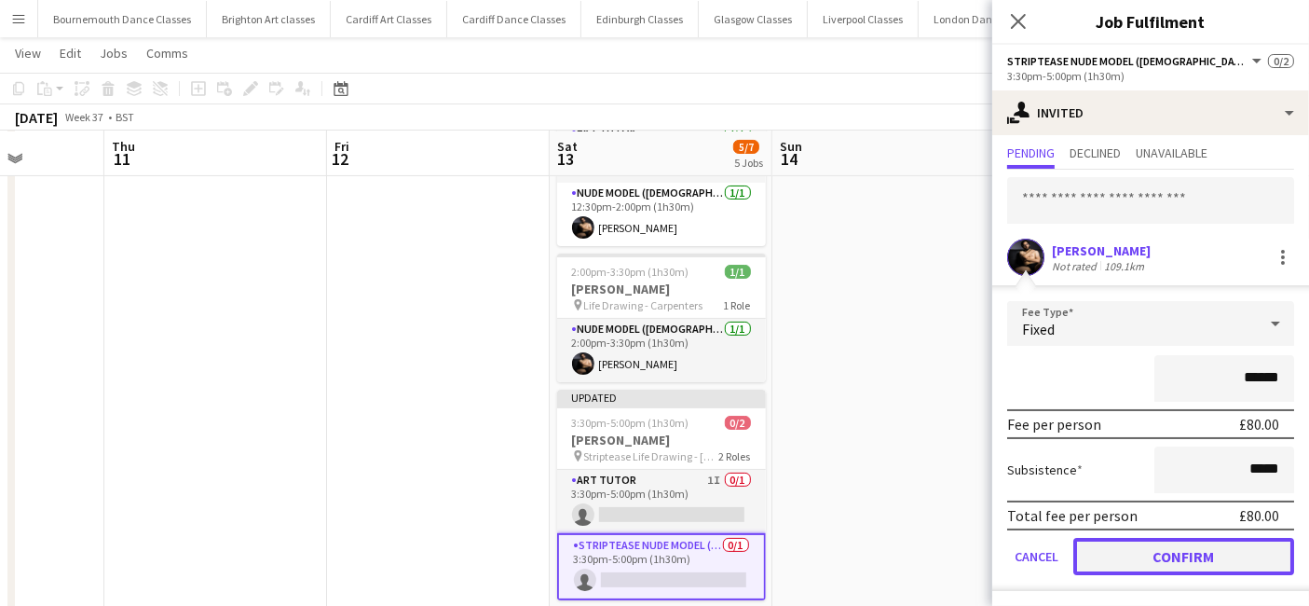
click at [1124, 555] on button "Confirm" at bounding box center [1184, 556] width 221 height 37
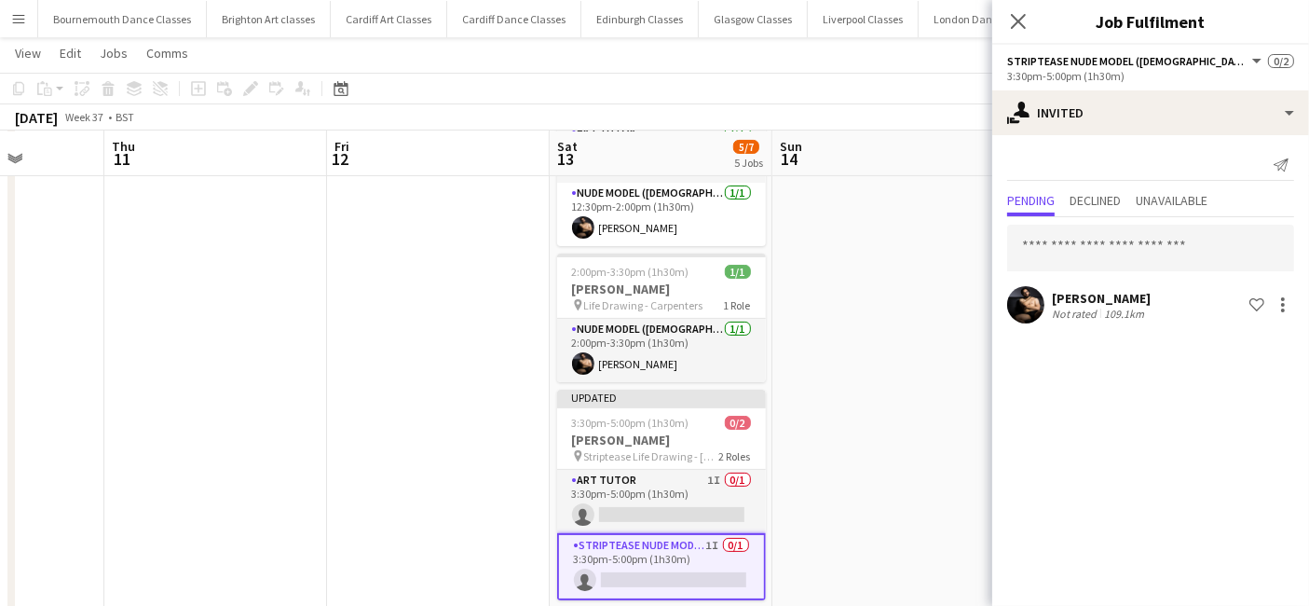
click at [815, 454] on app-date-cell at bounding box center [884, 352] width 223 height 883
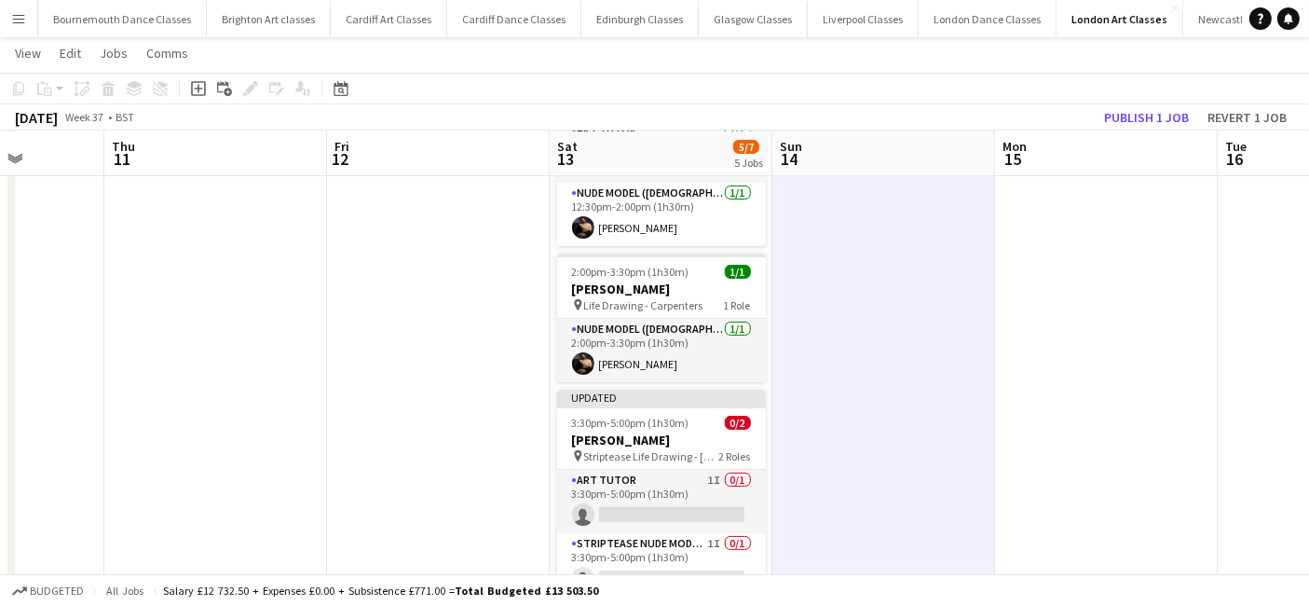
click at [1148, 96] on app-toolbar "Copy Paste Paste Ctrl+V Paste with crew Ctrl+Shift+V Paste linked Job [GEOGRAPH…" at bounding box center [654, 89] width 1309 height 32
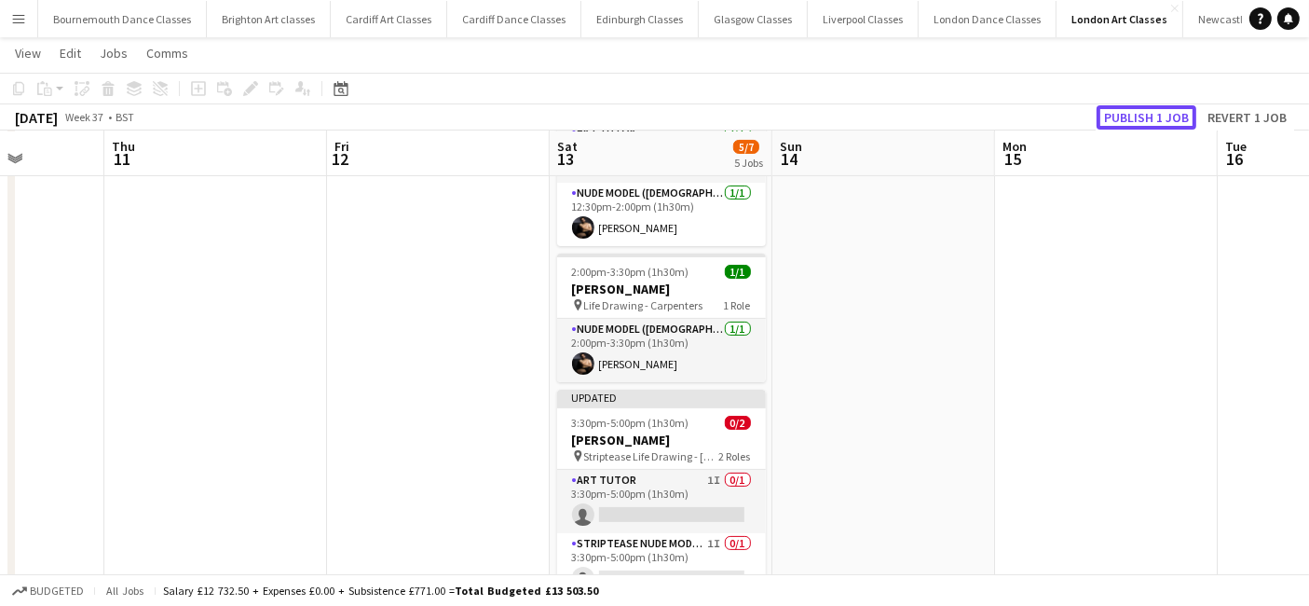
click at [1149, 113] on button "Publish 1 job" at bounding box center [1147, 117] width 100 height 24
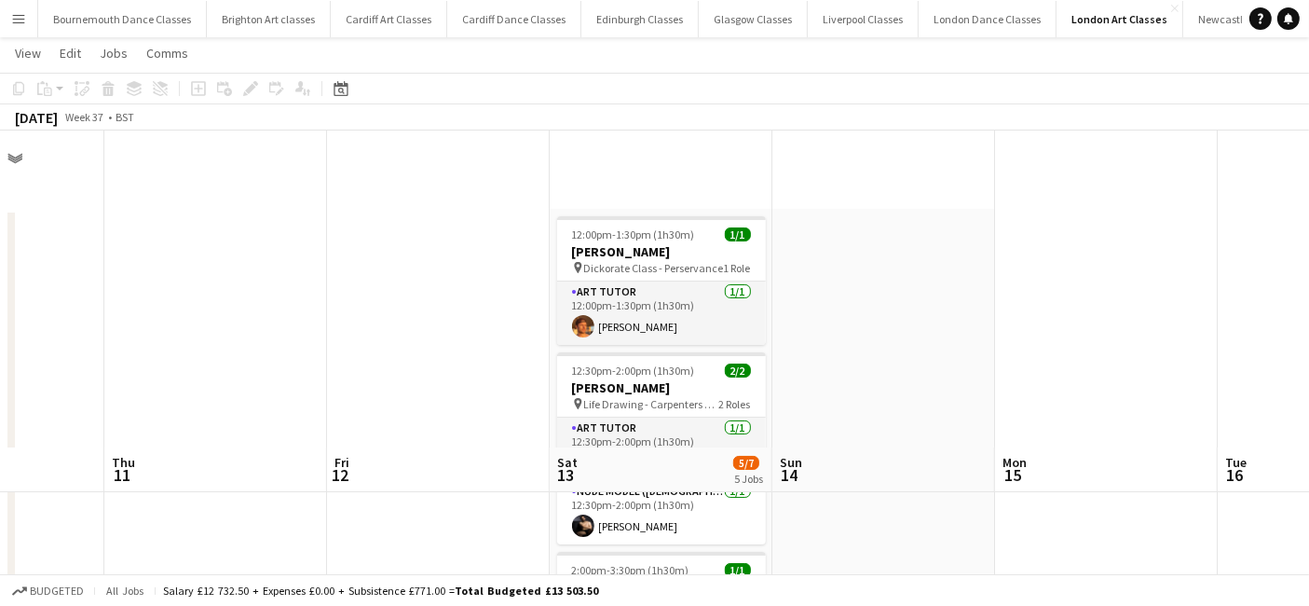
scroll to position [379, 0]
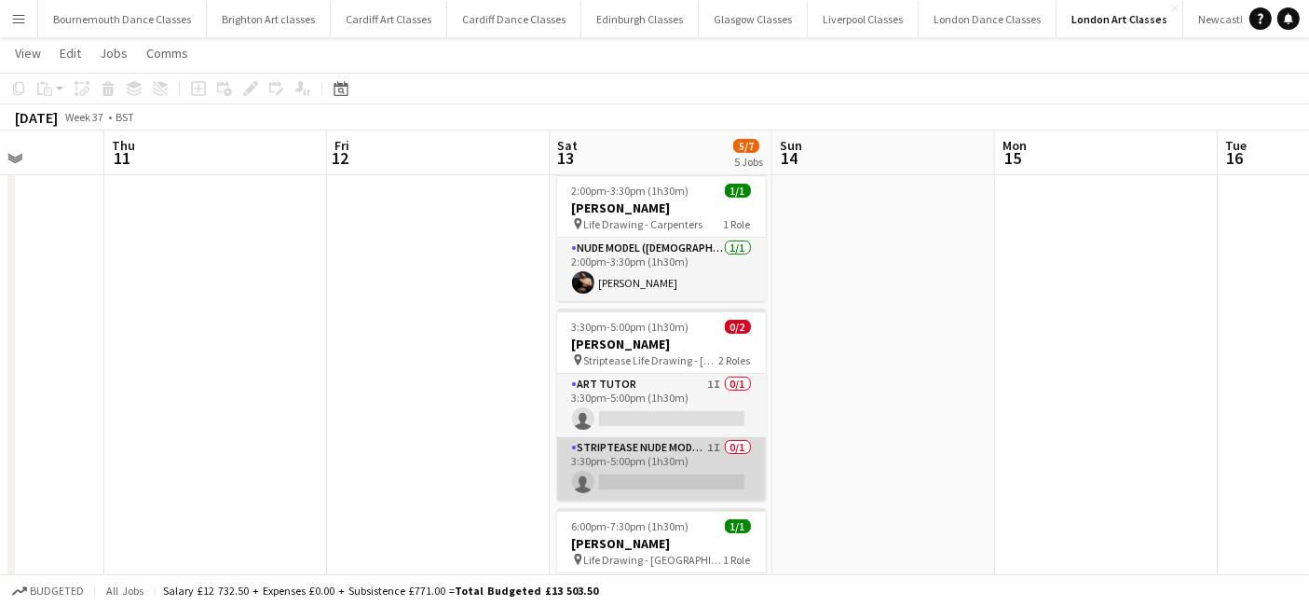
click at [666, 473] on app-card-role "Striptease Nude Model ([DEMOGRAPHIC_DATA]) 1I 0/1 3:30pm-5:00pm (1h30m) single-…" at bounding box center [661, 468] width 209 height 63
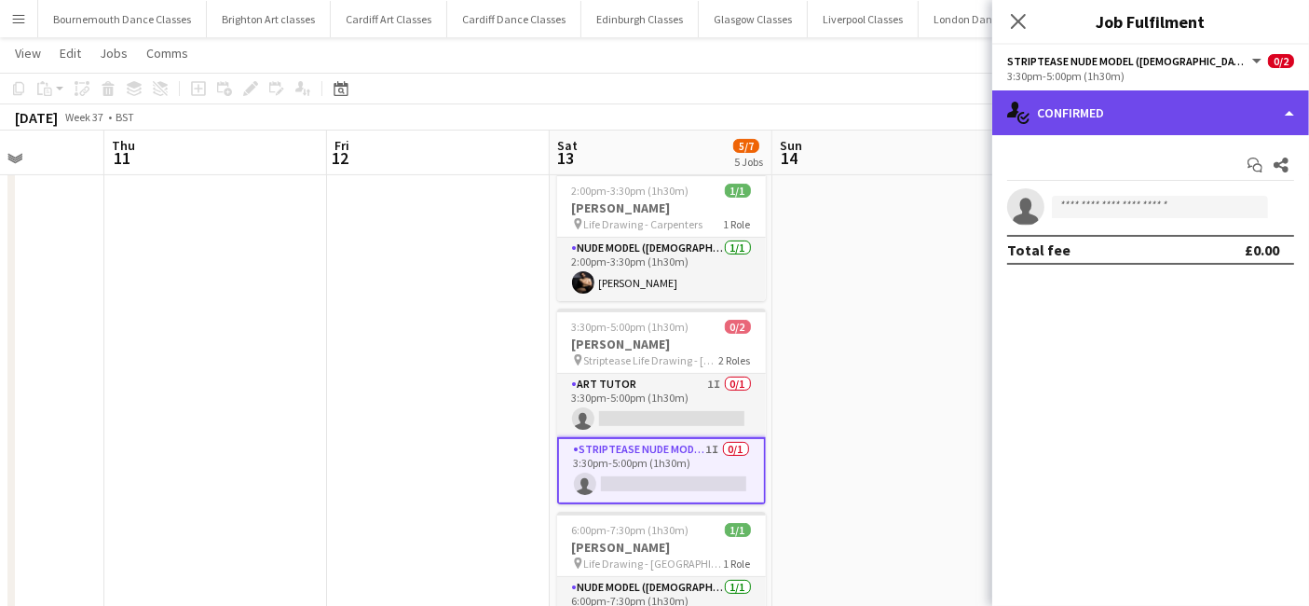
click at [1261, 123] on div "single-neutral-actions-check-2 Confirmed" at bounding box center [1151, 112] width 317 height 45
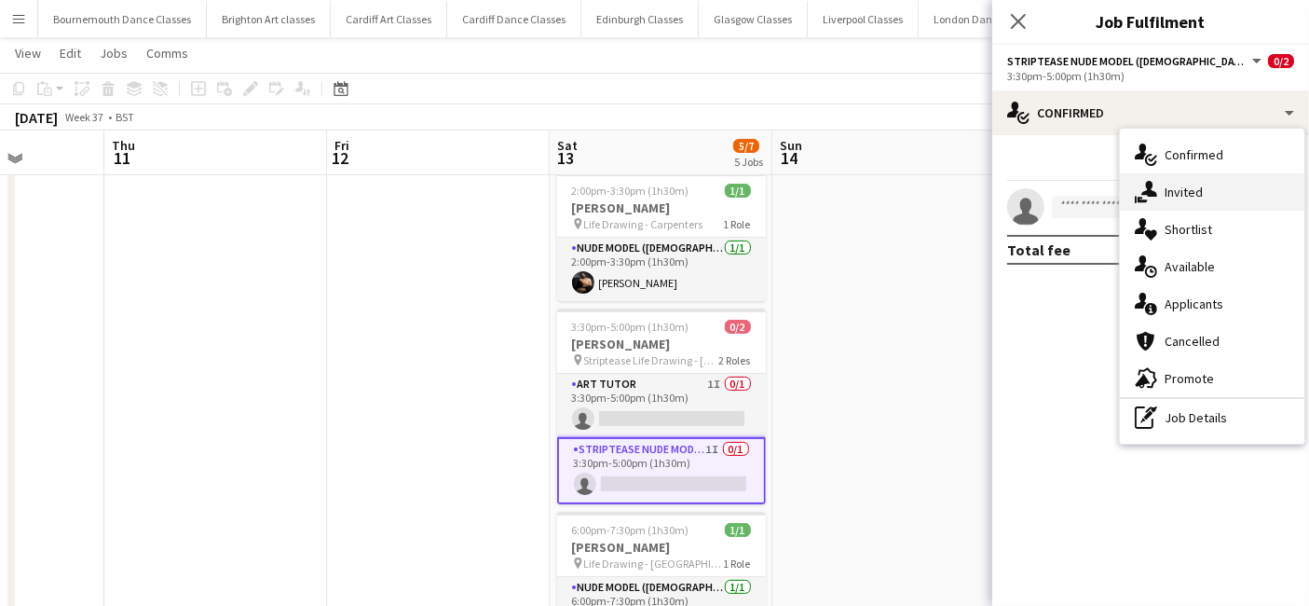
click at [1210, 197] on div "single-neutral-actions-share-1 Invited" at bounding box center [1212, 191] width 185 height 37
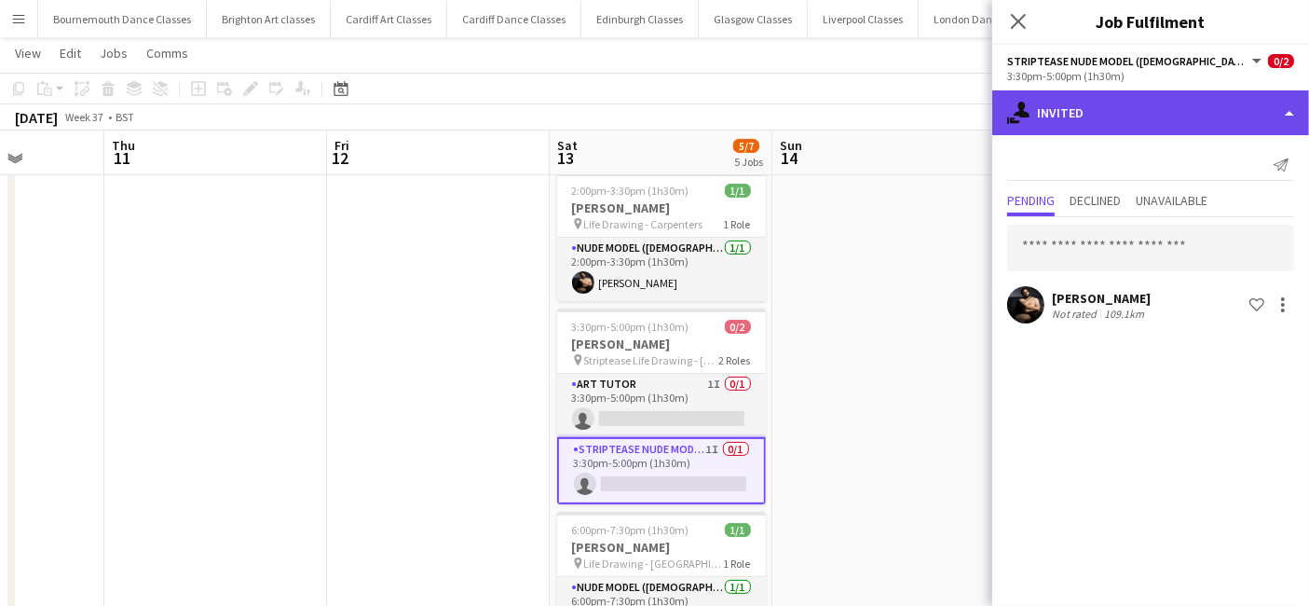
click at [1225, 128] on div "single-neutral-actions-share-1 Invited" at bounding box center [1151, 112] width 317 height 45
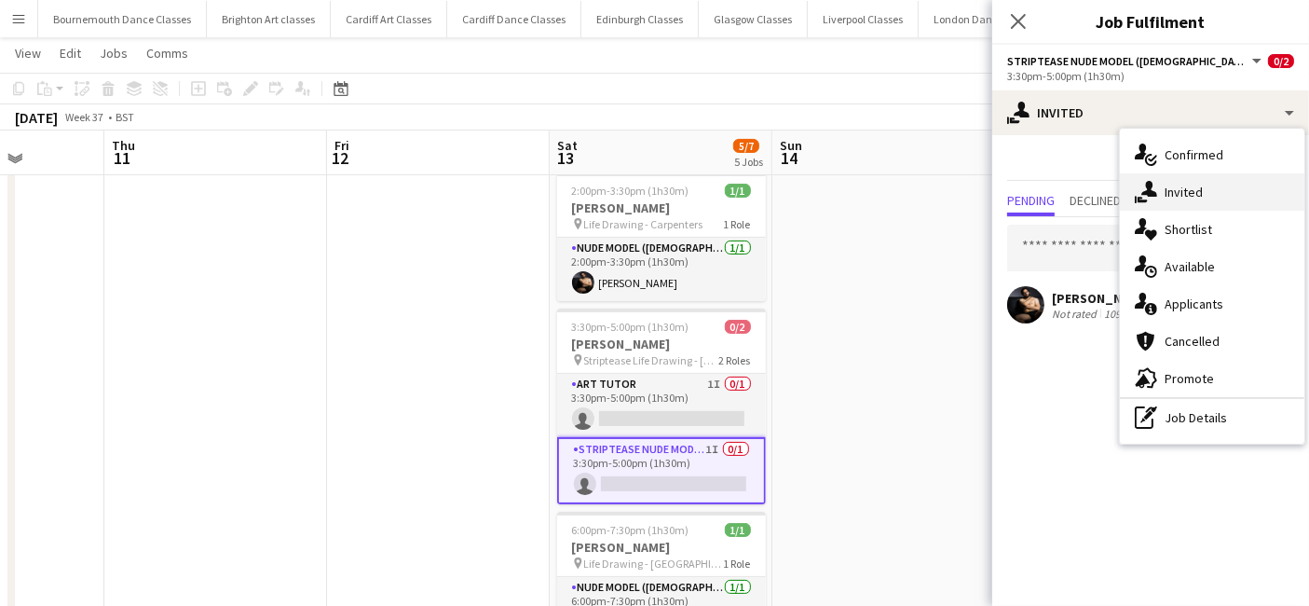
click at [1225, 200] on div "single-neutral-actions-share-1 Invited" at bounding box center [1212, 191] width 185 height 37
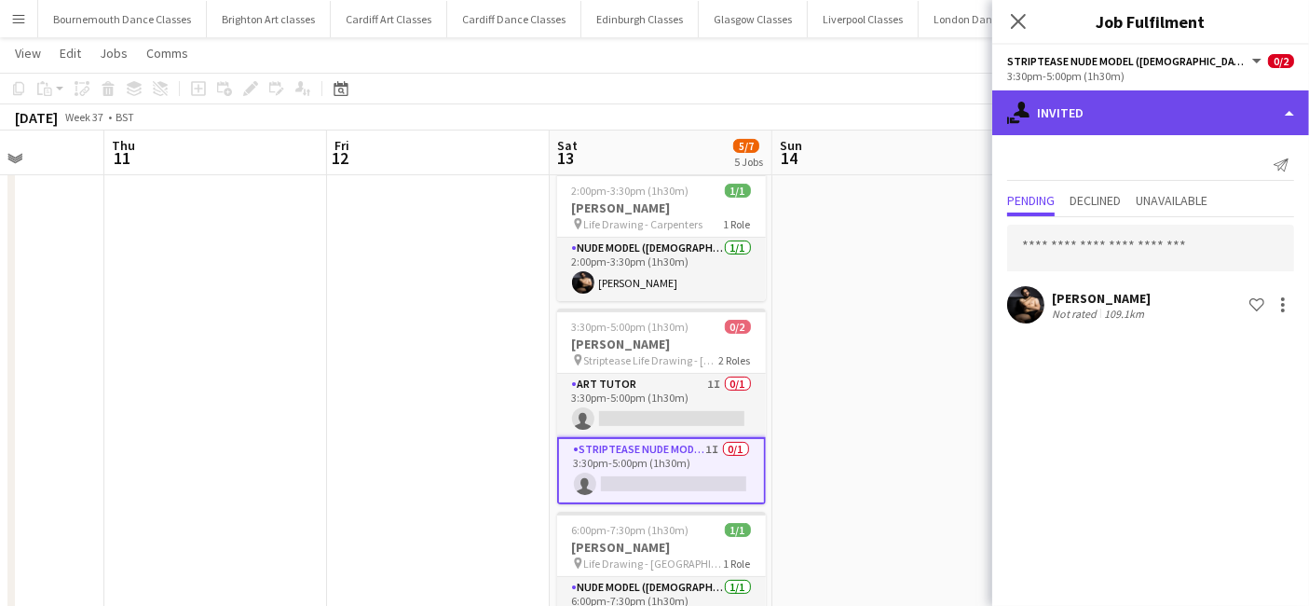
click at [1203, 115] on div "single-neutral-actions-share-1 Invited" at bounding box center [1151, 112] width 317 height 45
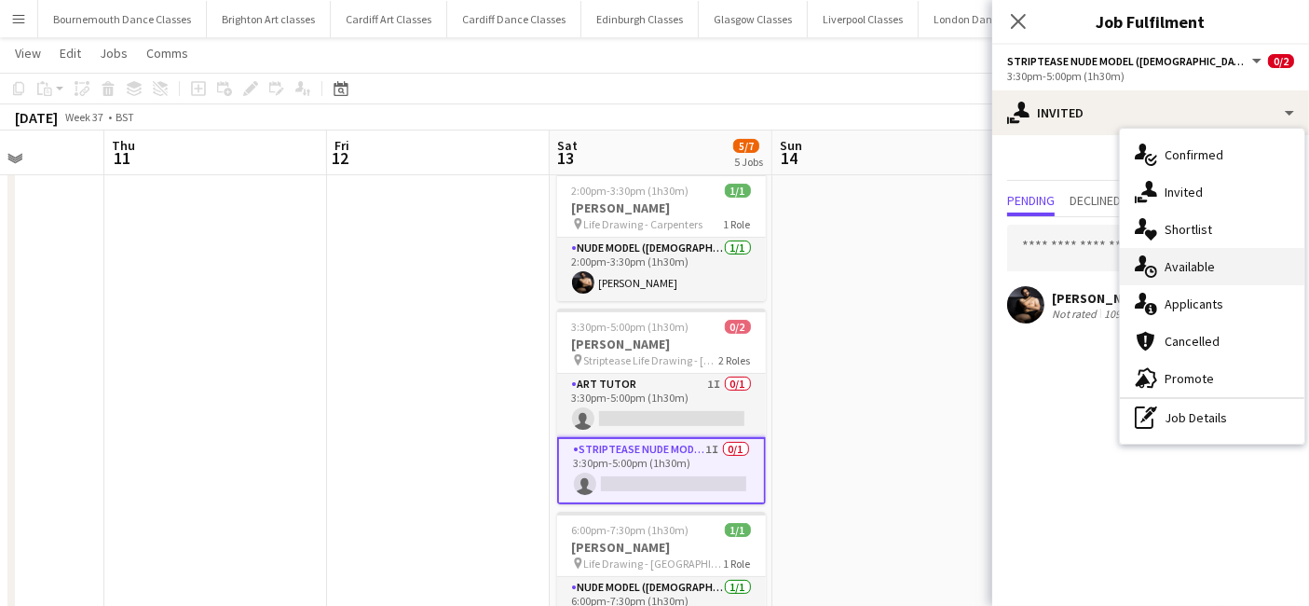
click at [1216, 267] on div "single-neutral-actions-upload Available" at bounding box center [1212, 266] width 185 height 37
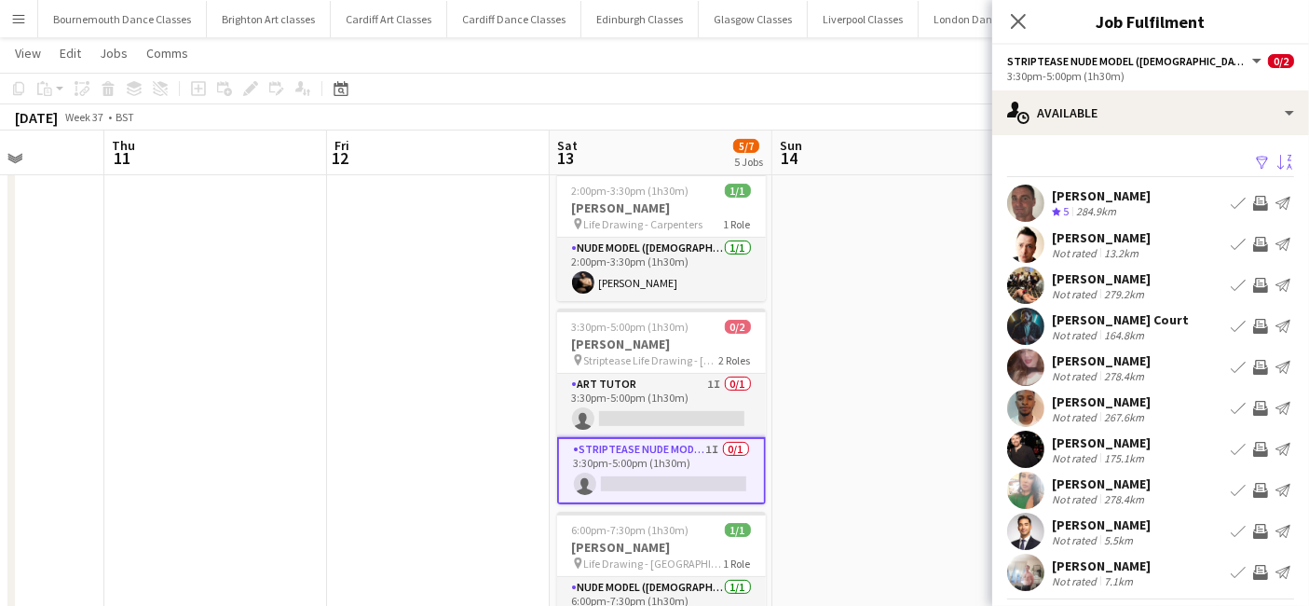
click at [1278, 153] on button "Sort asc" at bounding box center [1283, 163] width 22 height 22
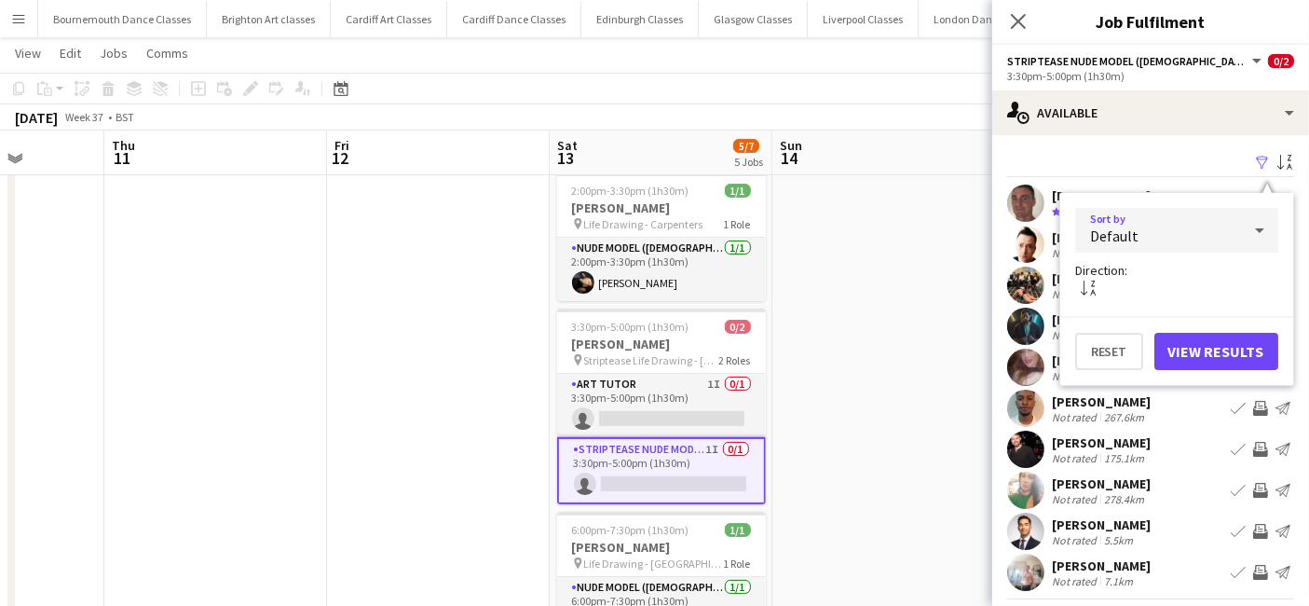
click at [1153, 226] on div "Default" at bounding box center [1158, 230] width 166 height 45
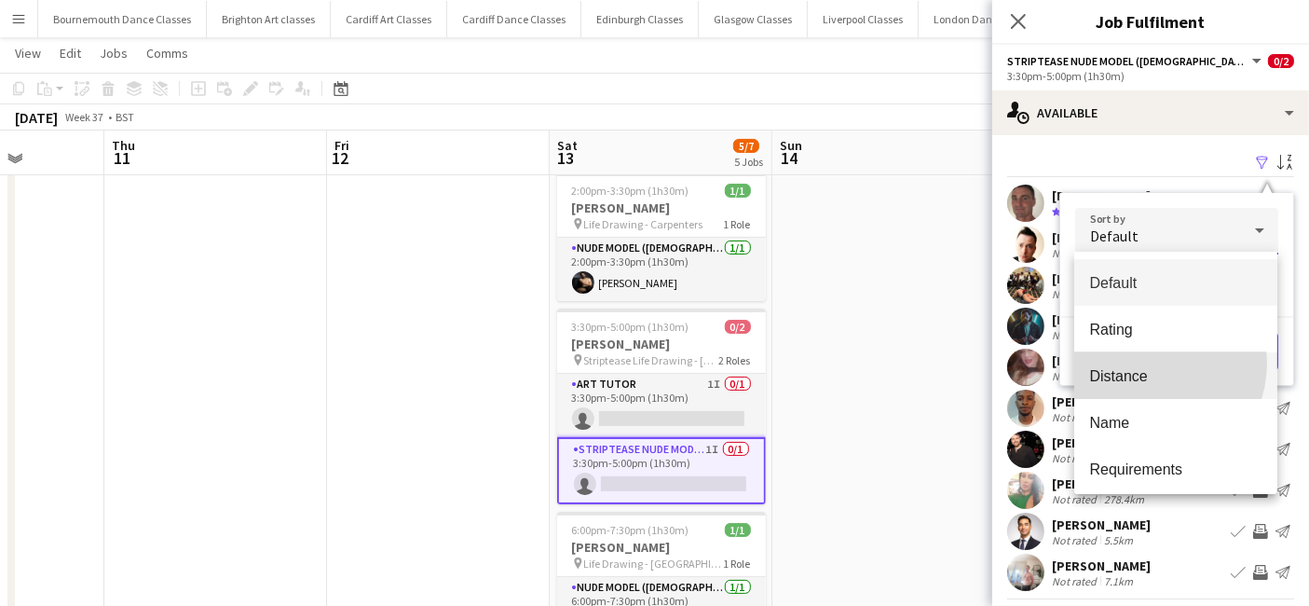
click at [1143, 363] on mat-option "Distance" at bounding box center [1176, 375] width 203 height 47
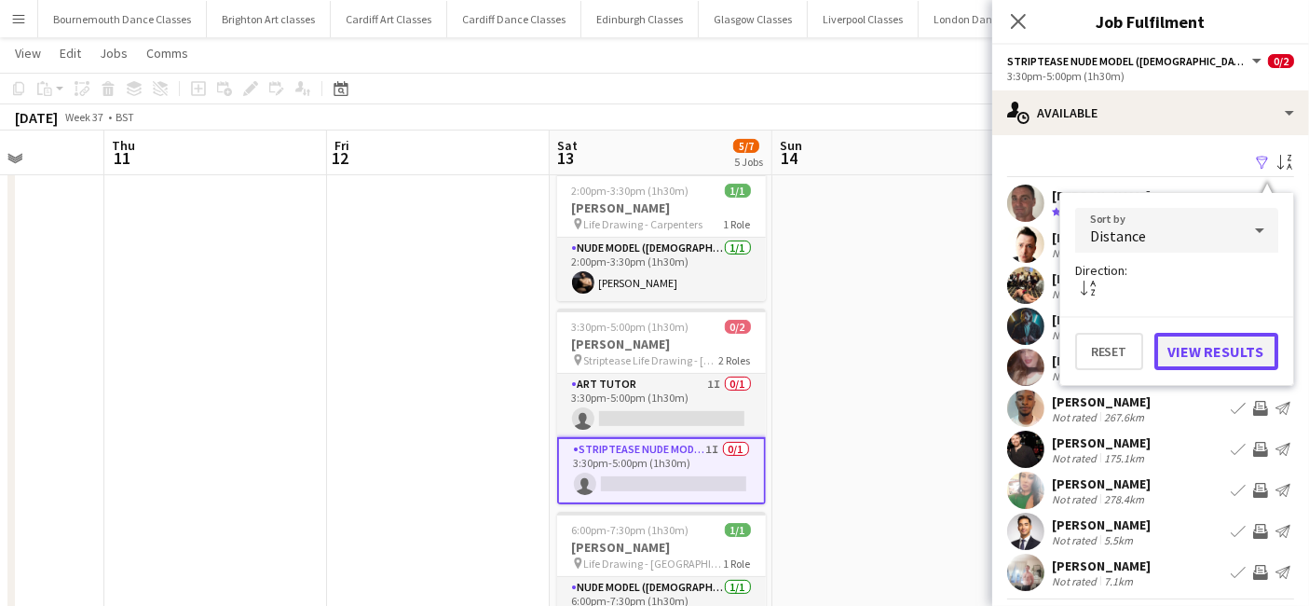
click at [1206, 343] on button "View Results" at bounding box center [1217, 351] width 124 height 37
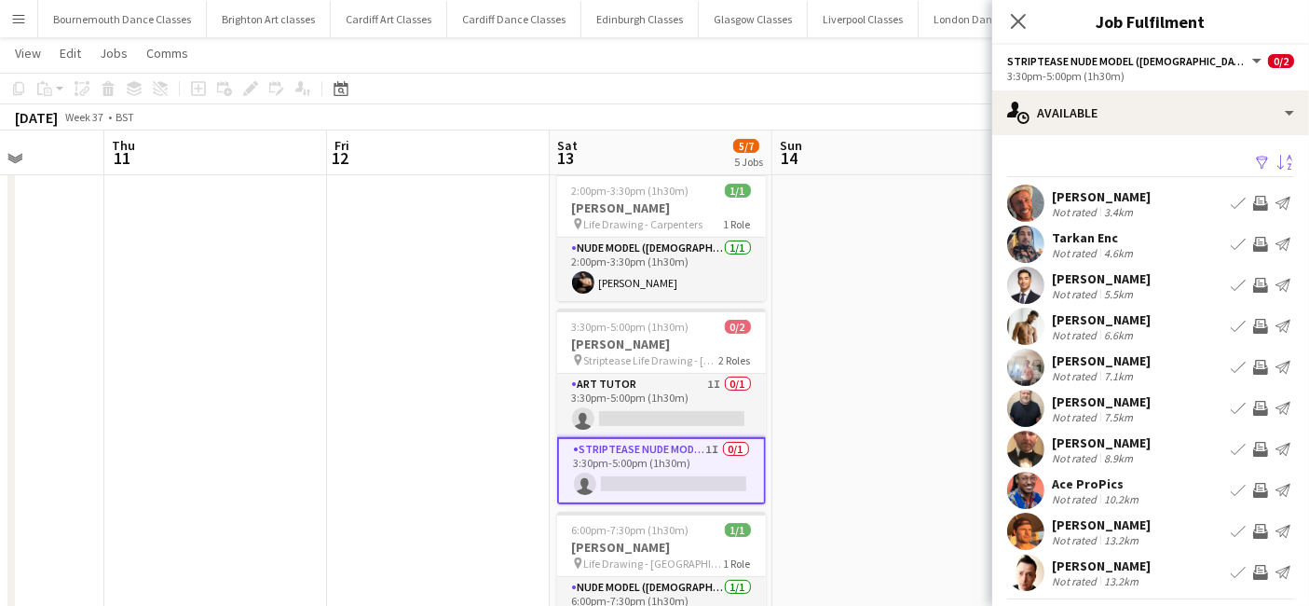
click at [1253, 247] on app-icon "Invite crew" at bounding box center [1260, 244] width 15 height 15
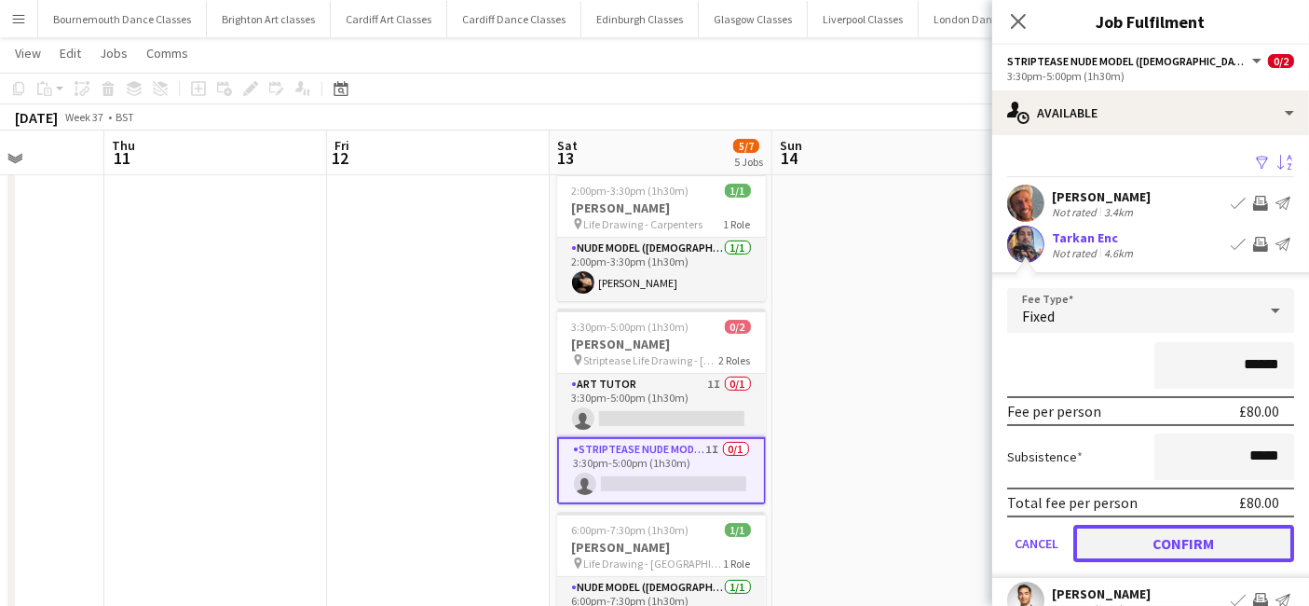
click at [1169, 531] on button "Confirm" at bounding box center [1184, 543] width 221 height 37
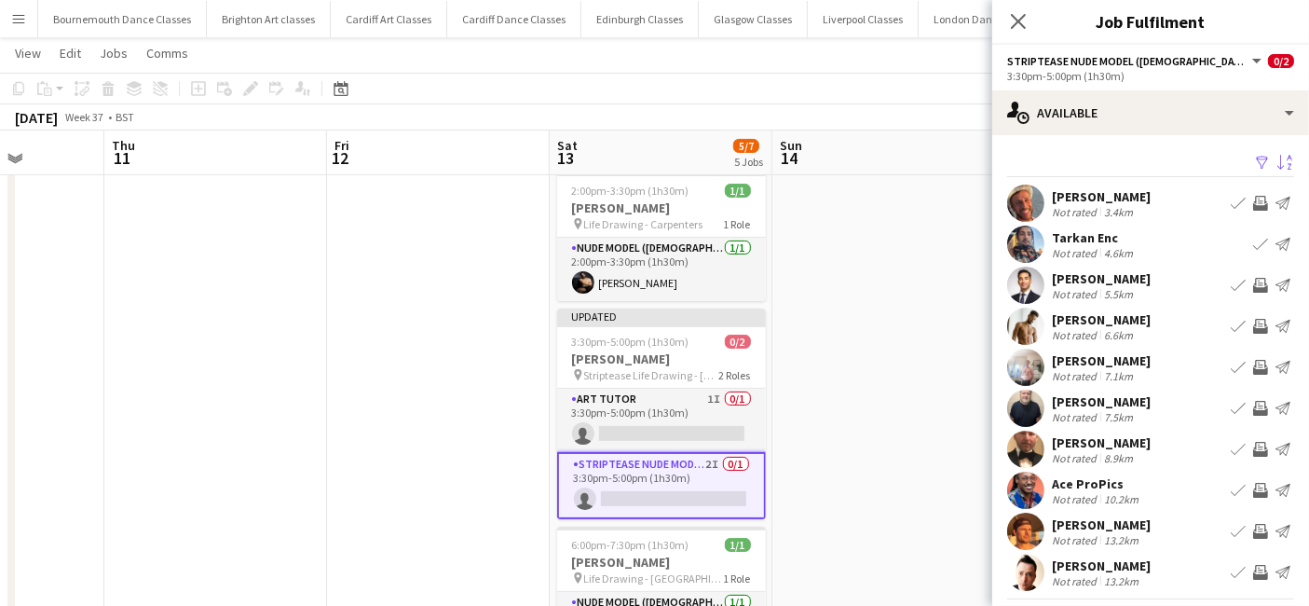
click at [1253, 289] on app-icon "Invite crew" at bounding box center [1260, 285] width 15 height 15
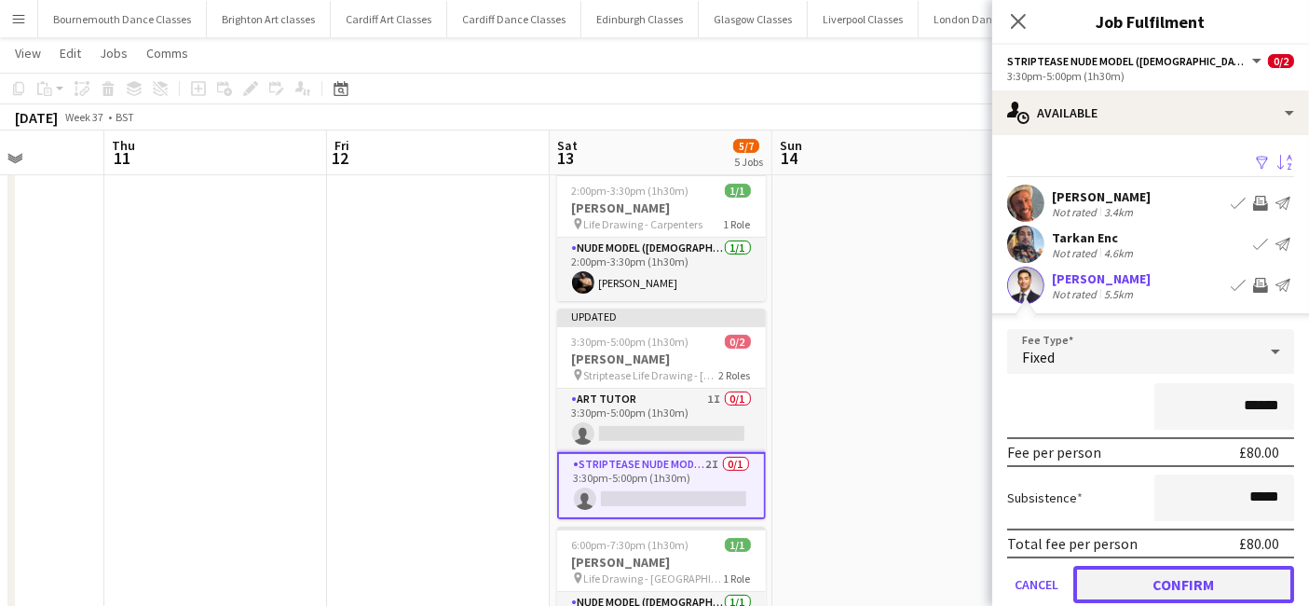
click at [1171, 582] on button "Confirm" at bounding box center [1184, 584] width 221 height 37
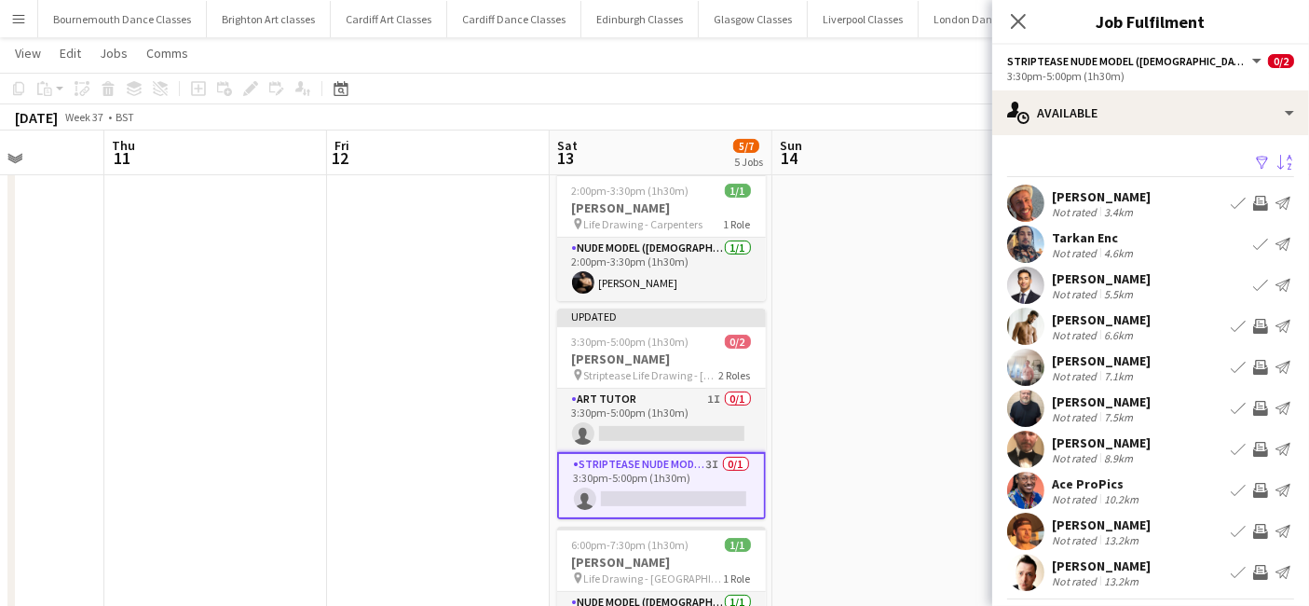
click at [1253, 365] on app-icon "Invite crew" at bounding box center [1260, 367] width 15 height 15
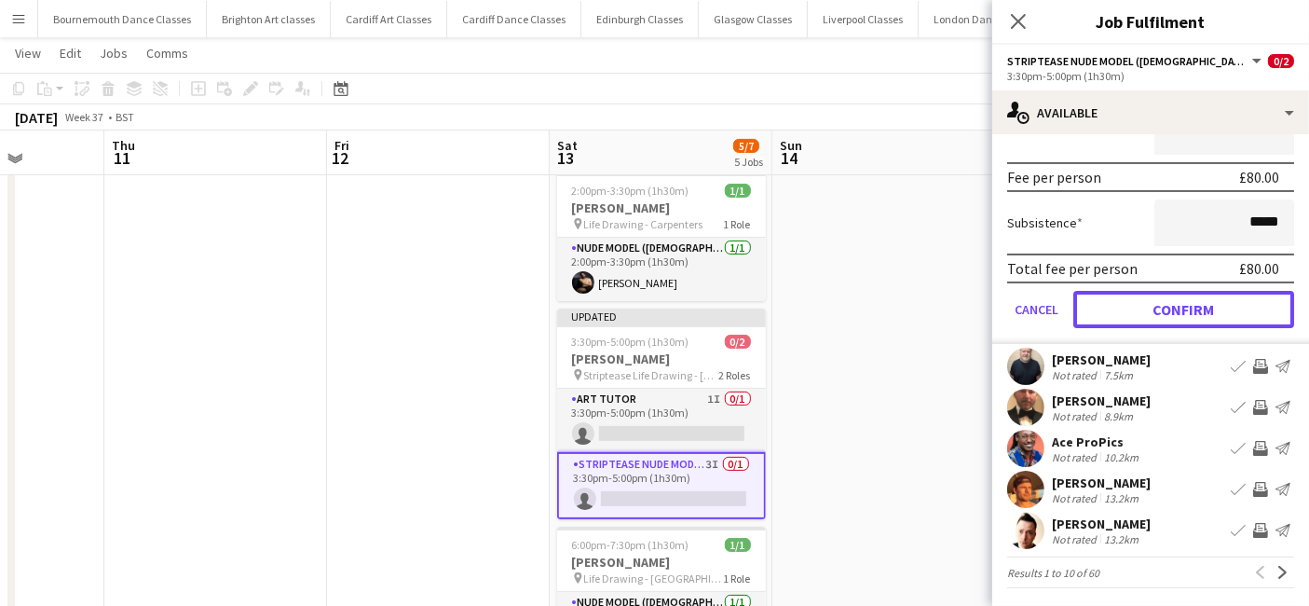
click at [1198, 312] on button "Confirm" at bounding box center [1184, 309] width 221 height 37
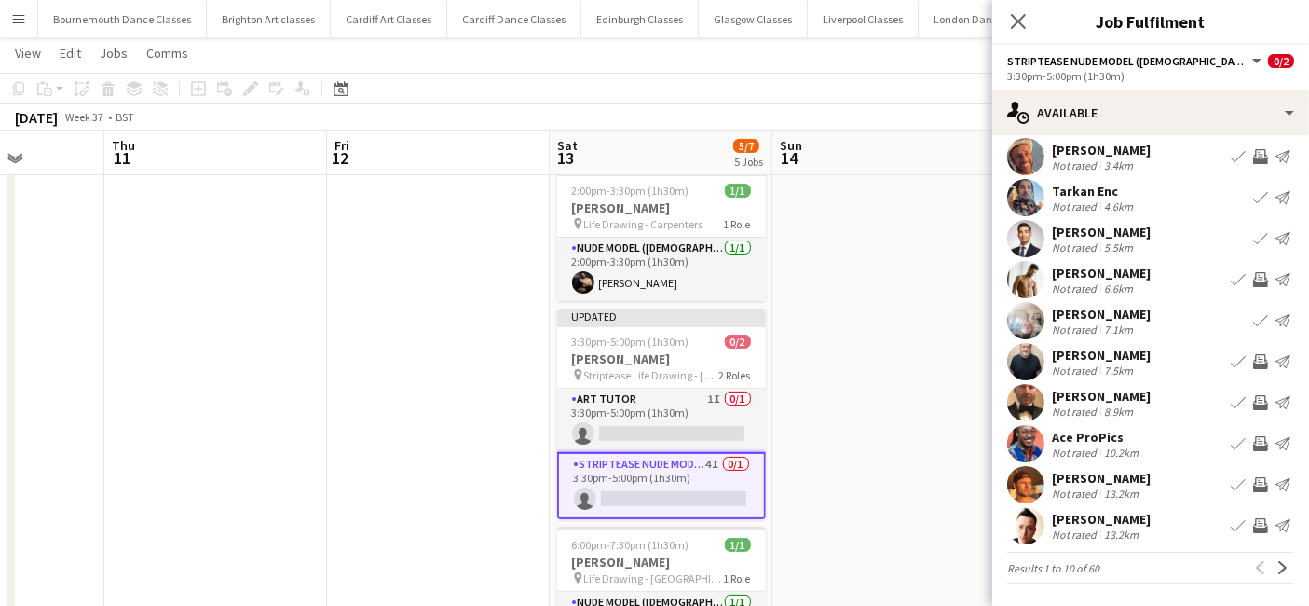
scroll to position [45, 0]
click at [1253, 445] on app-icon "Invite crew" at bounding box center [1260, 445] width 15 height 15
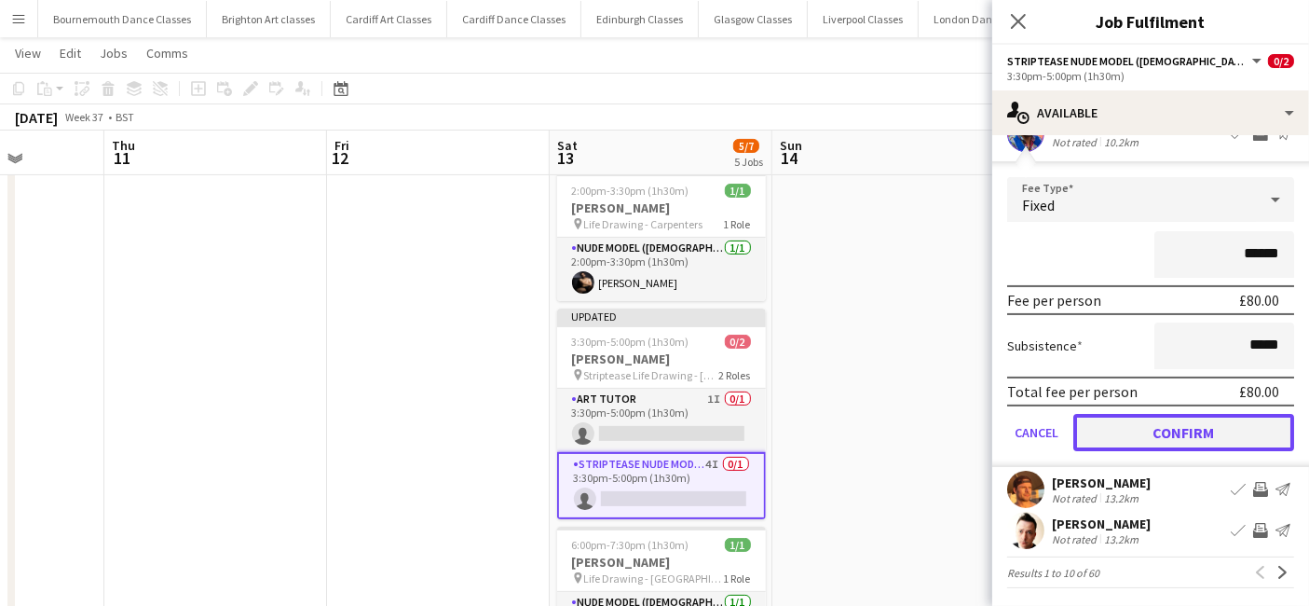
click at [1190, 442] on button "Confirm" at bounding box center [1184, 432] width 221 height 37
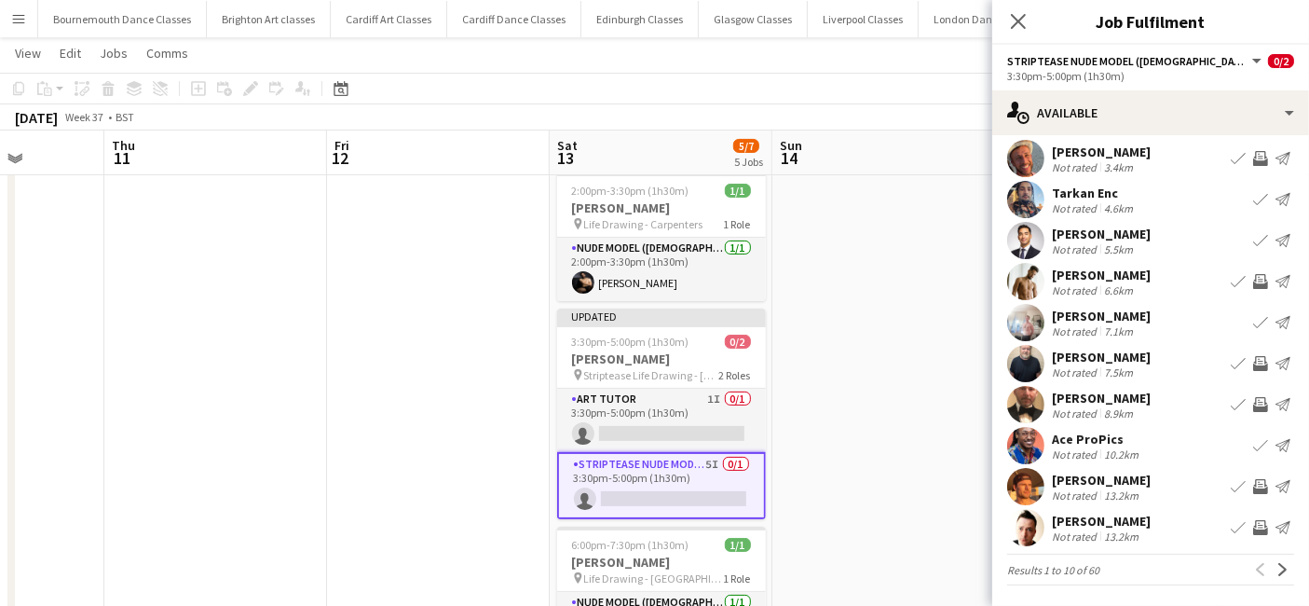
click at [1253, 487] on app-icon "Invite crew" at bounding box center [1260, 486] width 15 height 15
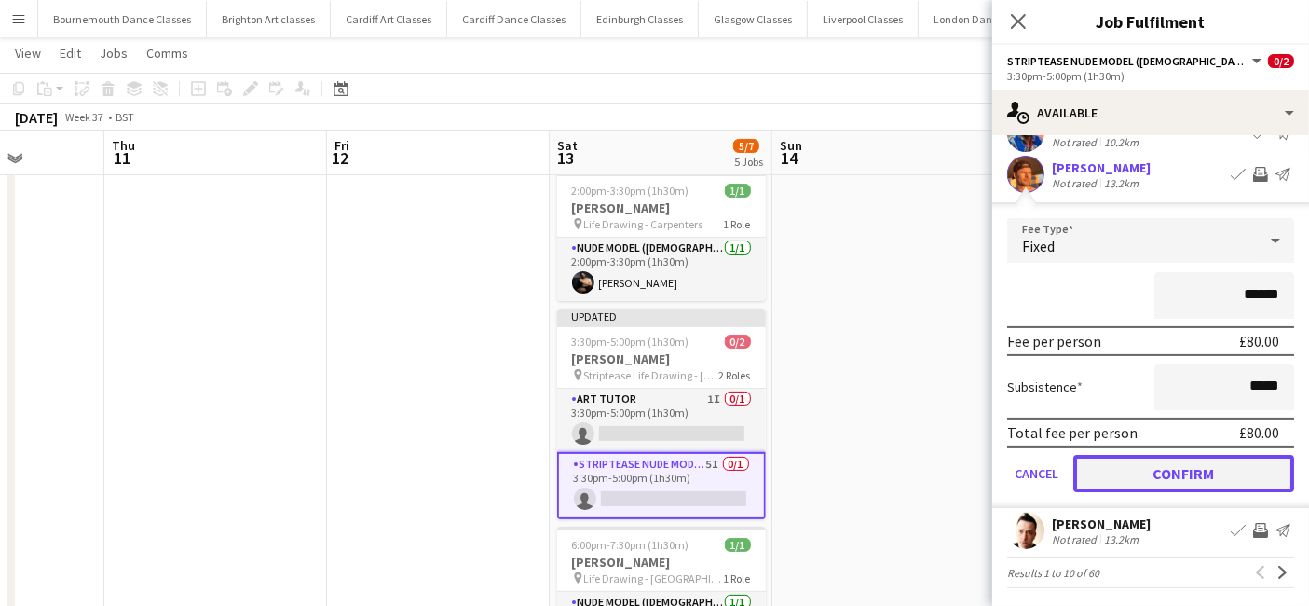
click at [1195, 482] on button "Confirm" at bounding box center [1184, 473] width 221 height 37
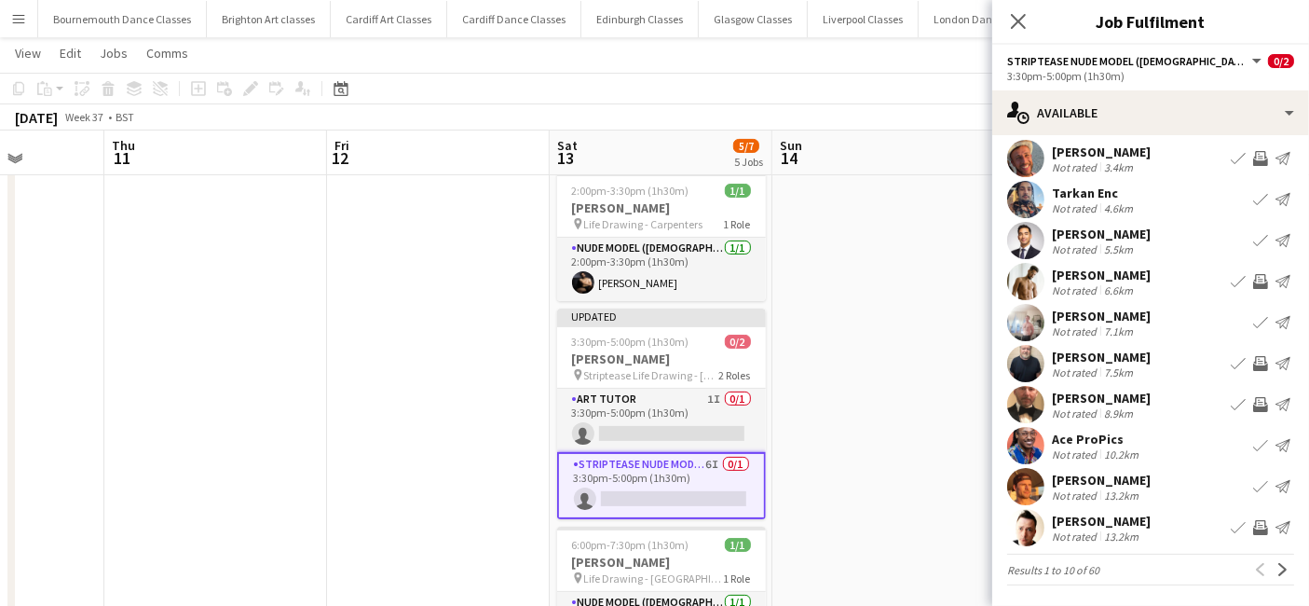
click at [961, 459] on app-date-cell at bounding box center [884, 270] width 223 height 883
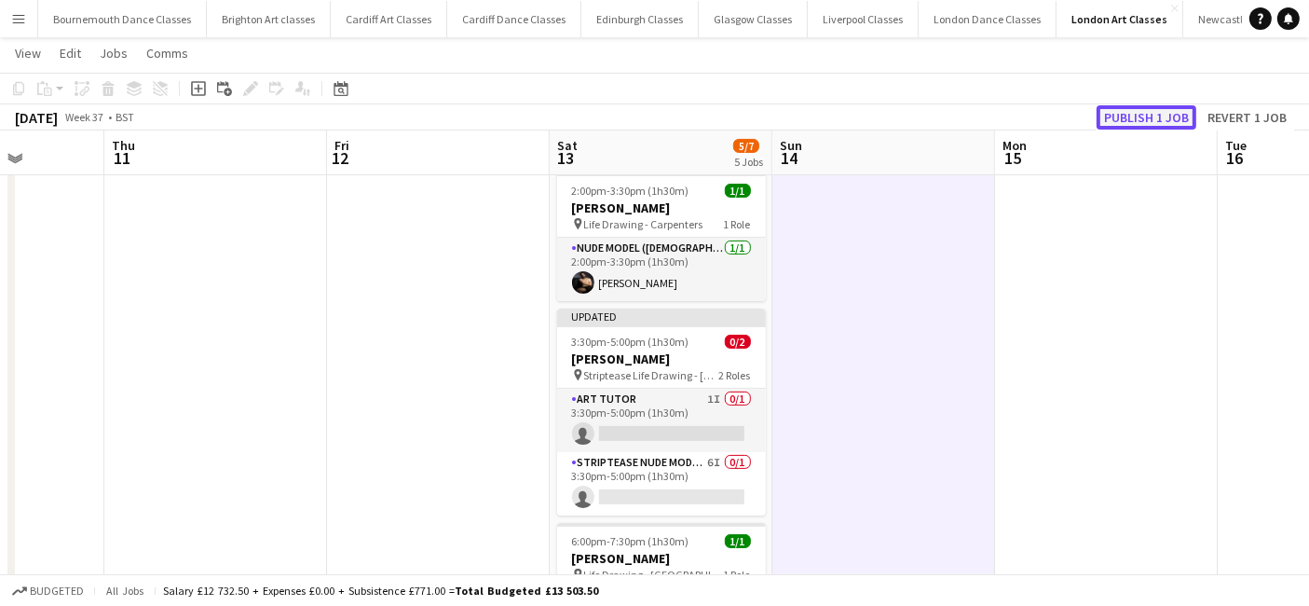
click at [1166, 121] on button "Publish 1 job" at bounding box center [1147, 117] width 100 height 24
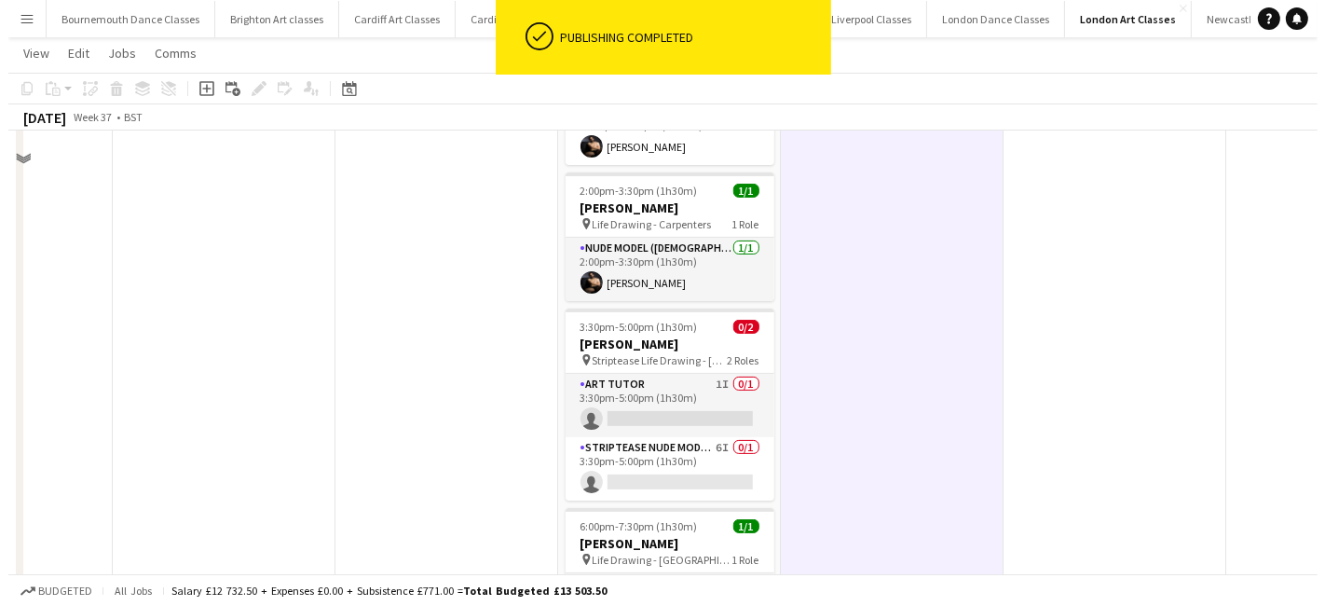
scroll to position [0, 0]
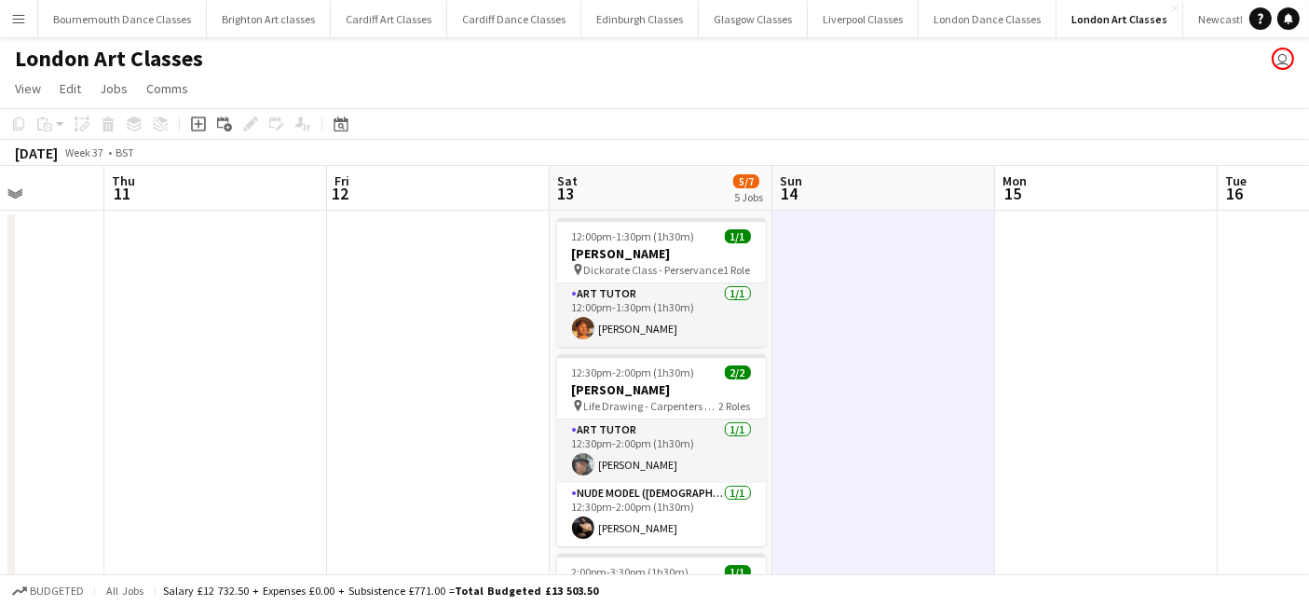
click at [27, 9] on button "Menu" at bounding box center [18, 18] width 37 height 37
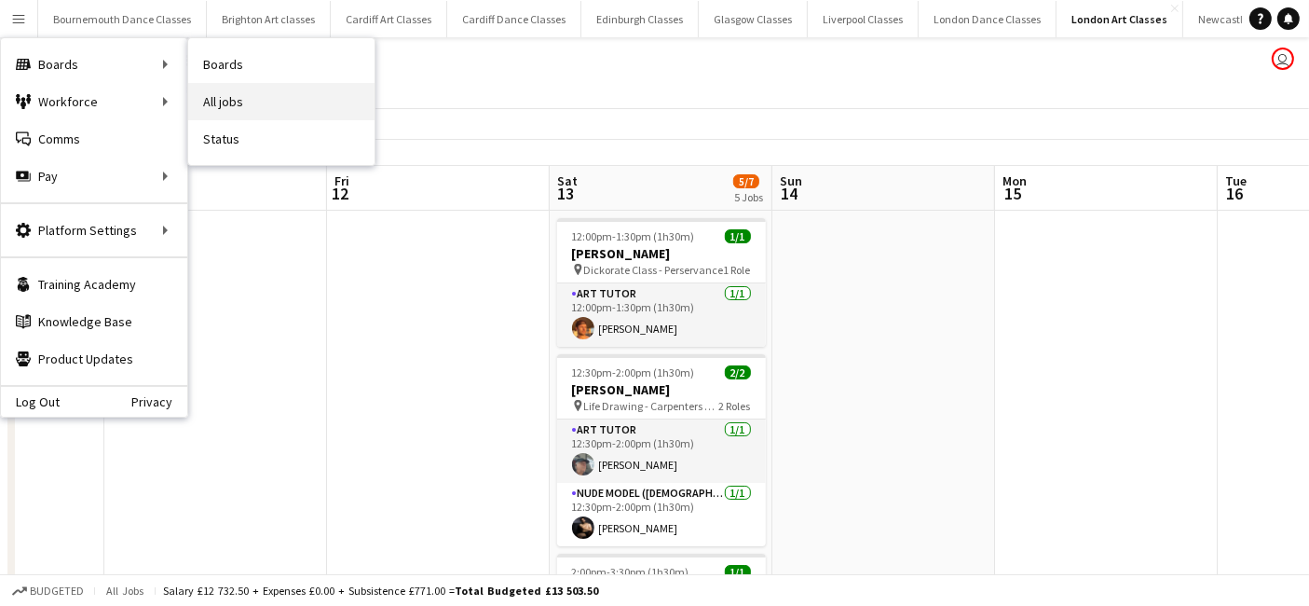
click at [271, 103] on link "All jobs" at bounding box center [281, 101] width 186 height 37
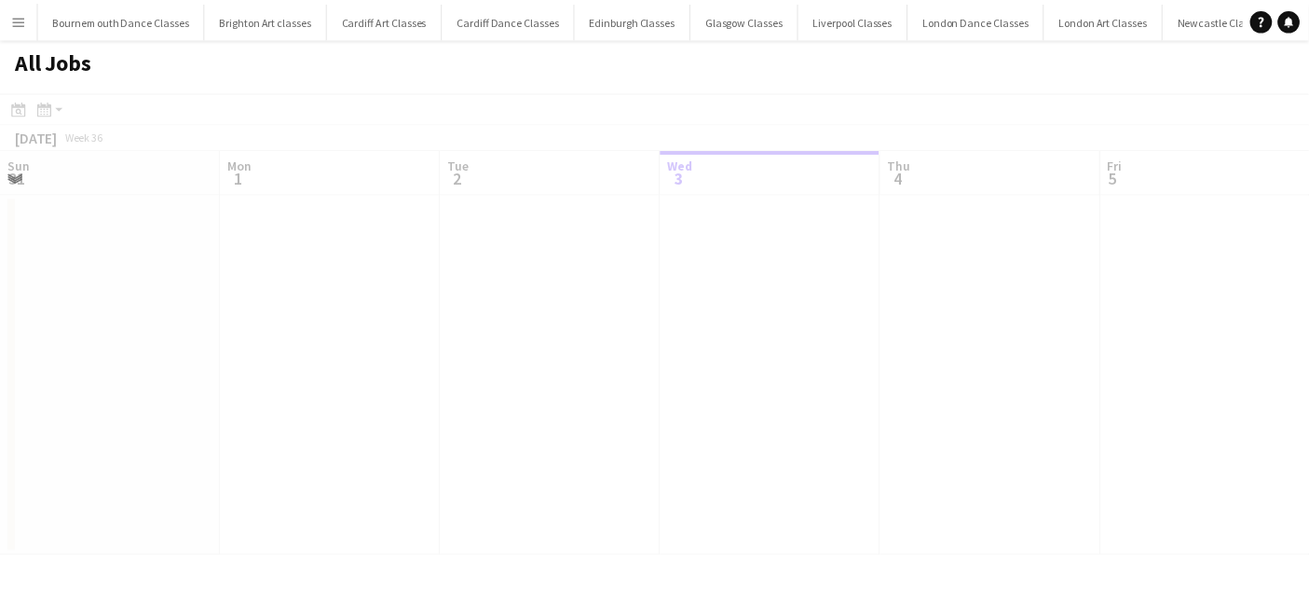
scroll to position [0, 445]
